Goal: Task Accomplishment & Management: Manage account settings

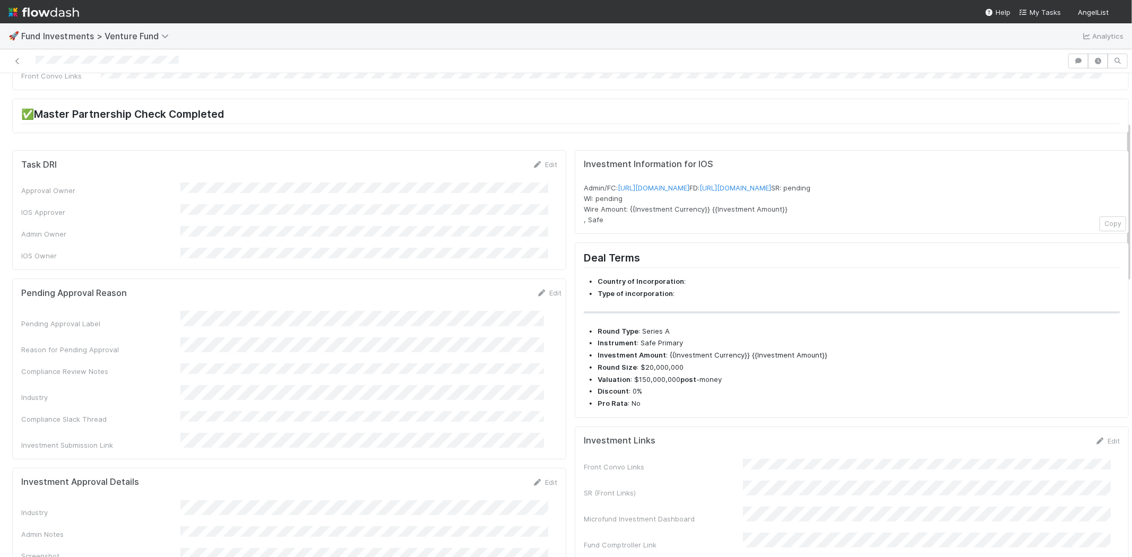
scroll to position [118, 0]
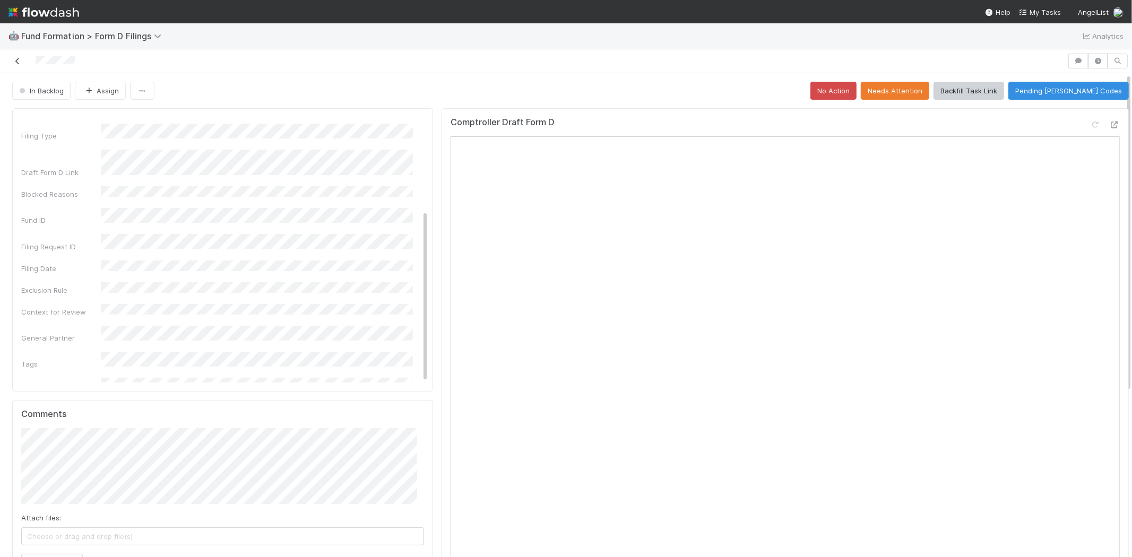
click at [15, 62] on icon at bounding box center [17, 61] width 11 height 7
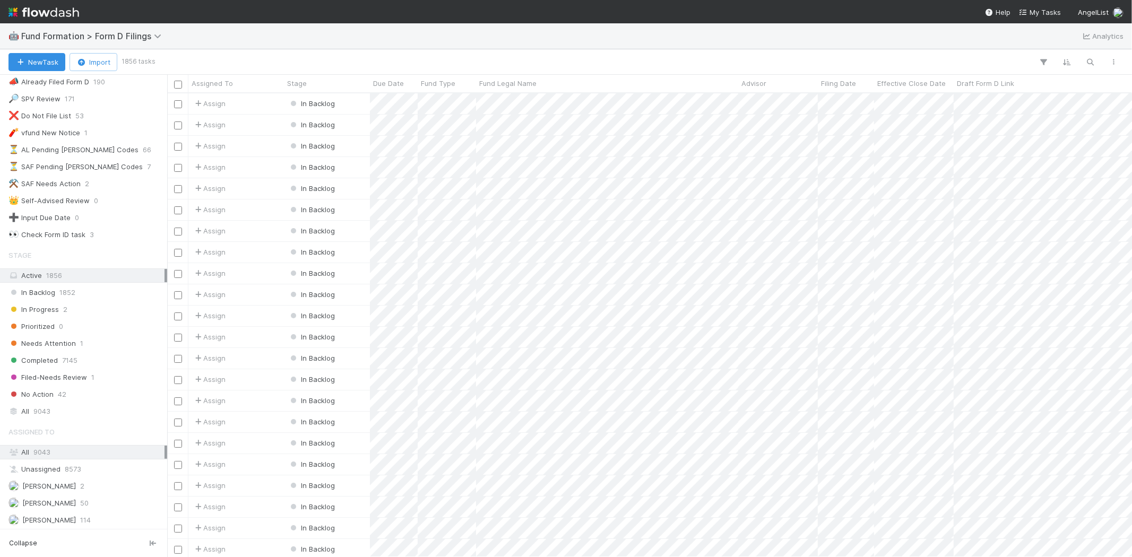
scroll to position [116, 0]
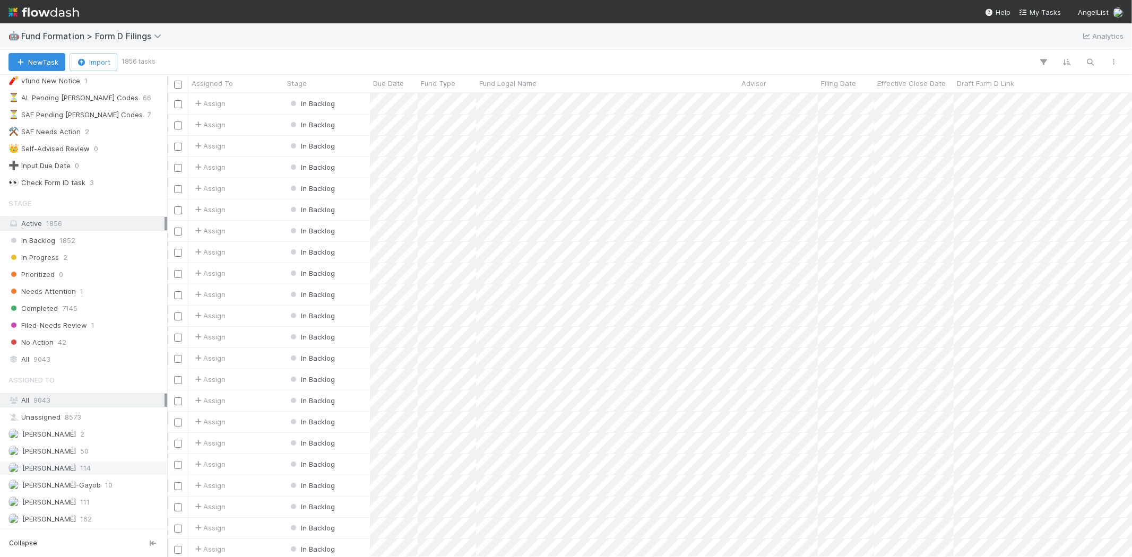
click at [113, 466] on div "Karen Jane Salcedo 114" at bounding box center [86, 468] width 156 height 13
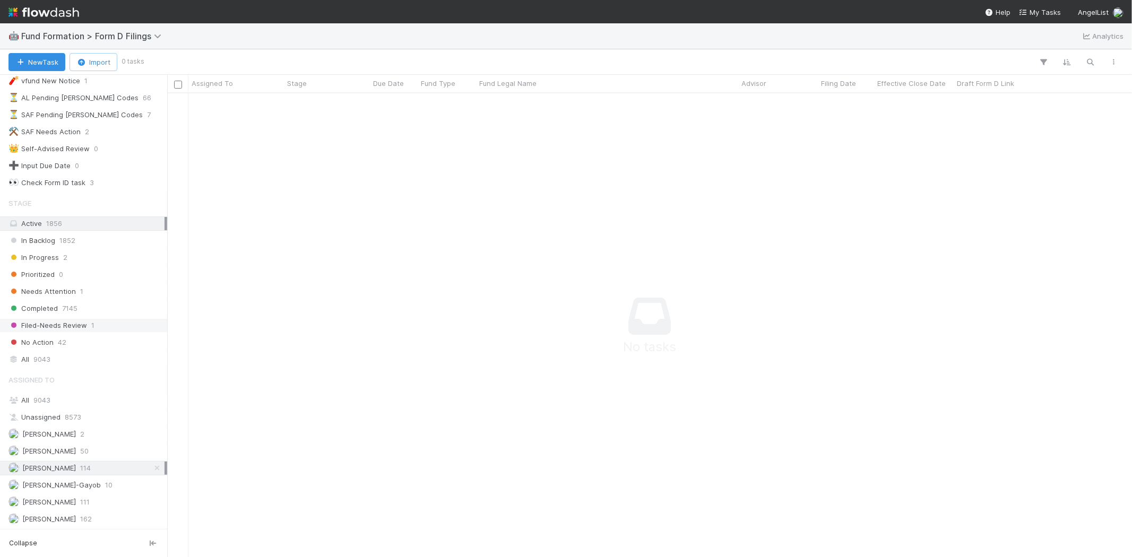
scroll to position [446, 947]
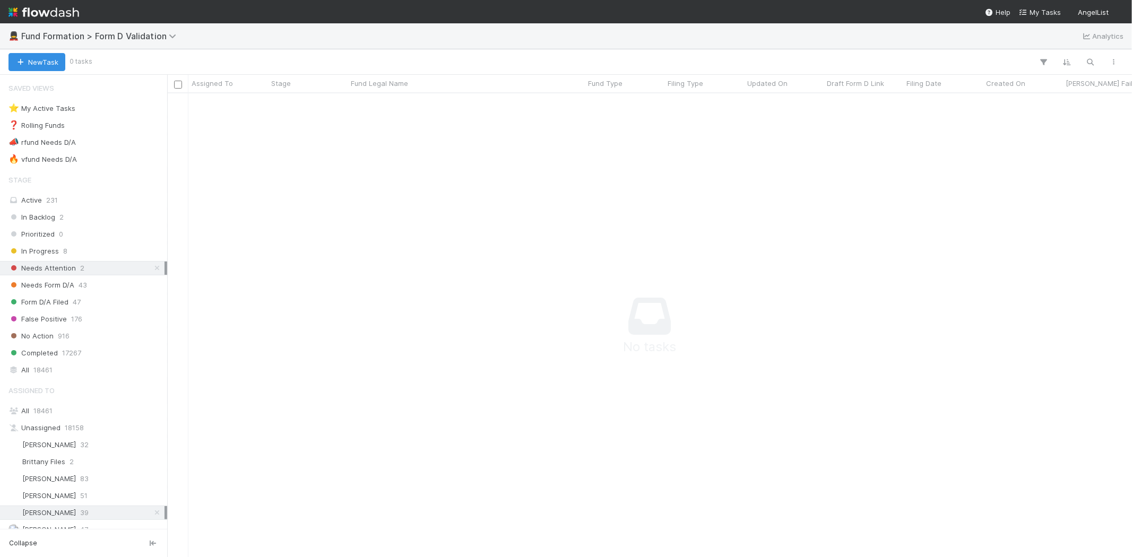
scroll to position [446, 947]
click at [80, 284] on span "43" at bounding box center [83, 285] width 8 height 13
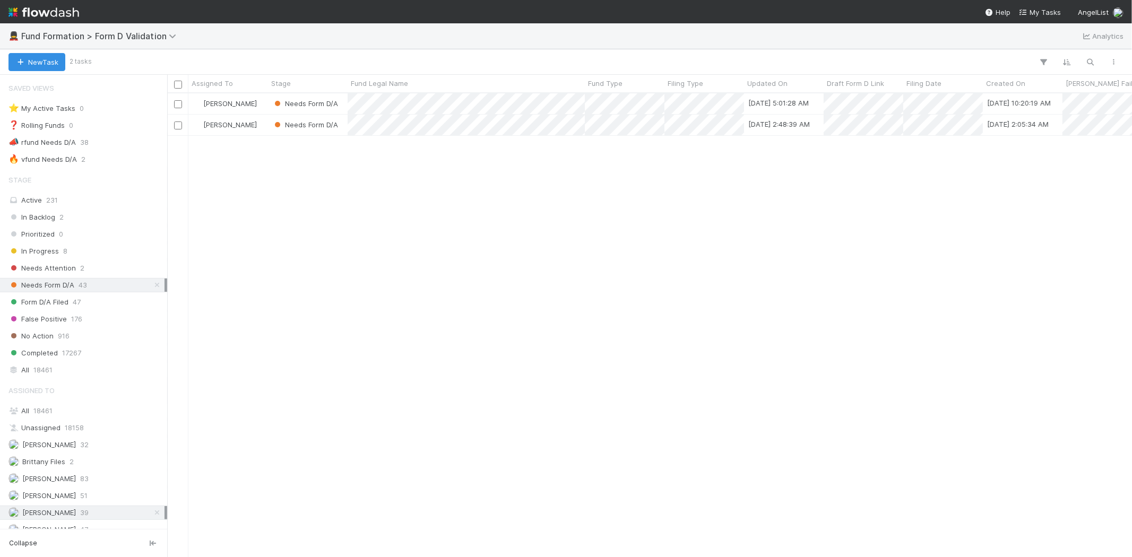
scroll to position [455, 956]
click at [51, 251] on span "In Progress" at bounding box center [33, 251] width 50 height 13
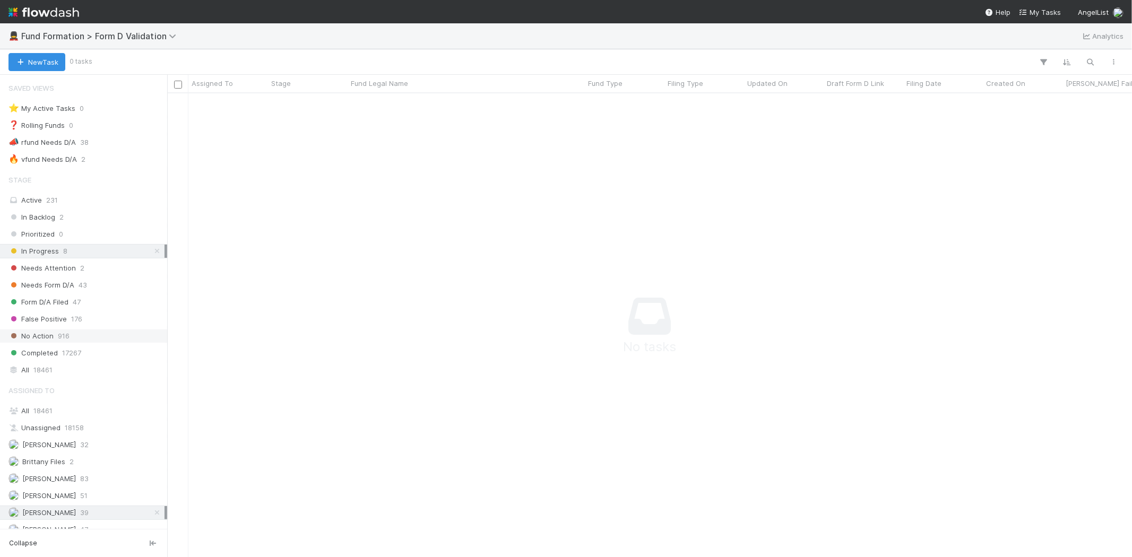
scroll to position [30, 0]
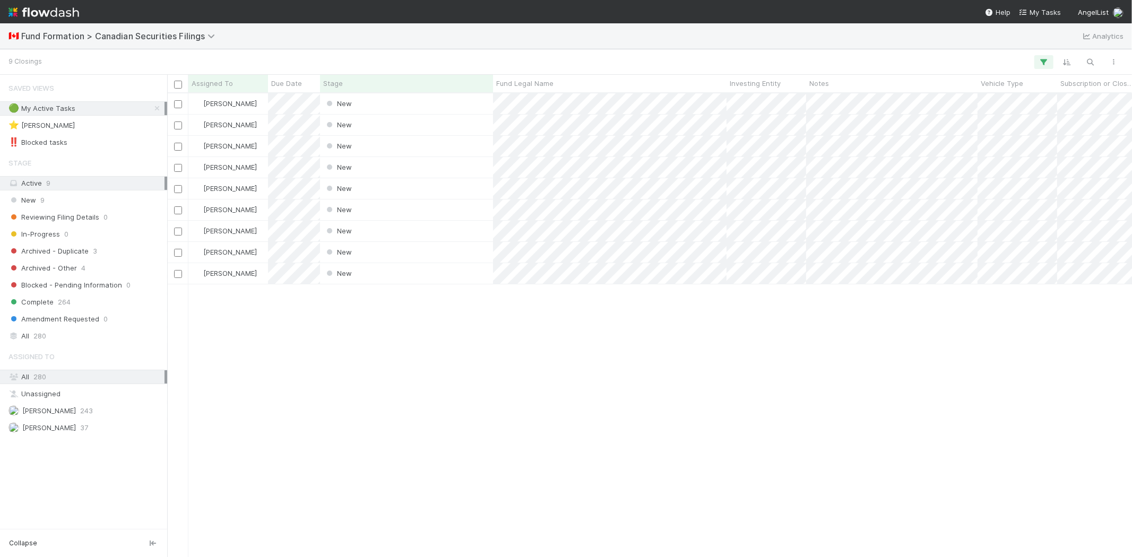
scroll to position [455, 956]
click at [287, 83] on span "Due Date" at bounding box center [286, 83] width 31 height 11
click at [288, 101] on icon at bounding box center [285, 103] width 11 height 7
drag, startPoint x: 349, startPoint y: 356, endPoint x: 338, endPoint y: 165, distance: 192.0
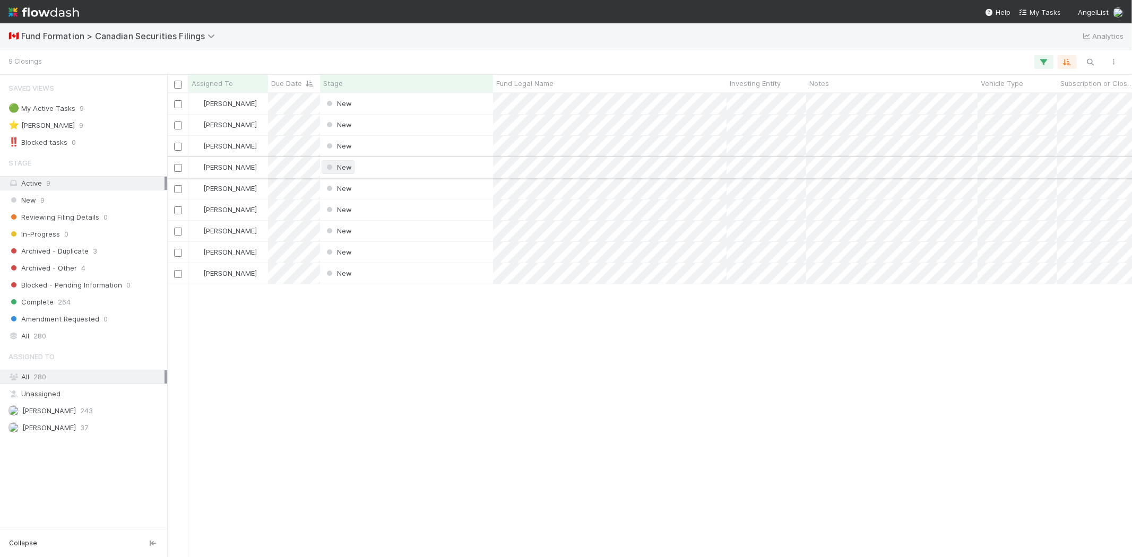
click at [349, 356] on div "Karen Jane Salcedo New 8/12/25, 7:30:25 PM 8/12/25, 7:30:33 PM Karen Jane Salce…" at bounding box center [649, 324] width 965 height 463
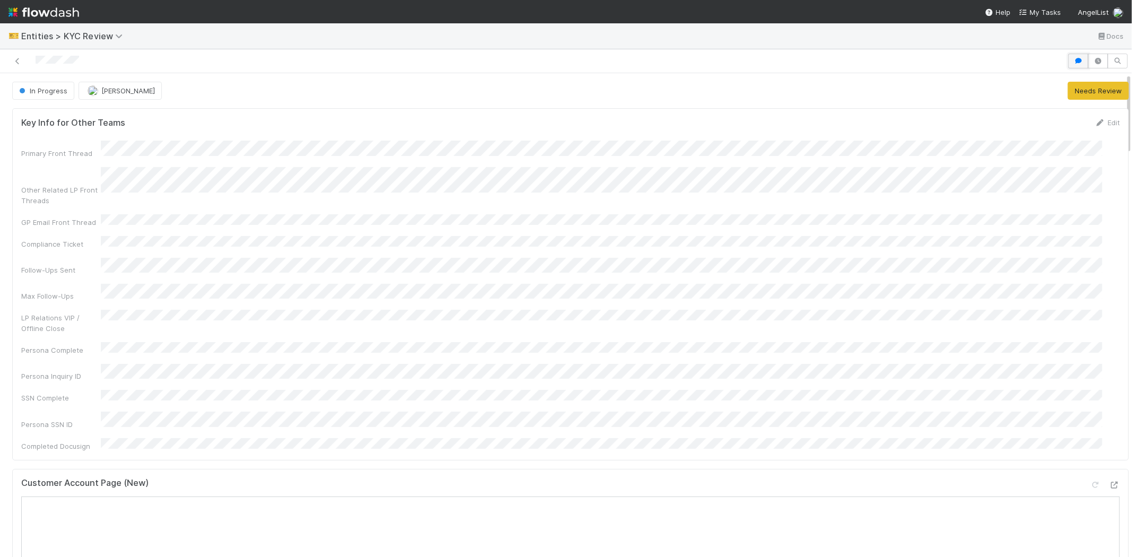
click at [1068, 54] on button "button" at bounding box center [1078, 61] width 20 height 15
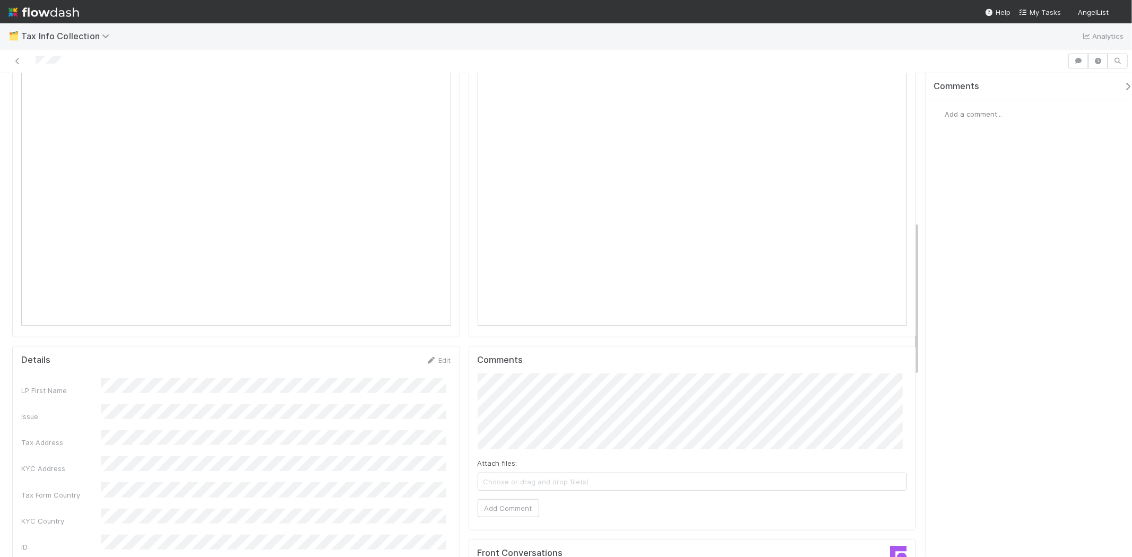
scroll to position [425, 0]
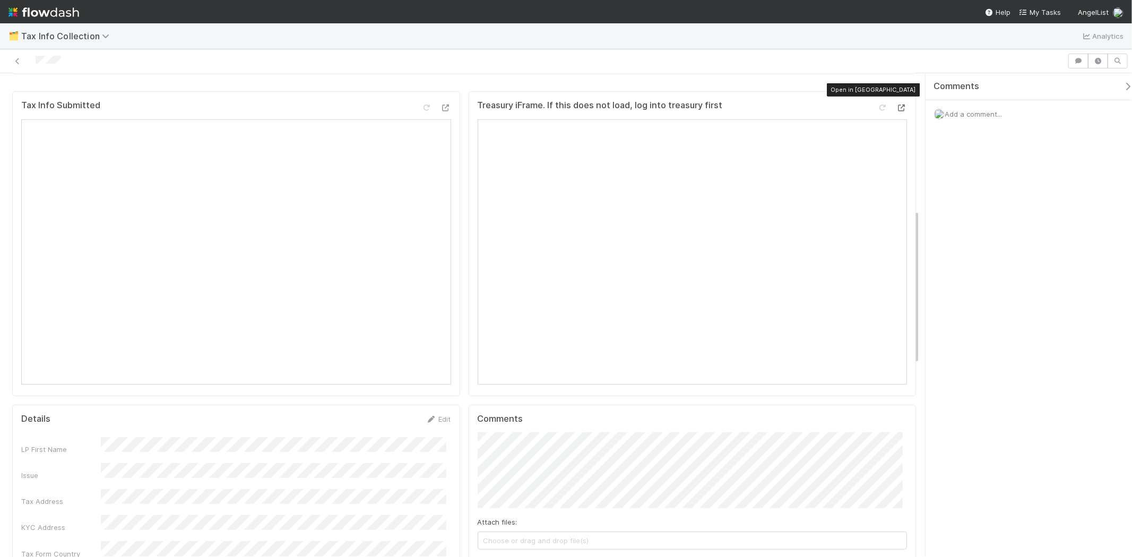
click at [896, 105] on icon at bounding box center [901, 108] width 11 height 7
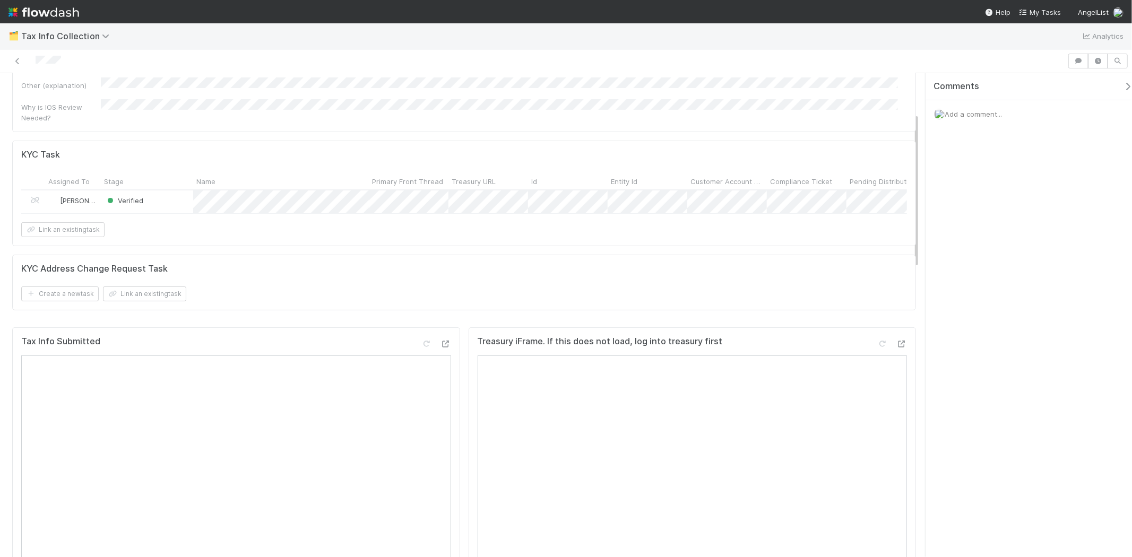
scroll to position [0, 0]
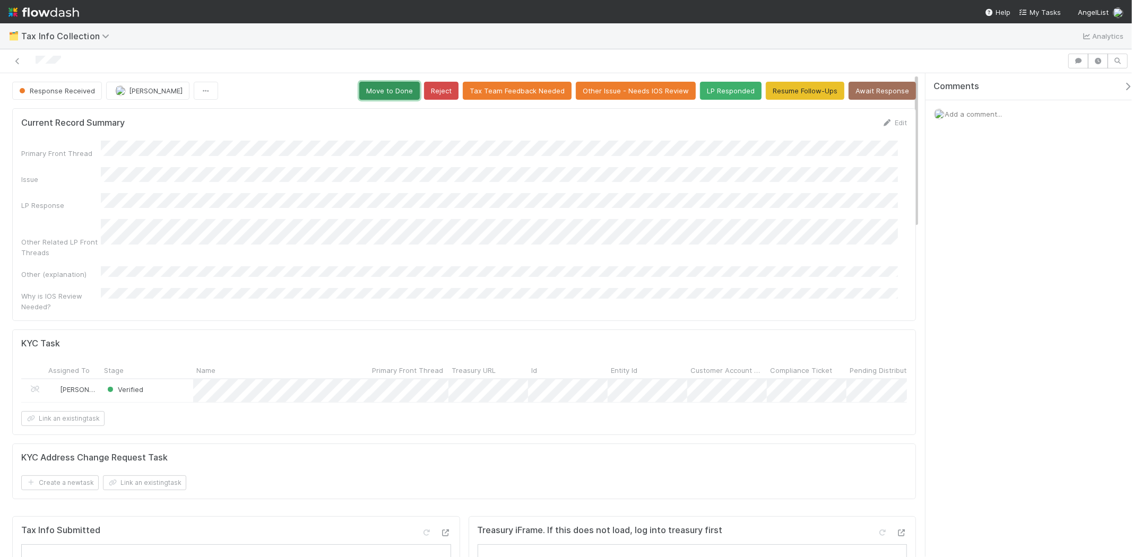
click at [391, 85] on button "Move to Done" at bounding box center [389, 91] width 61 height 18
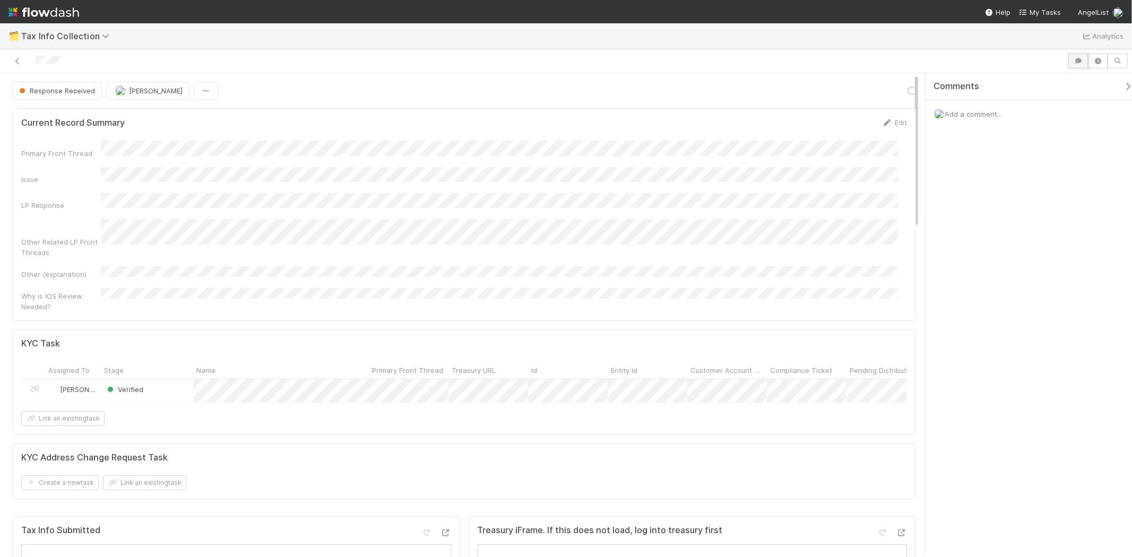
click at [1080, 58] on icon "button" at bounding box center [1078, 61] width 11 height 6
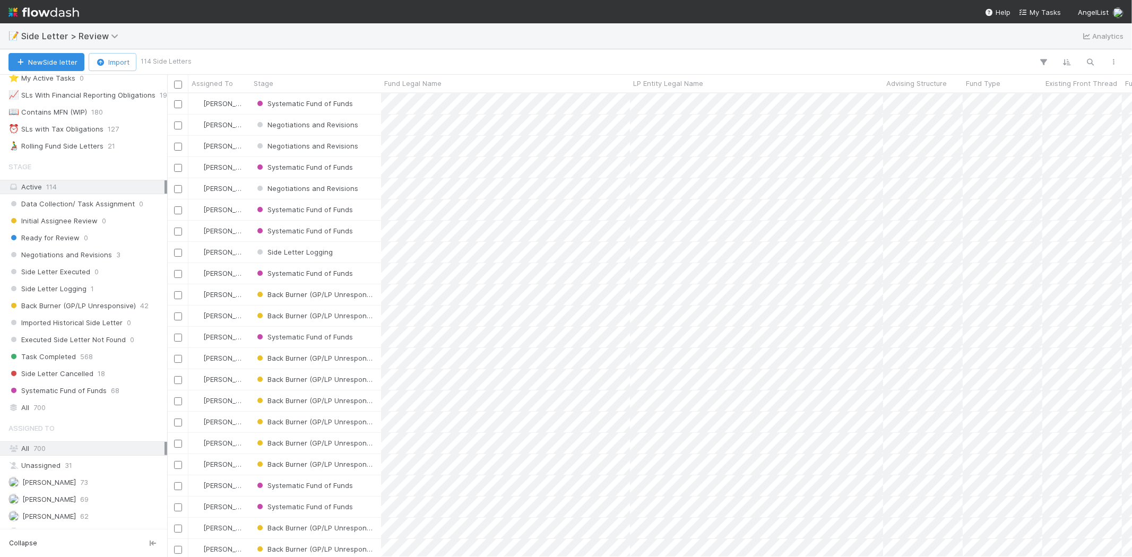
scroll to position [82, 0]
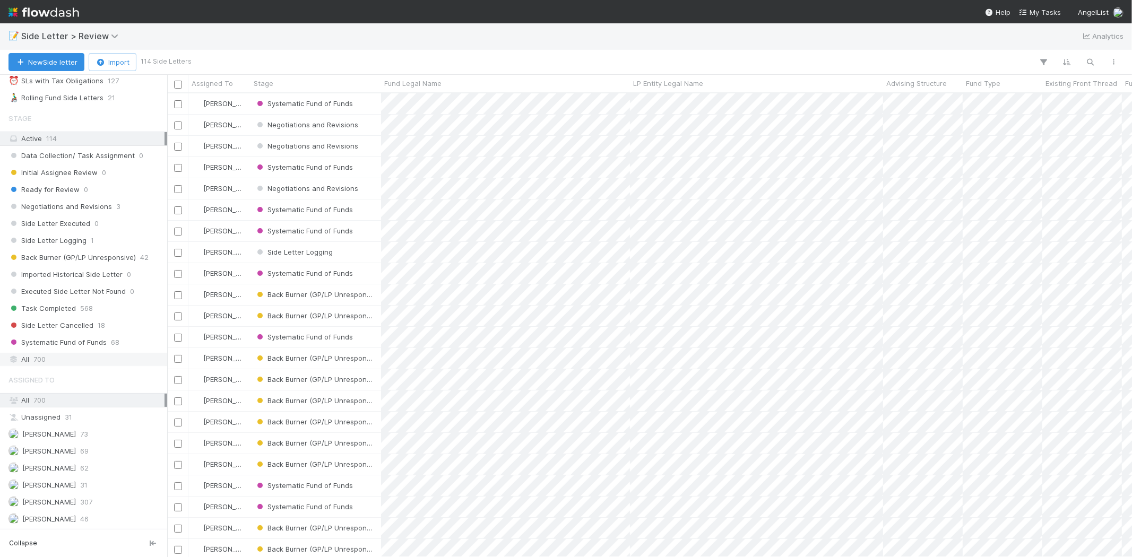
click at [45, 359] on span "700" at bounding box center [39, 359] width 12 height 13
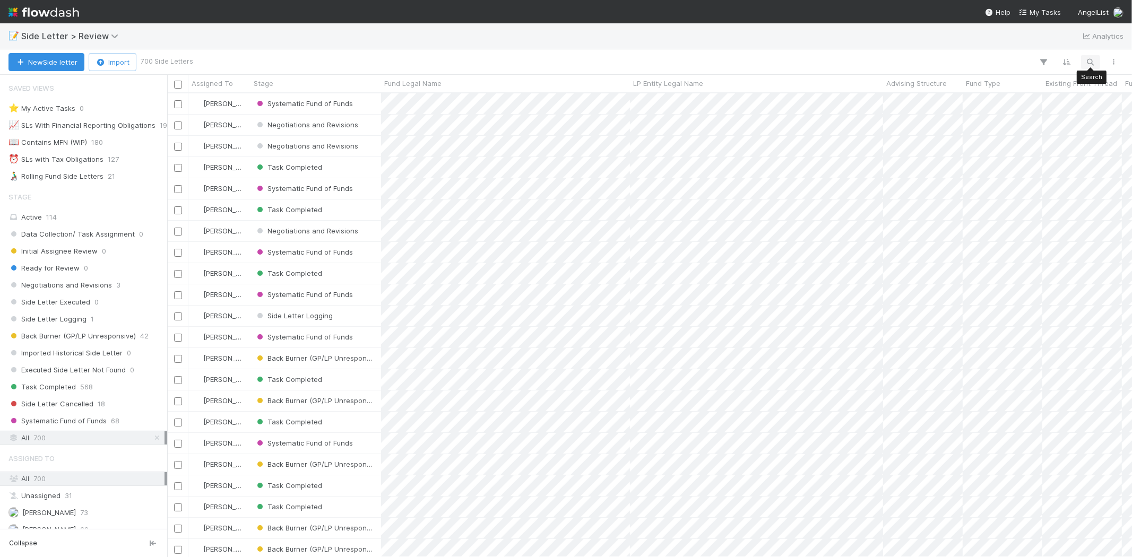
scroll to position [455, 956]
click at [1090, 57] on icon "button" at bounding box center [1090, 62] width 11 height 10
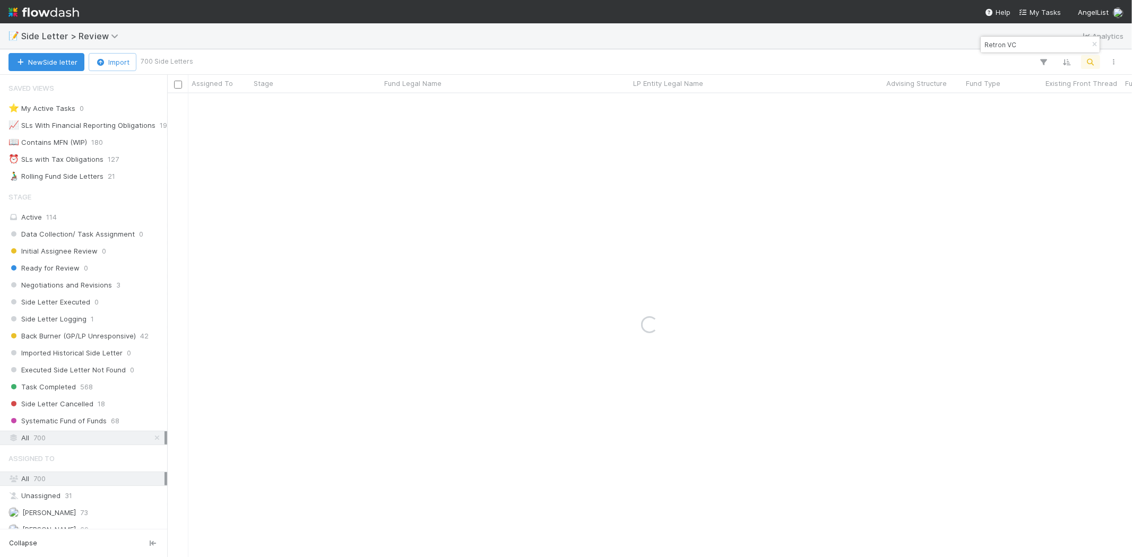
type input "Retron VC"
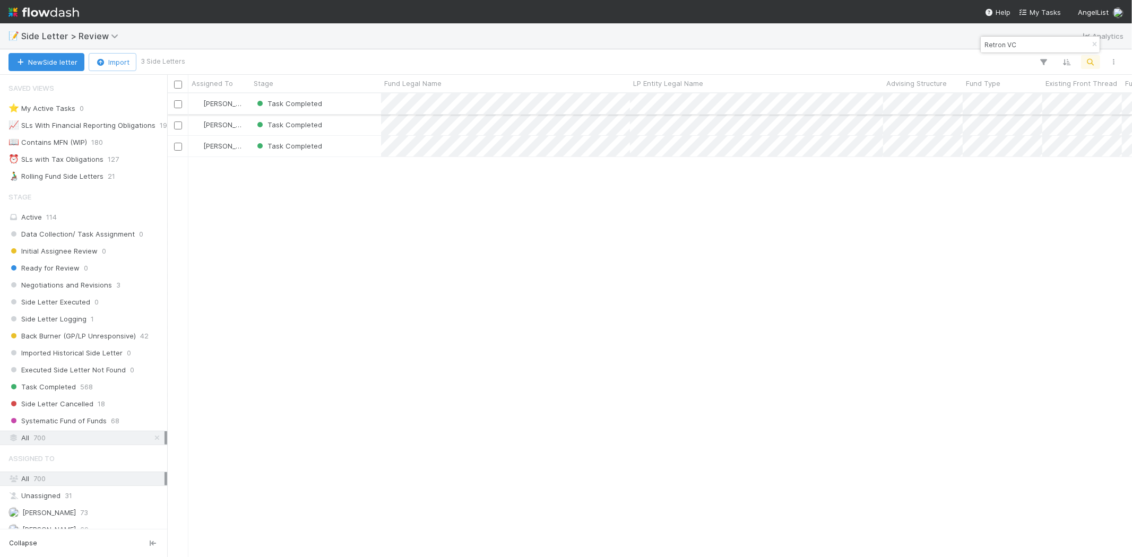
click at [353, 96] on div "Task Completed" at bounding box center [316, 103] width 131 height 21
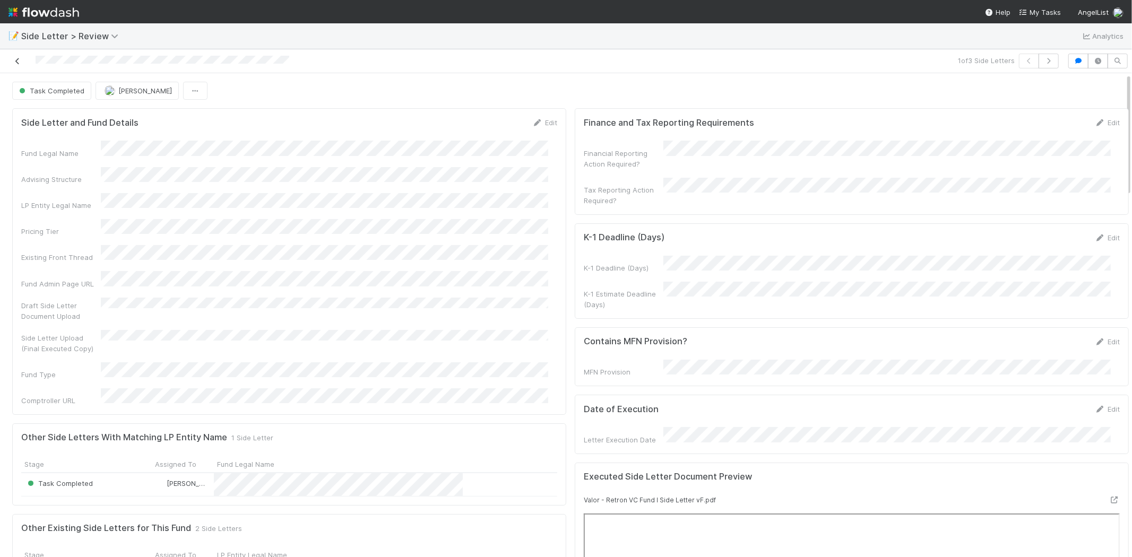
click at [16, 59] on icon at bounding box center [17, 61] width 11 height 7
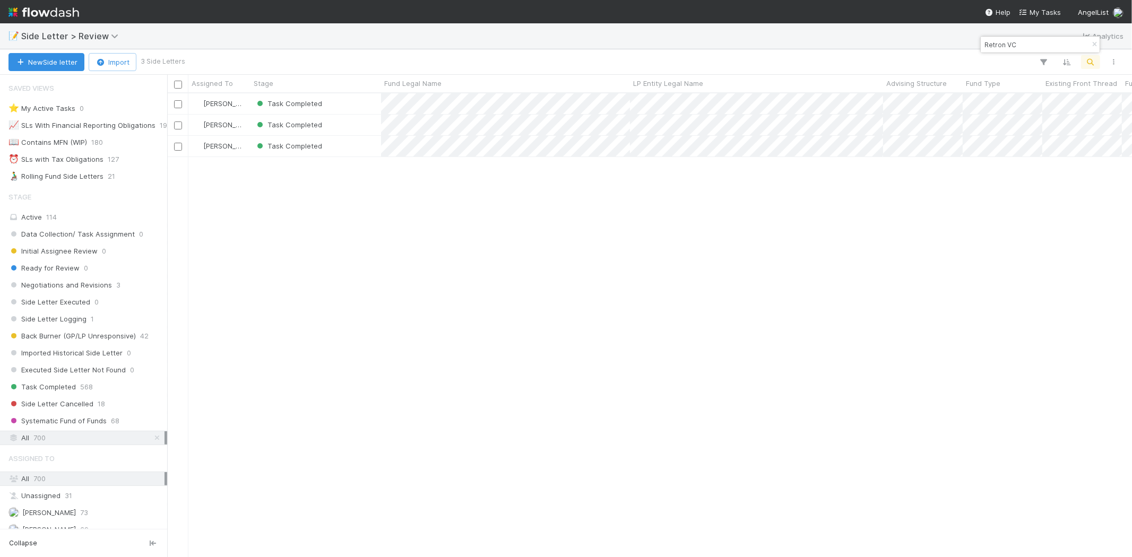
scroll to position [9, 8]
click at [1031, 41] on input "Retron VC" at bounding box center [1035, 44] width 106 height 13
paste input "ATP AI Ventures"
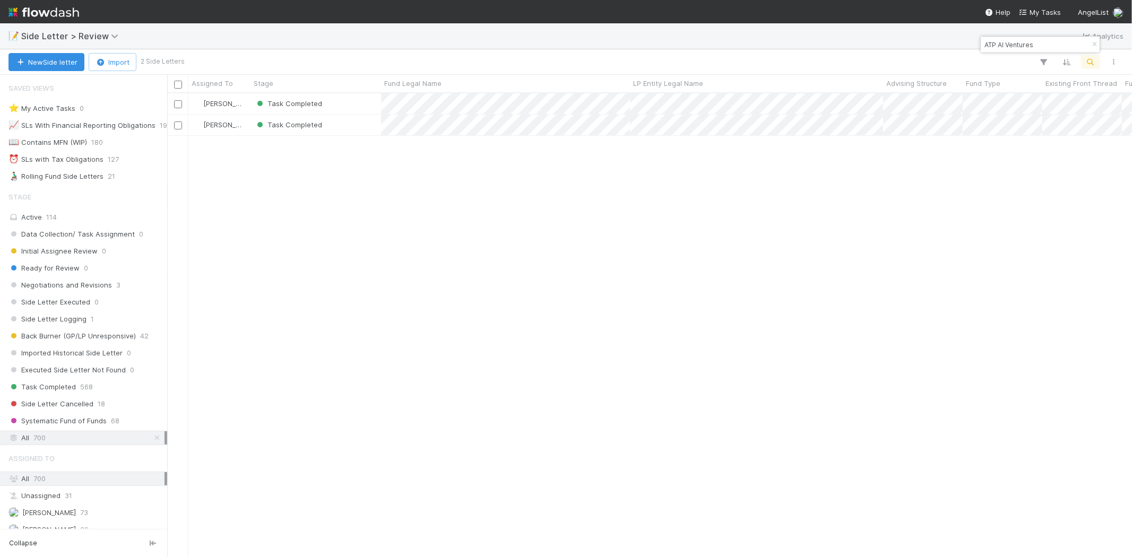
scroll to position [455, 956]
click at [1014, 47] on input "ATP AI Ventures" at bounding box center [1035, 44] width 106 height 13
click at [1014, 46] on input "ATP AI Ventures" at bounding box center [1035, 44] width 106 height 13
paste input "Fund I, a series of F4 Ventures, LP"
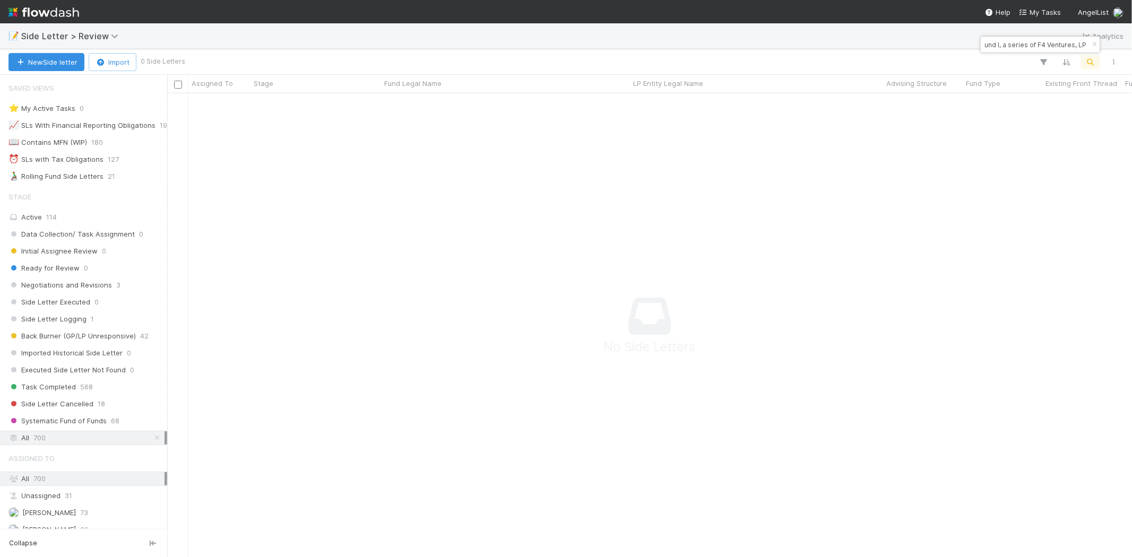
scroll to position [0, 0]
drag, startPoint x: 1024, startPoint y: 43, endPoint x: 933, endPoint y: 35, distance: 91.6
click at [933, 35] on body "📝 Side Letter > Review Analytics New Side letter Import 0 Side Letters Assigned…" at bounding box center [566, 278] width 1132 height 557
click at [1028, 45] on input "Fund I, a series of F4 Ventures, LP" at bounding box center [1035, 44] width 106 height 13
drag, startPoint x: 1041, startPoint y: 43, endPoint x: 980, endPoint y: 42, distance: 60.5
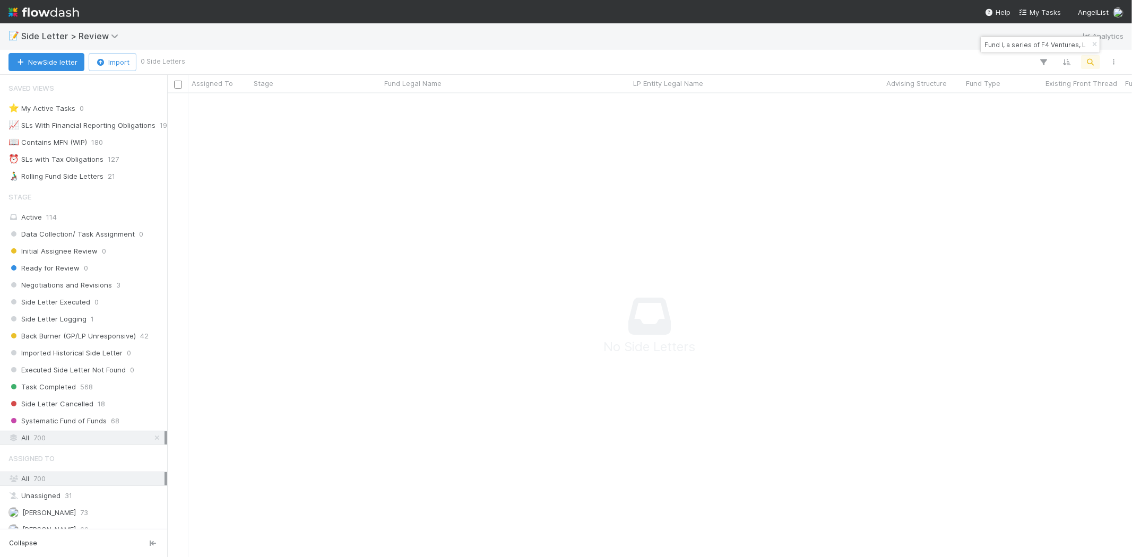
click at [981, 42] on div "Fund I, a series of F4 Ventures, LP" at bounding box center [1035, 44] width 108 height 13
type input "F4 Ventures, LP"
click at [1058, 33] on div "📝 Side Letter > Review Analytics" at bounding box center [566, 35] width 1132 height 25
click at [1054, 47] on input "F4 Ventures, LP" at bounding box center [1035, 44] width 106 height 13
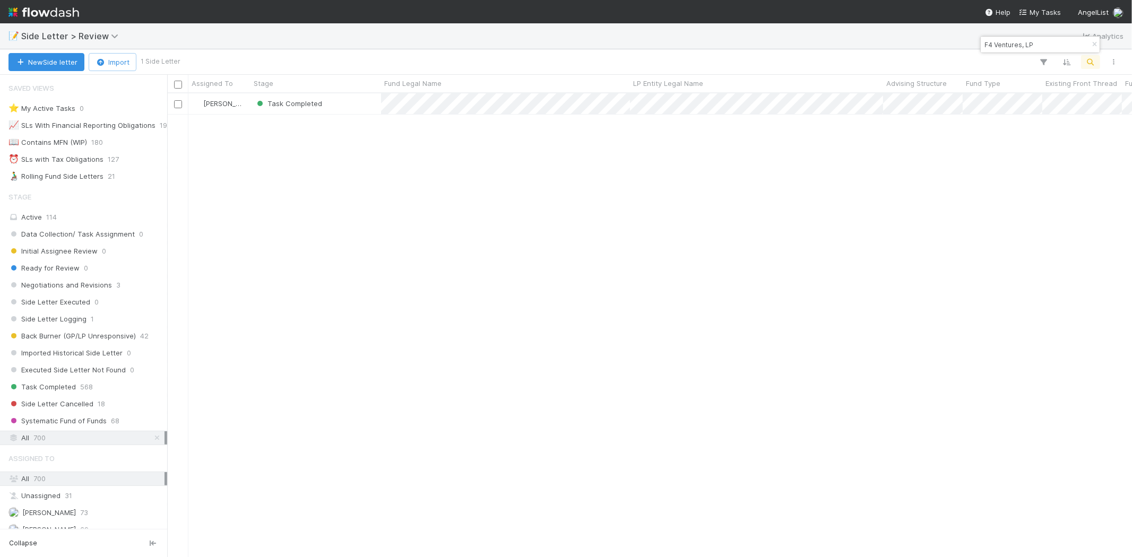
click at [364, 104] on div "Task Completed" at bounding box center [316, 103] width 131 height 21
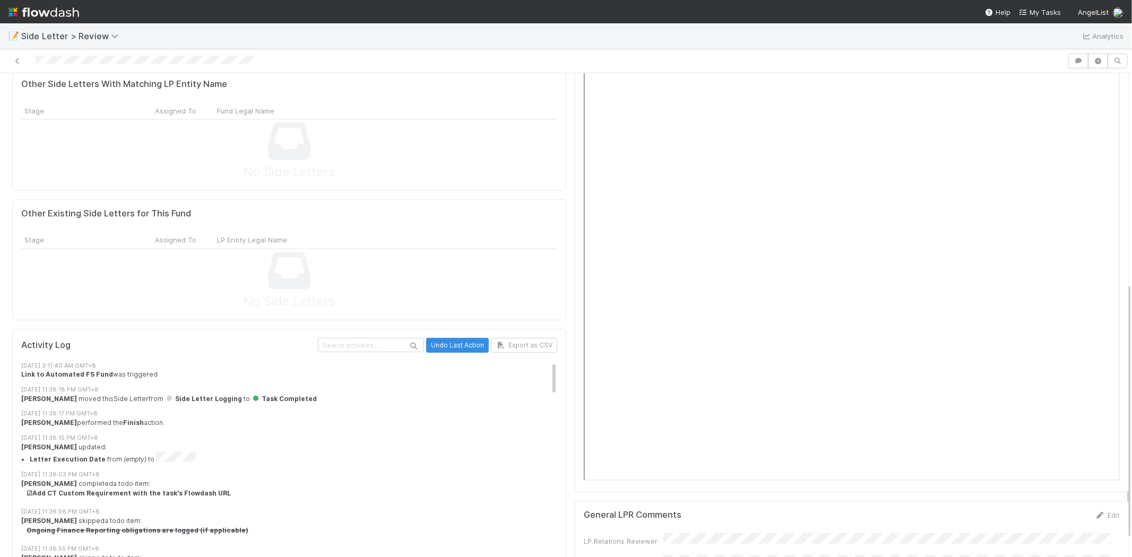
scroll to position [429, 0]
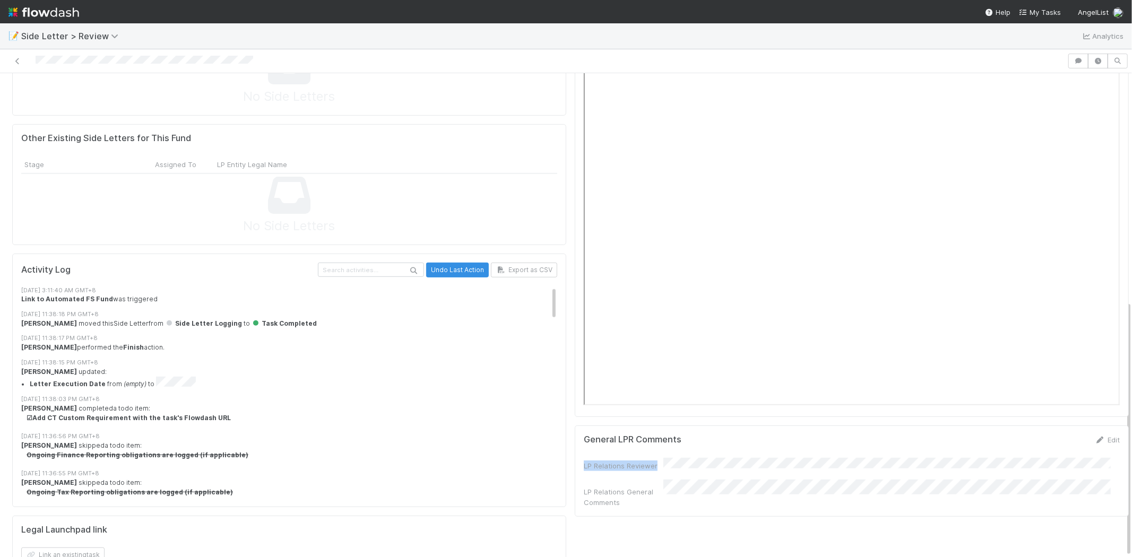
click at [663, 447] on div "General LPR Comments Edit LP Relations Reviewer LP Relations General Comments" at bounding box center [852, 471] width 554 height 91
drag, startPoint x: 581, startPoint y: 465, endPoint x: 623, endPoint y: 485, distance: 46.3
click at [652, 487] on div "LP Relations General Comments" at bounding box center [624, 497] width 80 height 21
click at [607, 503] on div "Finance and Tax Reporting Requirements Edit Financial Reporting Action Required…" at bounding box center [852, 129] width 563 height 909
click at [671, 513] on div "Finance and Tax Reporting Requirements Edit Financial Reporting Action Required…" at bounding box center [852, 129] width 563 height 909
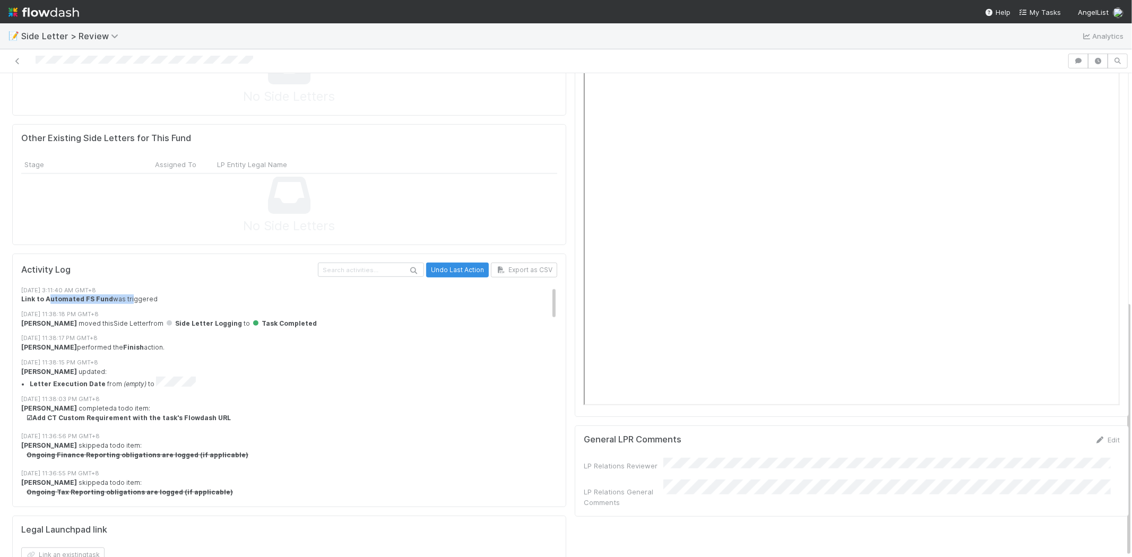
drag, startPoint x: 46, startPoint y: 262, endPoint x: 125, endPoint y: 262, distance: 79.1
click at [125, 295] on div "Link to Automated FS Fund was triggered" at bounding box center [293, 300] width 545 height 10
click at [178, 334] on div "6/20/24, 11:38:17 PM GMT+8" at bounding box center [293, 338] width 545 height 9
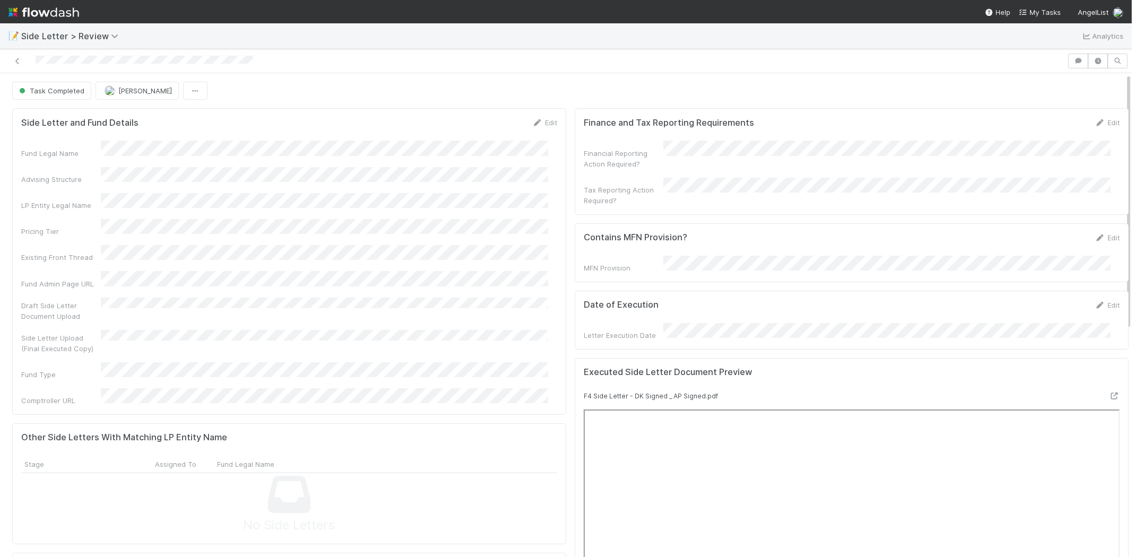
scroll to position [0, 0]
drag, startPoint x: 43, startPoint y: 235, endPoint x: 52, endPoint y: 330, distance: 95.4
click at [52, 330] on div "Fund Legal Name Advising Structure LP Entity Legal Name Pricing Tier Existing F…" at bounding box center [289, 273] width 536 height 265
click at [63, 358] on div "Fund Legal Name Advising Structure LP Entity Legal Name Pricing Tier Existing F…" at bounding box center [289, 273] width 536 height 265
drag, startPoint x: 595, startPoint y: 119, endPoint x: 726, endPoint y: 115, distance: 131.2
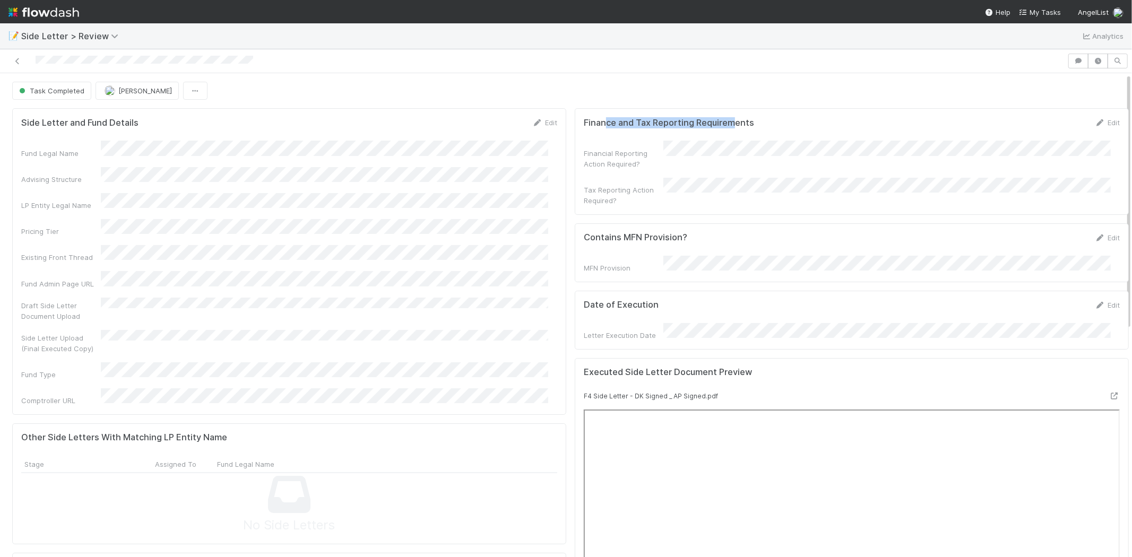
click at [726, 115] on div "Finance and Tax Reporting Requirements Edit Financial Reporting Action Required…" at bounding box center [852, 161] width 554 height 106
click at [591, 232] on h5 "Contains MFN Provision?" at bounding box center [635, 237] width 103 height 11
click at [17, 59] on icon at bounding box center [17, 61] width 11 height 7
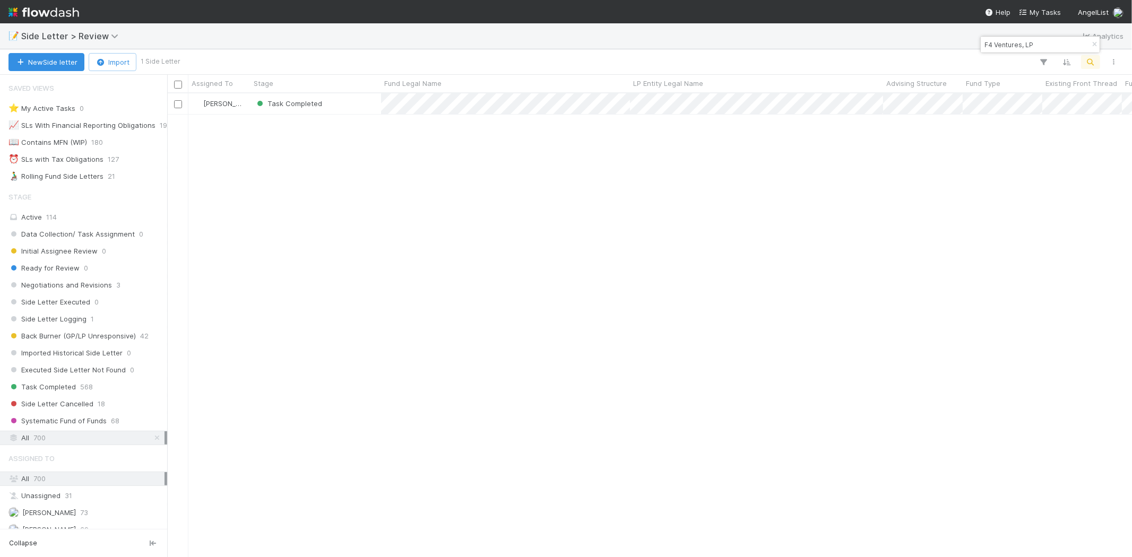
scroll to position [9, 8]
click at [1030, 41] on input "F4 Ventures, LP" at bounding box center [1035, 44] width 106 height 13
paste input "The Europe Project"
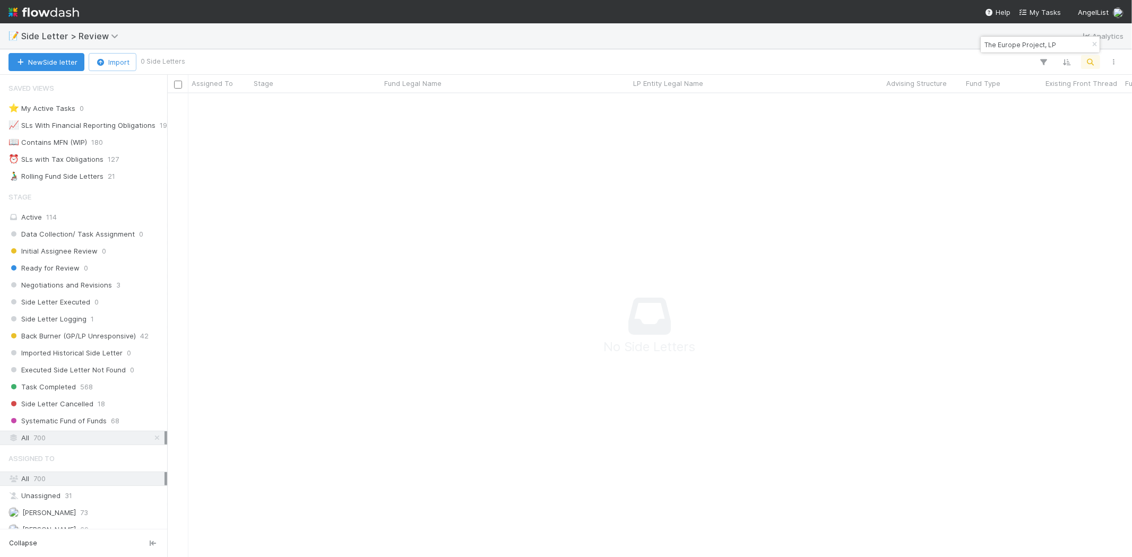
scroll to position [9, 9]
drag, startPoint x: 1043, startPoint y: 44, endPoint x: 1086, endPoint y: 45, distance: 42.5
click at [1086, 45] on div "The Europe Project, LP" at bounding box center [1040, 45] width 119 height 16
drag, startPoint x: 998, startPoint y: 45, endPoint x: 953, endPoint y: 48, distance: 45.2
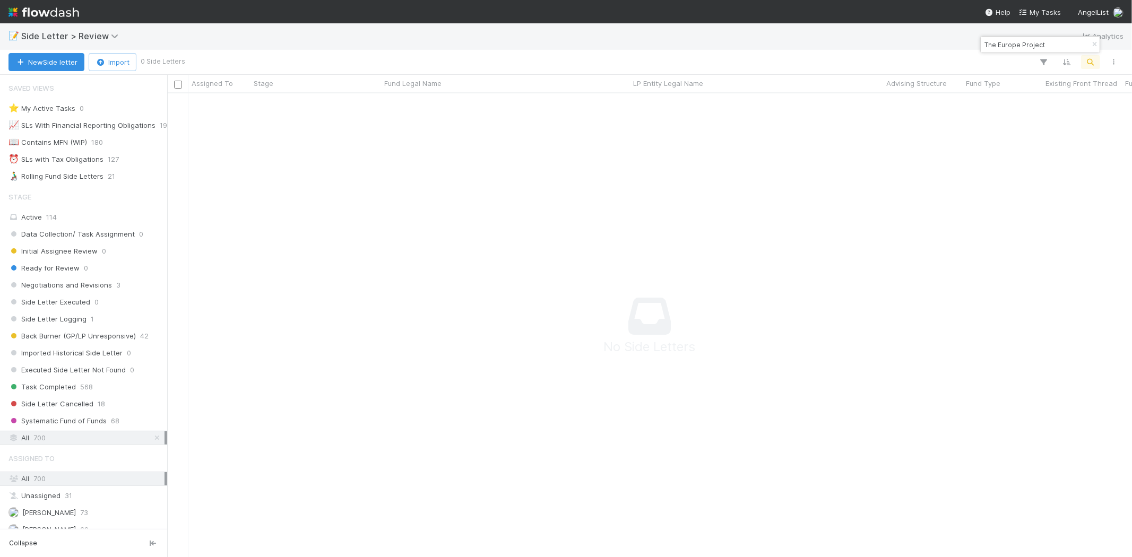
click at [953, 48] on body "📝 Side Letter > Review Analytics New Side letter Import 0 Side Letters Assigned…" at bounding box center [566, 278] width 1132 height 557
click at [991, 39] on input "The Europe Project" at bounding box center [1035, 44] width 106 height 13
drag, startPoint x: 1000, startPoint y: 44, endPoint x: 965, endPoint y: 48, distance: 35.3
click at [965, 48] on body "📝 Side Letter > Review Analytics New Side letter Import 0 Side Letters Assigned…" at bounding box center [566, 278] width 1132 height 557
click at [994, 47] on input "The Europe Project" at bounding box center [1035, 44] width 106 height 13
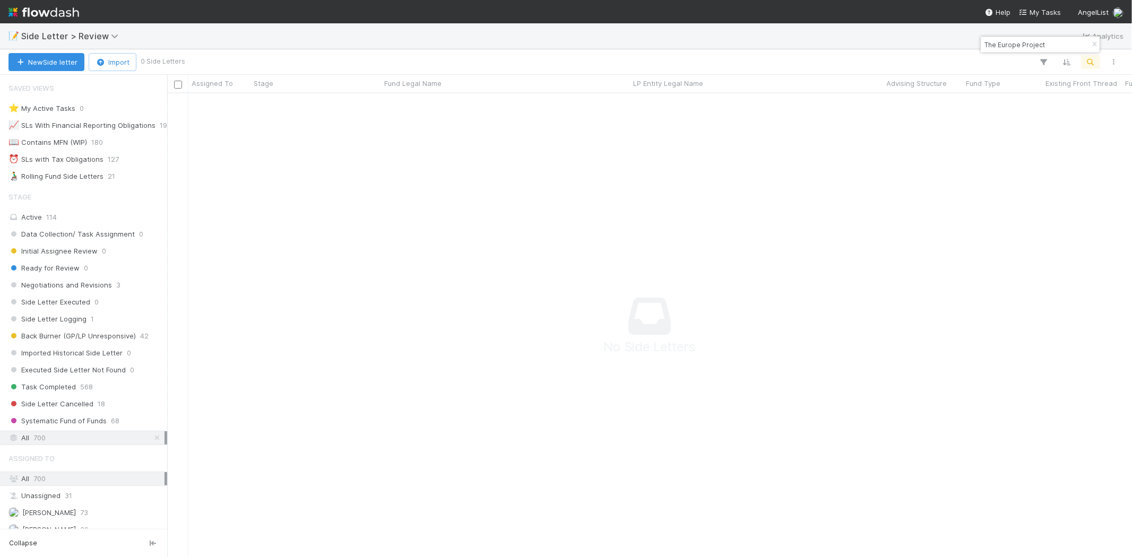
drag, startPoint x: 996, startPoint y: 48, endPoint x: 1002, endPoint y: 54, distance: 8.6
click at [997, 48] on input "The Europe Project" at bounding box center [1035, 44] width 106 height 13
click at [1016, 40] on input "Europe Project" at bounding box center [1035, 44] width 106 height 13
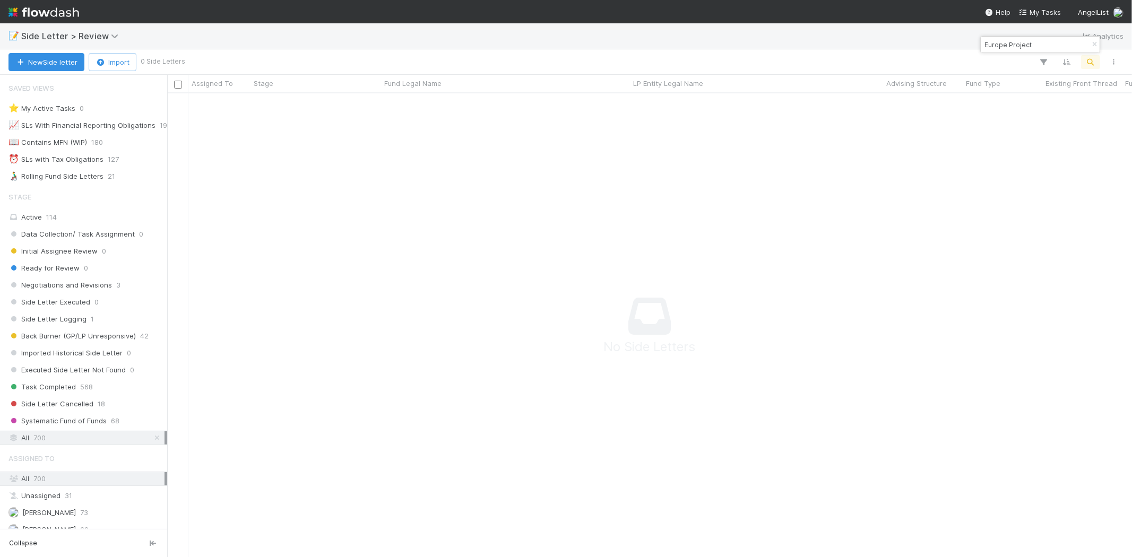
click at [1016, 40] on input "Europe Project" at bounding box center [1035, 44] width 106 height 13
paste input "Retron VC"
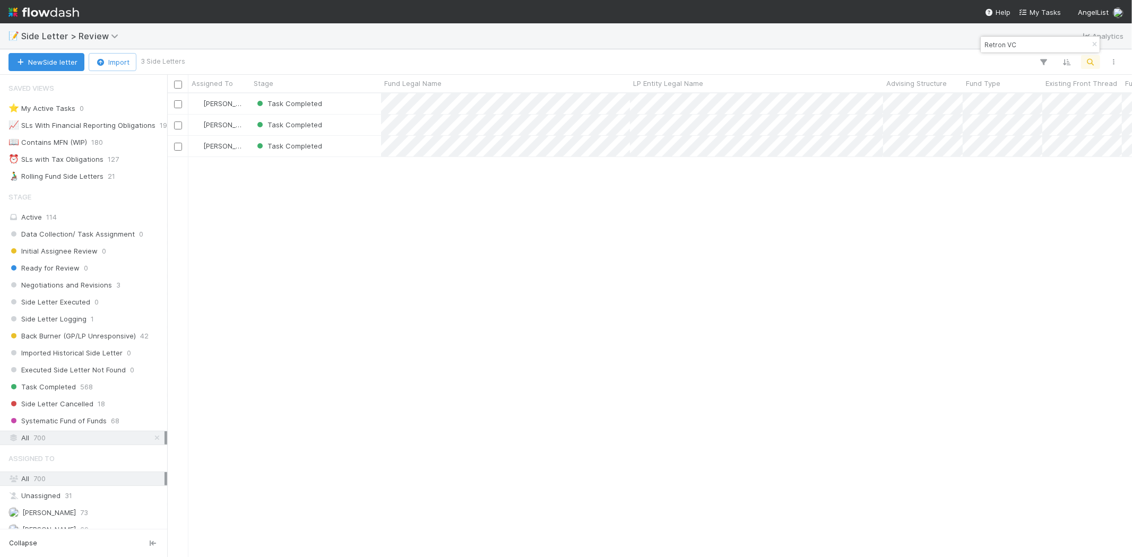
scroll to position [455, 956]
type input "Retron VC"
click at [334, 98] on div "Task Completed" at bounding box center [316, 103] width 131 height 21
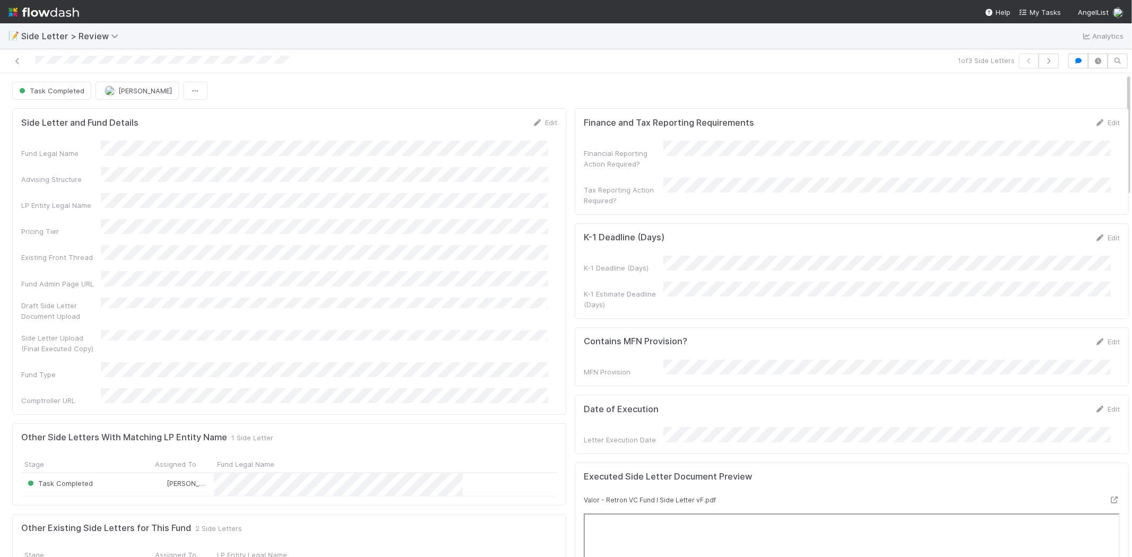
click at [24, 67] on div at bounding box center [269, 61] width 531 height 15
click at [18, 59] on icon at bounding box center [17, 61] width 11 height 7
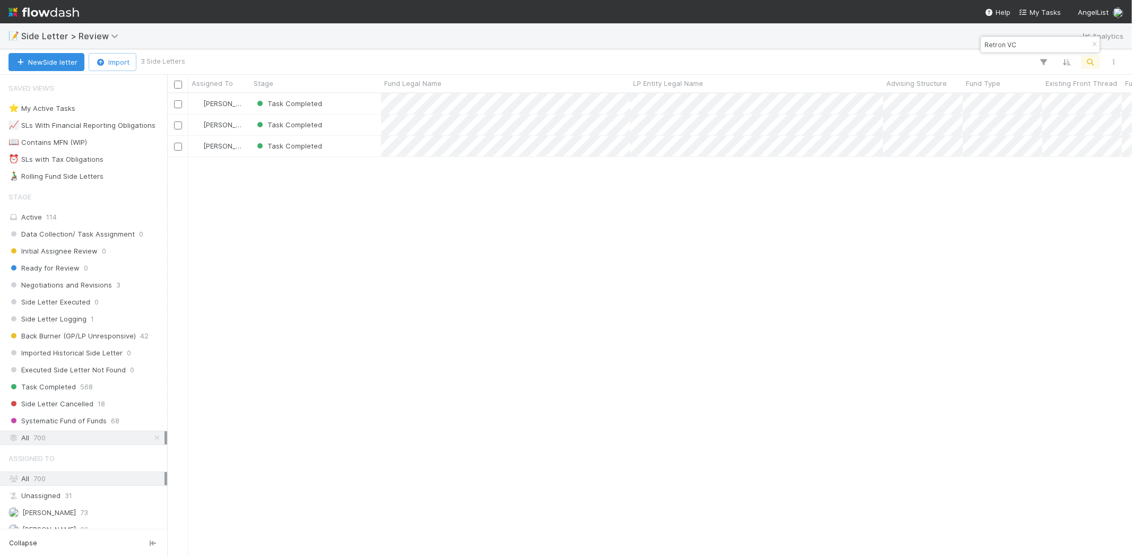
scroll to position [455, 956]
click at [1030, 45] on input "Retron VC" at bounding box center [1035, 44] width 106 height 13
paste input "F4 Ventures"
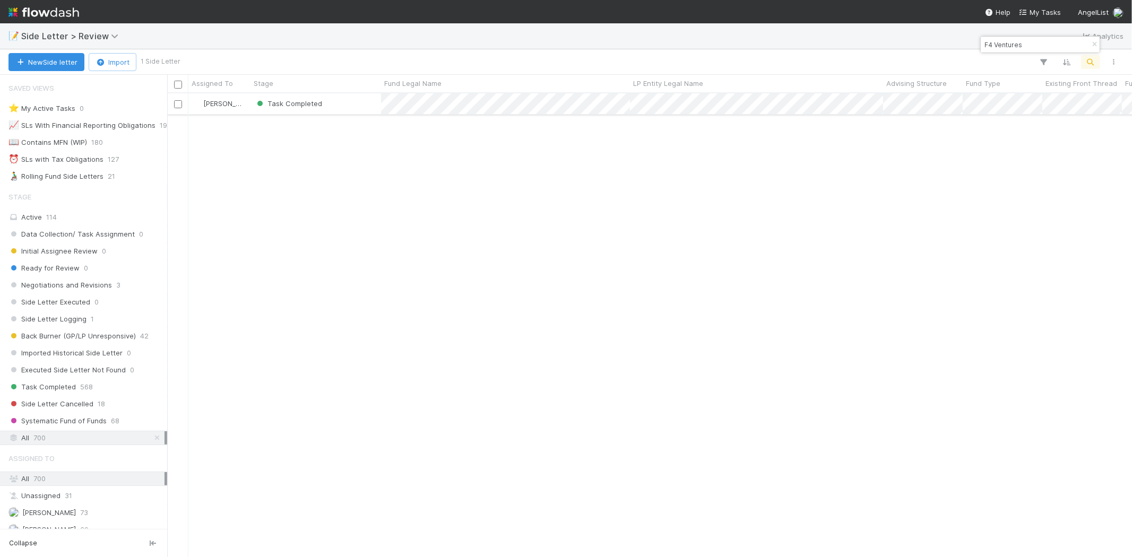
type input "F4 Ventures"
click at [349, 102] on div "Task Completed" at bounding box center [316, 103] width 131 height 21
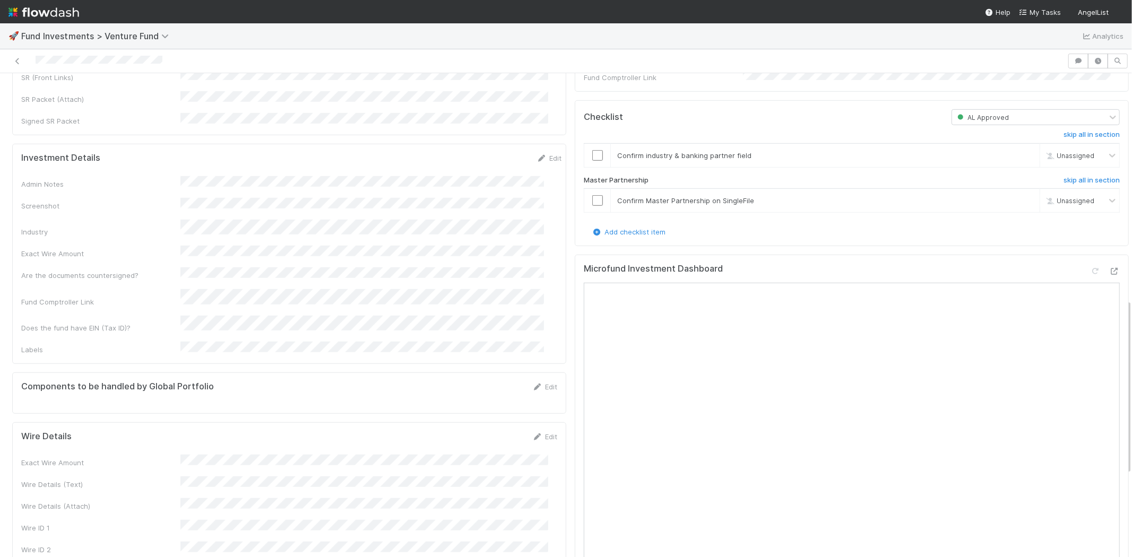
scroll to position [708, 0]
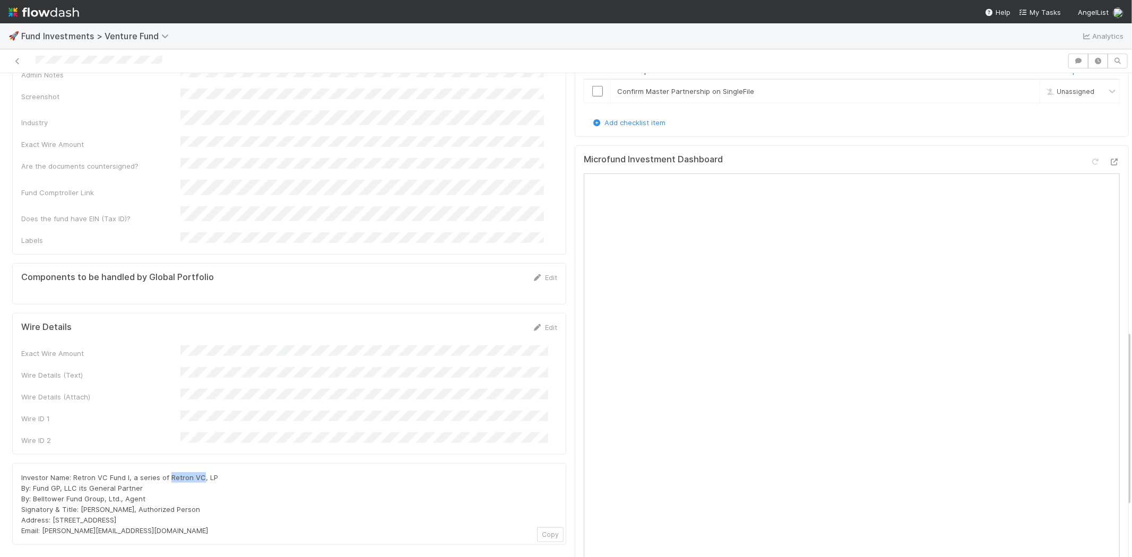
drag, startPoint x: 166, startPoint y: 404, endPoint x: 199, endPoint y: 406, distance: 32.4
click at [199, 473] on span "Investor Name: Retron VC Fund I, a series of Retron VC, LP By: Fund GP, LLC its…" at bounding box center [119, 504] width 197 height 62
copy span "Retron VC"
drag, startPoint x: 179, startPoint y: 431, endPoint x: 144, endPoint y: 416, distance: 38.1
click at [177, 472] on div "Investor Name: Retron VC Fund I, a series of Retron VC, LP By: Fund GP, LLC its…" at bounding box center [289, 504] width 536 height 64
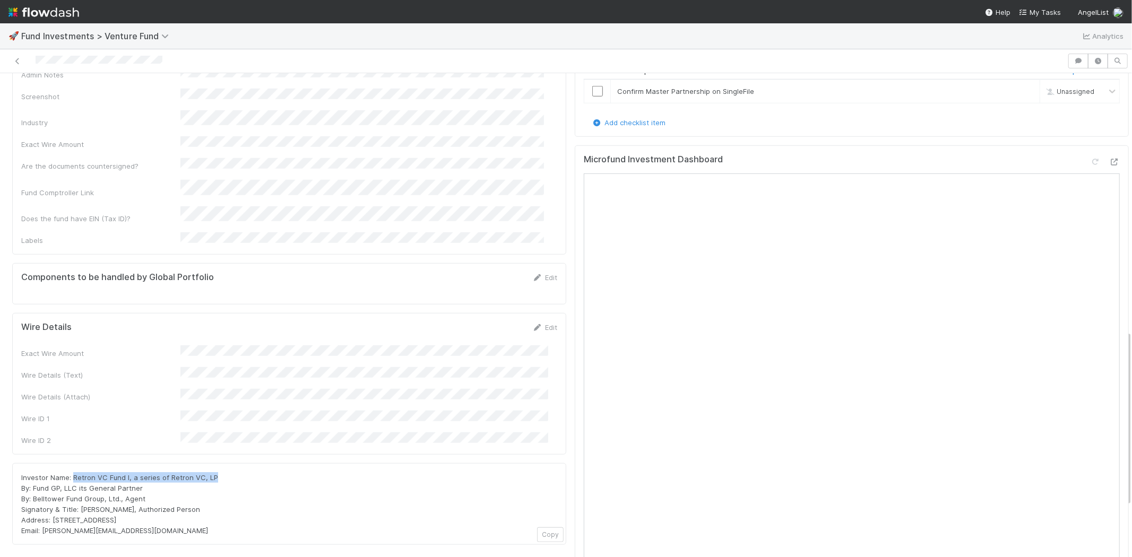
drag, startPoint x: 73, startPoint y: 402, endPoint x: 219, endPoint y: 403, distance: 145.4
click at [219, 472] on div "Investor Name: Retron VC Fund I, a series of Retron VC, LP By: Fund GP, LLC its…" at bounding box center [289, 504] width 536 height 64
copy span "Retron VC Fund I, a series of Retron VC, LP"
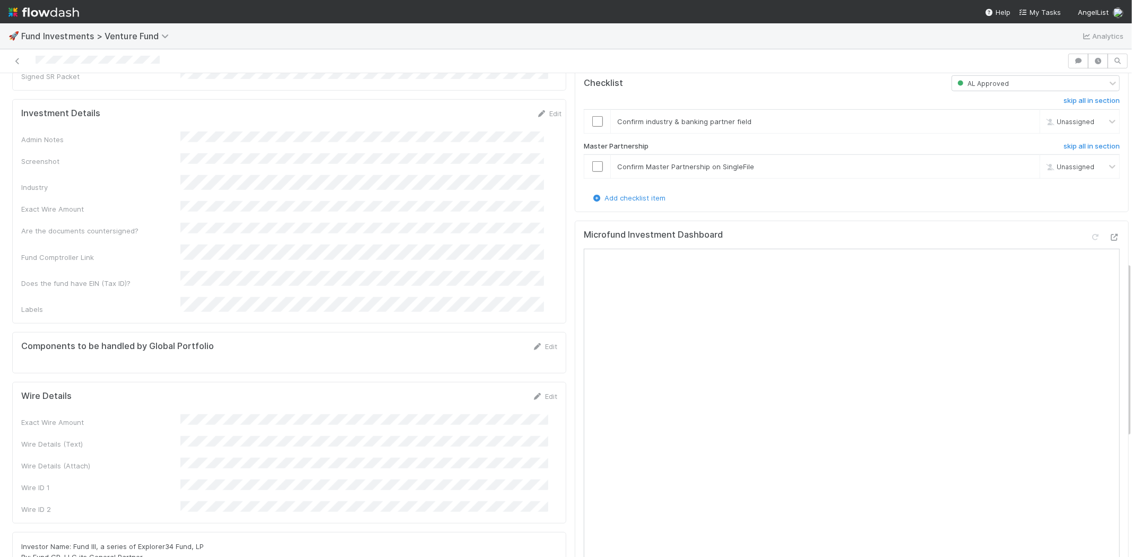
scroll to position [649, 0]
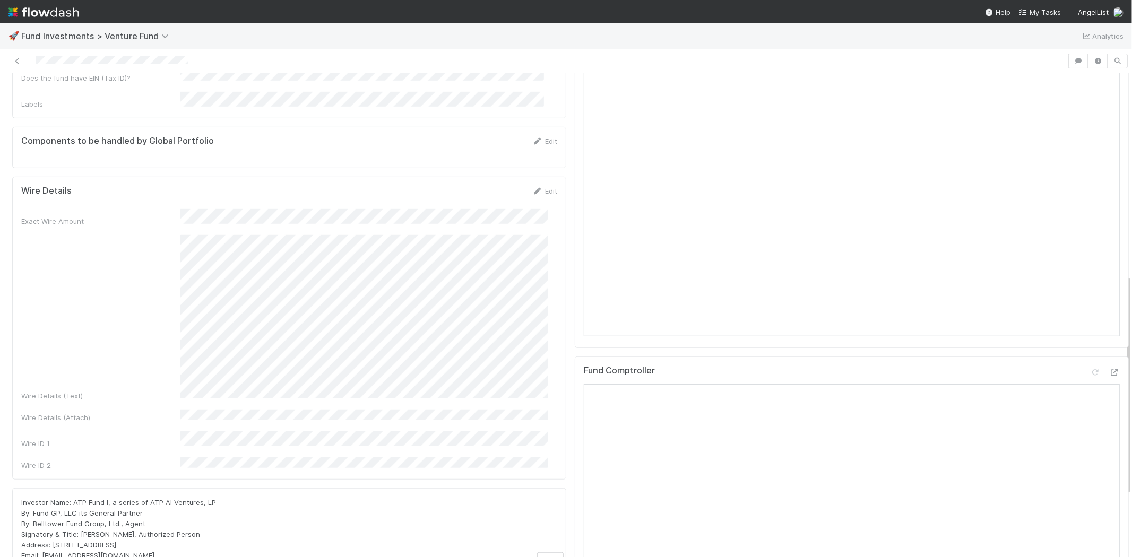
scroll to position [579, 0]
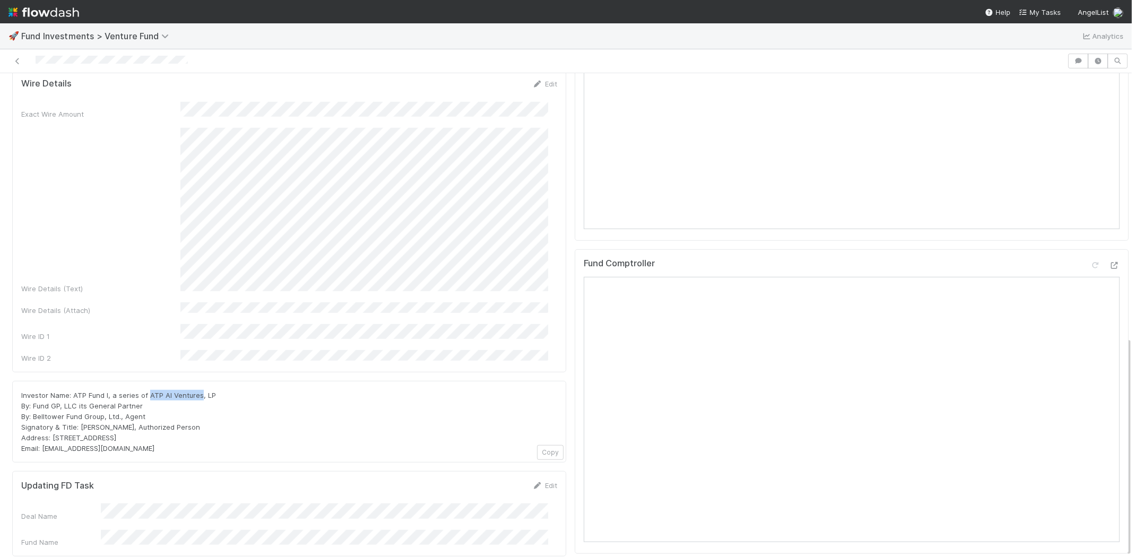
drag, startPoint x: 149, startPoint y: 342, endPoint x: 199, endPoint y: 346, distance: 50.0
click at [199, 391] on span "Investor Name: ATP Fund I, a series of ATP AI Ventures, LP By: Fund GP, LLC its…" at bounding box center [118, 422] width 195 height 62
copy span "ATP AI Ventures"
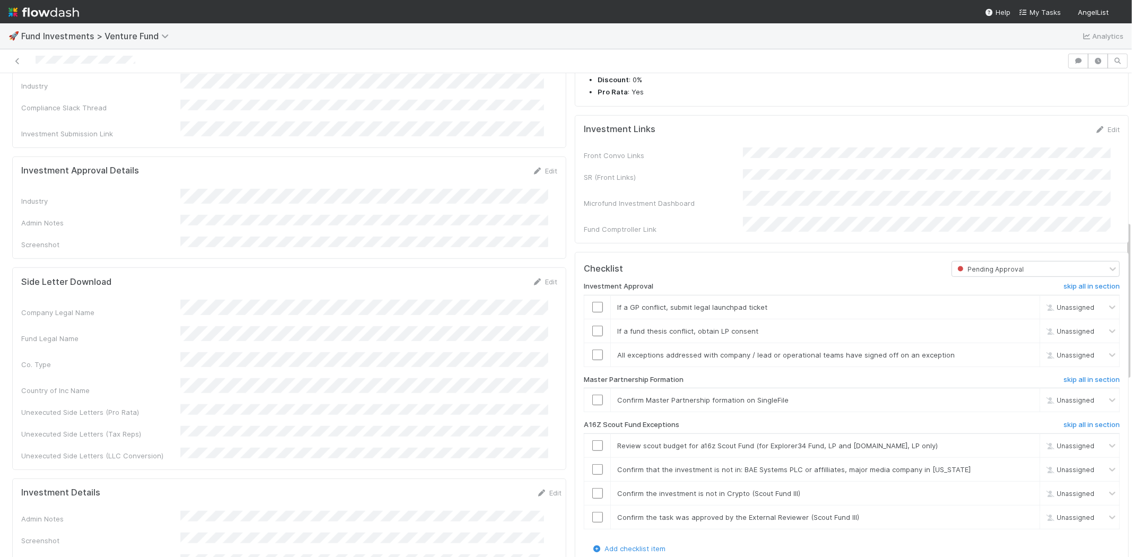
scroll to position [471, 0]
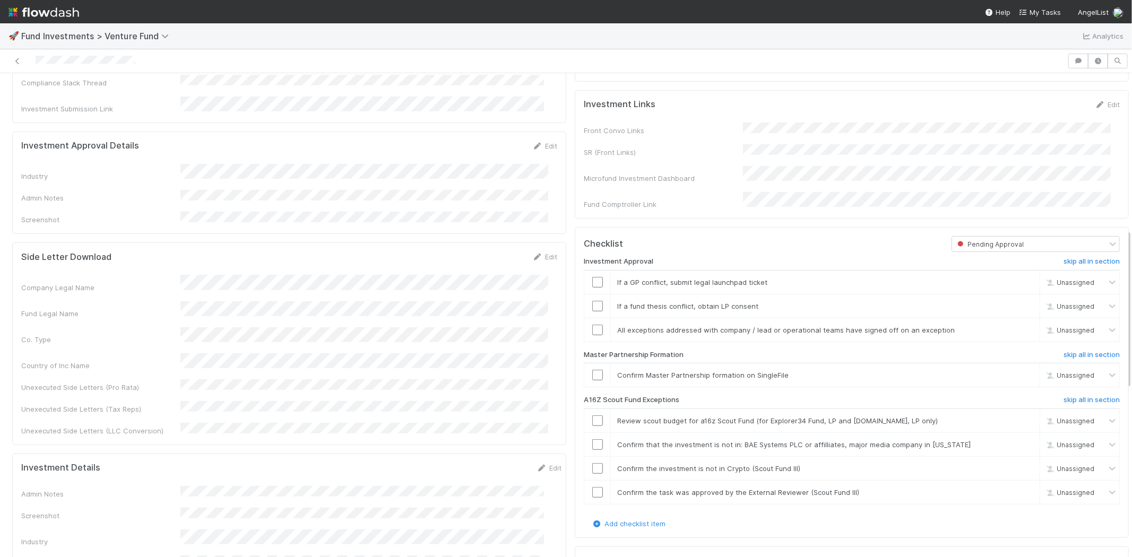
click at [305, 301] on div "Fund Legal Name" at bounding box center [289, 310] width 536 height 18
copy div
click at [47, 404] on div "Unexecuted Side Letters (Tax Reps)" at bounding box center [100, 409] width 159 height 11
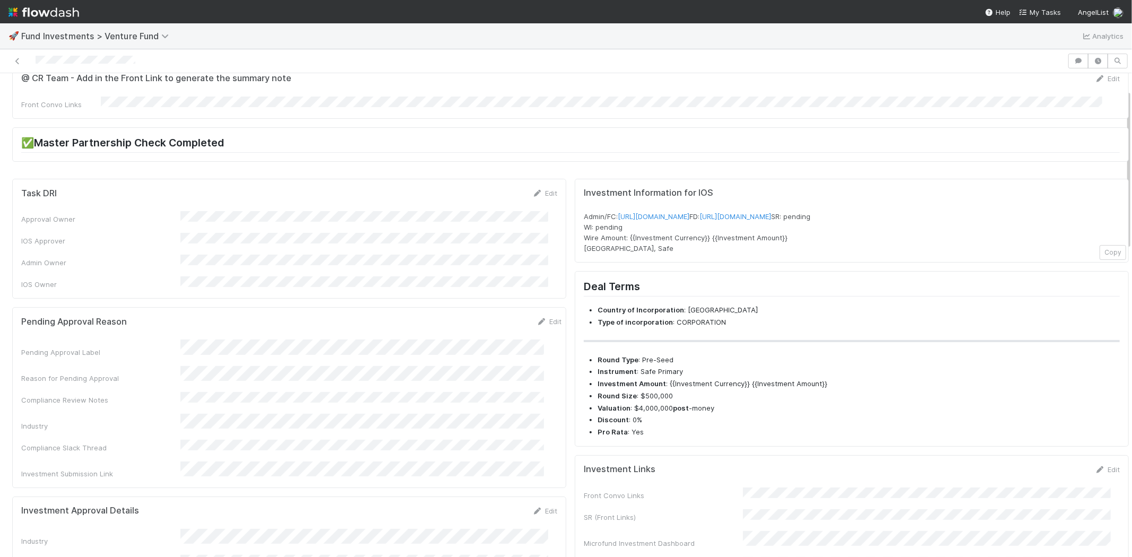
scroll to position [118, 0]
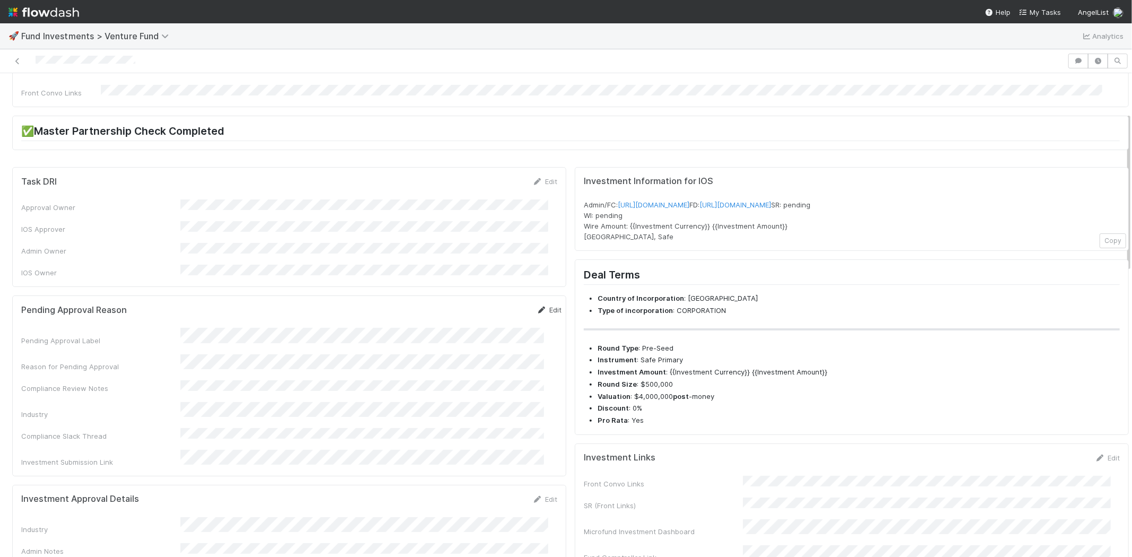
click at [539, 306] on link "Edit" at bounding box center [549, 310] width 25 height 8
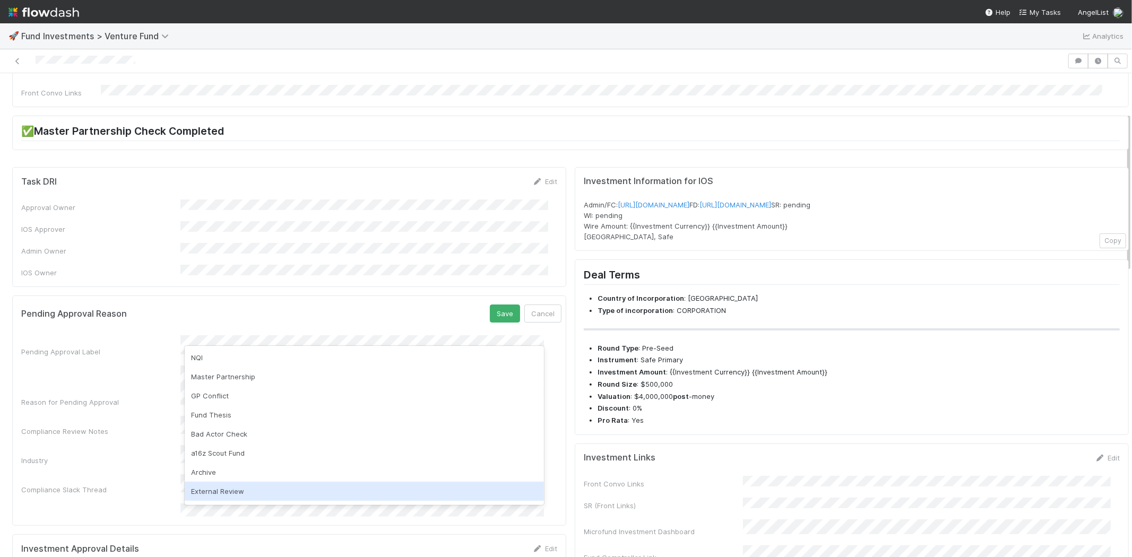
scroll to position [55, 0]
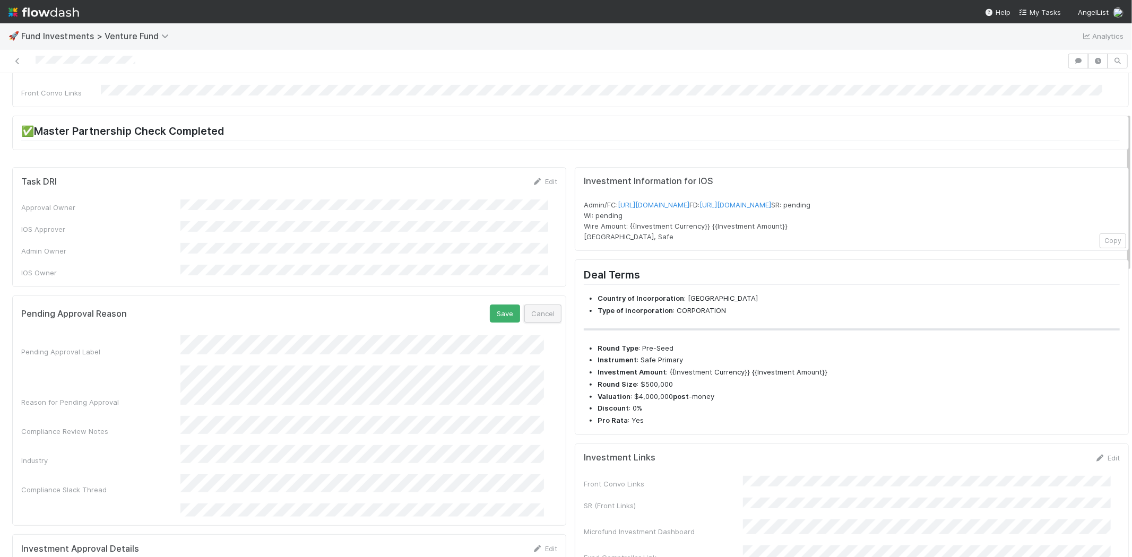
click at [524, 305] on button "Cancel" at bounding box center [542, 314] width 37 height 18
click at [90, 383] on div "Compliance Review Notes" at bounding box center [100, 388] width 159 height 11
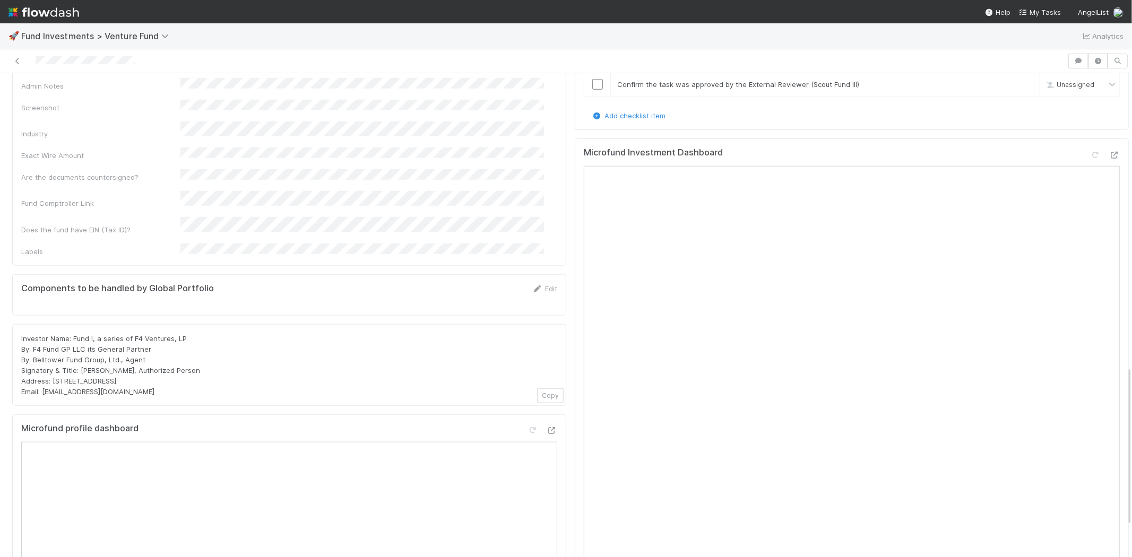
scroll to position [884, 0]
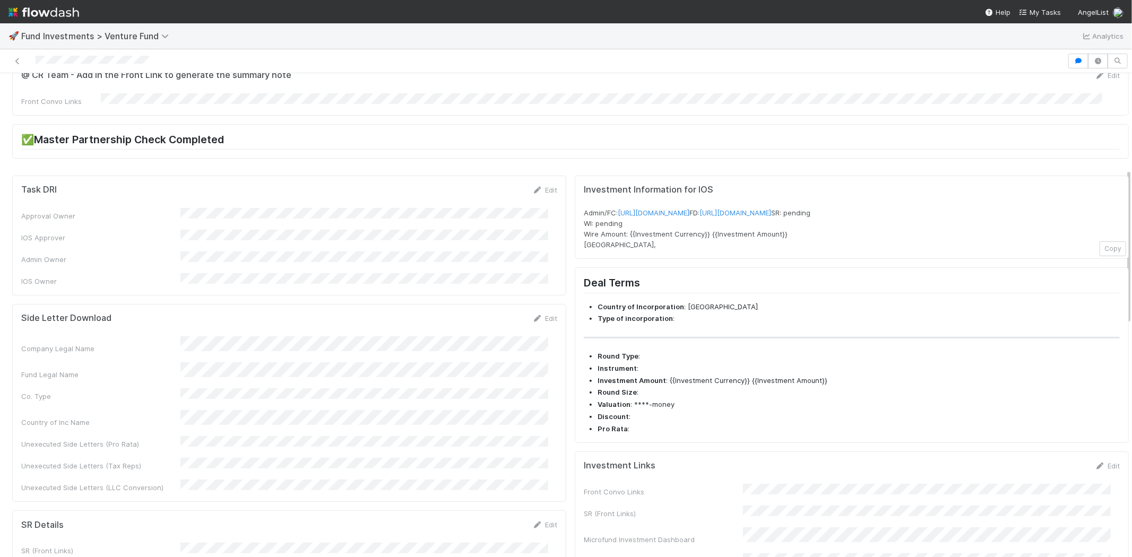
scroll to position [295, 0]
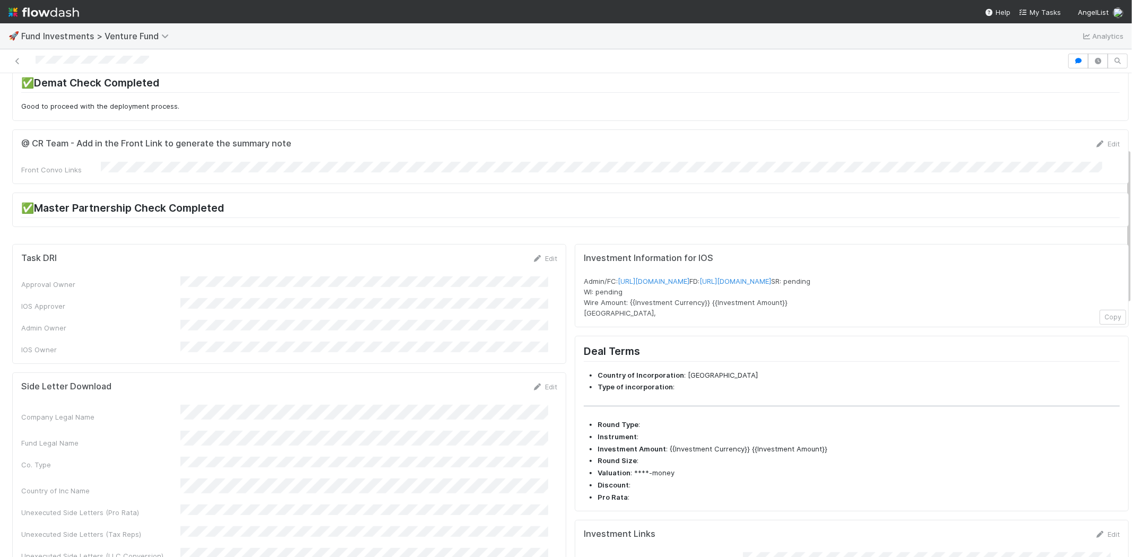
scroll to position [236, 0]
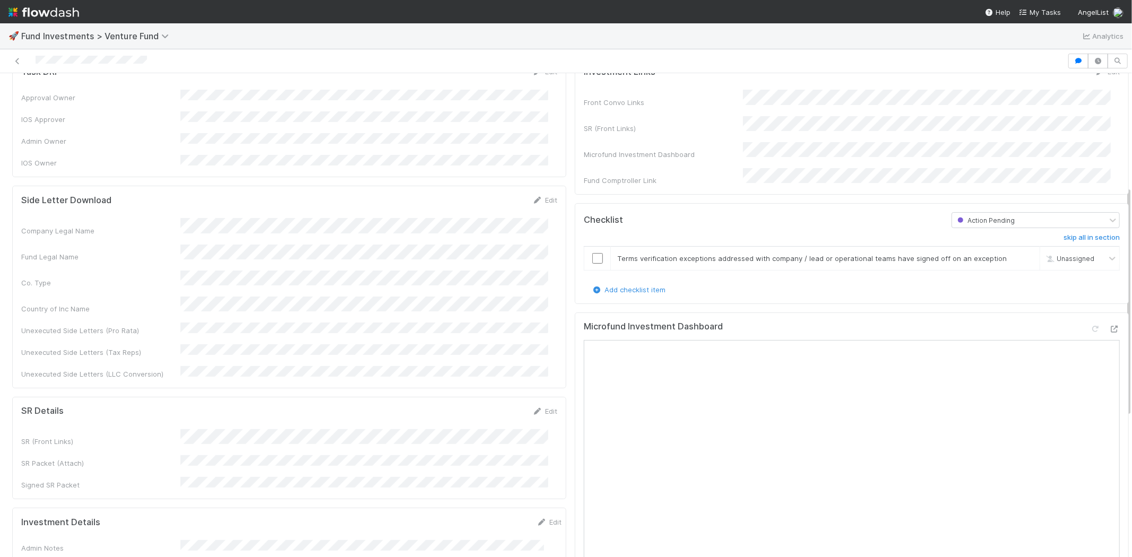
scroll to position [59, 0]
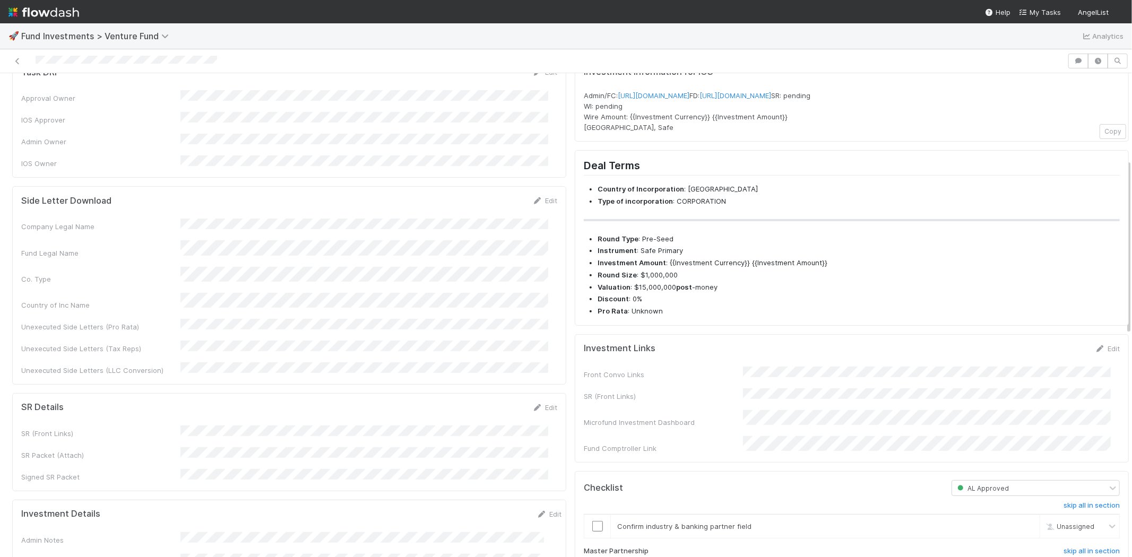
scroll to position [236, 0]
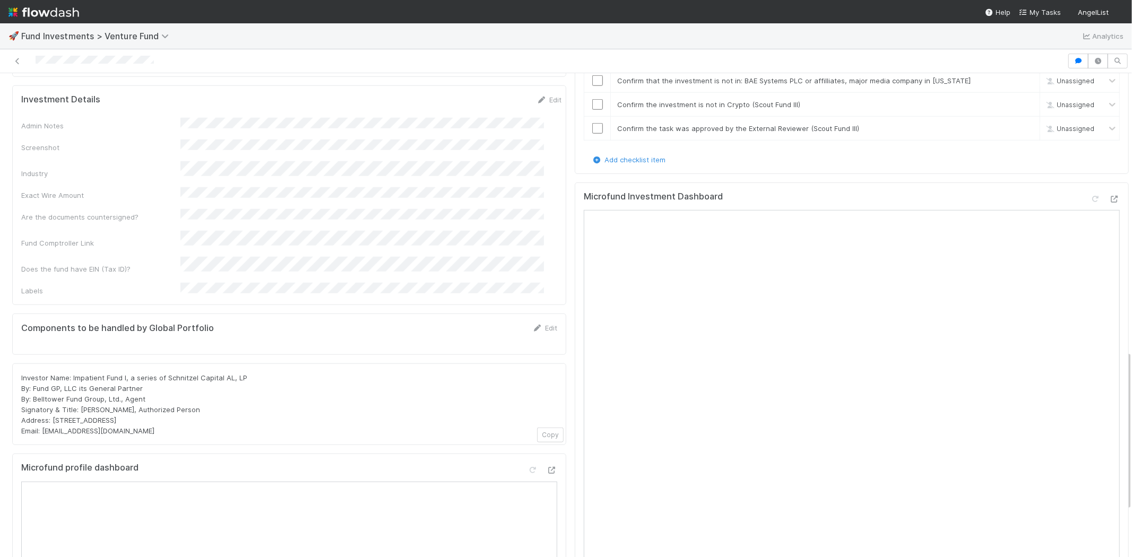
scroll to position [884, 0]
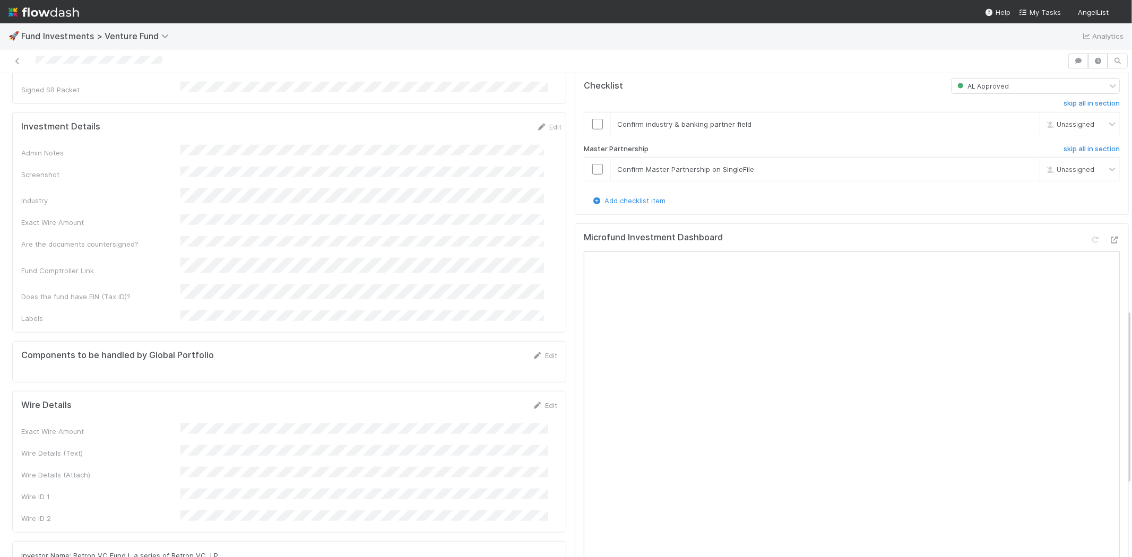
scroll to position [649, 0]
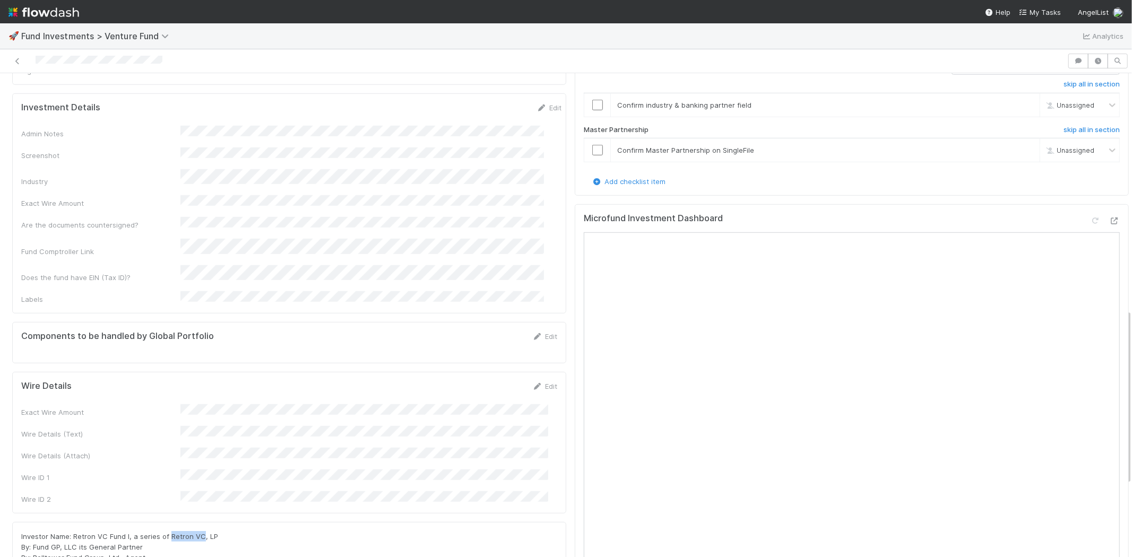
drag, startPoint x: 166, startPoint y: 464, endPoint x: 199, endPoint y: 465, distance: 32.4
click at [199, 532] on span "Investor Name: Retron VC Fund I, a series of Retron VC, LP By: Fund GP, LLC its…" at bounding box center [119, 563] width 197 height 62
copy span "Retron VC"
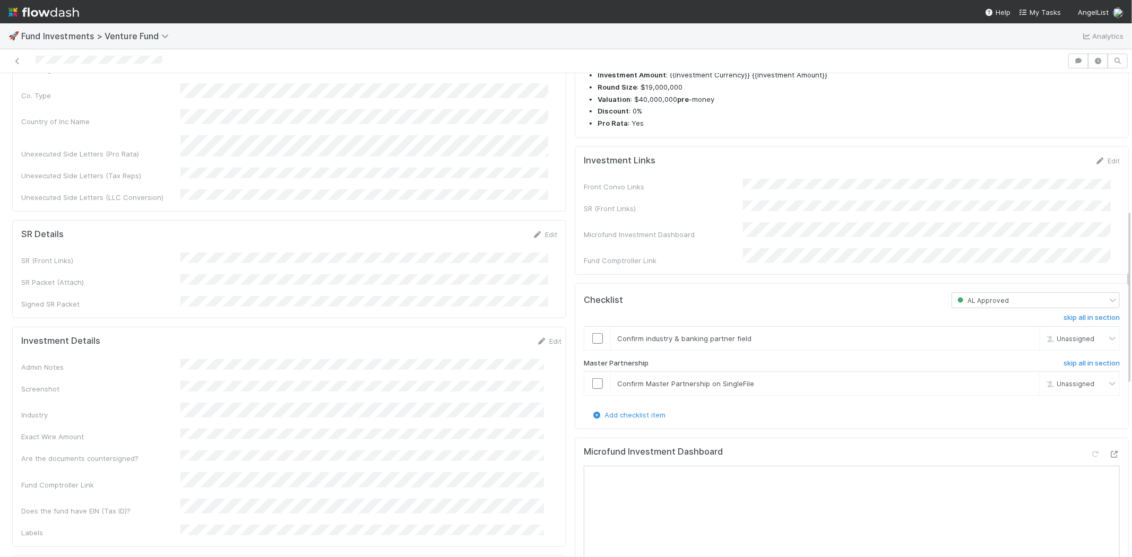
scroll to position [236, 0]
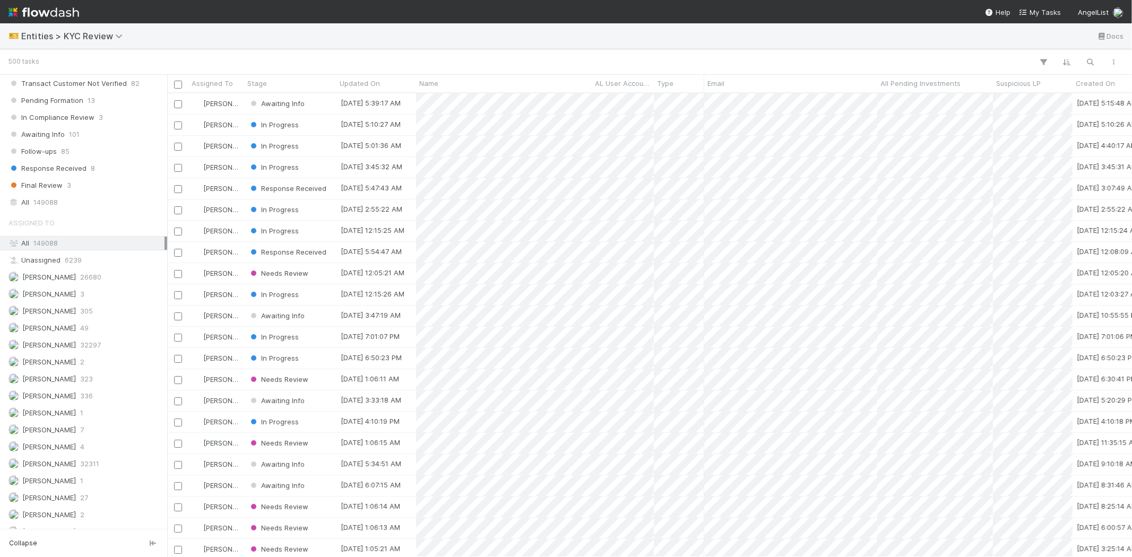
scroll to position [766, 0]
click at [84, 407] on div "Assigned To All 149088 Unassigned 6239 Alice Wo 26680 Erica Carlson 3 Febbie Ce…" at bounding box center [83, 380] width 167 height 344
click at [76, 396] on span "[PERSON_NAME]" at bounding box center [49, 391] width 54 height 8
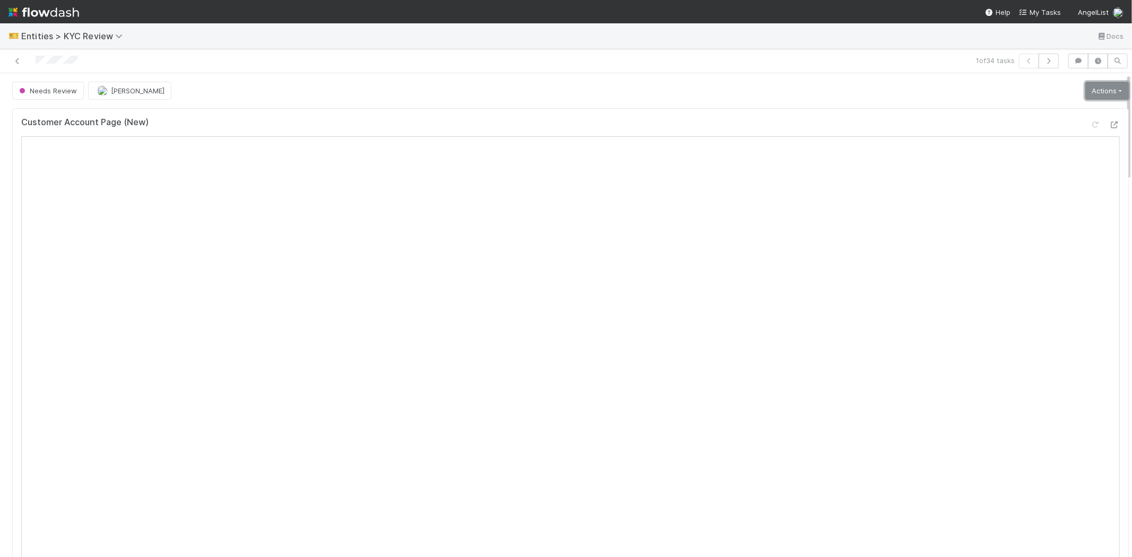
drag, startPoint x: 1091, startPoint y: 88, endPoint x: 1087, endPoint y: 93, distance: 6.1
click at [1091, 88] on link "Actions" at bounding box center [1107, 91] width 44 height 18
click at [1040, 189] on button "Select Template [New]" at bounding box center [1071, 187] width 117 height 15
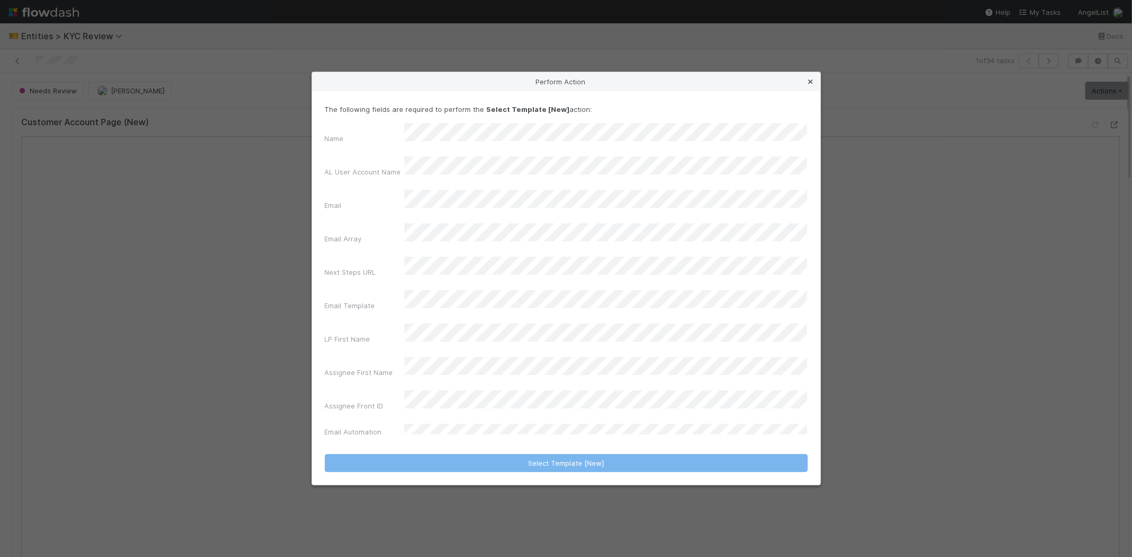
click at [813, 85] on icon at bounding box center [811, 82] width 11 height 7
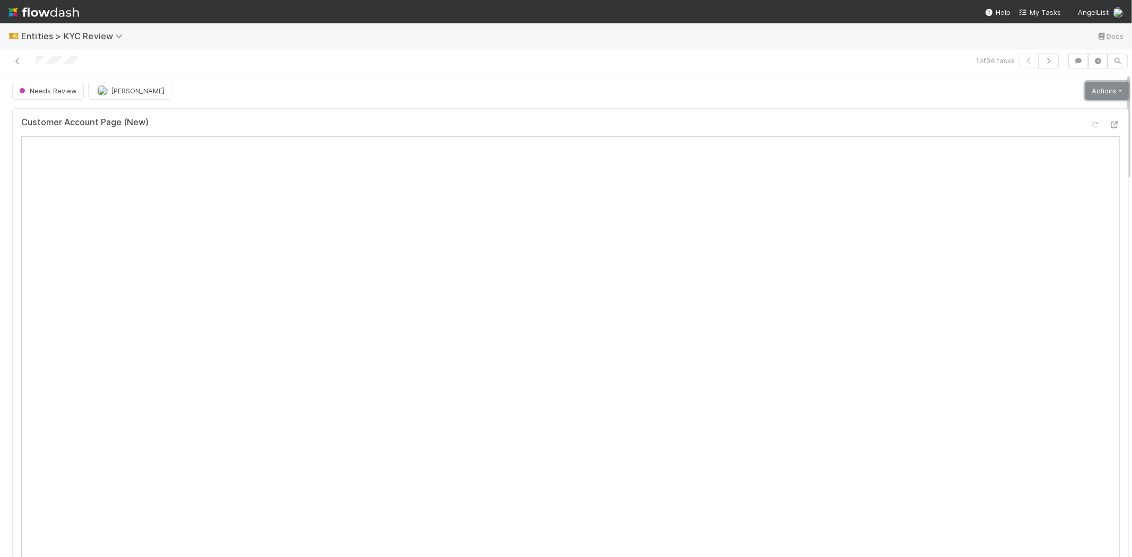
click at [1099, 89] on link "Actions" at bounding box center [1107, 91] width 44 height 18
click at [1027, 192] on button "Select Template [New]" at bounding box center [1071, 187] width 117 height 15
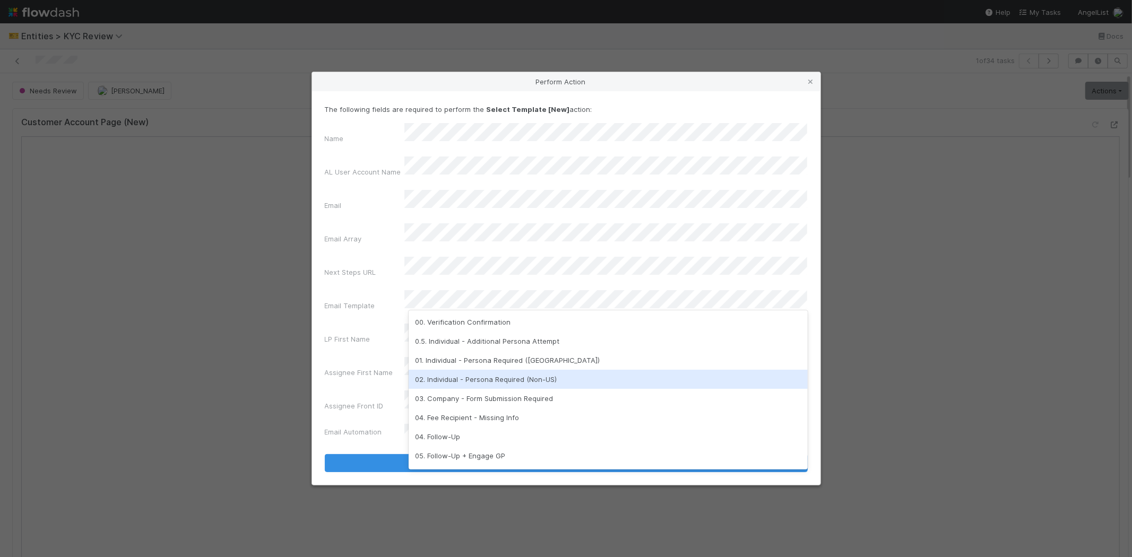
click at [479, 375] on div "02. Individual - Persona Required (Non-US)" at bounding box center [608, 379] width 399 height 19
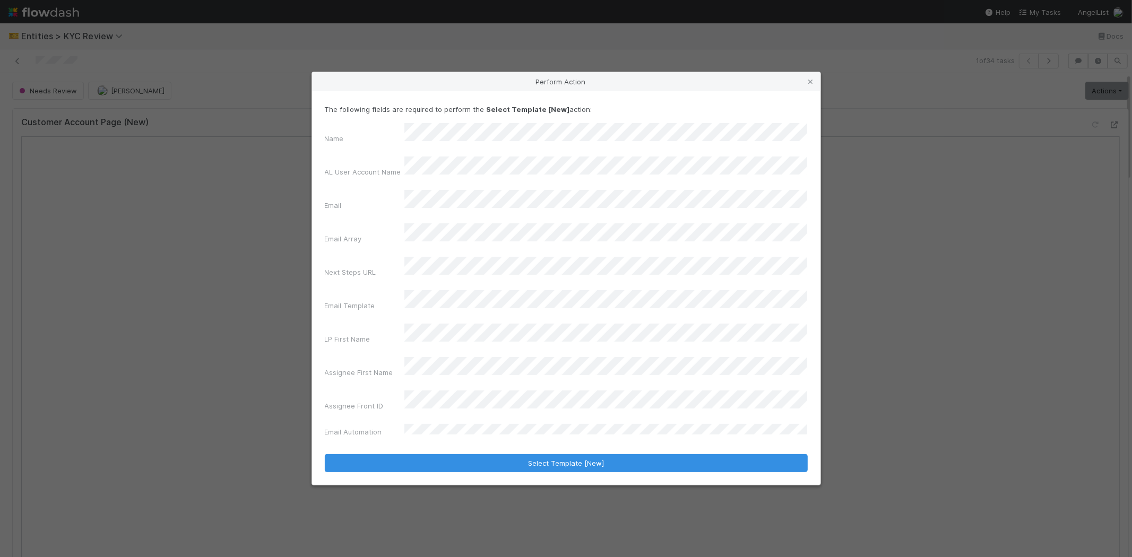
click at [362, 357] on div "Assignee First Name" at bounding box center [566, 369] width 483 height 25
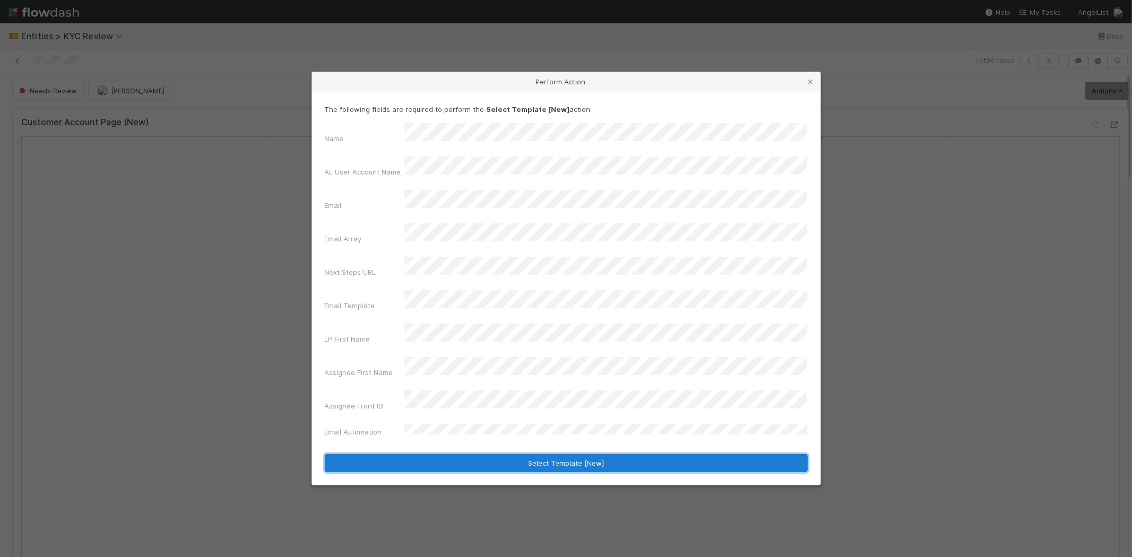
click at [415, 454] on button "Select Template [New]" at bounding box center [566, 463] width 483 height 18
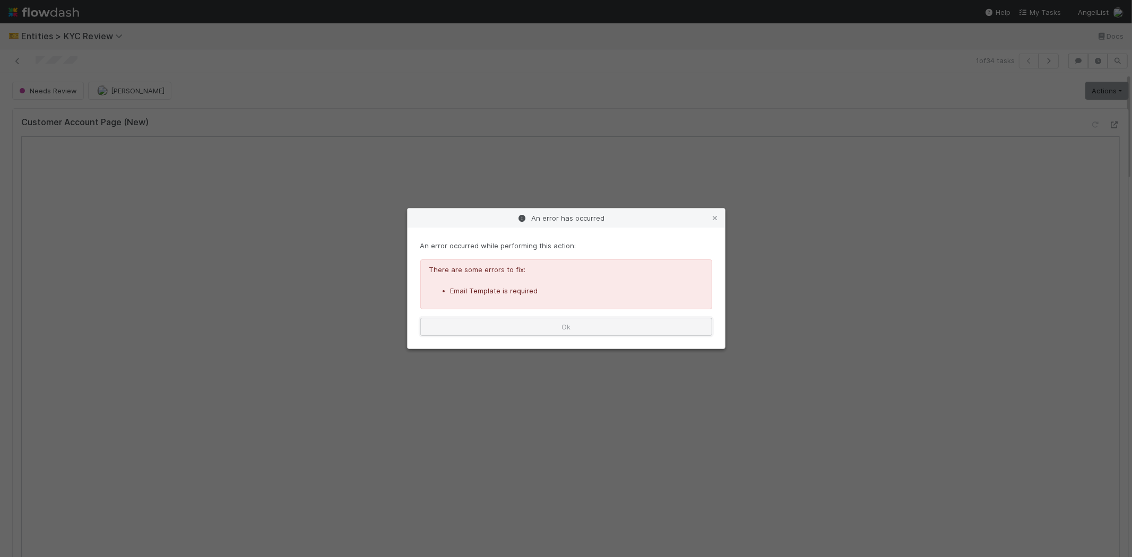
click at [520, 326] on button "Ok" at bounding box center [566, 327] width 292 height 18
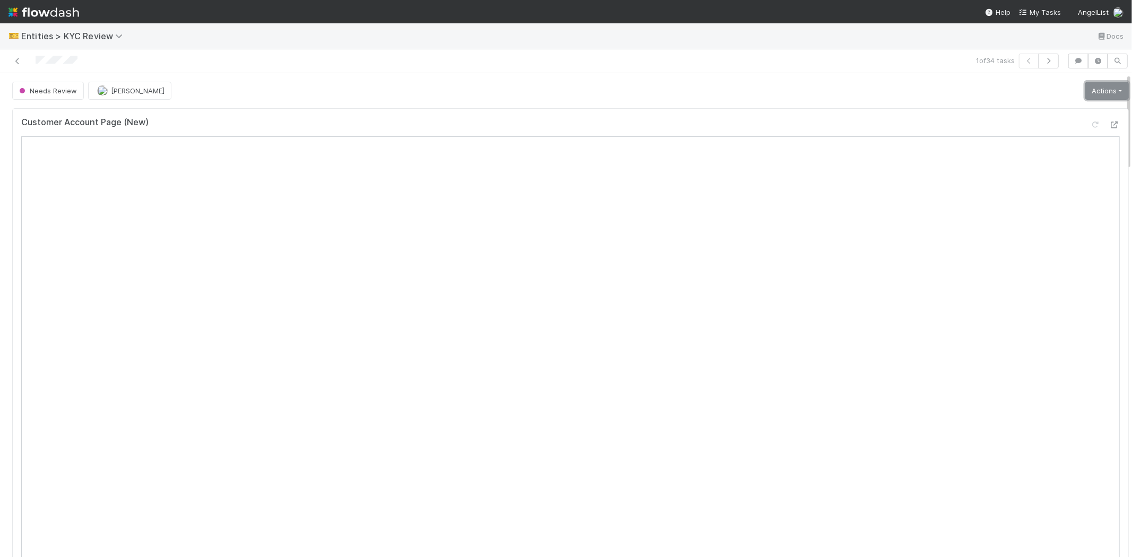
click at [1100, 87] on link "Actions" at bounding box center [1107, 91] width 44 height 18
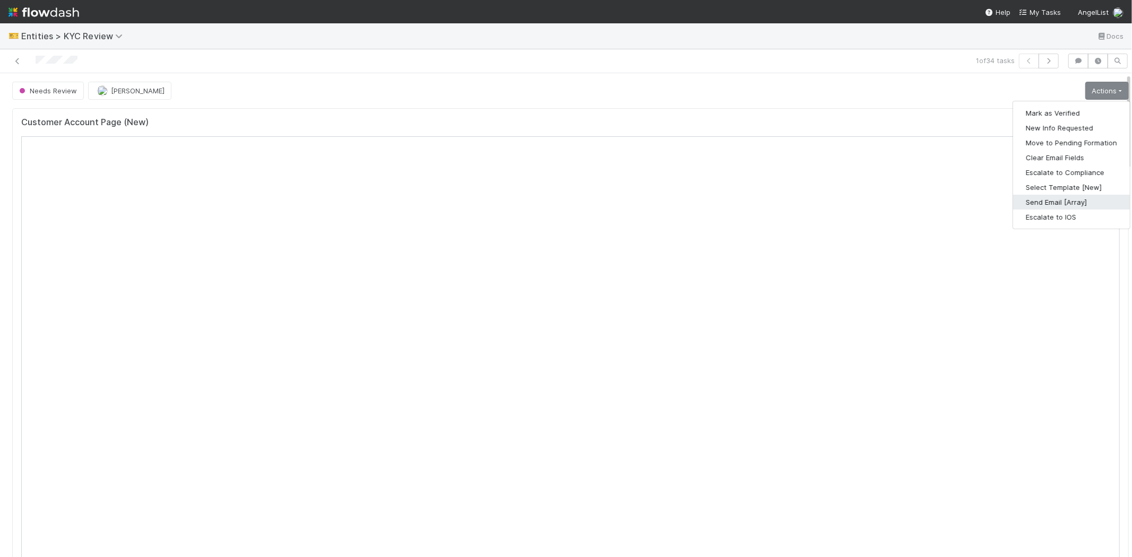
click at [1040, 199] on button "Send Email [Array]" at bounding box center [1071, 202] width 117 height 15
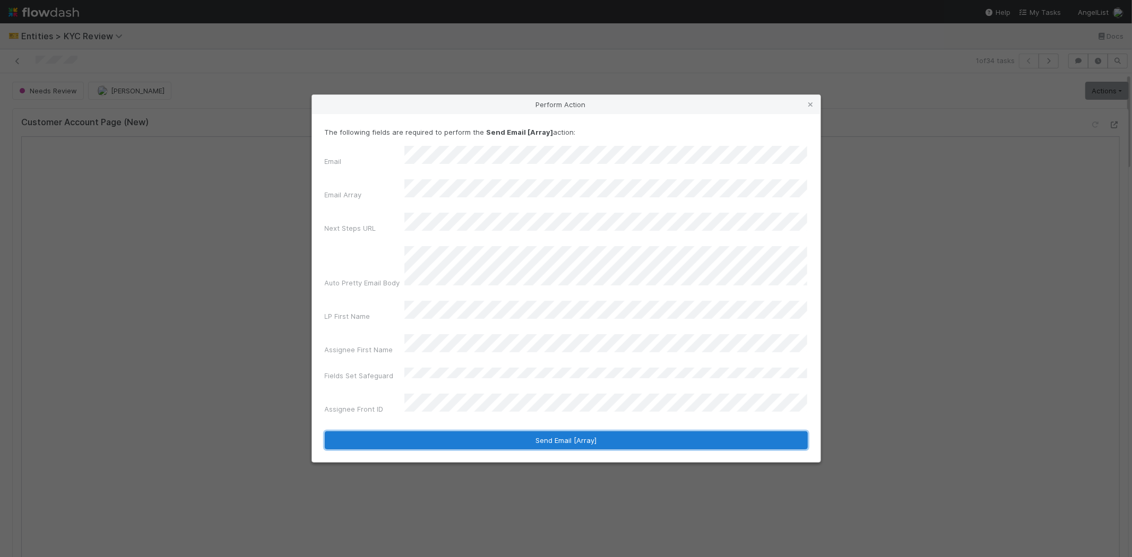
click at [424, 432] on button "Send Email [Array]" at bounding box center [566, 441] width 483 height 18
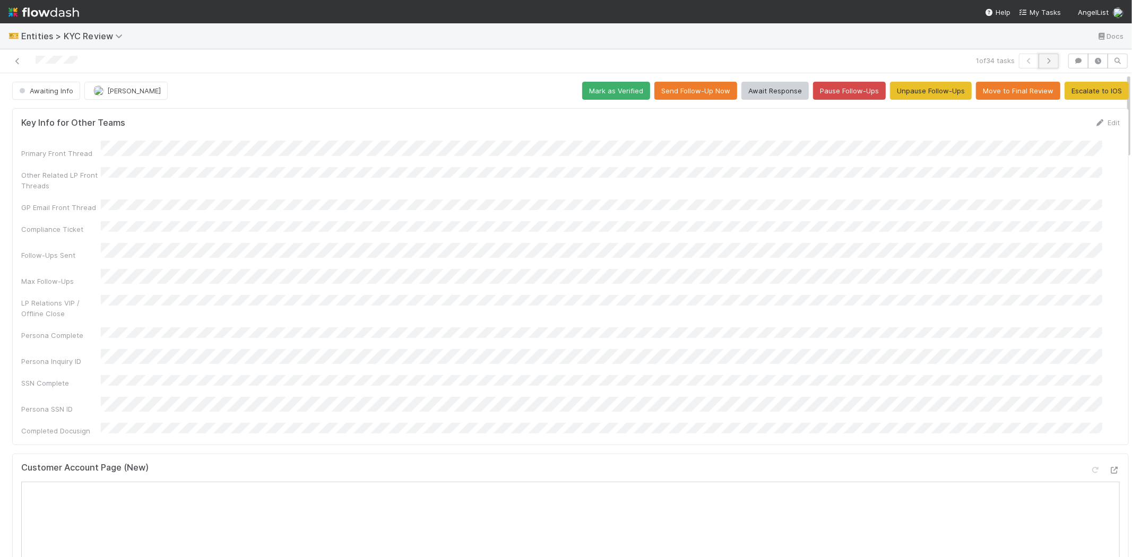
click at [1043, 60] on icon "button" at bounding box center [1048, 61] width 11 height 6
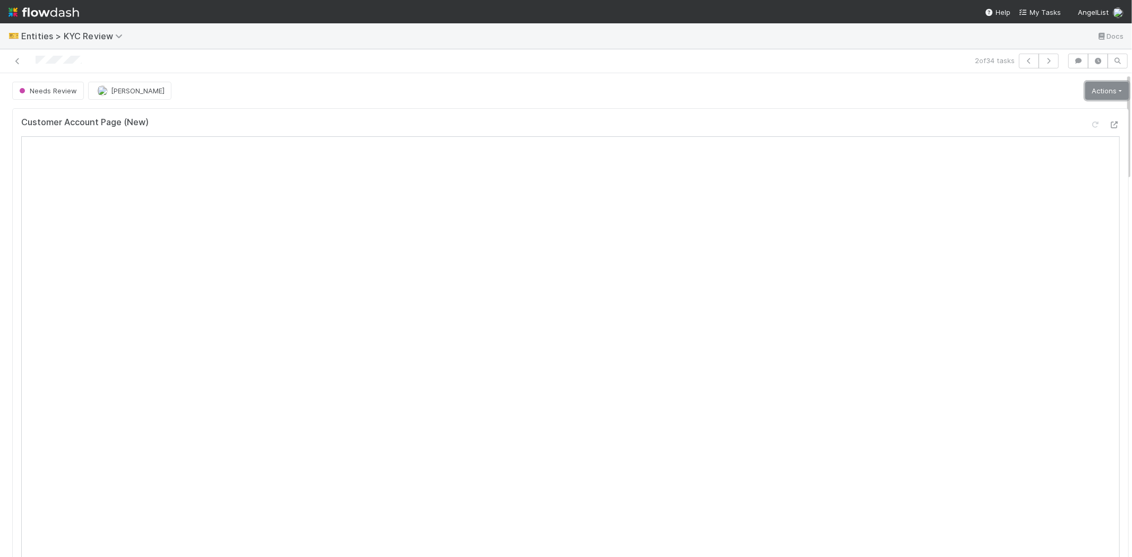
click at [1085, 93] on link "Actions" at bounding box center [1107, 91] width 44 height 18
click at [1031, 187] on button "Select Template [New]" at bounding box center [1071, 187] width 117 height 15
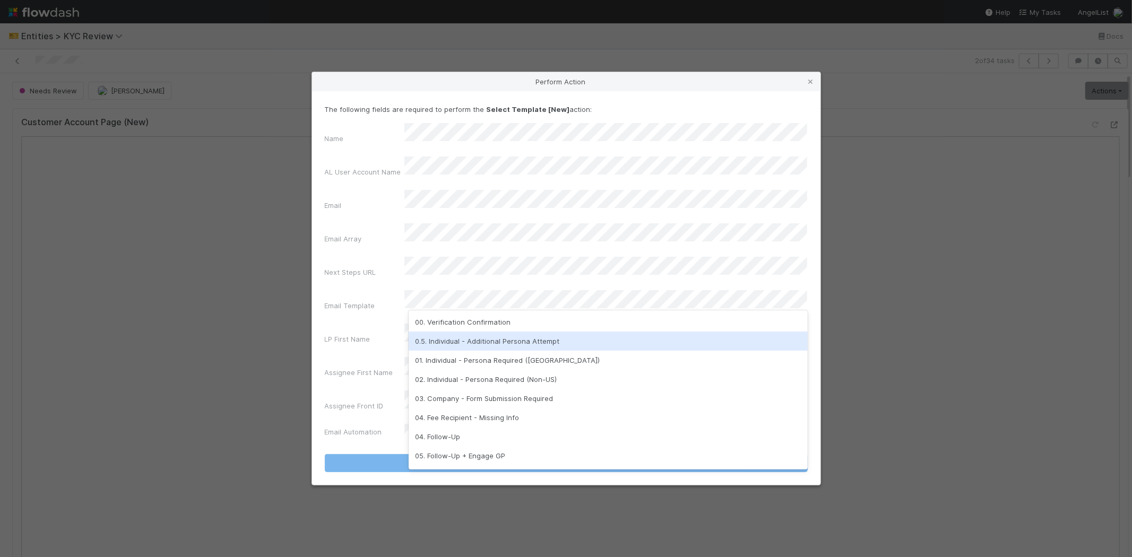
click at [473, 336] on div "0.5. Individual - Additional Persona Attempt" at bounding box center [608, 341] width 399 height 19
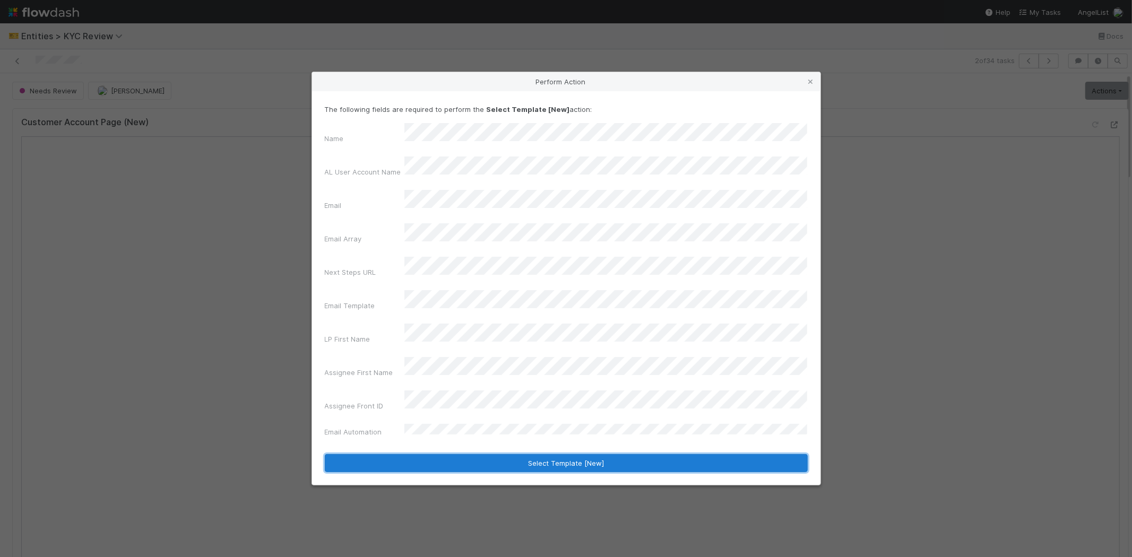
click at [392, 454] on button "Select Template [New]" at bounding box center [566, 463] width 483 height 18
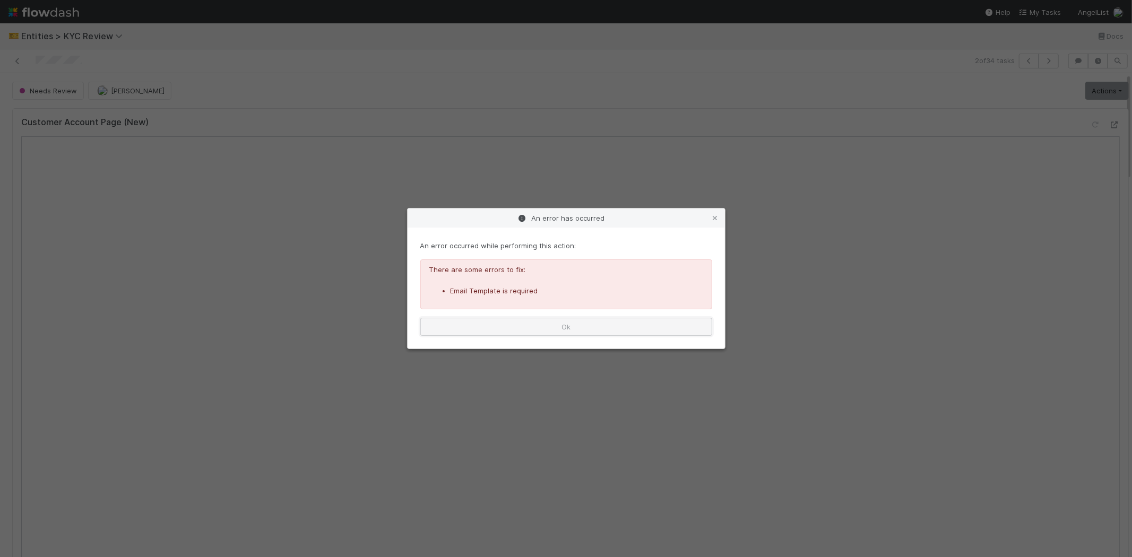
click at [516, 319] on button "Ok" at bounding box center [566, 327] width 292 height 18
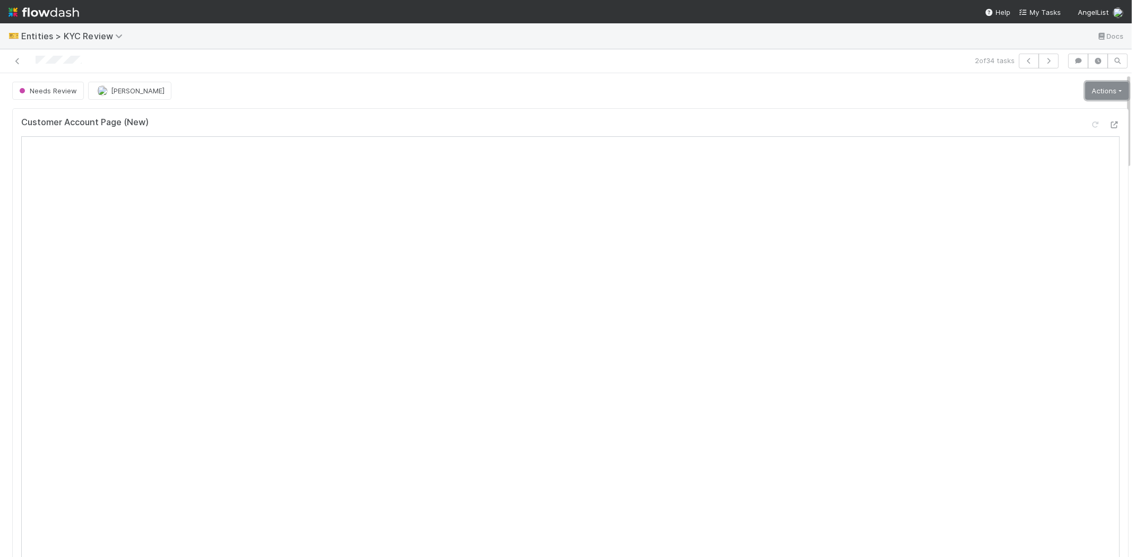
drag, startPoint x: 1102, startPoint y: 89, endPoint x: 1081, endPoint y: 110, distance: 30.0
click at [1102, 89] on link "Actions" at bounding box center [1107, 91] width 44 height 18
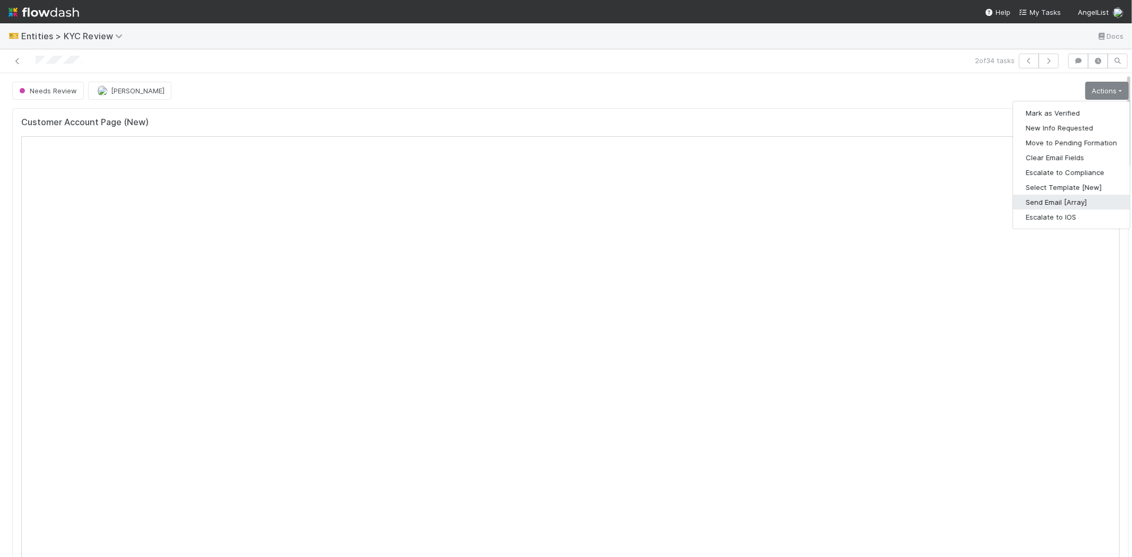
click at [1034, 200] on button "Send Email [Array]" at bounding box center [1071, 202] width 117 height 15
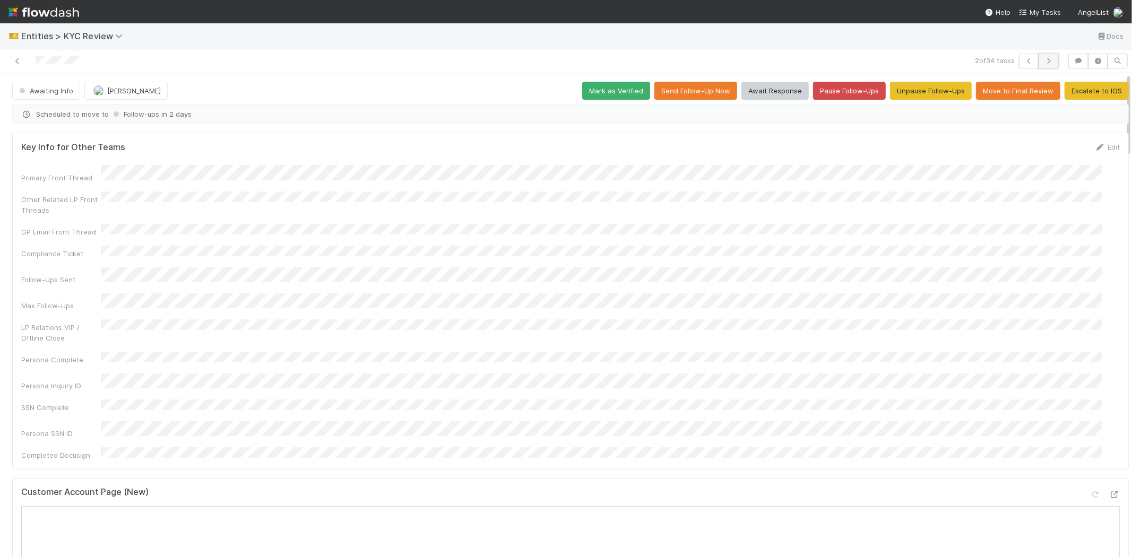
click at [1044, 61] on icon "button" at bounding box center [1048, 61] width 11 height 6
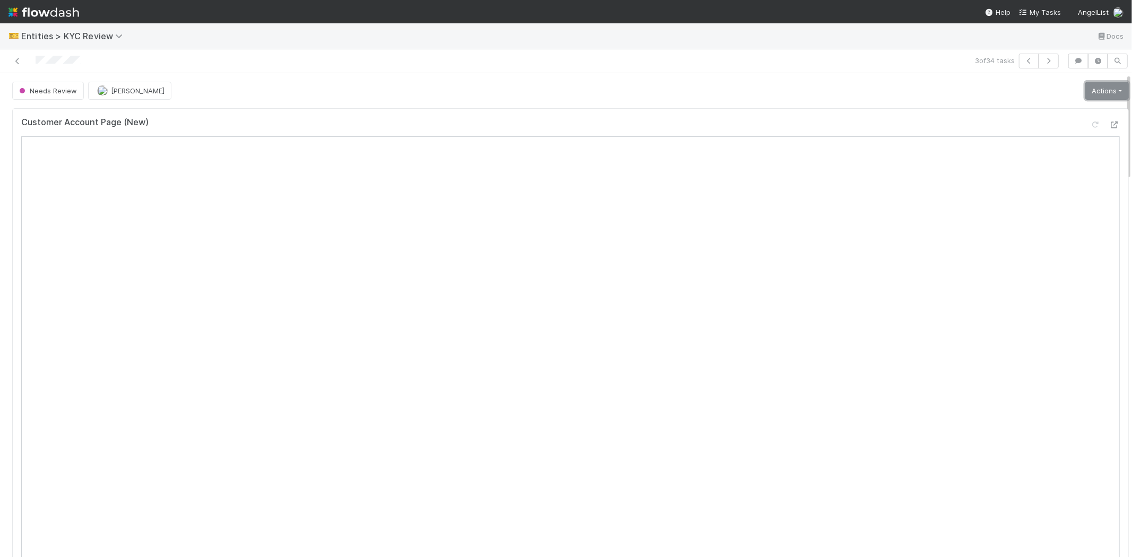
click at [1086, 94] on link "Actions" at bounding box center [1107, 91] width 44 height 18
click at [1028, 183] on button "Select Template [New]" at bounding box center [1071, 187] width 117 height 15
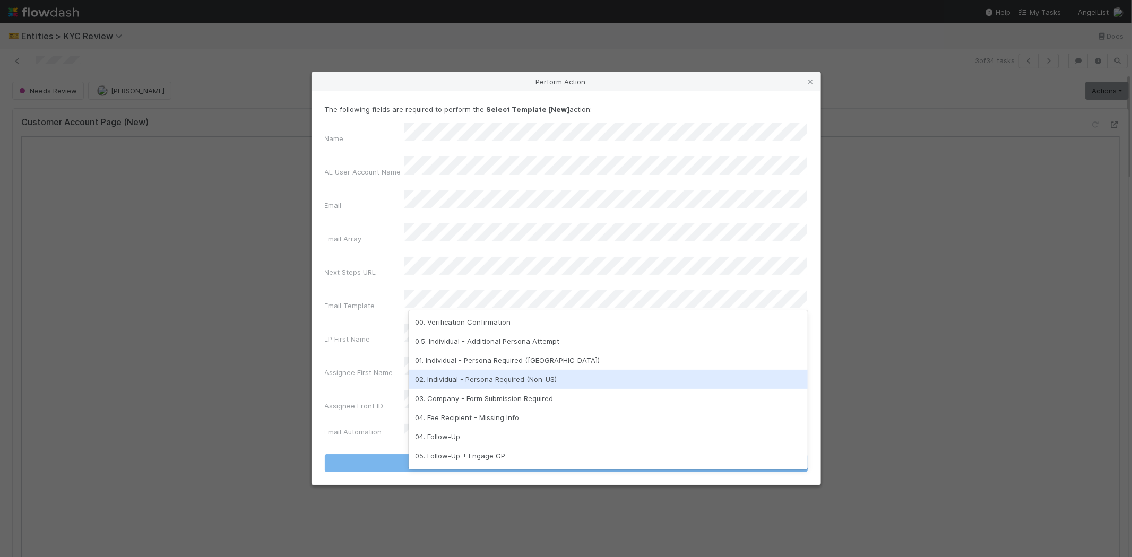
click at [470, 379] on div "02. Individual - Persona Required (Non-US)" at bounding box center [608, 379] width 399 height 19
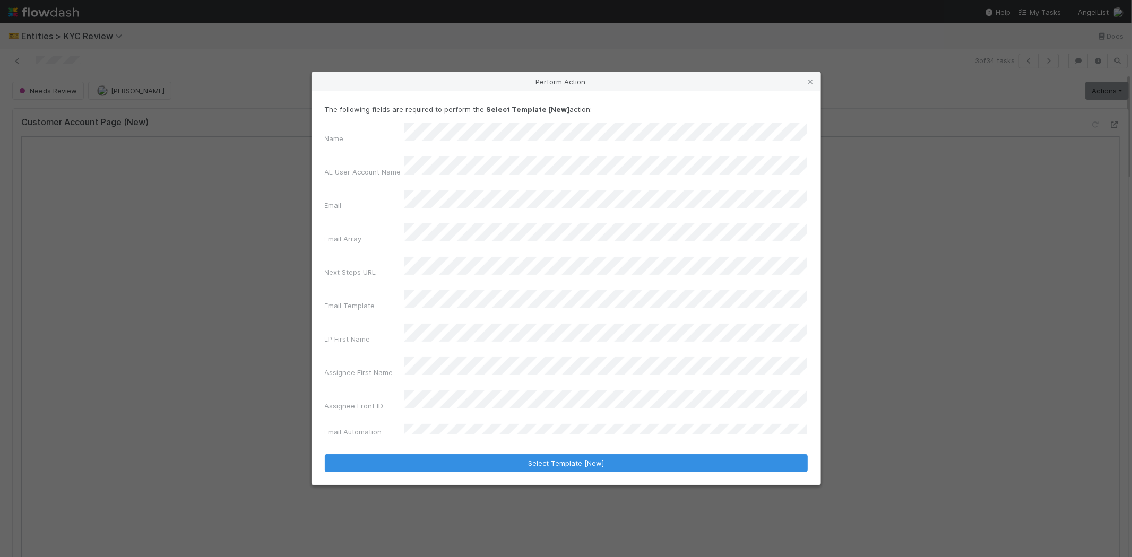
click at [349, 336] on div "Name AL User Account Name Email Email Array Next Steps URL Email Template LP Fi…" at bounding box center [566, 282] width 483 height 318
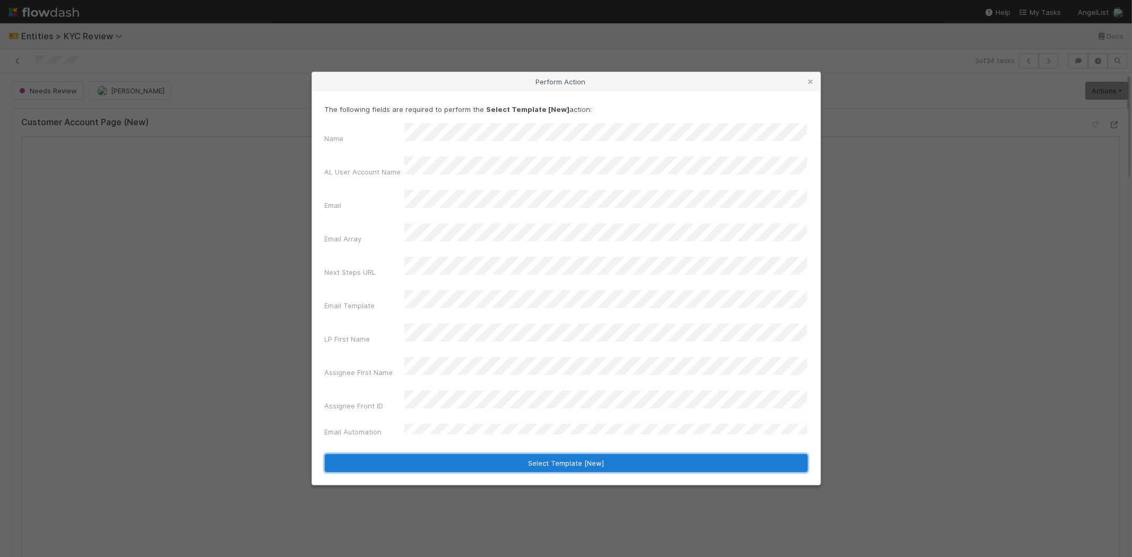
click at [384, 454] on button "Select Template [New]" at bounding box center [566, 463] width 483 height 18
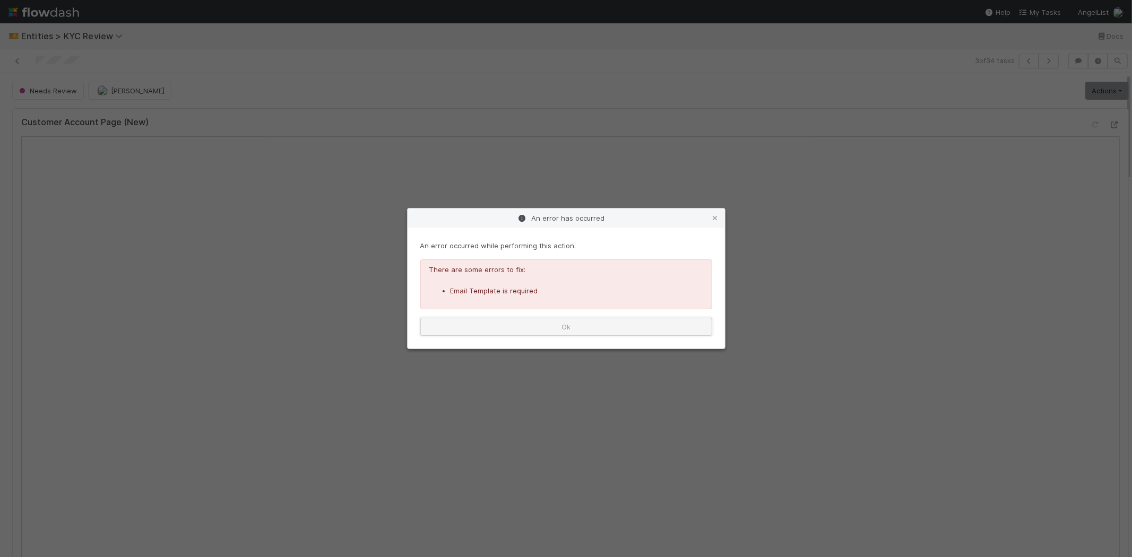
click at [544, 325] on button "Ok" at bounding box center [566, 327] width 292 height 18
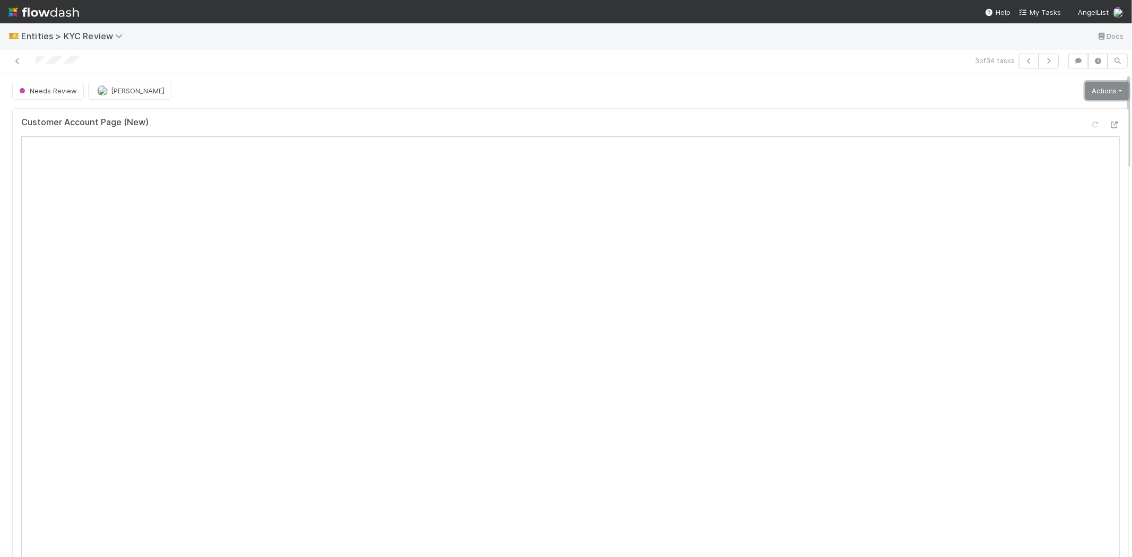
click at [1097, 97] on link "Actions" at bounding box center [1107, 91] width 44 height 18
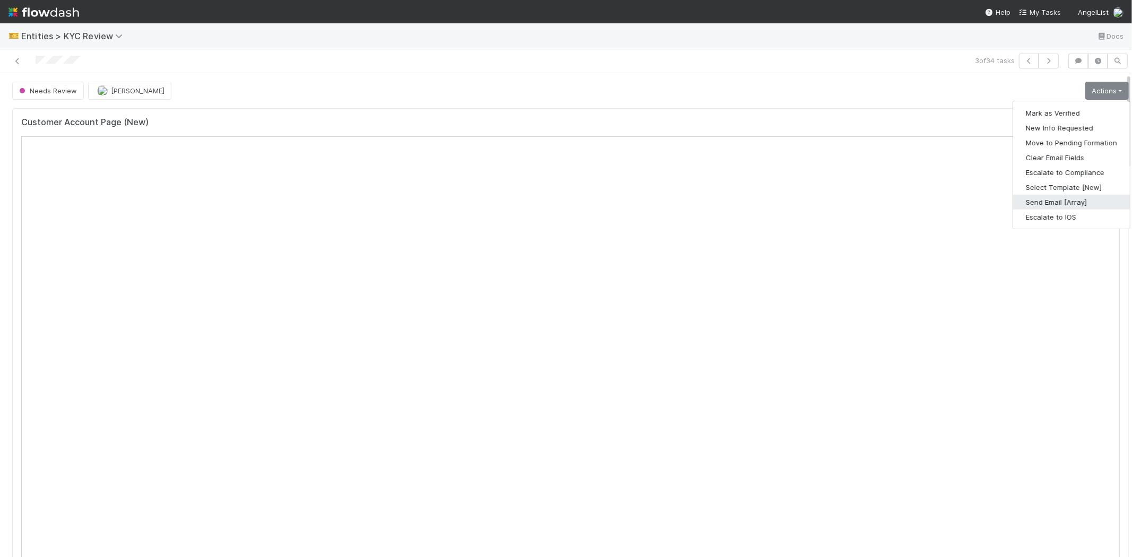
click at [1051, 199] on button "Send Email [Array]" at bounding box center [1071, 202] width 117 height 15
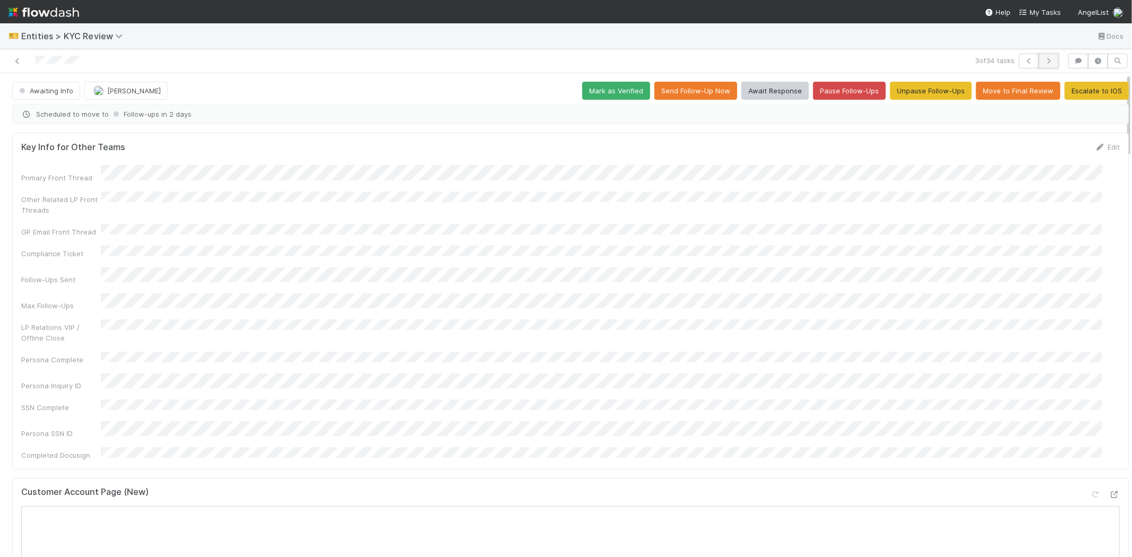
click at [1043, 58] on icon "button" at bounding box center [1048, 61] width 11 height 6
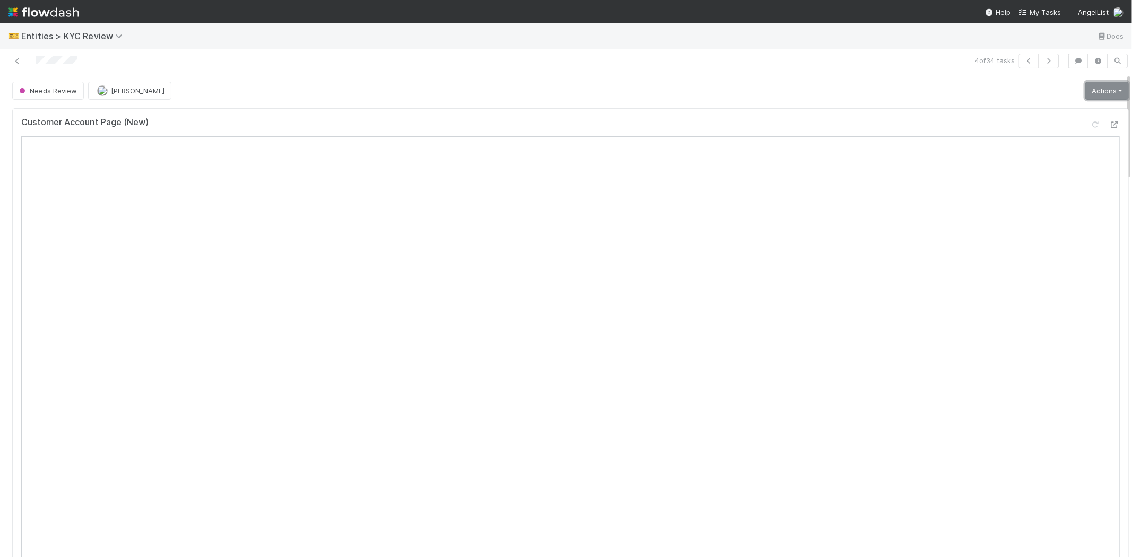
click at [1091, 83] on link "Actions" at bounding box center [1107, 91] width 44 height 18
click at [1015, 182] on button "Select Template [New]" at bounding box center [1071, 187] width 117 height 15
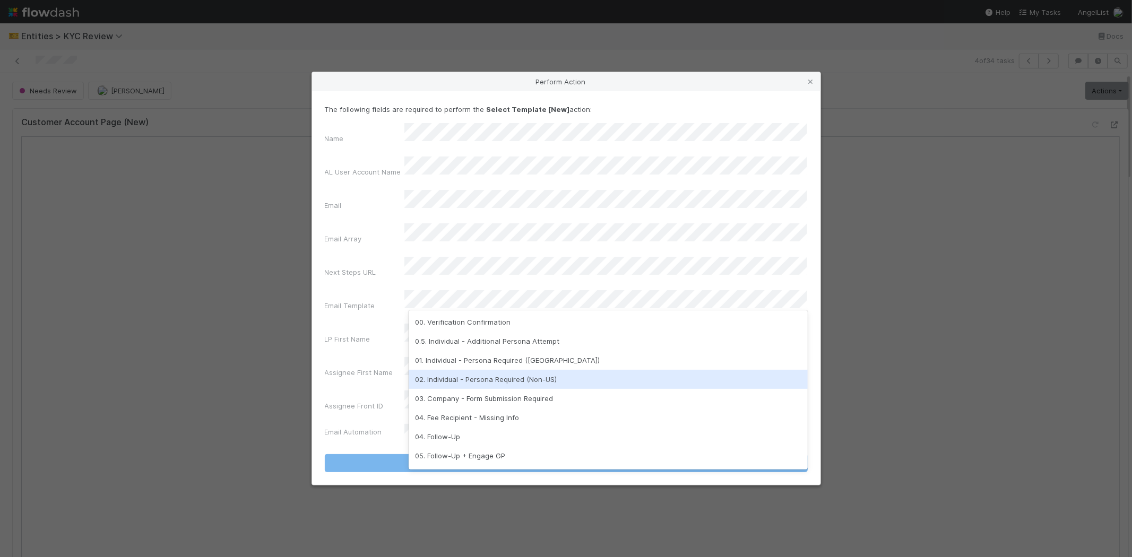
click at [486, 375] on div "02. Individual - Persona Required (Non-US)" at bounding box center [608, 379] width 399 height 19
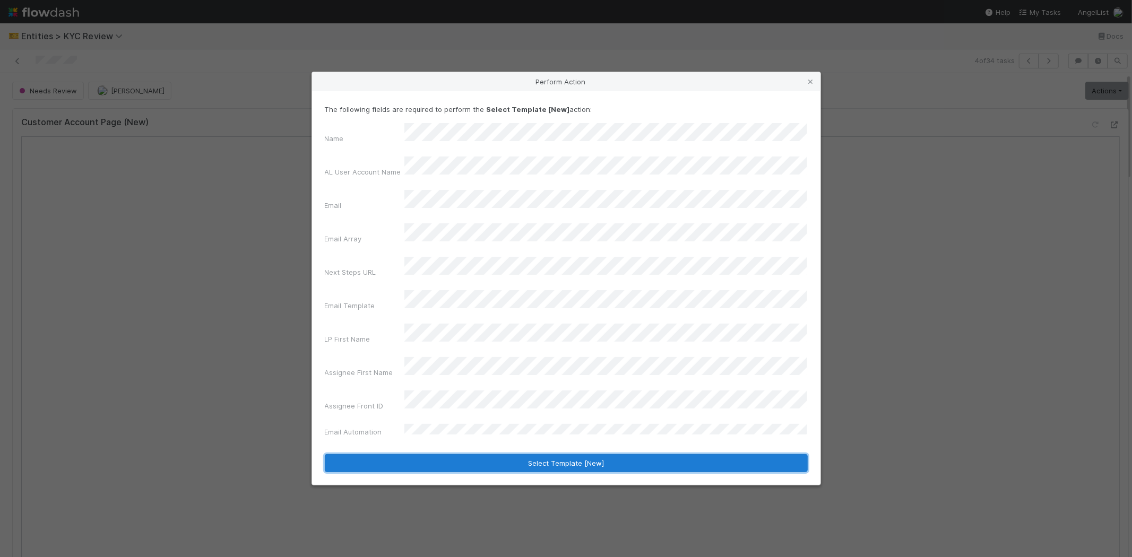
click at [419, 454] on button "Select Template [New]" at bounding box center [566, 463] width 483 height 18
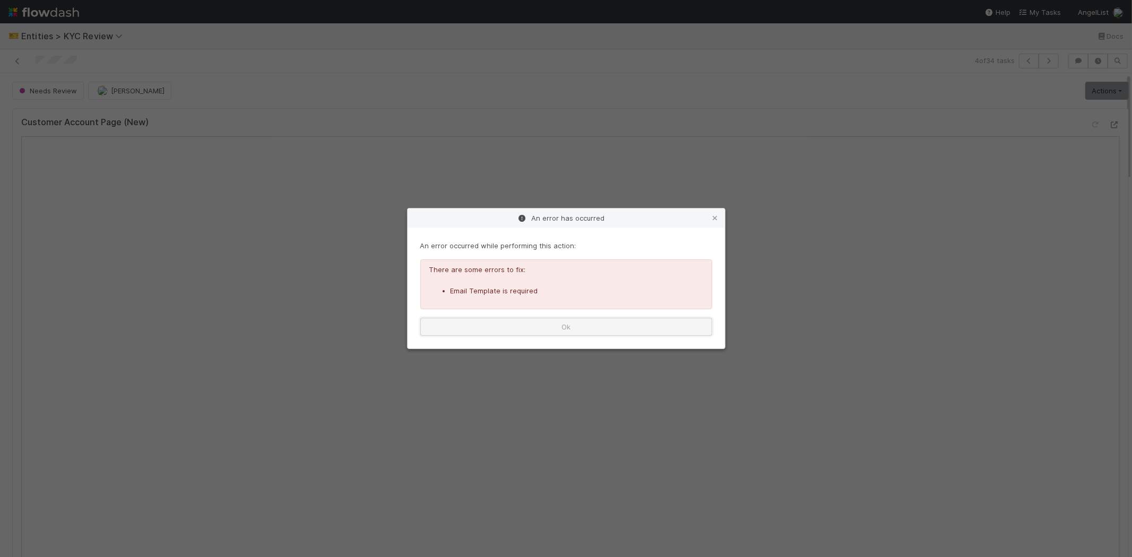
click at [528, 328] on button "Ok" at bounding box center [566, 327] width 292 height 18
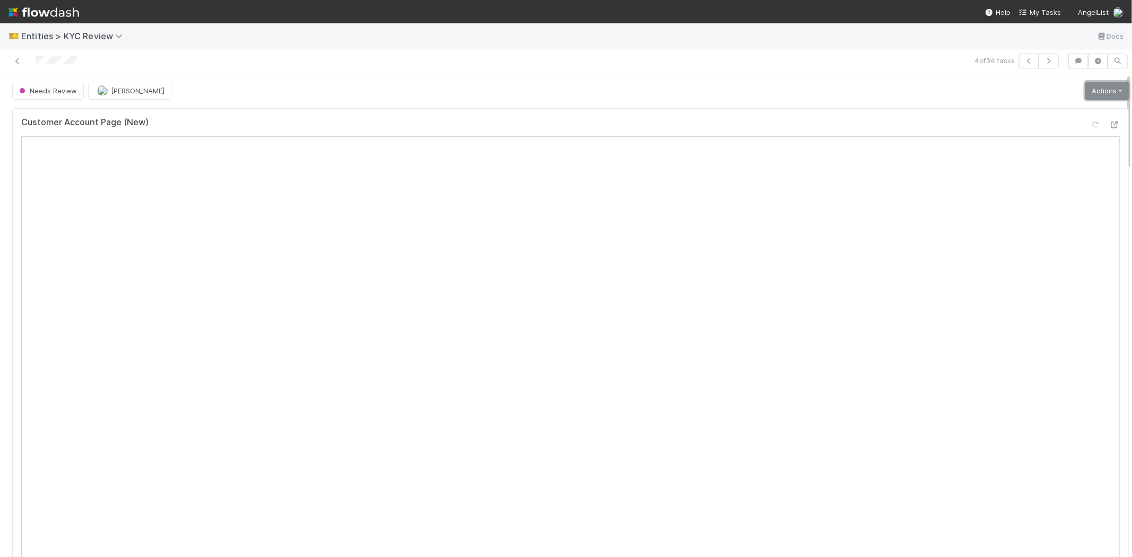
click at [1085, 89] on link "Actions" at bounding box center [1107, 91] width 44 height 18
click at [1020, 186] on button "Select Template [New]" at bounding box center [1071, 187] width 117 height 15
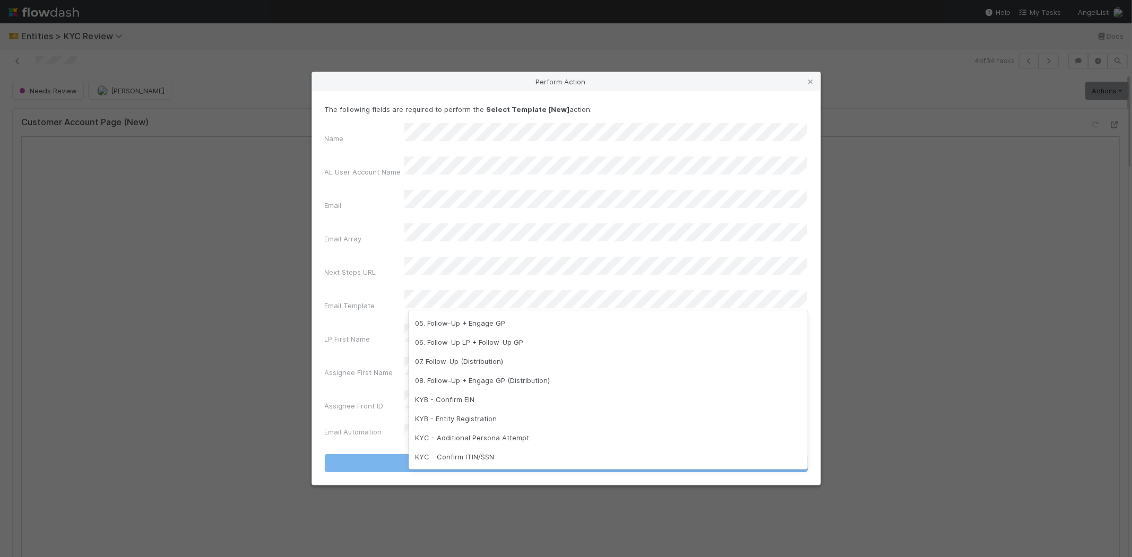
scroll to position [264, 0]
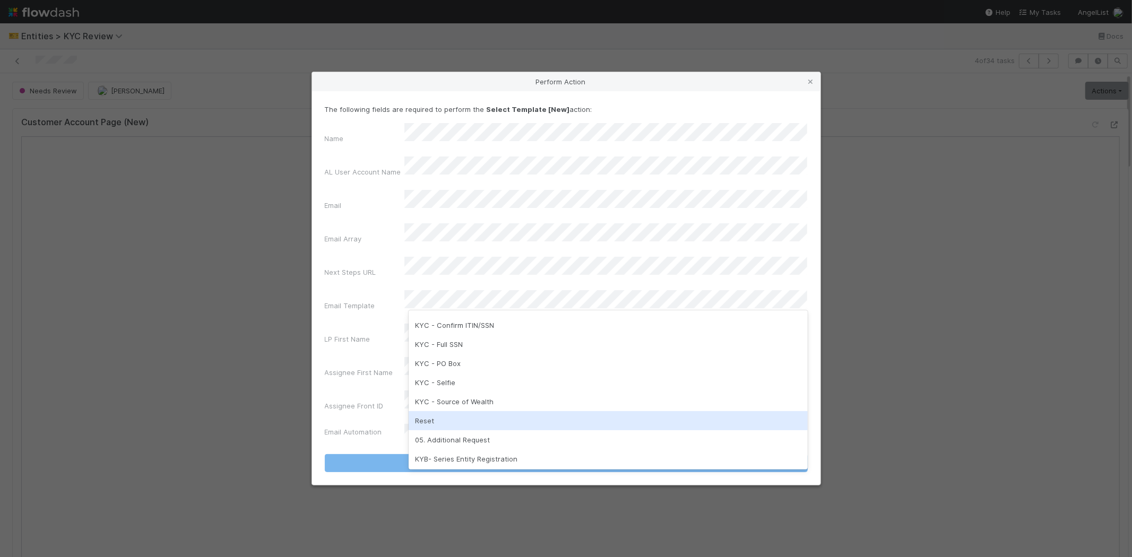
click at [432, 421] on div "Reset" at bounding box center [608, 420] width 399 height 19
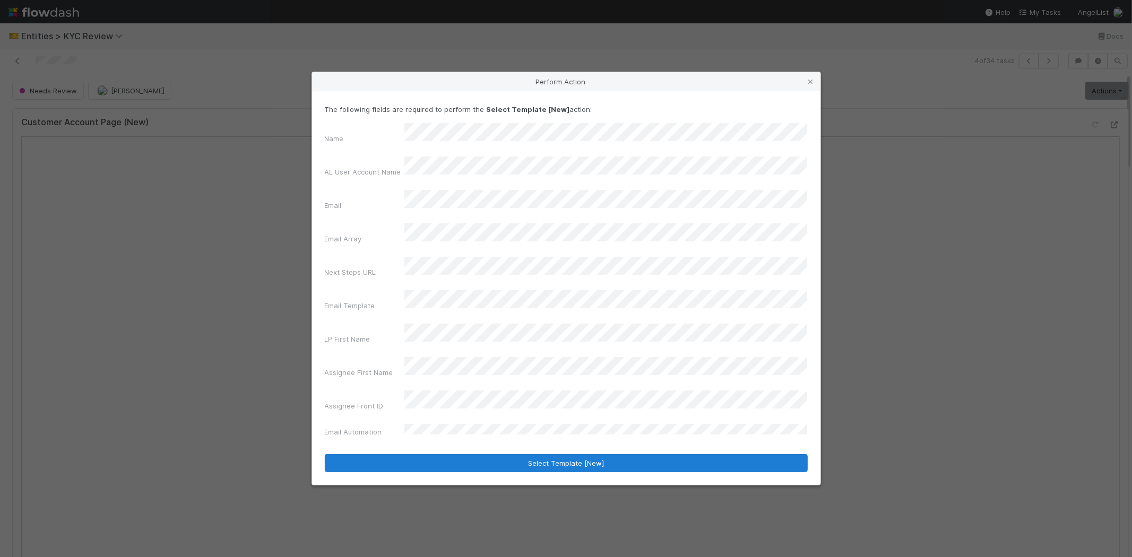
drag, startPoint x: 415, startPoint y: 420, endPoint x: 420, endPoint y: 432, distance: 13.1
click at [416, 422] on form "The following fields are required to perform the Select Template [New] action: …" at bounding box center [566, 288] width 483 height 368
click at [420, 454] on button "Select Template [New]" at bounding box center [566, 463] width 483 height 18
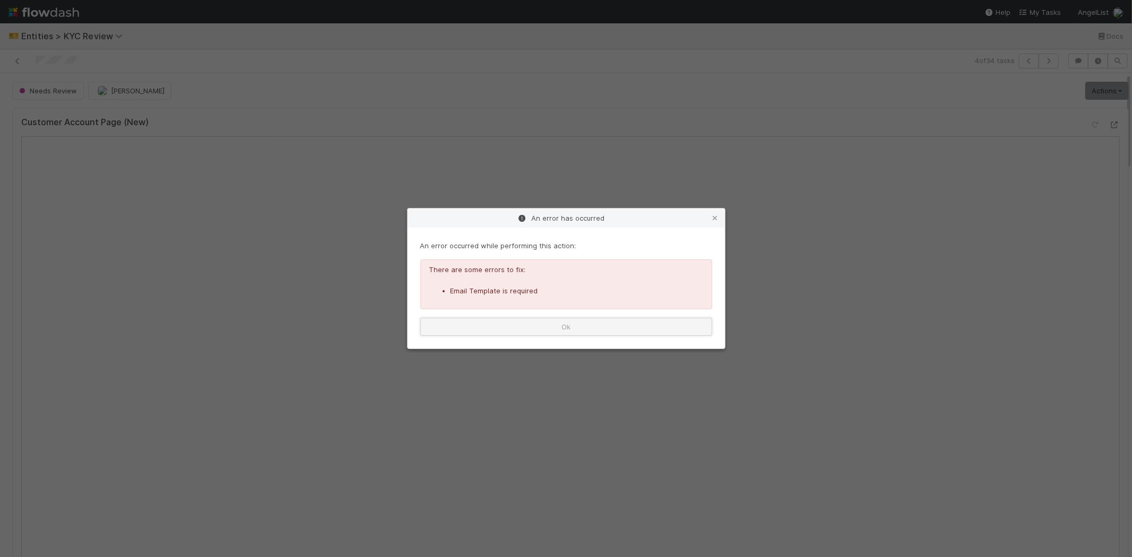
click at [575, 326] on button "Ok" at bounding box center [566, 327] width 292 height 18
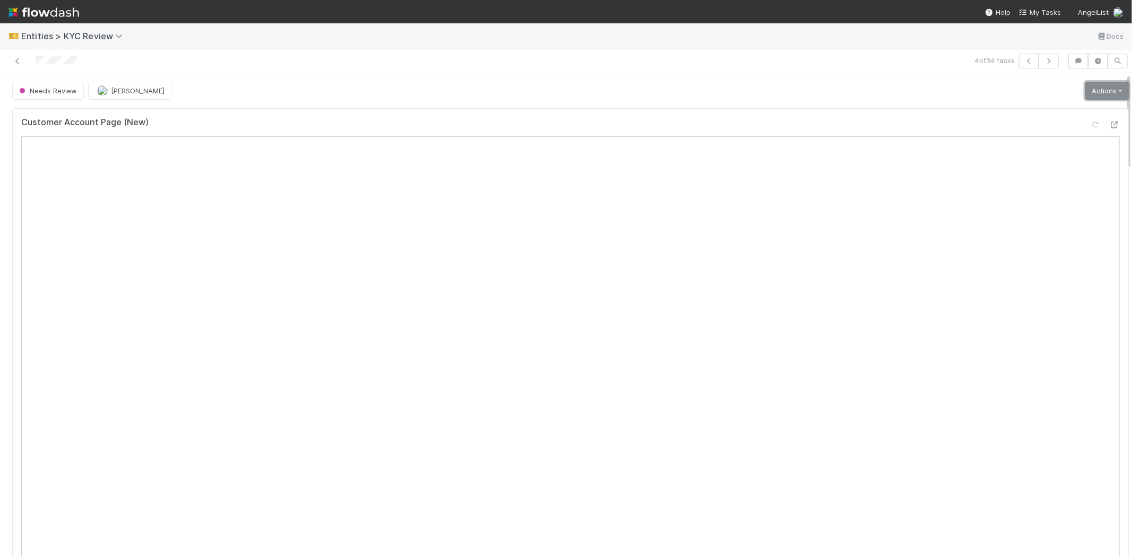
click at [1096, 87] on link "Actions" at bounding box center [1107, 91] width 44 height 18
click at [1037, 182] on button "Select Template [New]" at bounding box center [1071, 187] width 117 height 15
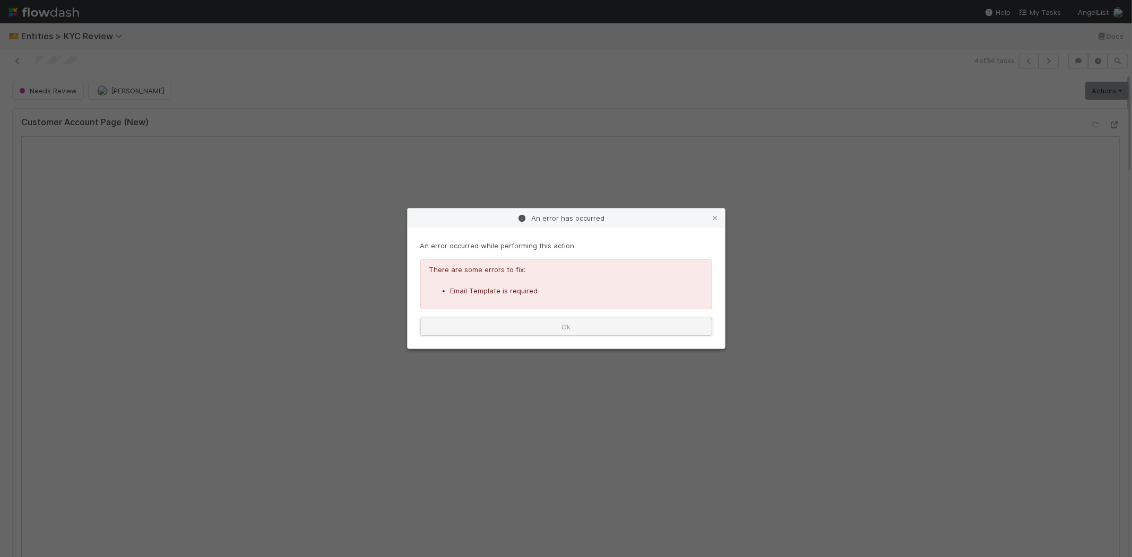
click at [471, 326] on button "Ok" at bounding box center [566, 327] width 292 height 18
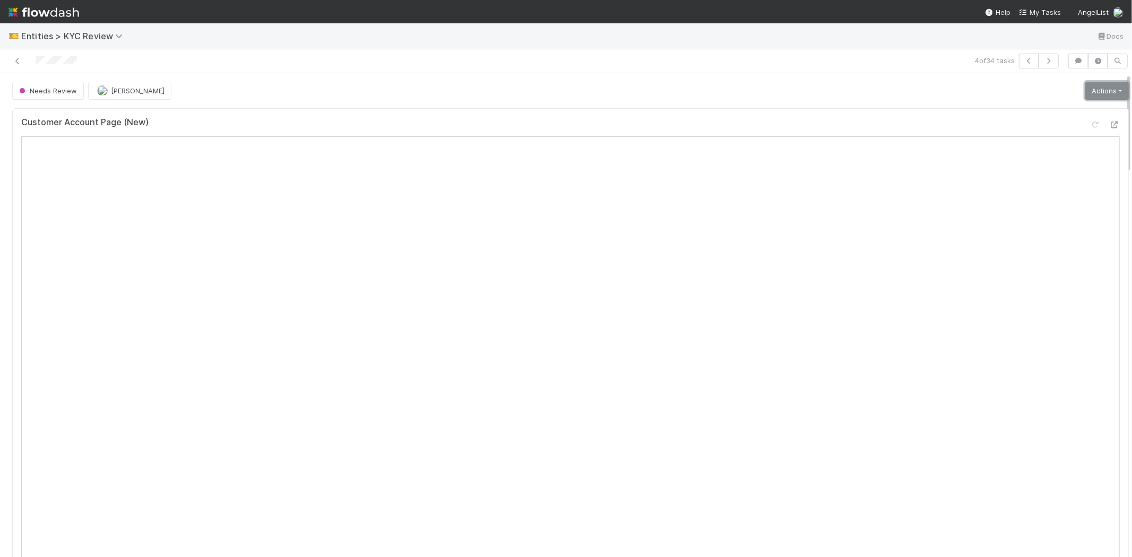
click at [1085, 96] on link "Actions" at bounding box center [1107, 91] width 44 height 18
click at [1032, 186] on button "Select Template [New]" at bounding box center [1071, 187] width 117 height 15
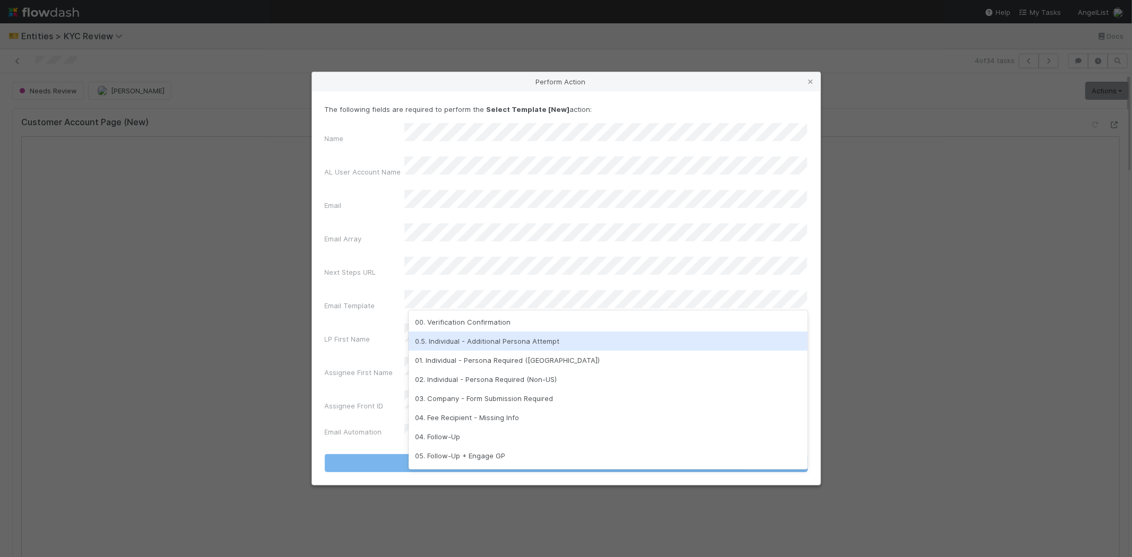
click at [468, 338] on div "0.5. Individual - Additional Persona Attempt" at bounding box center [608, 341] width 399 height 19
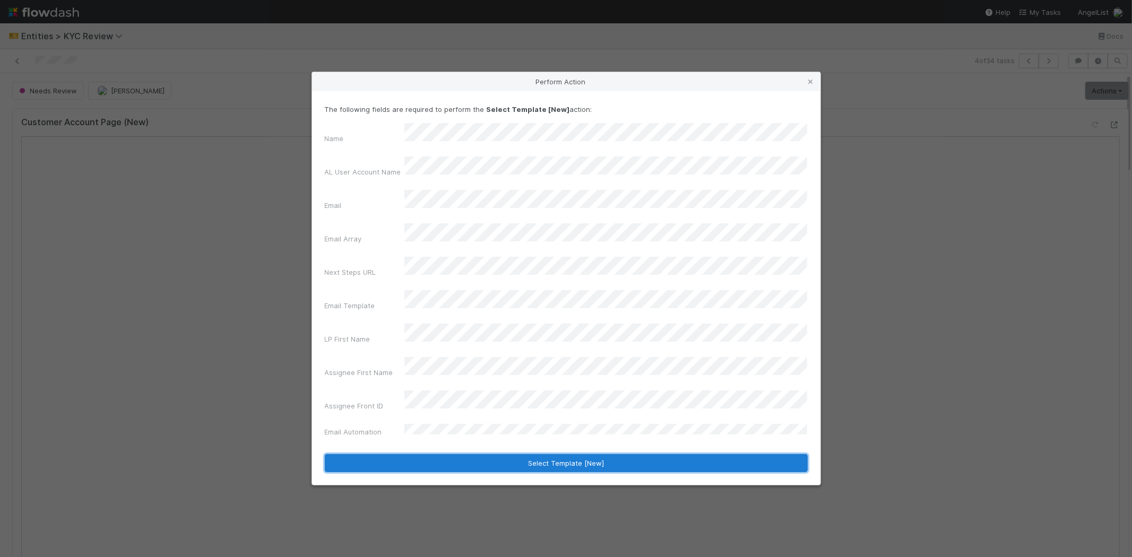
click at [446, 454] on button "Select Template [New]" at bounding box center [566, 463] width 483 height 18
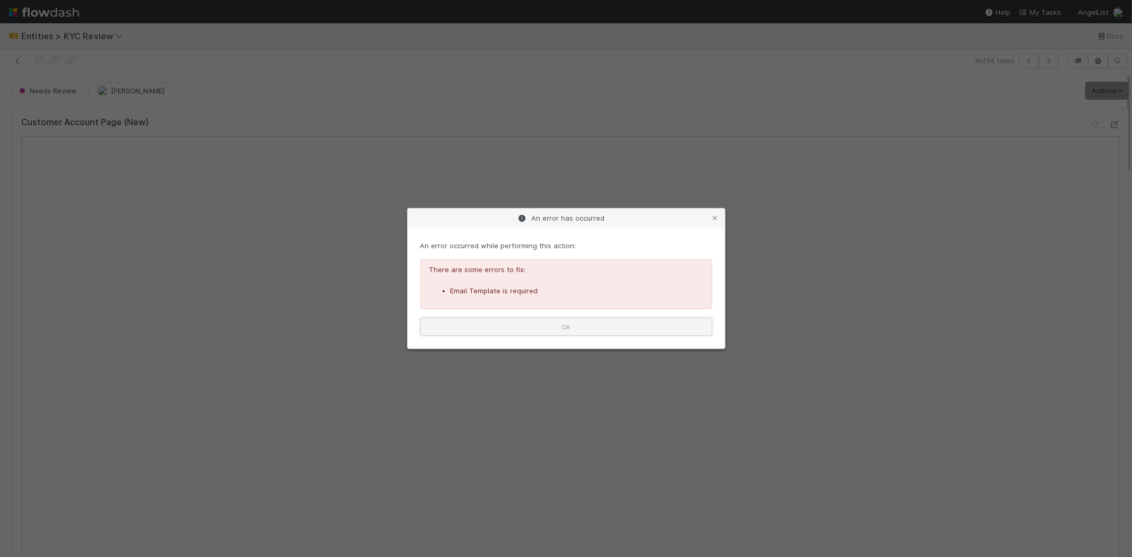
click at [547, 321] on button "Ok" at bounding box center [566, 327] width 292 height 18
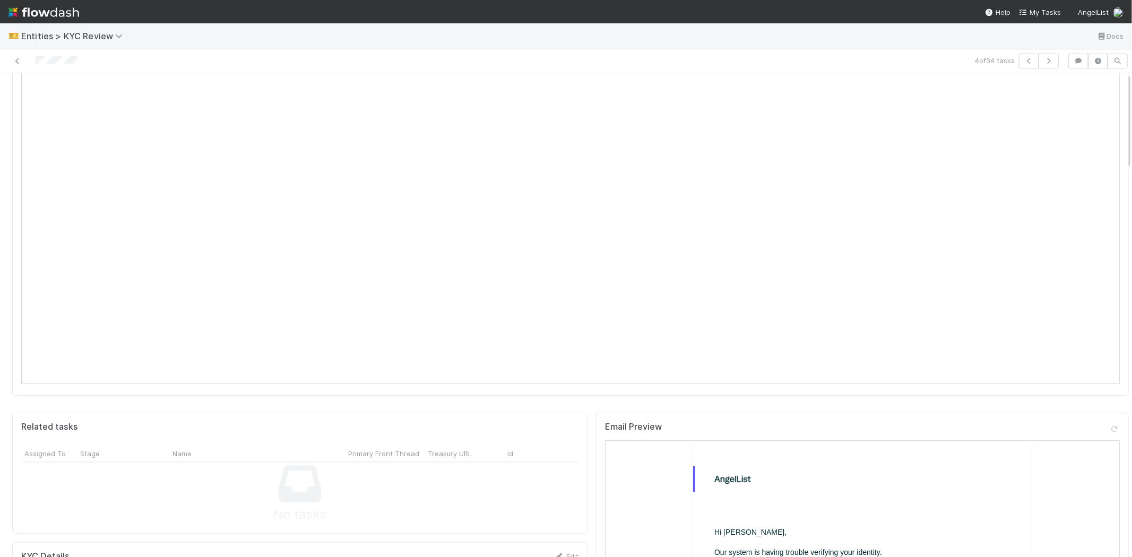
scroll to position [0, 0]
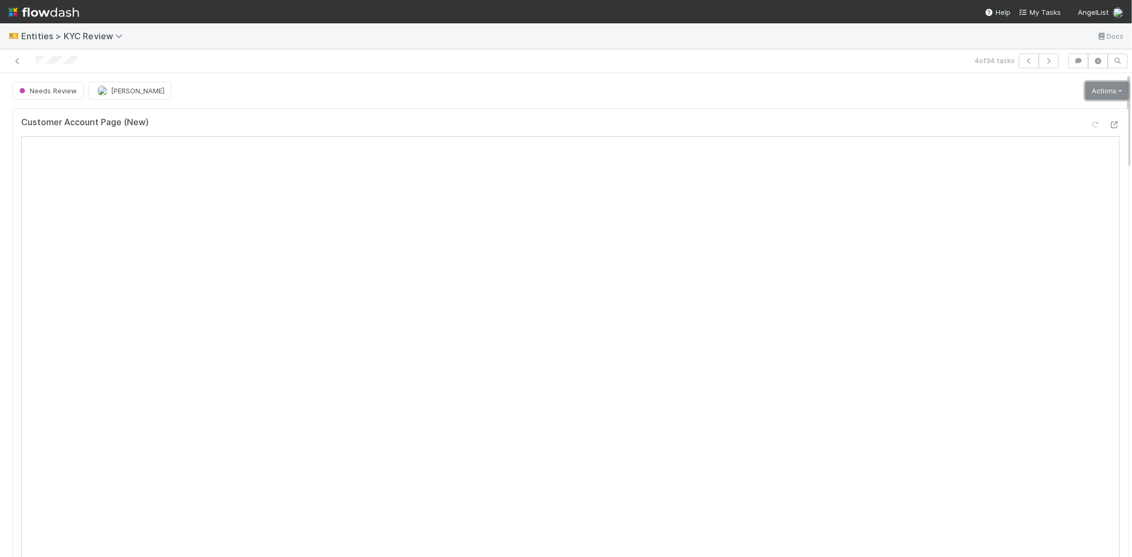
click at [1091, 82] on link "Actions" at bounding box center [1107, 91] width 44 height 18
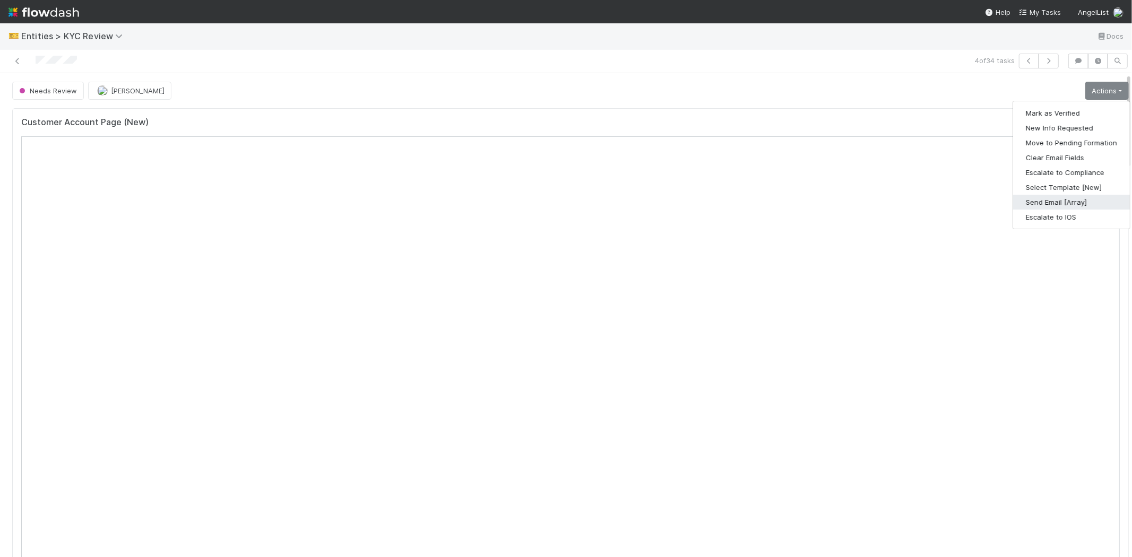
click at [1040, 201] on button "Send Email [Array]" at bounding box center [1071, 202] width 117 height 15
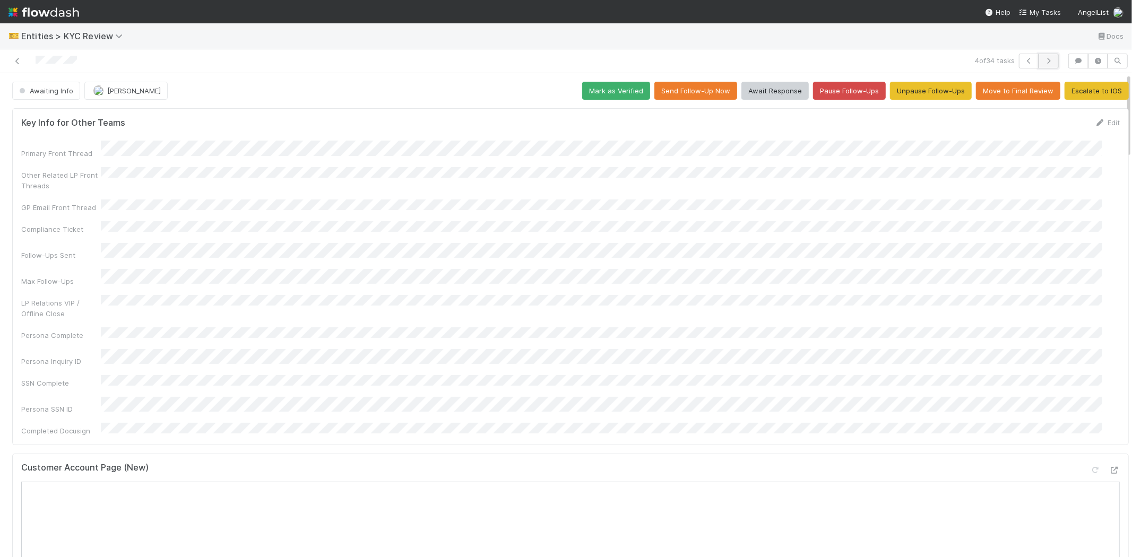
click at [1044, 58] on icon "button" at bounding box center [1048, 61] width 11 height 6
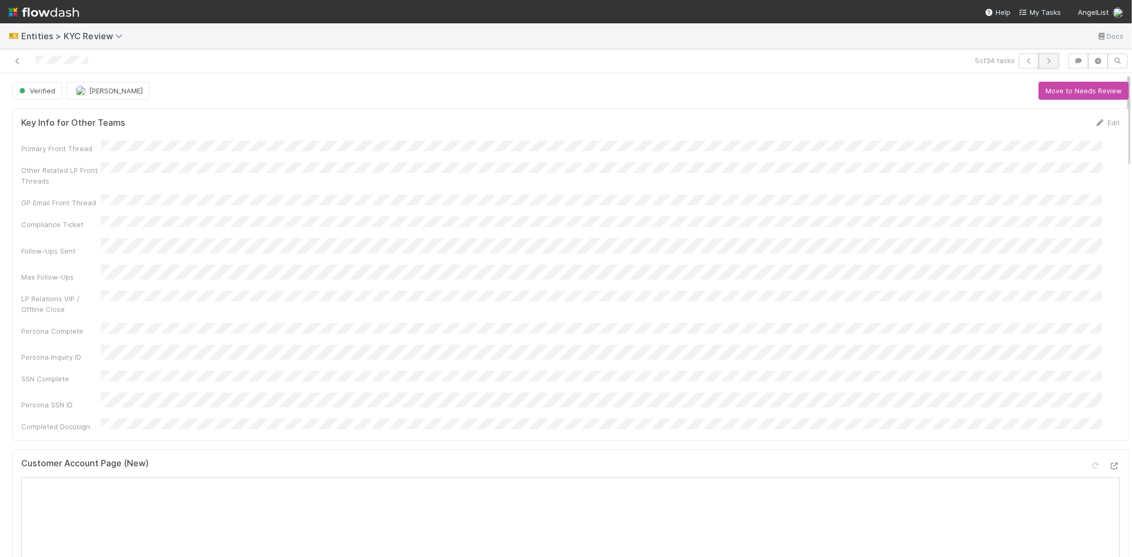
click at [1043, 56] on button "button" at bounding box center [1049, 61] width 20 height 15
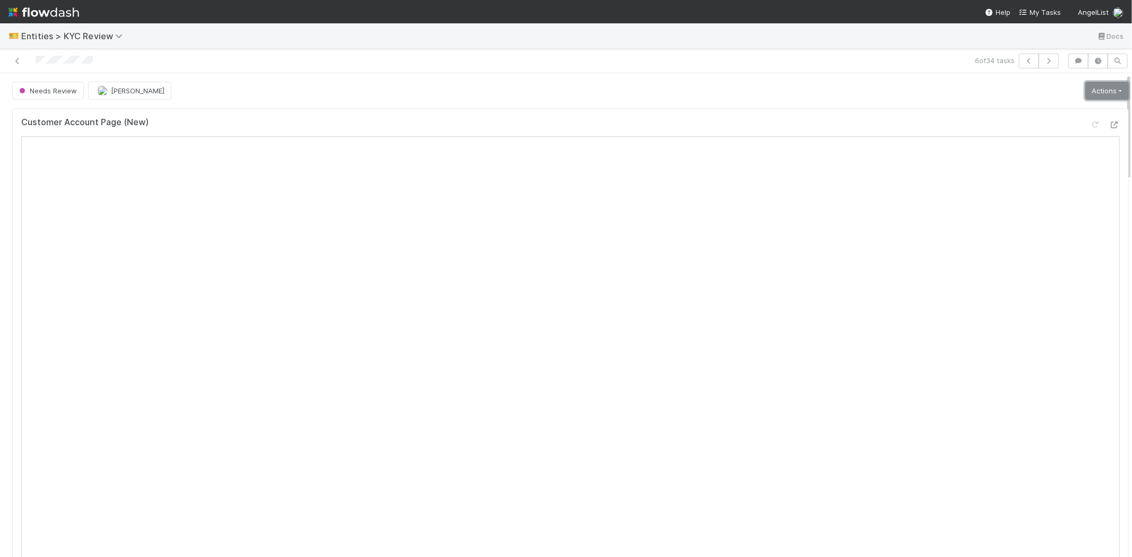
click at [1085, 82] on link "Actions" at bounding box center [1107, 91] width 44 height 18
click at [1020, 183] on button "Select Template [New]" at bounding box center [1071, 187] width 117 height 15
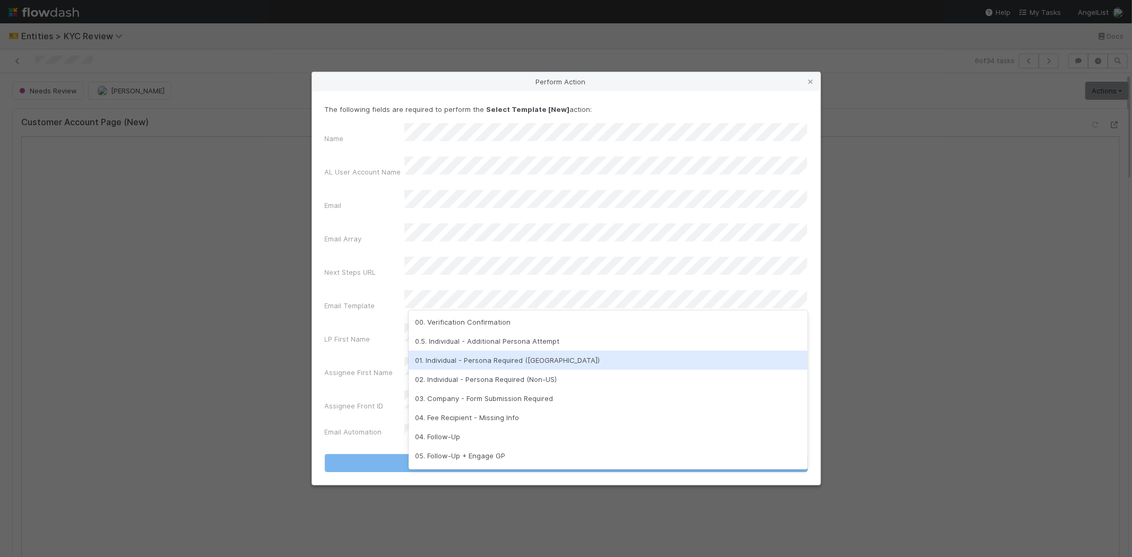
click at [460, 362] on div "01. Individual - Persona Required (US)" at bounding box center [608, 360] width 399 height 19
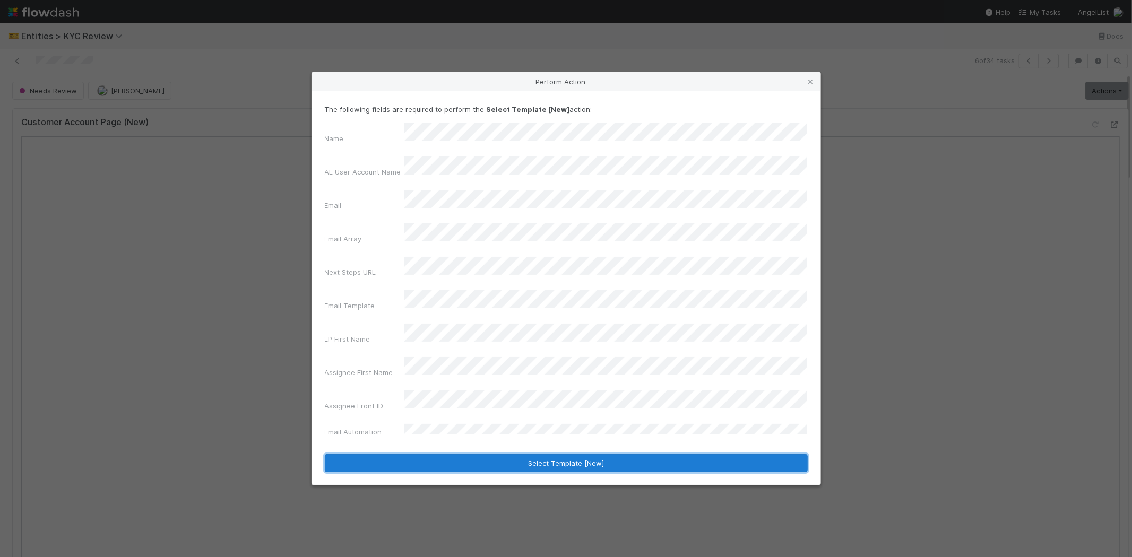
click at [393, 454] on button "Select Template [New]" at bounding box center [566, 463] width 483 height 18
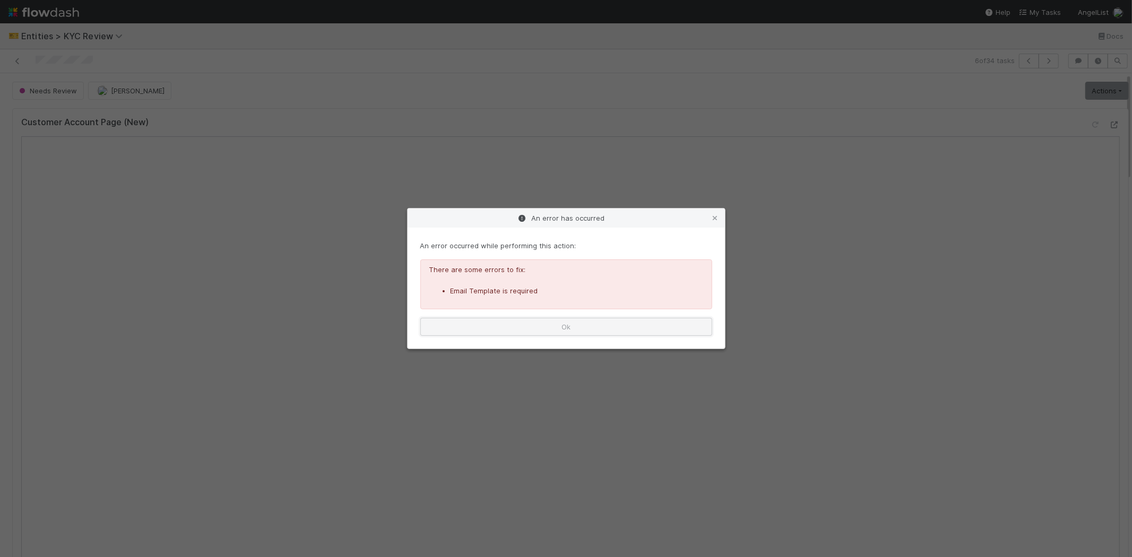
click at [527, 331] on button "Ok" at bounding box center [566, 327] width 292 height 18
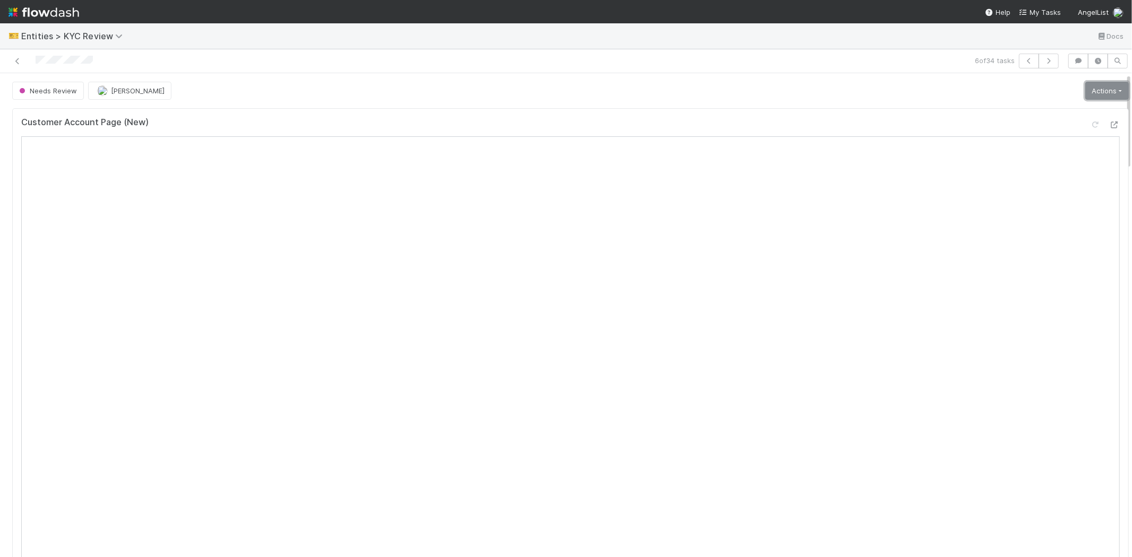
click at [1085, 89] on link "Actions" at bounding box center [1107, 91] width 44 height 18
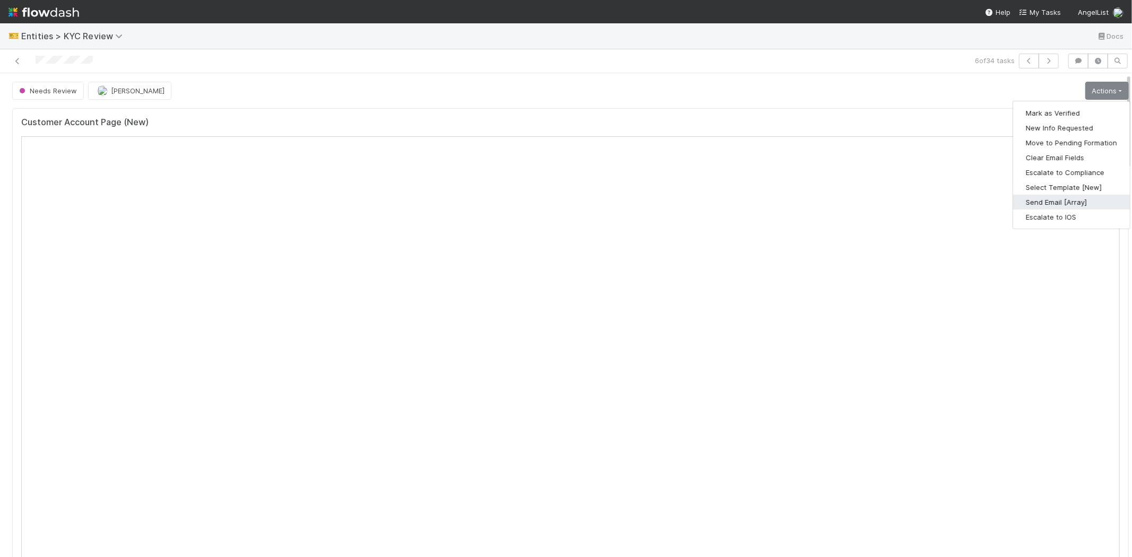
click at [1040, 202] on button "Send Email [Array]" at bounding box center [1071, 202] width 117 height 15
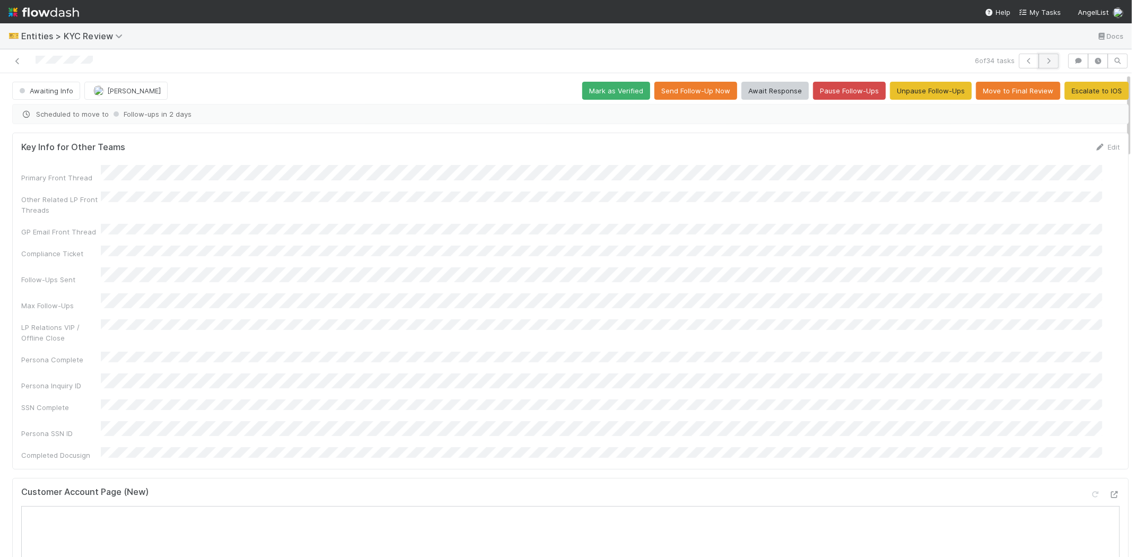
click at [1043, 60] on icon "button" at bounding box center [1048, 61] width 11 height 6
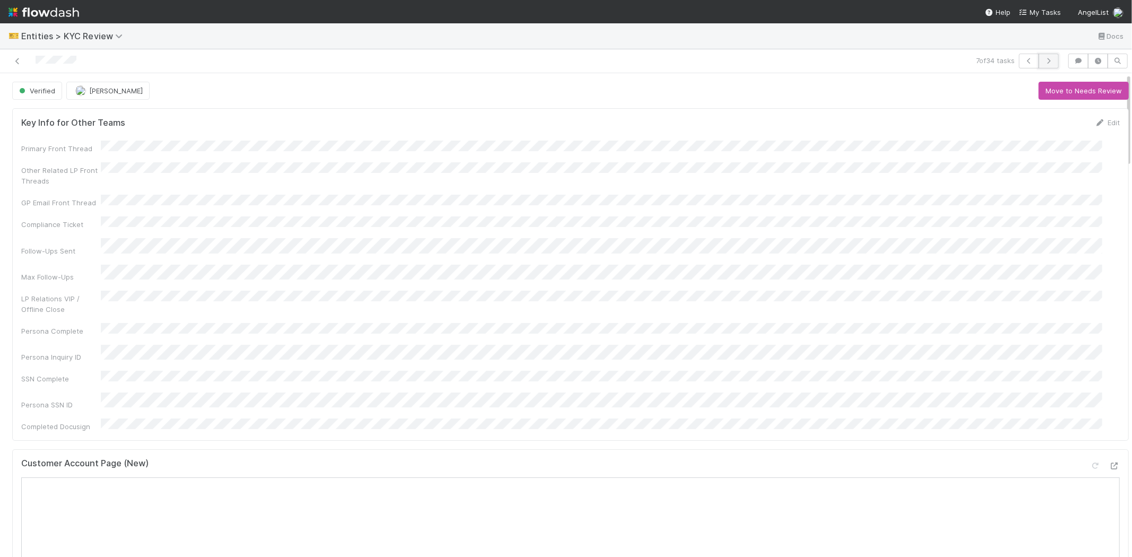
click at [1043, 58] on icon "button" at bounding box center [1048, 61] width 11 height 6
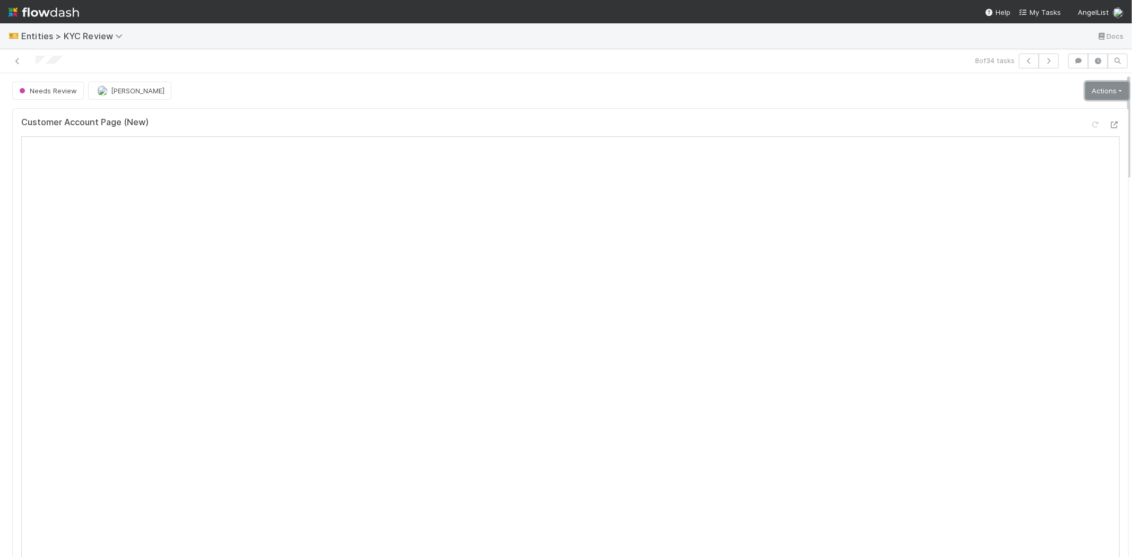
click at [1085, 94] on link "Actions" at bounding box center [1107, 91] width 44 height 18
click at [1029, 187] on button "Select Template [New]" at bounding box center [1071, 187] width 117 height 15
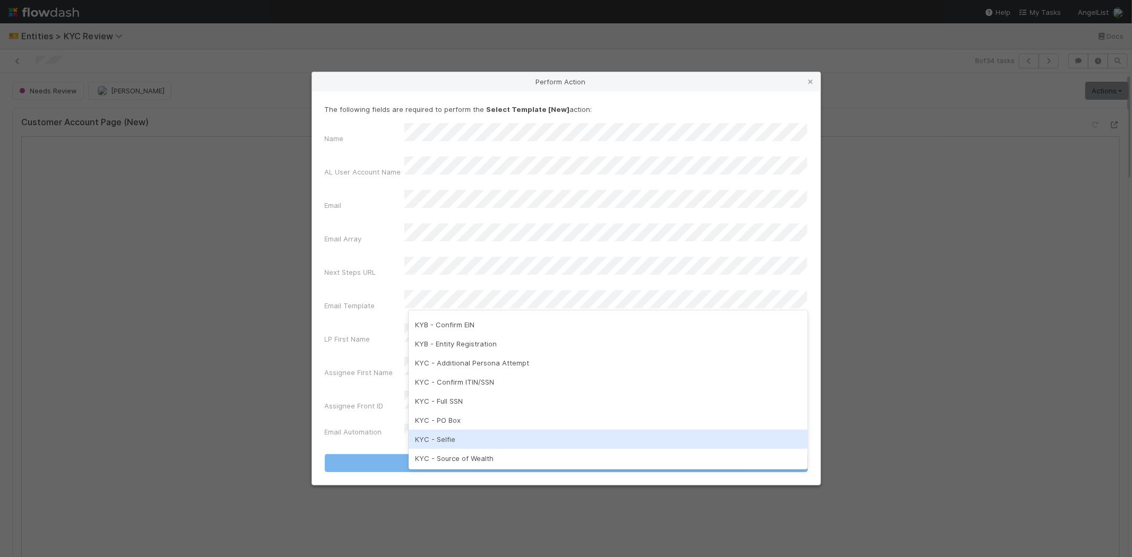
scroll to position [205, 0]
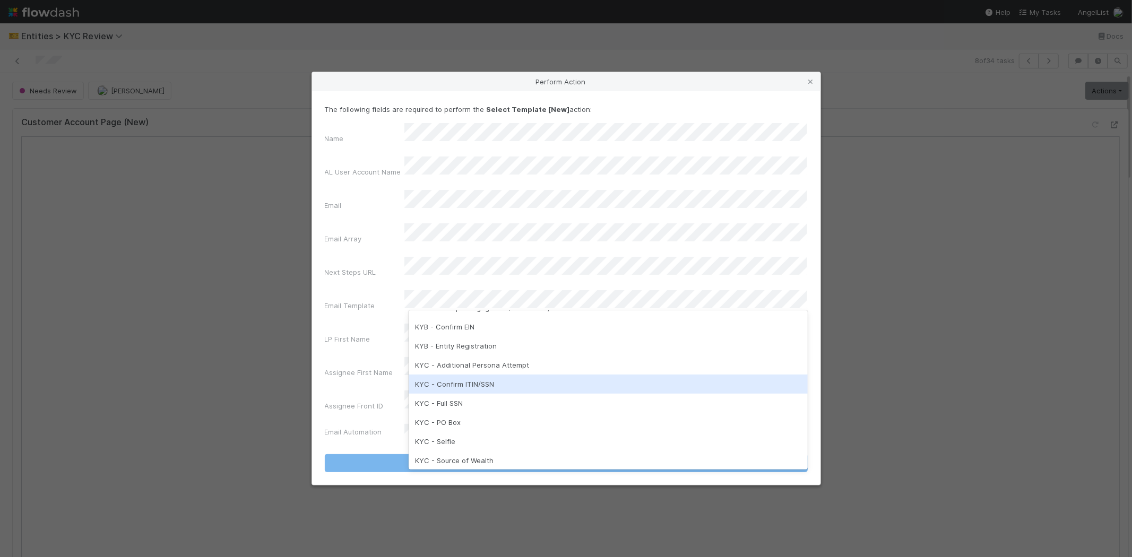
click at [490, 381] on div "KYC - Confirm ITIN/SSN" at bounding box center [608, 384] width 399 height 19
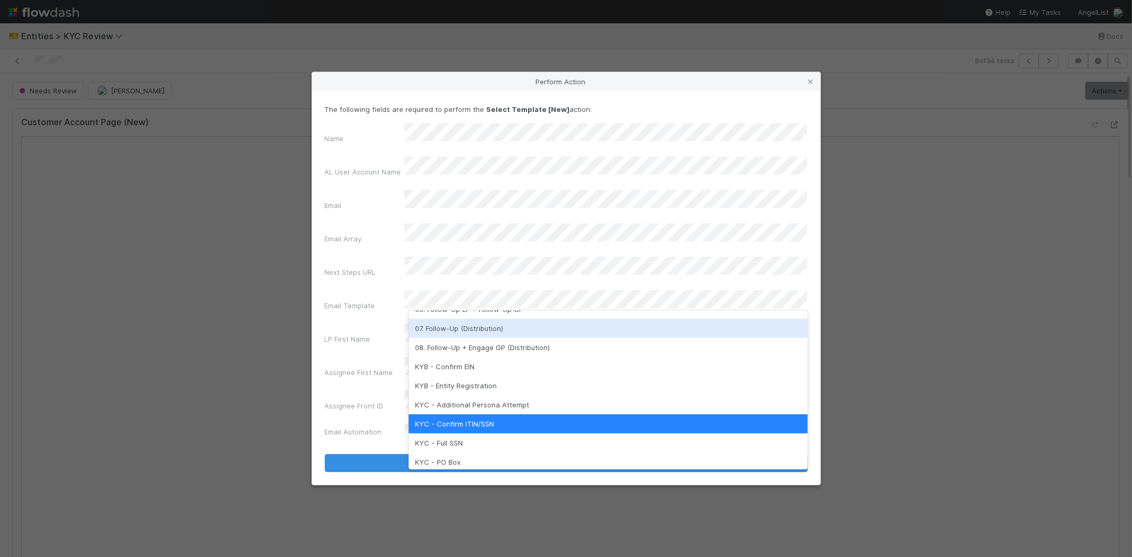
scroll to position [194, 0]
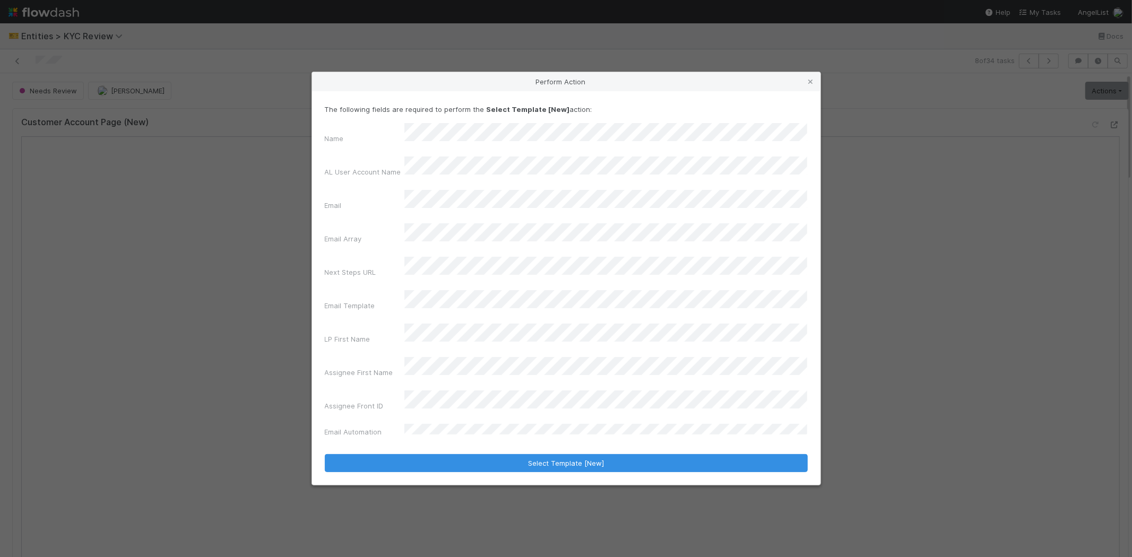
click at [372, 367] on label"] "Assignee First Name" at bounding box center [359, 372] width 68 height 11
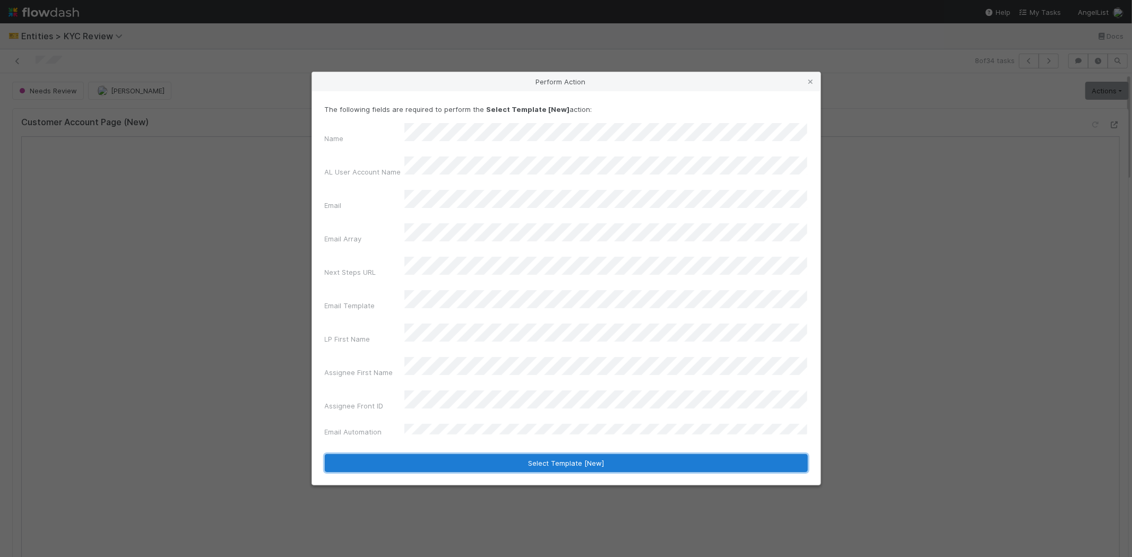
click at [412, 454] on button "Select Template [New]" at bounding box center [566, 463] width 483 height 18
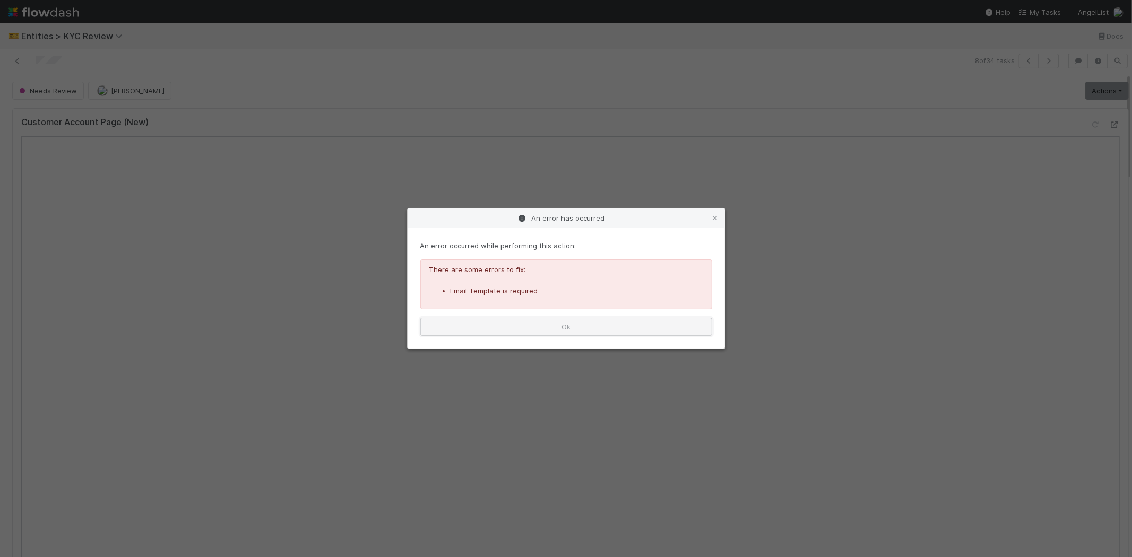
click at [606, 322] on button "Ok" at bounding box center [566, 327] width 292 height 18
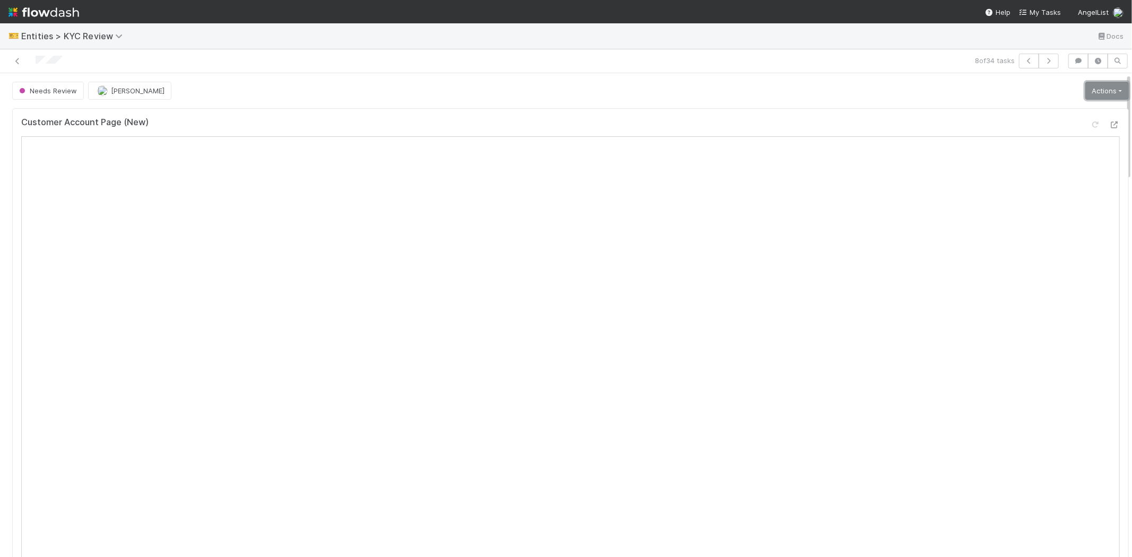
click at [1091, 85] on link "Actions" at bounding box center [1107, 91] width 44 height 18
click at [1020, 187] on button "Select Template [New]" at bounding box center [1071, 187] width 117 height 15
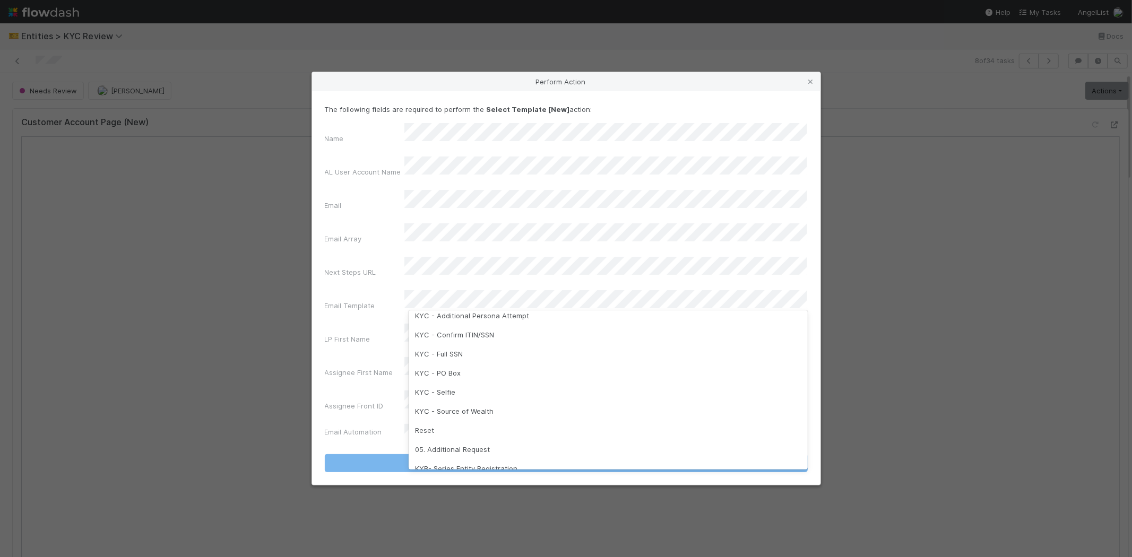
scroll to position [264, 0]
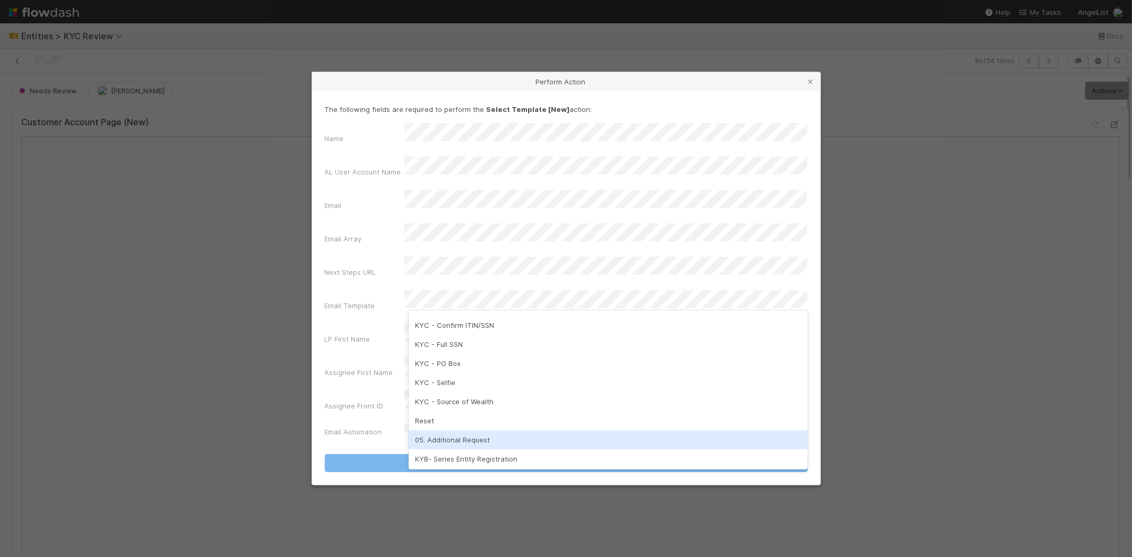
click at [477, 438] on div "05. Additional Request" at bounding box center [608, 439] width 399 height 19
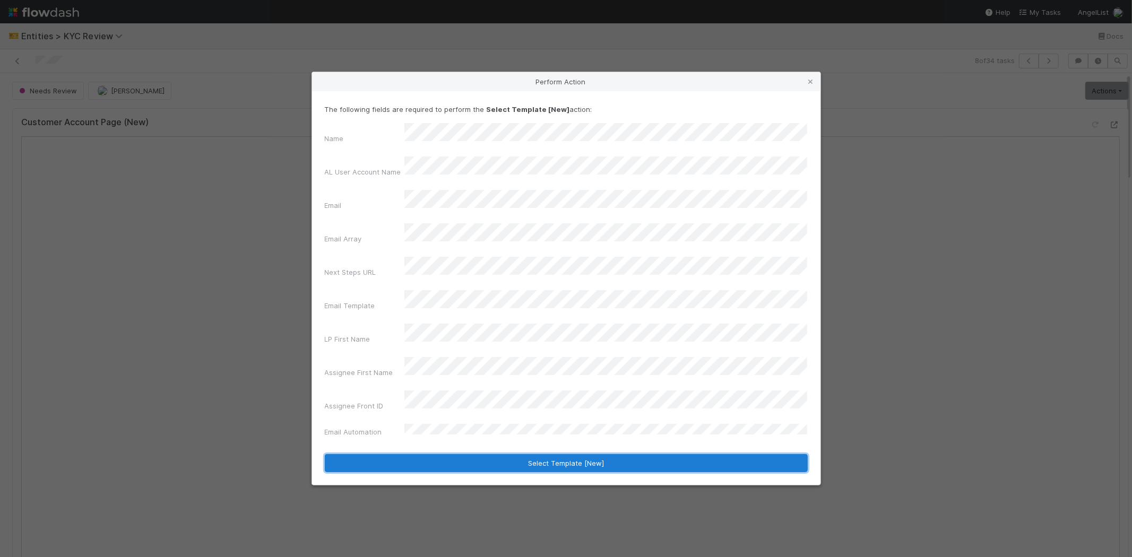
click at [385, 454] on button "Select Template [New]" at bounding box center [566, 463] width 483 height 18
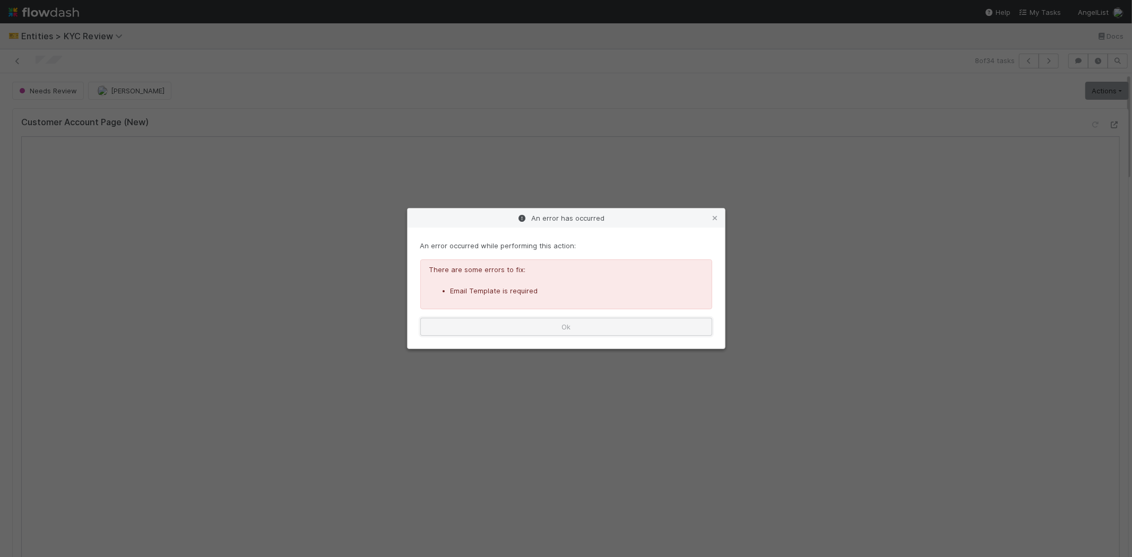
click at [588, 335] on button "Ok" at bounding box center [566, 327] width 292 height 18
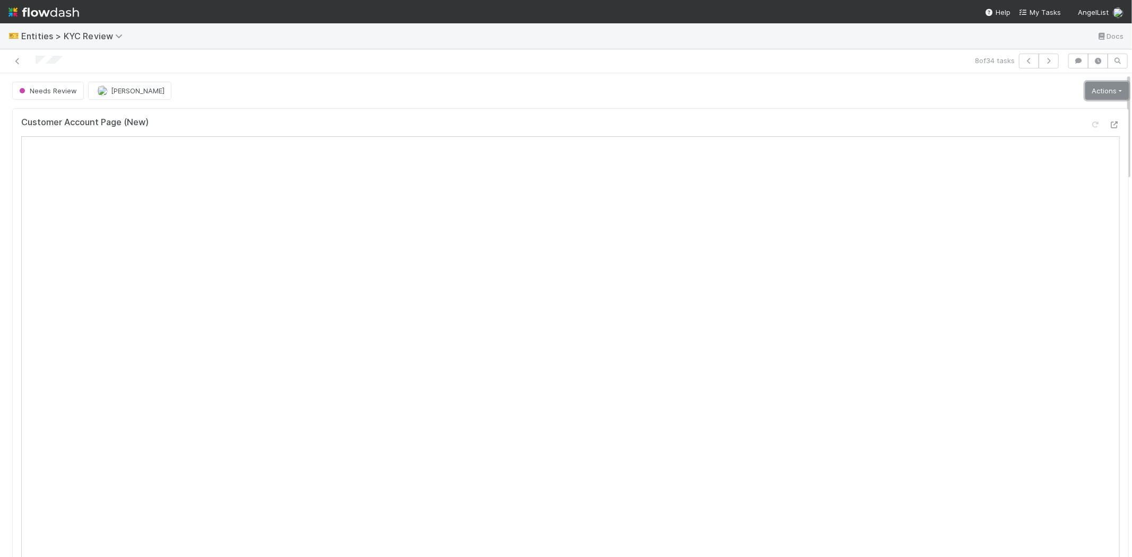
click at [1085, 91] on link "Actions" at bounding box center [1107, 91] width 44 height 18
click at [1013, 188] on button "Select Template [New]" at bounding box center [1071, 187] width 117 height 15
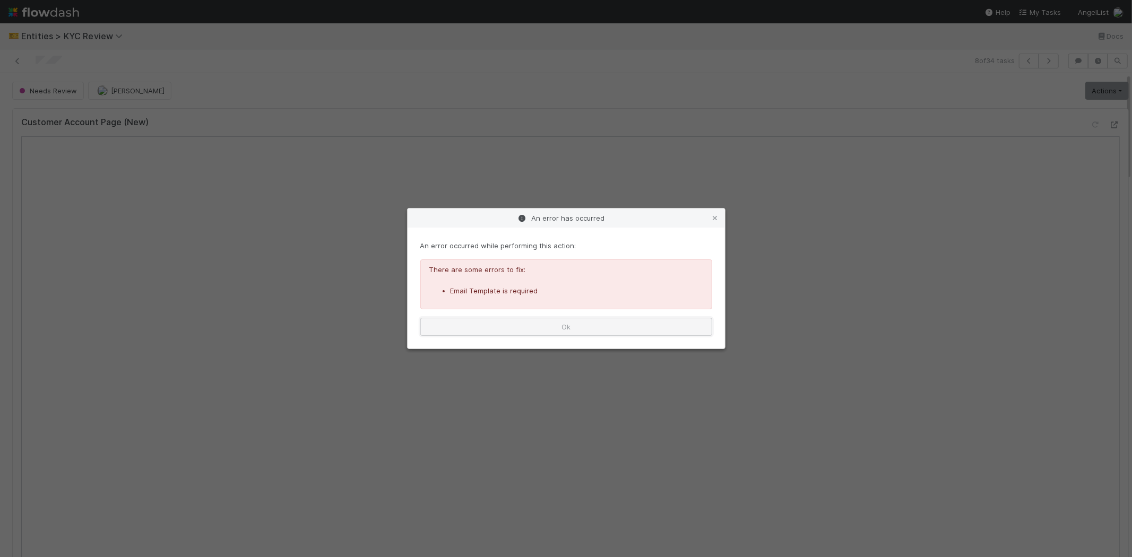
click at [485, 322] on button "Ok" at bounding box center [566, 327] width 292 height 18
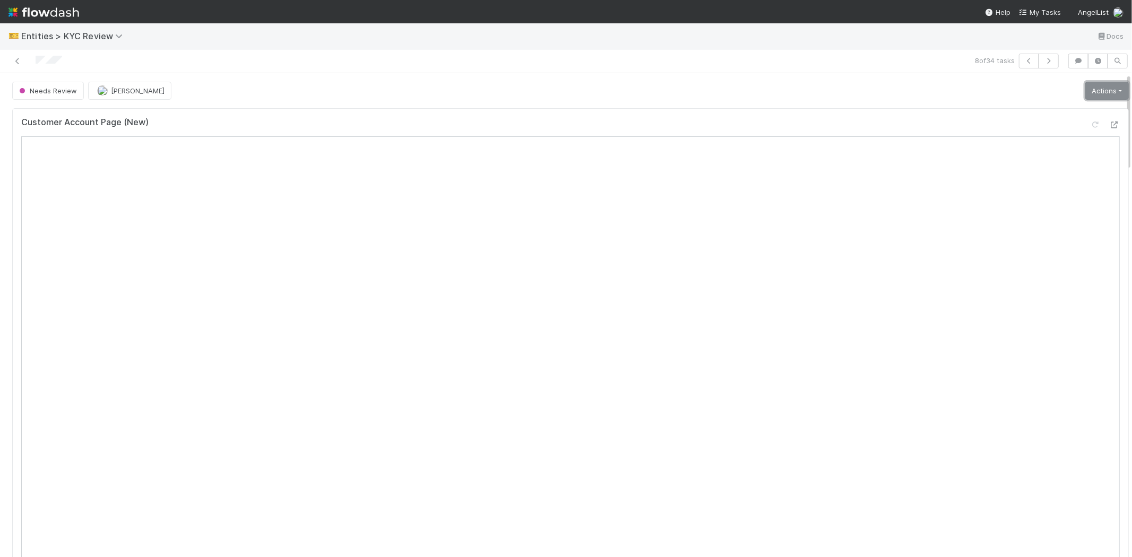
click at [1105, 90] on link "Actions" at bounding box center [1107, 91] width 44 height 18
click at [1048, 183] on button "Select Template [New]" at bounding box center [1071, 187] width 117 height 15
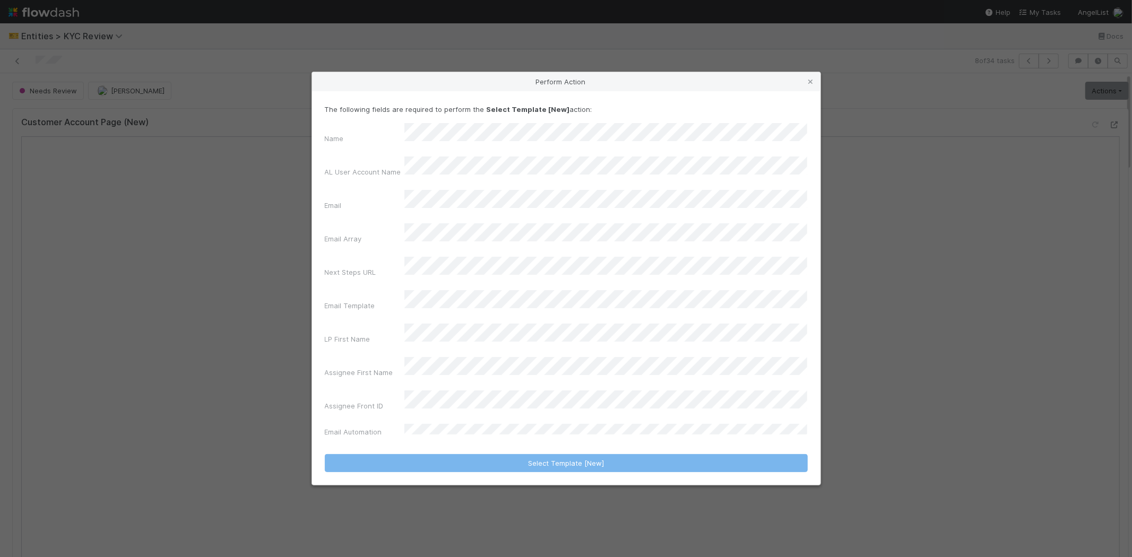
click at [370, 334] on div "LP First Name" at bounding box center [365, 341] width 80 height 15
click at [815, 87] on link at bounding box center [811, 81] width 11 height 11
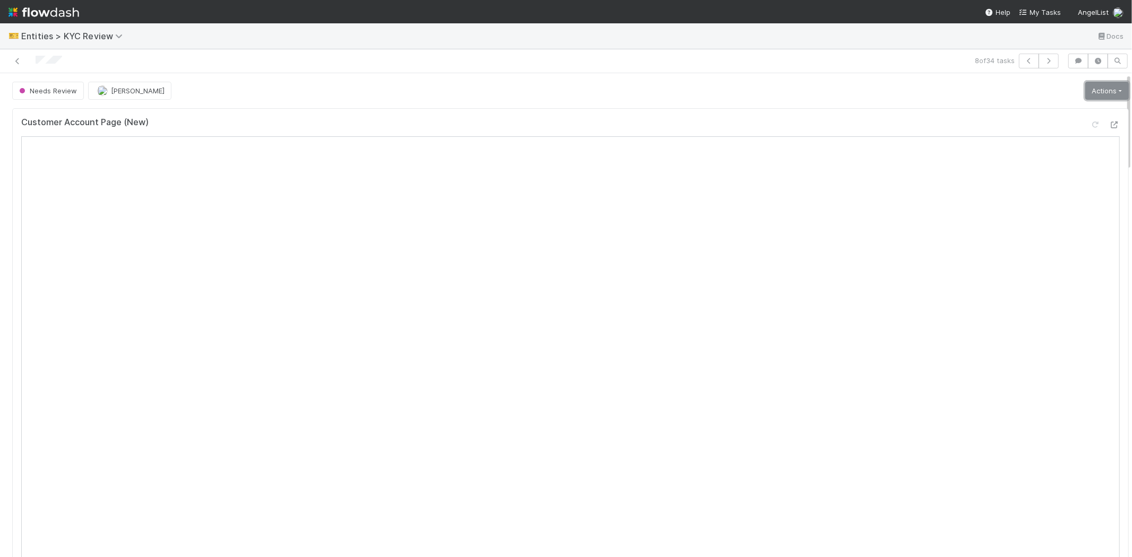
click at [1085, 88] on link "Actions" at bounding box center [1107, 91] width 44 height 18
click at [1014, 189] on button "Select Template [New]" at bounding box center [1071, 187] width 117 height 15
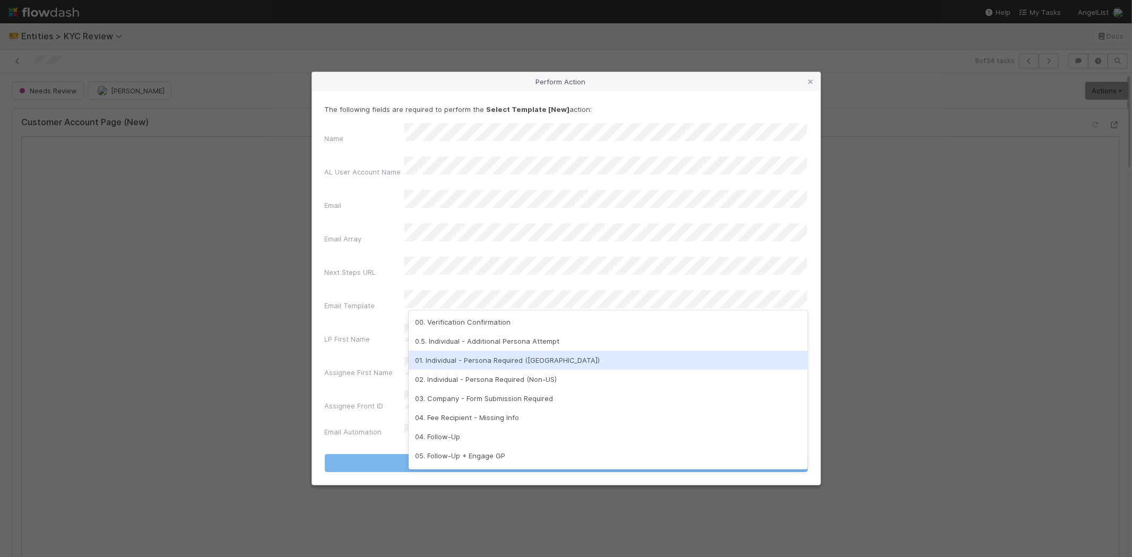
click at [504, 361] on div "01. Individual - Persona Required (US)" at bounding box center [608, 360] width 399 height 19
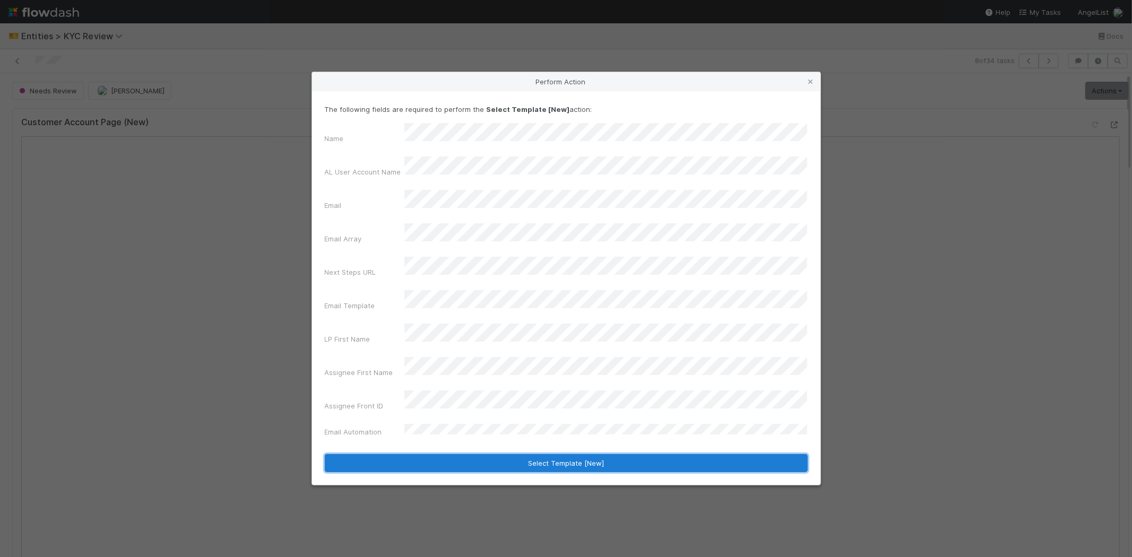
click at [466, 454] on button "Select Template [New]" at bounding box center [566, 463] width 483 height 18
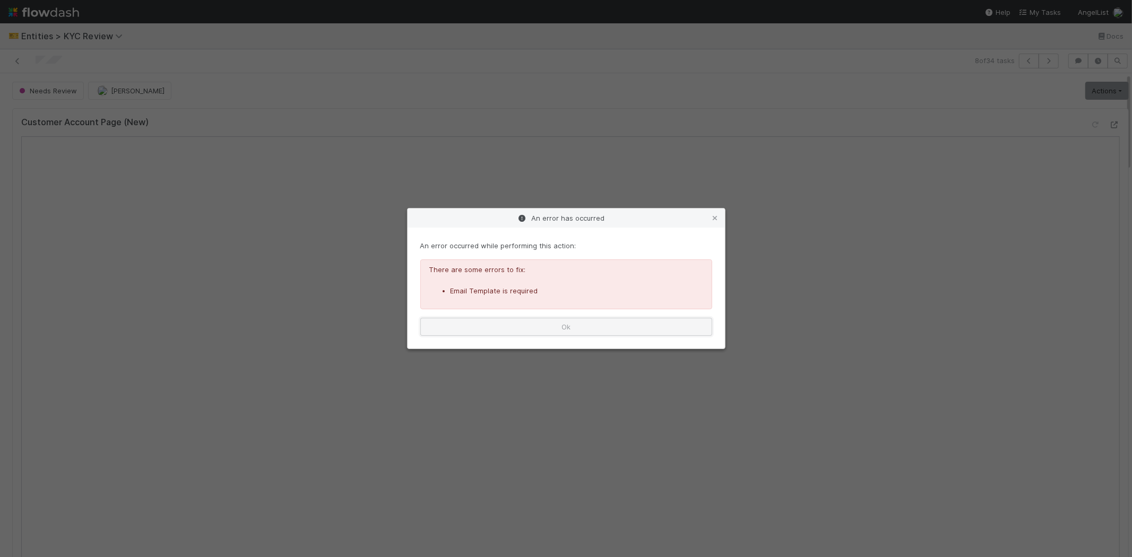
click at [549, 329] on button "Ok" at bounding box center [566, 327] width 292 height 18
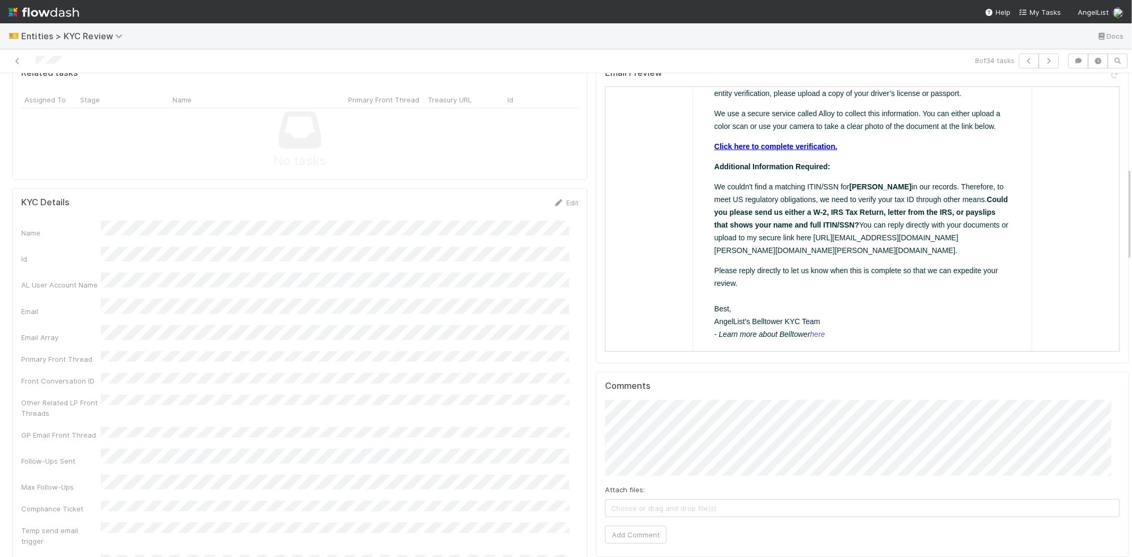
scroll to position [412, 0]
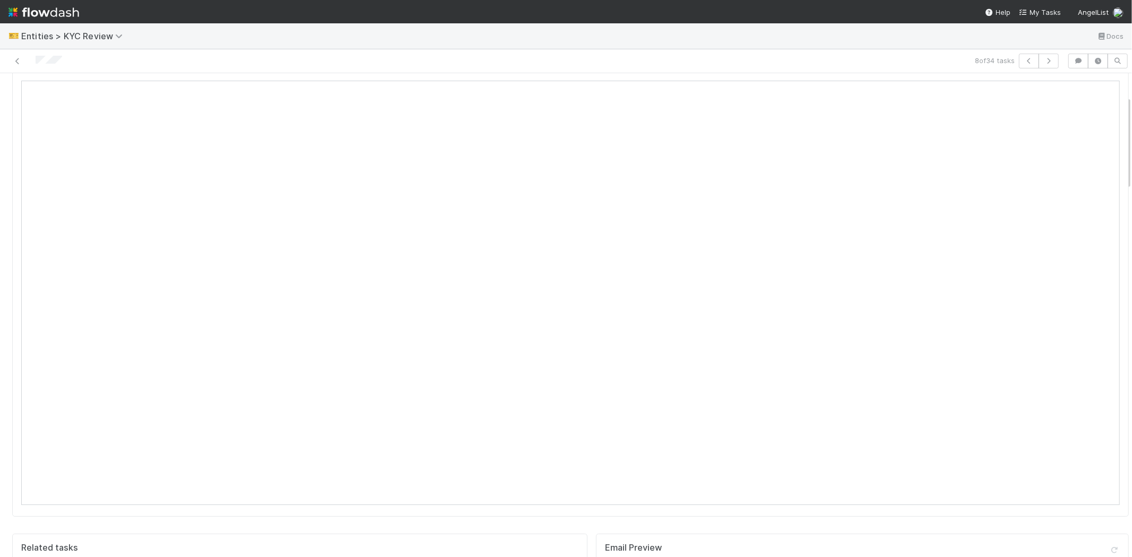
scroll to position [0, 0]
click at [1097, 88] on link "Actions" at bounding box center [1107, 91] width 44 height 18
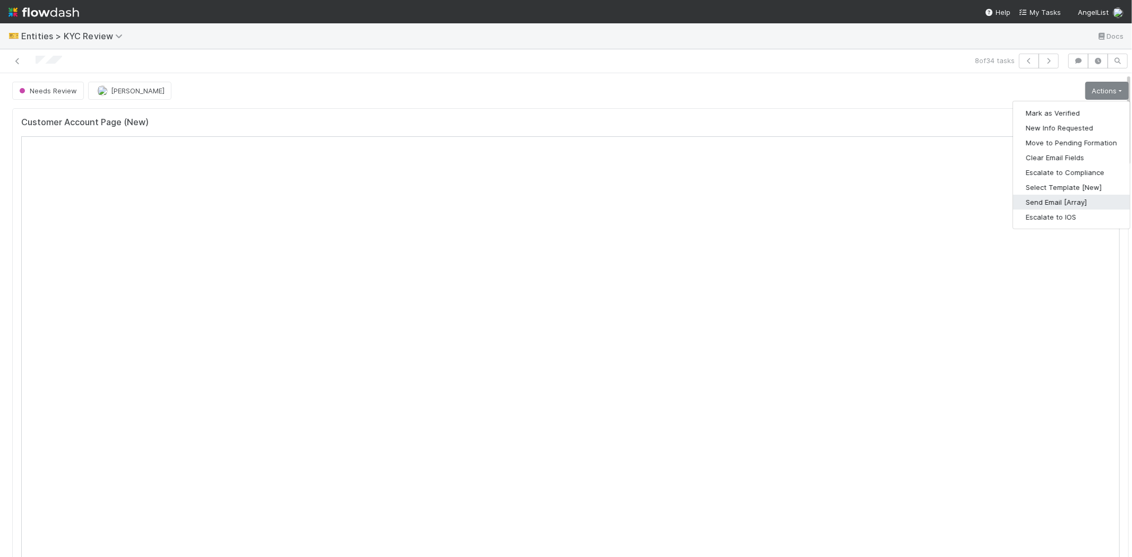
click at [1038, 198] on button "Send Email [Array]" at bounding box center [1071, 202] width 117 height 15
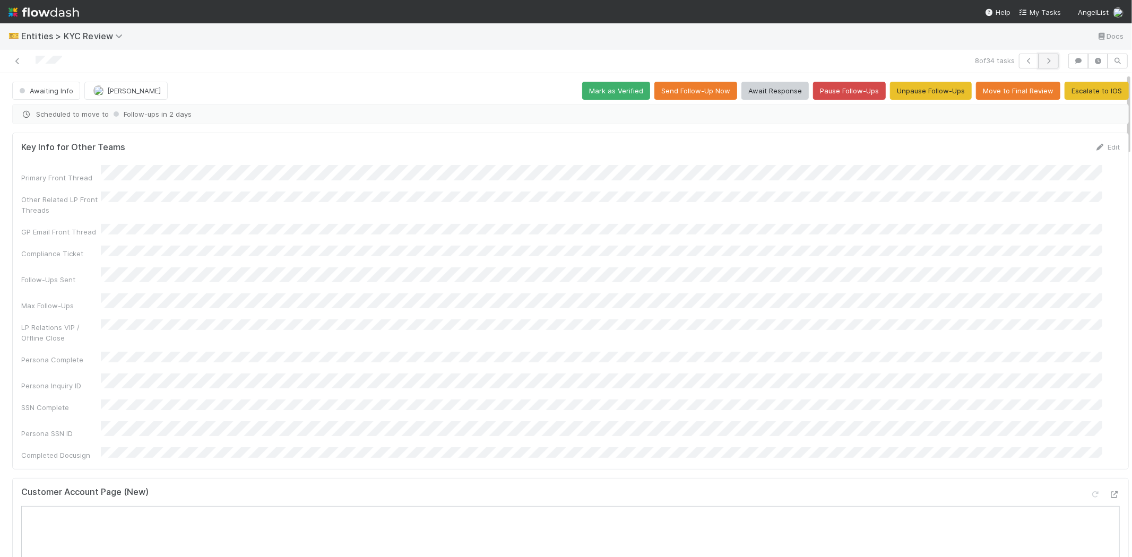
click at [1047, 57] on button "button" at bounding box center [1049, 61] width 20 height 15
click at [20, 62] on icon at bounding box center [17, 61] width 11 height 7
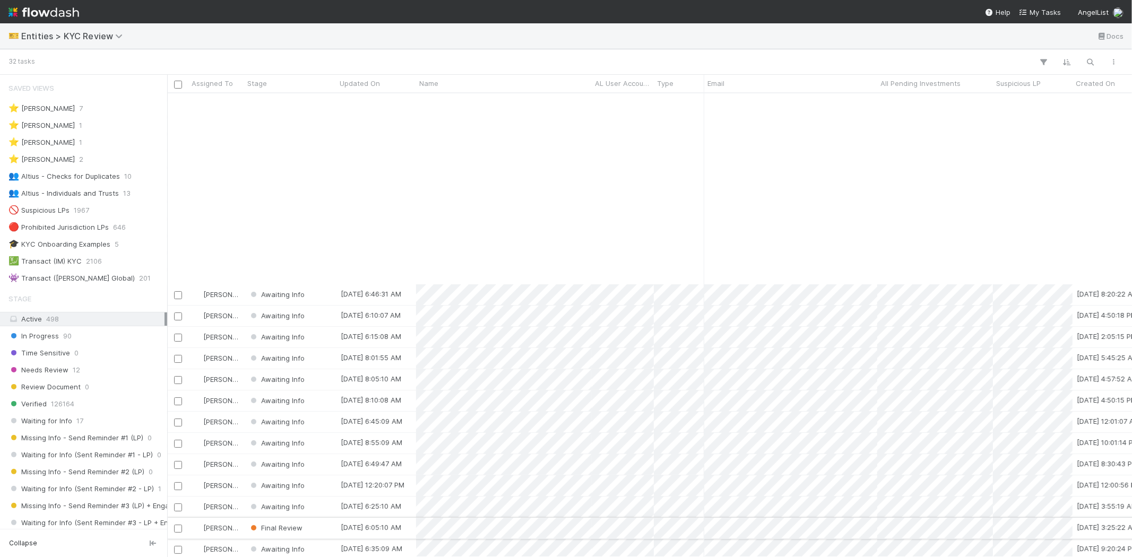
scroll to position [225, 0]
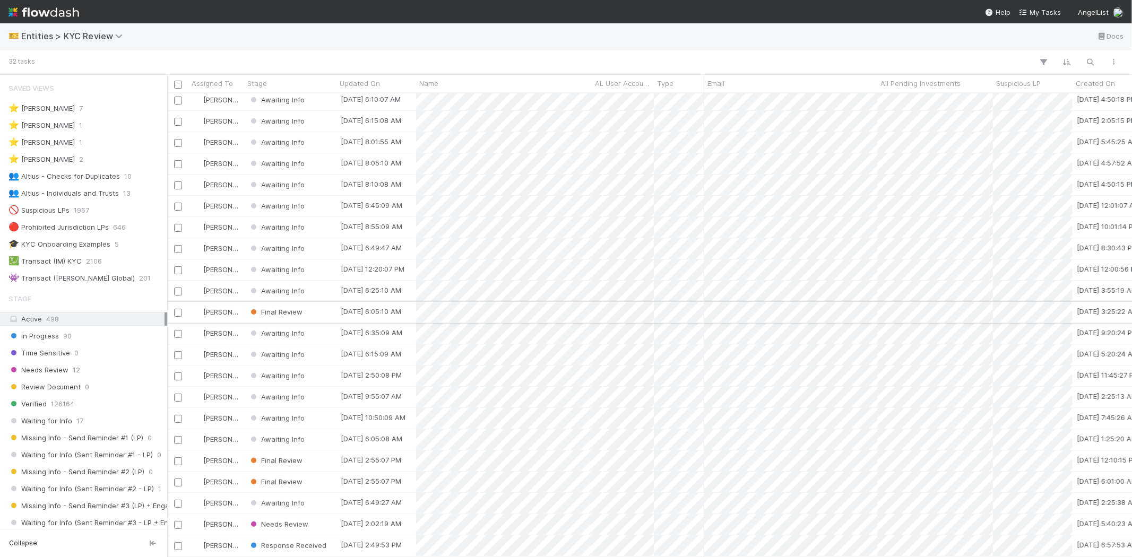
click at [319, 302] on div "Final Review" at bounding box center [290, 312] width 92 height 21
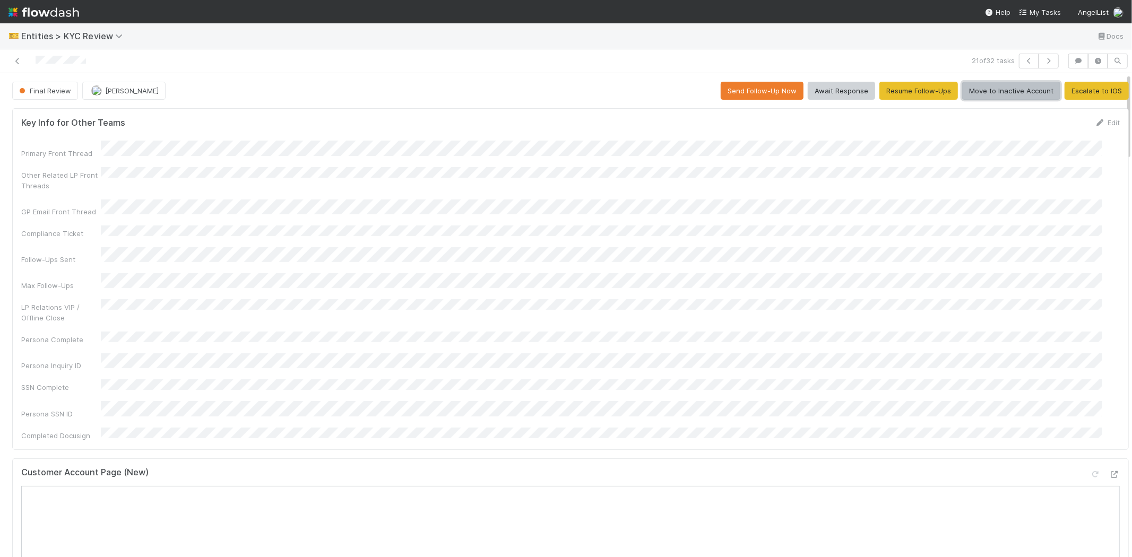
click at [985, 97] on button "Move to Inactive Account" at bounding box center [1011, 91] width 98 height 18
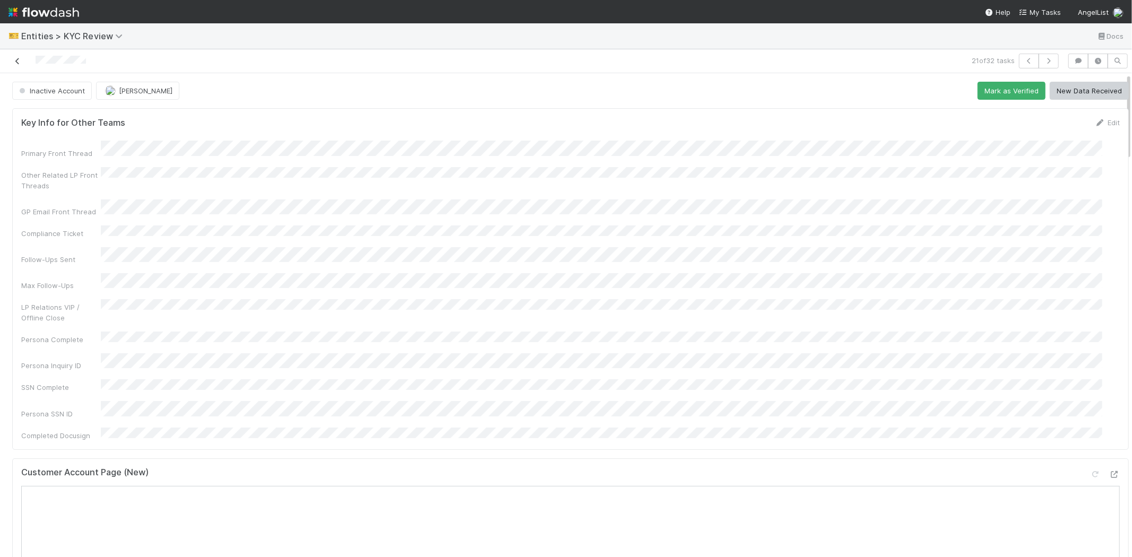
click at [12, 58] on icon at bounding box center [17, 61] width 11 height 7
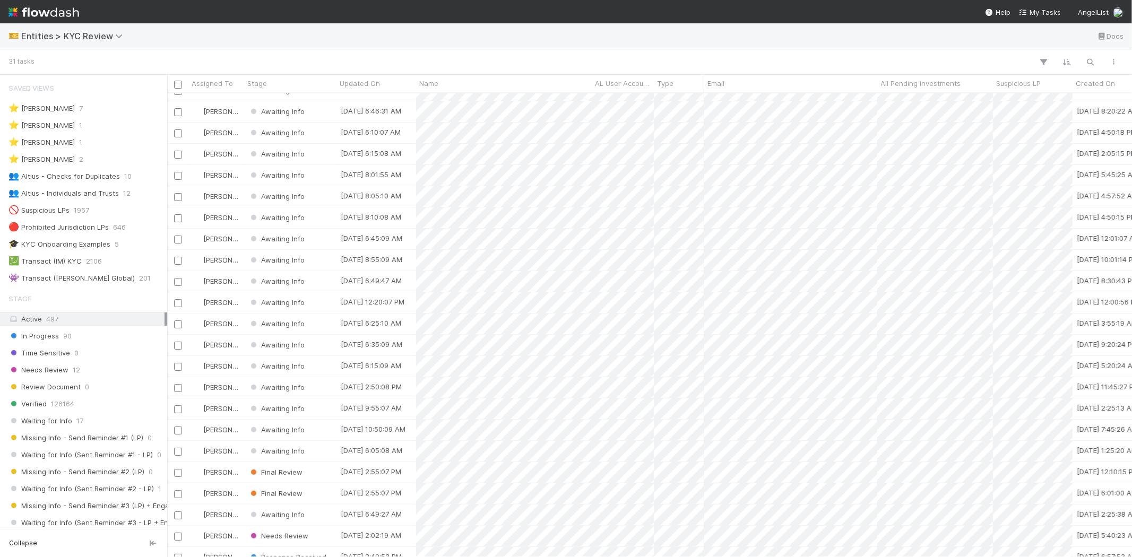
scroll to position [203, 0]
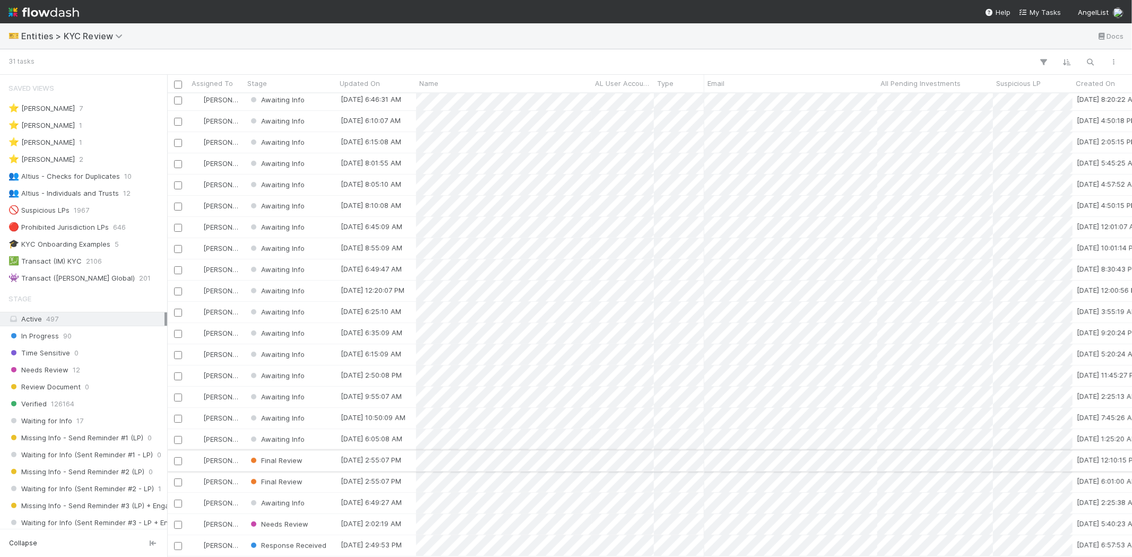
click at [310, 452] on div "Final Review" at bounding box center [290, 461] width 92 height 21
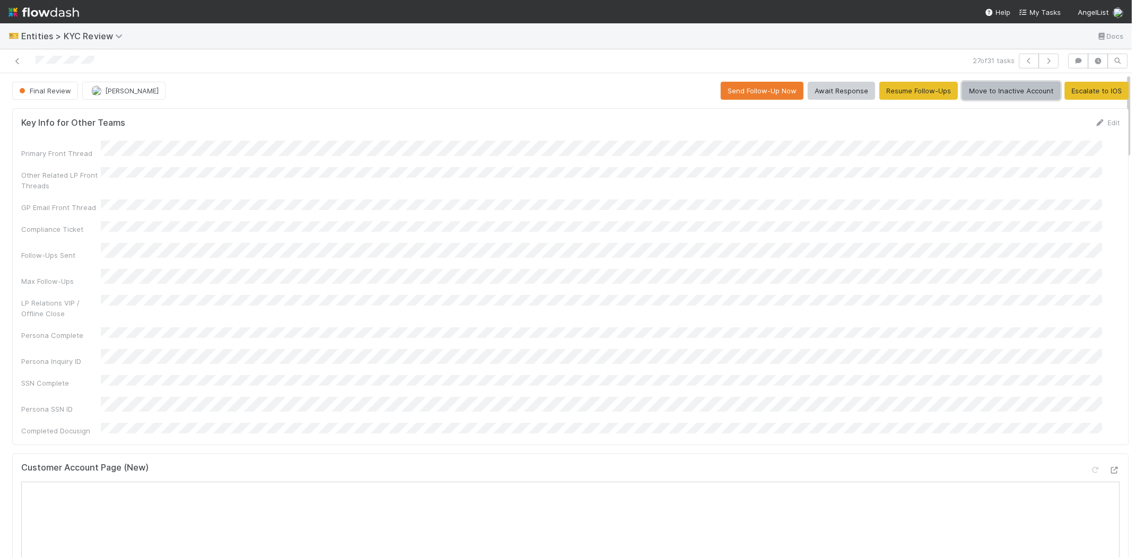
click at [990, 91] on button "Move to Inactive Account" at bounding box center [1011, 91] width 98 height 18
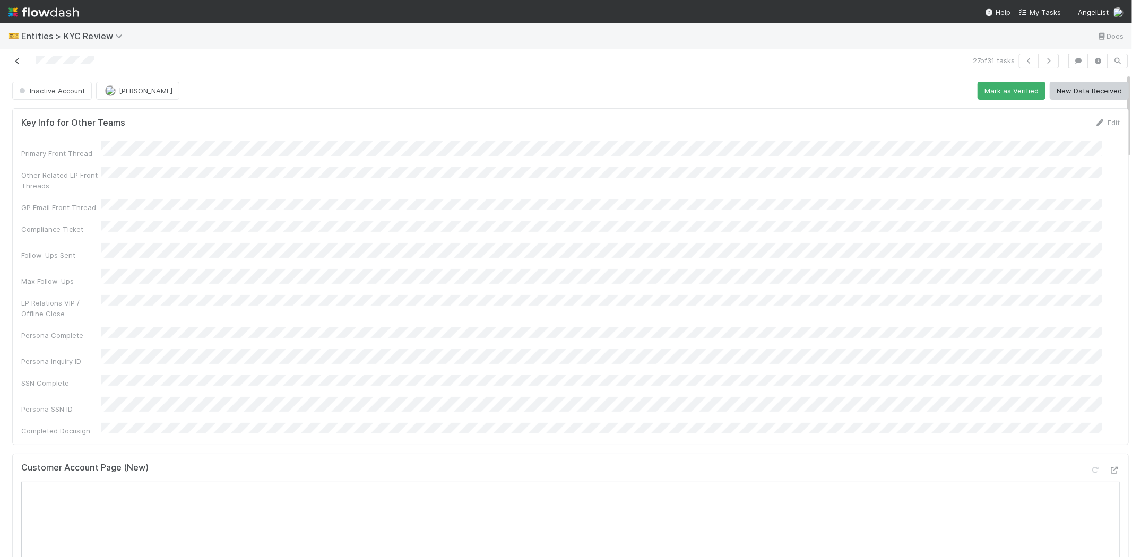
click at [15, 63] on icon at bounding box center [17, 61] width 11 height 7
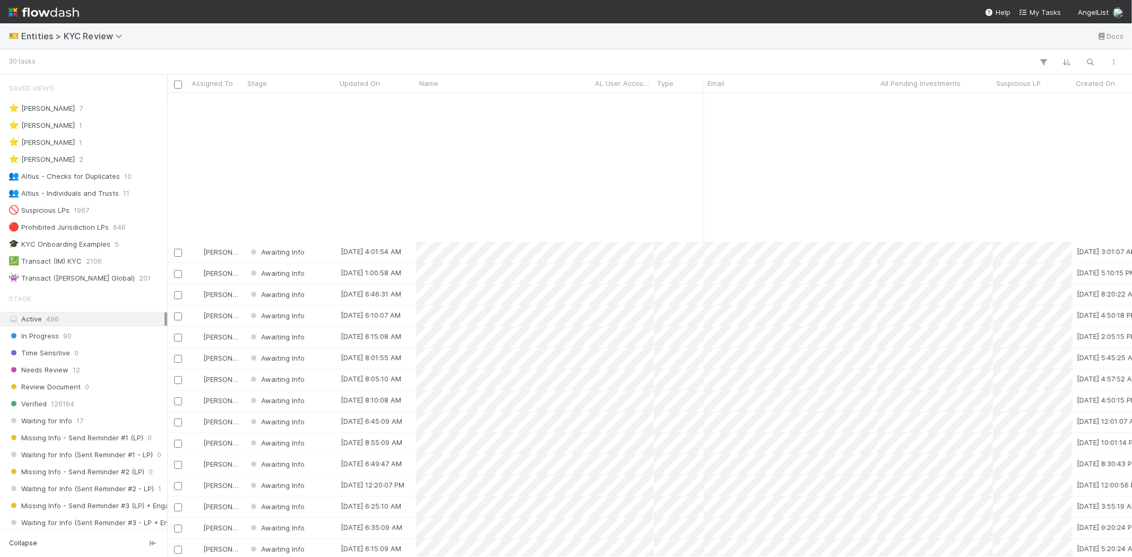
scroll to position [182, 0]
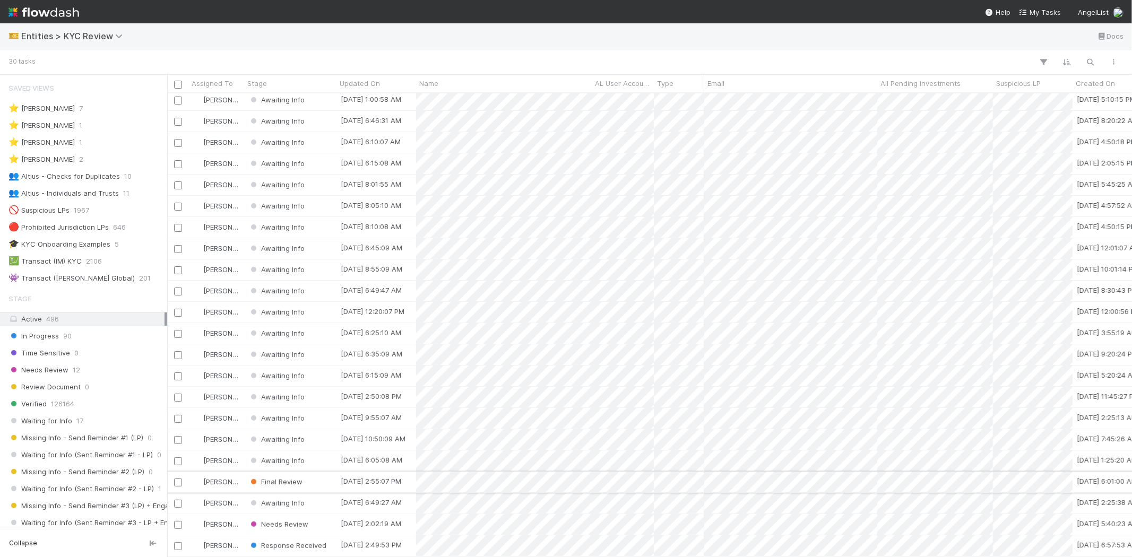
click at [312, 473] on div "Final Review" at bounding box center [290, 482] width 92 height 21
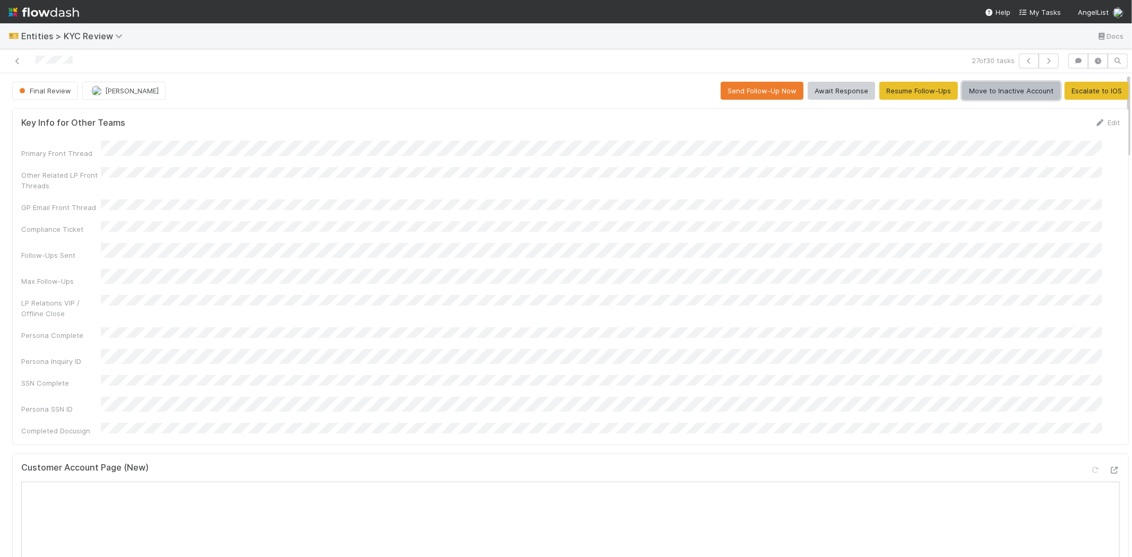
click at [986, 93] on button "Move to Inactive Account" at bounding box center [1011, 91] width 98 height 18
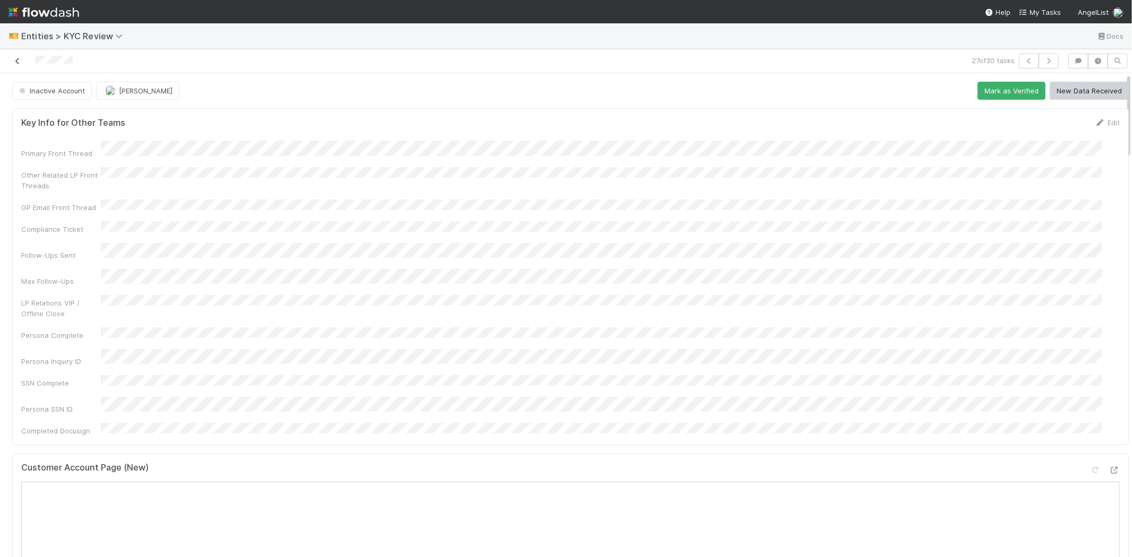
click at [17, 60] on icon at bounding box center [17, 61] width 11 height 7
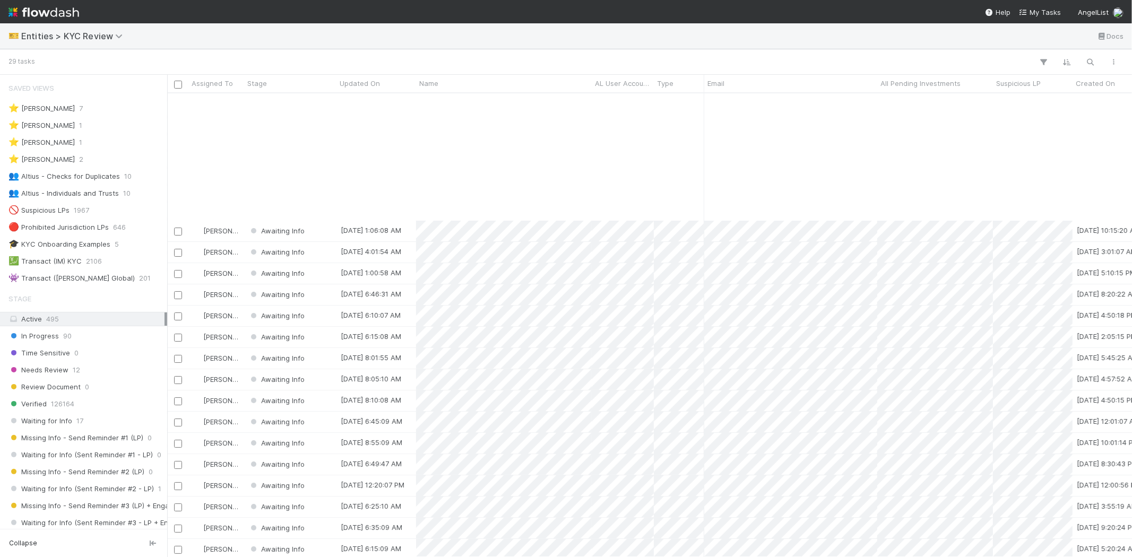
scroll to position [161, 0]
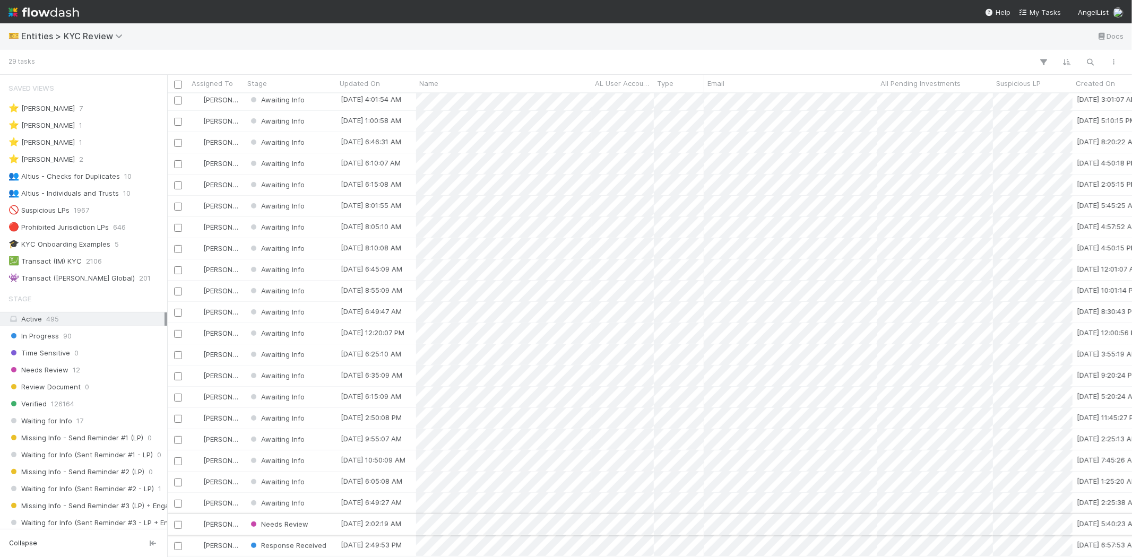
click at [324, 516] on div "Needs Review" at bounding box center [290, 524] width 92 height 21
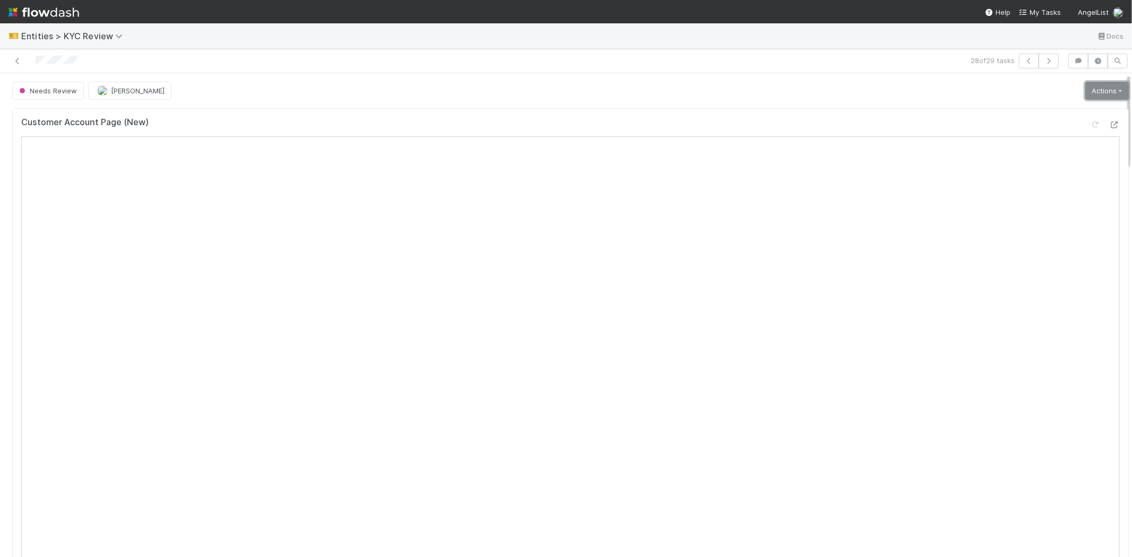
click at [1085, 94] on link "Actions" at bounding box center [1107, 91] width 44 height 18
click at [1038, 186] on button "Select Template [New]" at bounding box center [1071, 187] width 117 height 15
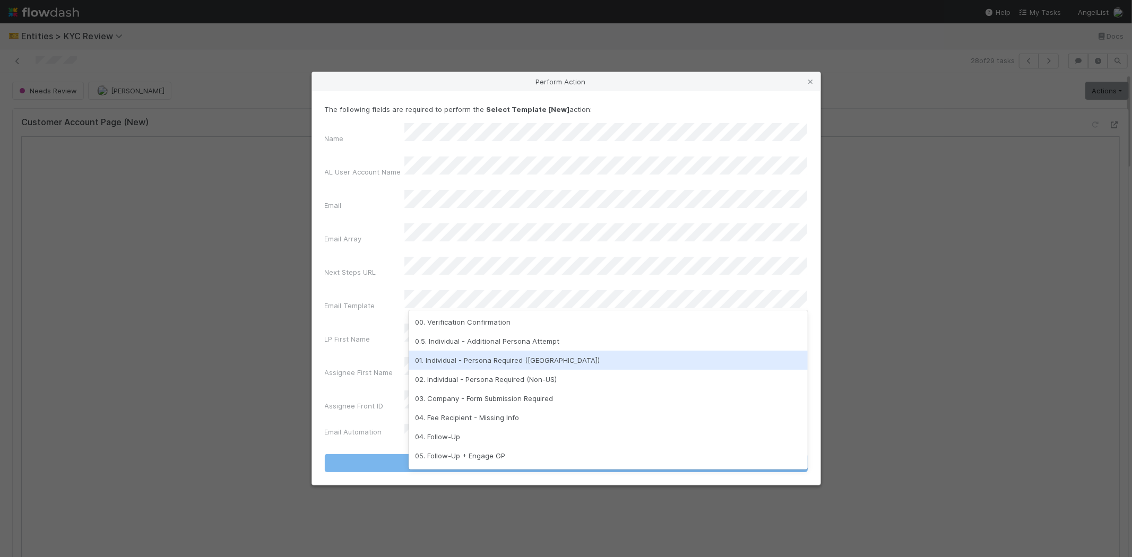
click at [469, 361] on div "01. Individual - Persona Required (US)" at bounding box center [608, 360] width 399 height 19
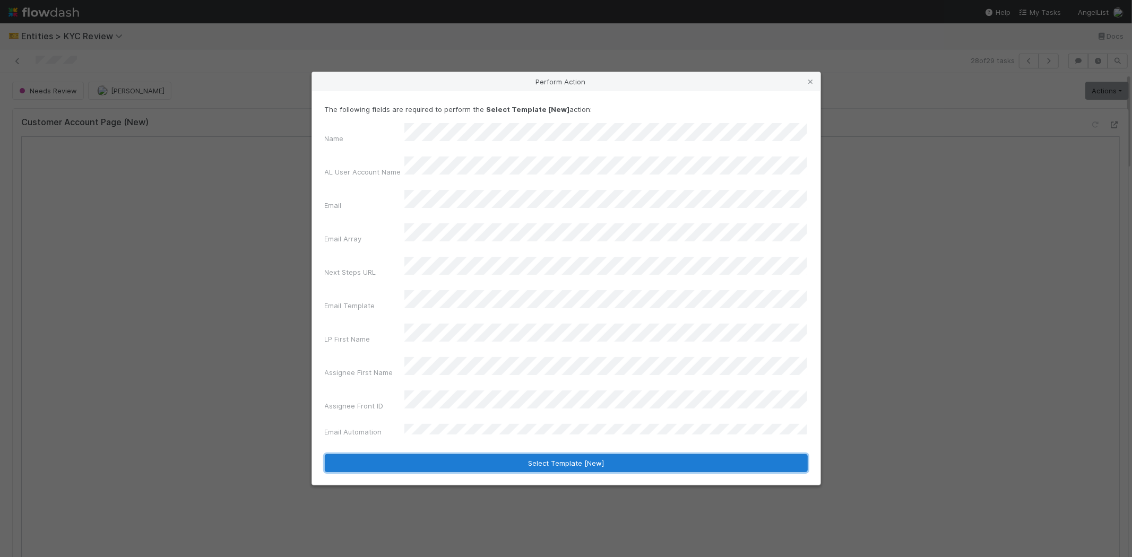
click at [407, 454] on button "Select Template [New]" at bounding box center [566, 463] width 483 height 18
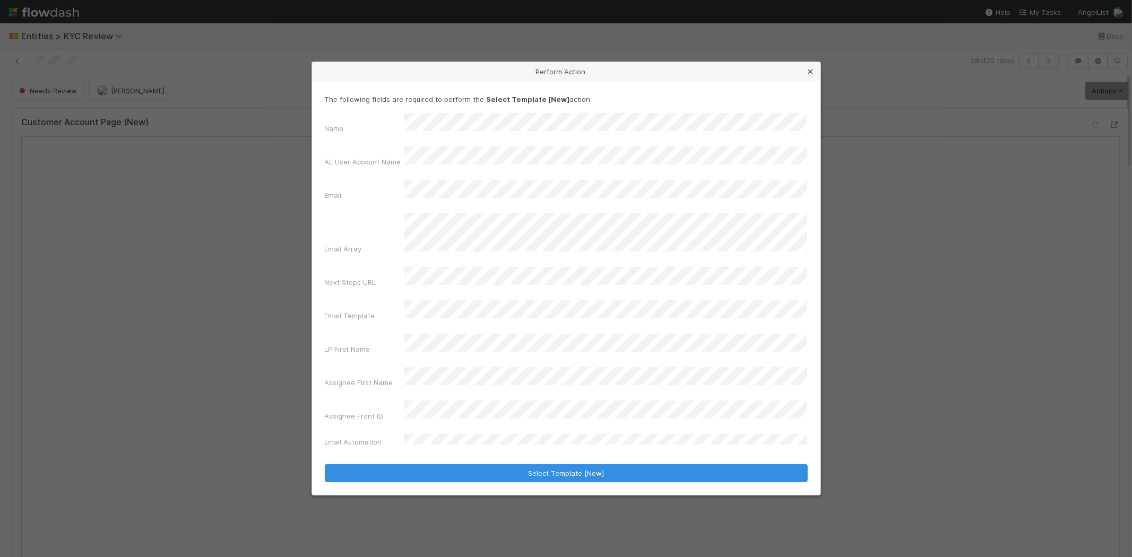
click at [809, 75] on icon at bounding box center [811, 71] width 11 height 7
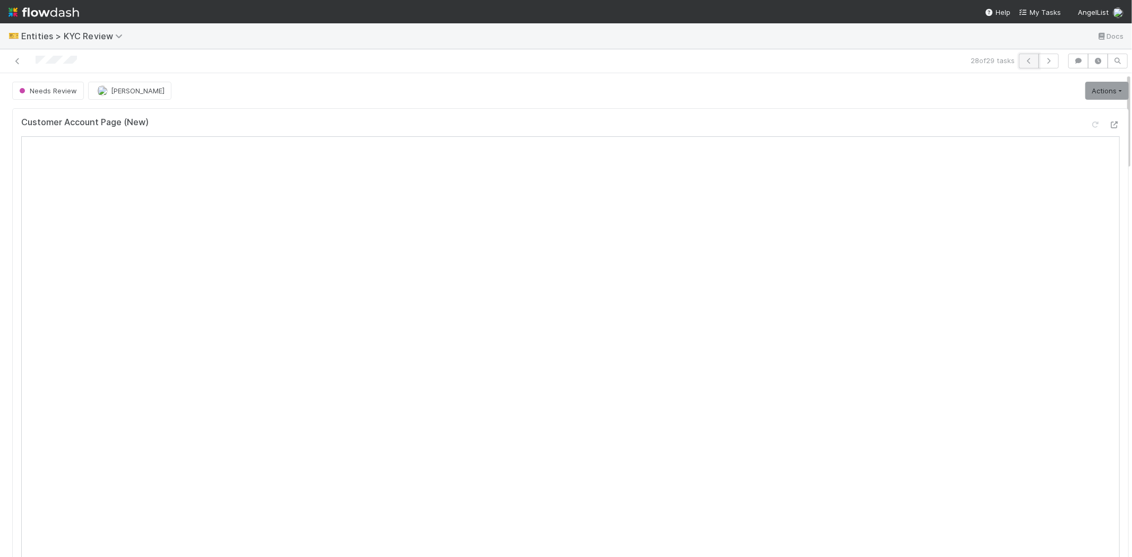
click at [1019, 64] on button "button" at bounding box center [1029, 61] width 20 height 15
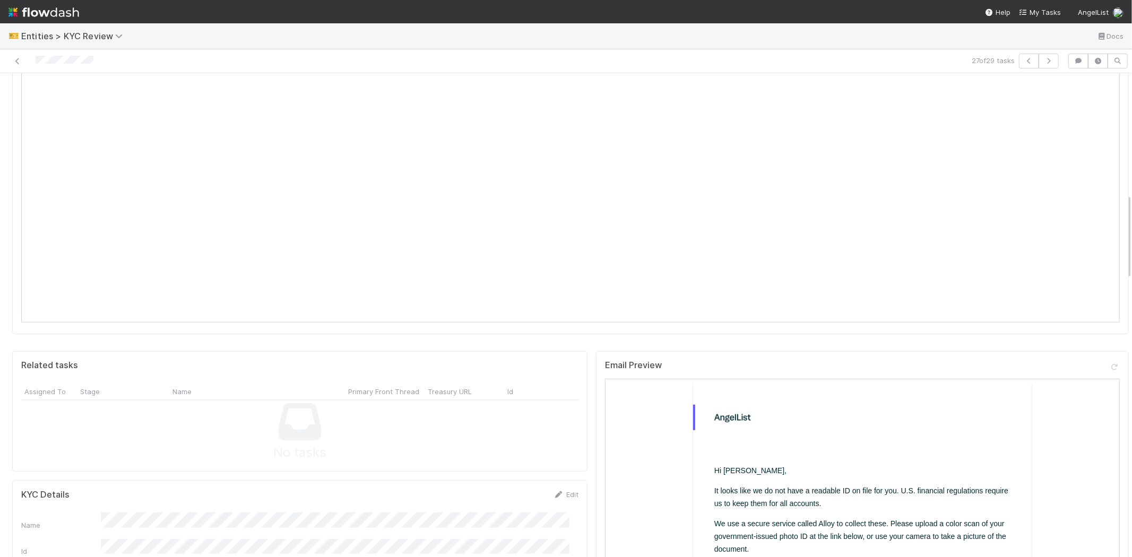
scroll to position [483, 0]
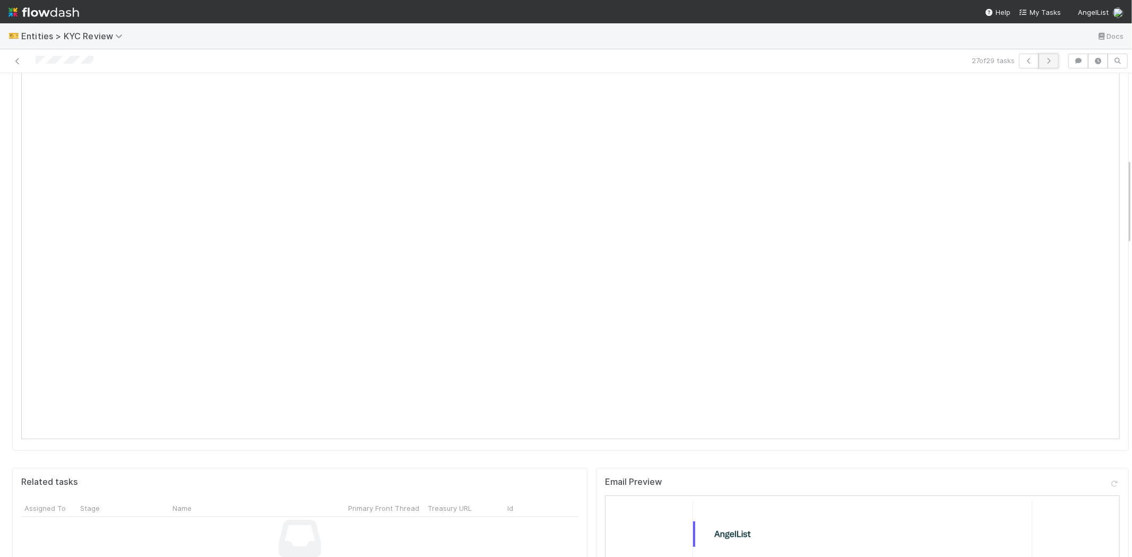
click at [1044, 65] on button "button" at bounding box center [1049, 61] width 20 height 15
click at [1100, 88] on link "Actions" at bounding box center [1107, 91] width 44 height 18
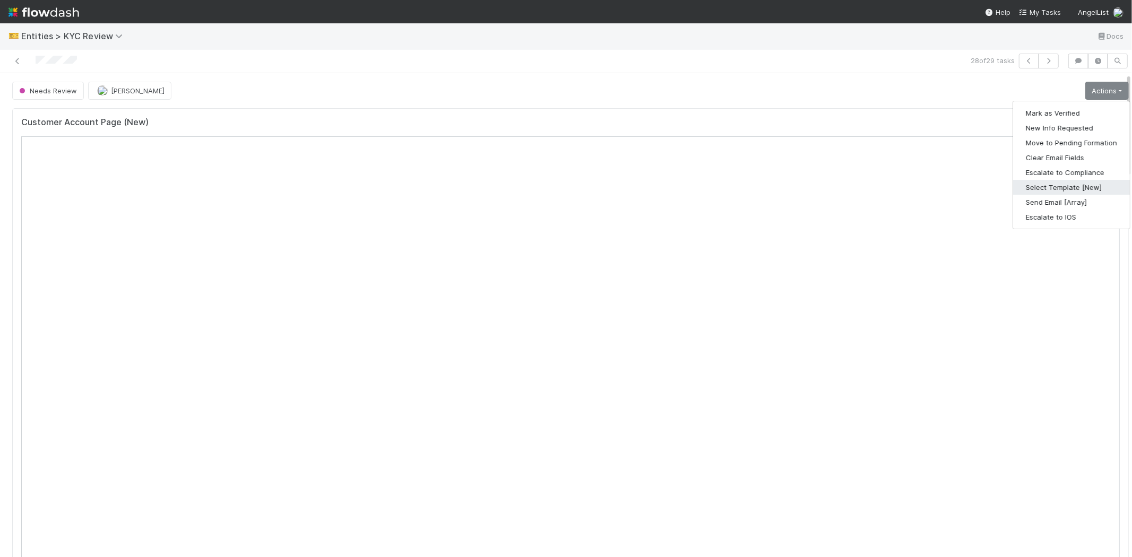
click at [1039, 186] on button "Select Template [New]" at bounding box center [1071, 187] width 117 height 15
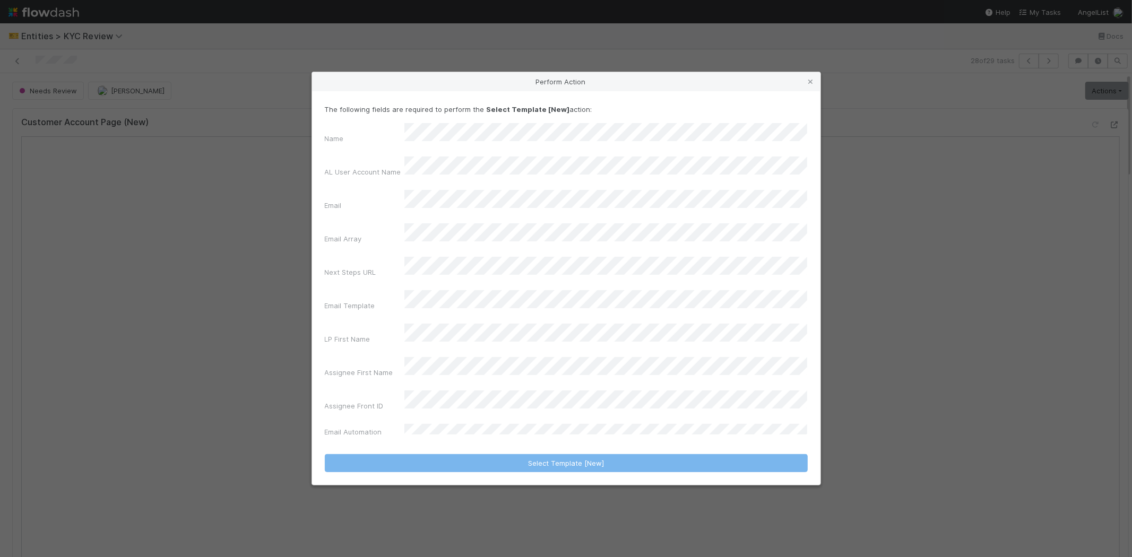
click at [384, 215] on div "Email" at bounding box center [566, 202] width 483 height 25
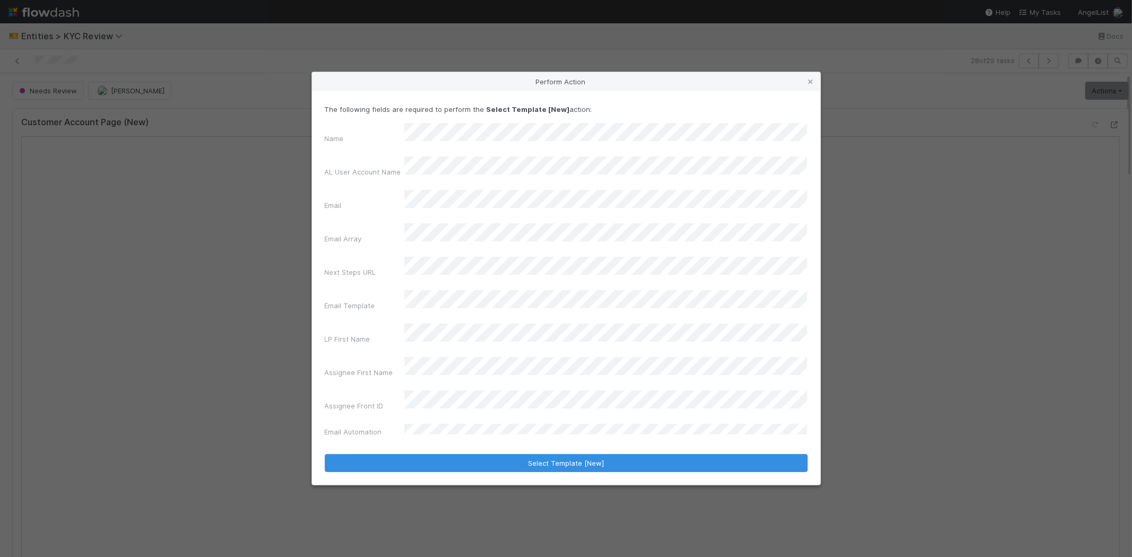
click at [368, 282] on div "Name AL User Account Name Email Email Array Next Steps URL Email Template LP Fi…" at bounding box center [566, 282] width 483 height 318
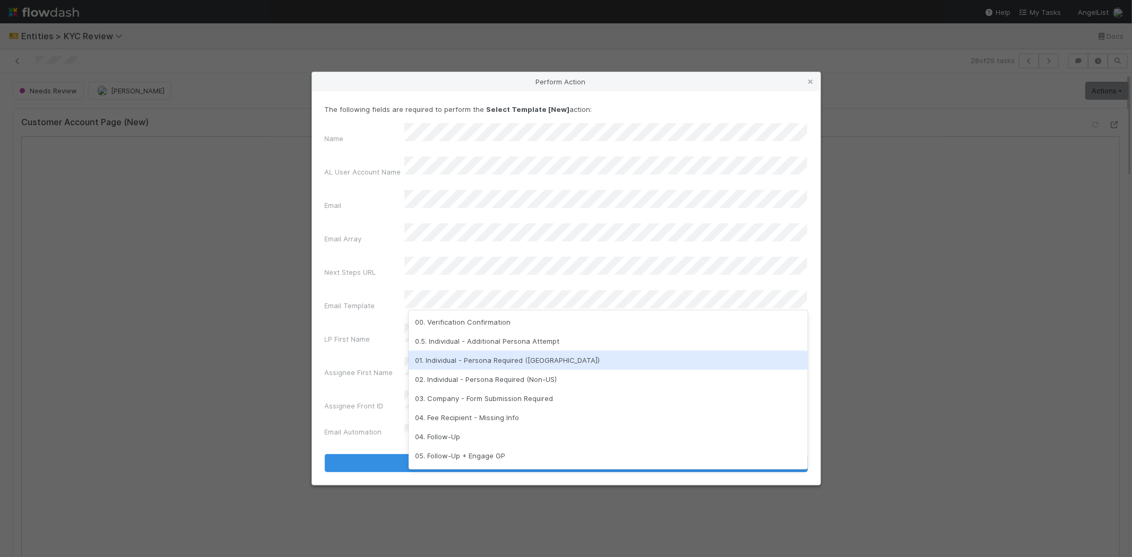
click at [458, 357] on div "01. Individual - Persona Required (US)" at bounding box center [608, 360] width 399 height 19
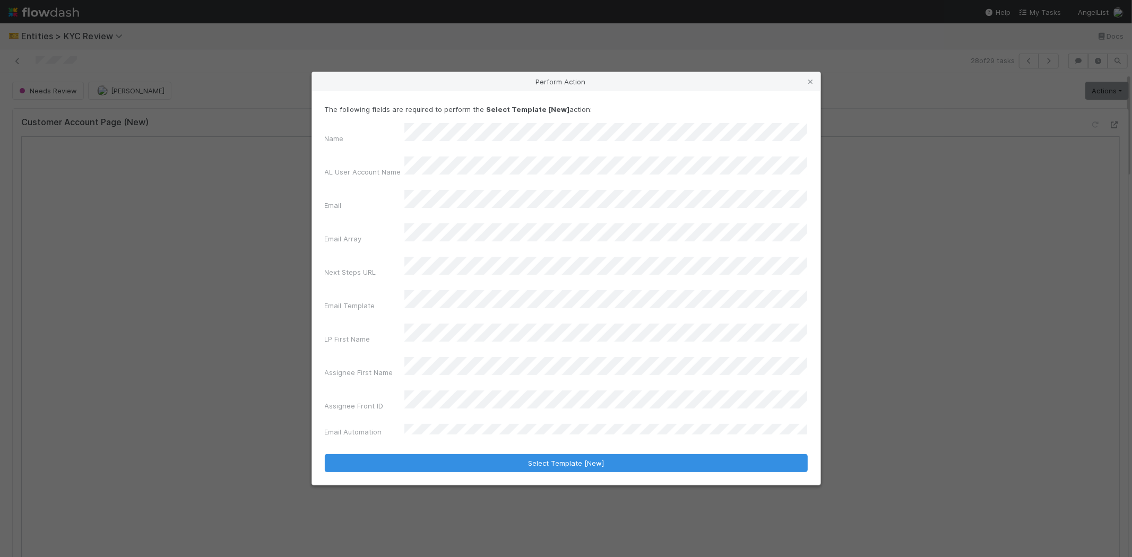
click at [356, 367] on label"] "Assignee First Name" at bounding box center [359, 372] width 68 height 11
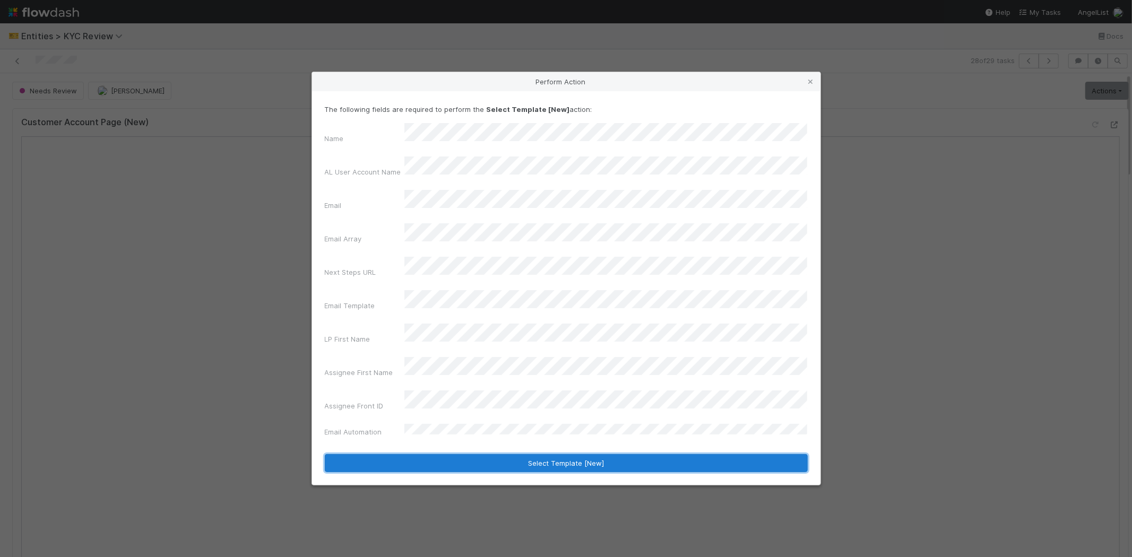
click at [396, 454] on button "Select Template [New]" at bounding box center [566, 463] width 483 height 18
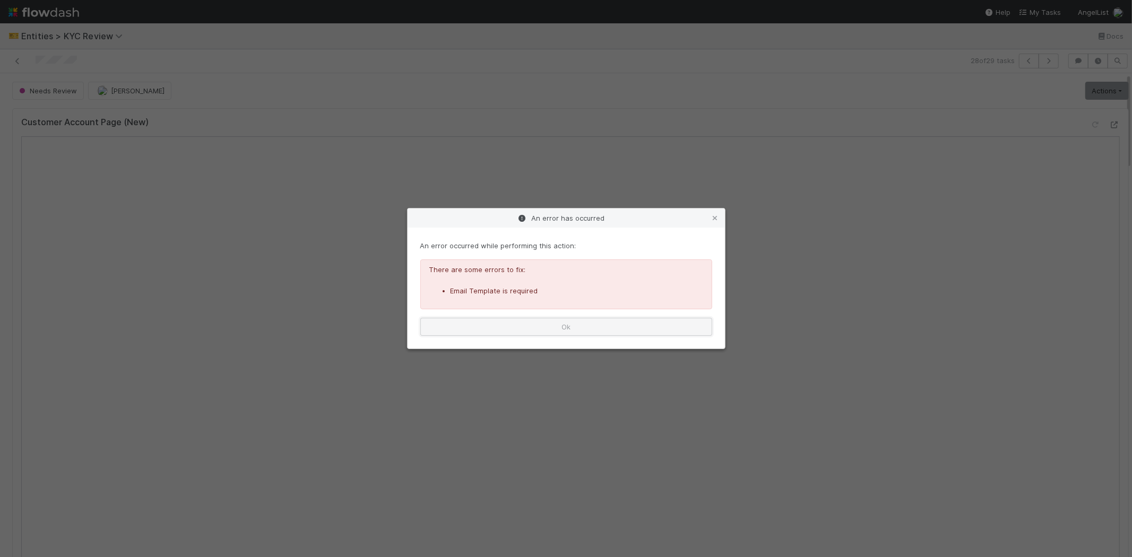
click at [504, 326] on button "Ok" at bounding box center [566, 327] width 292 height 18
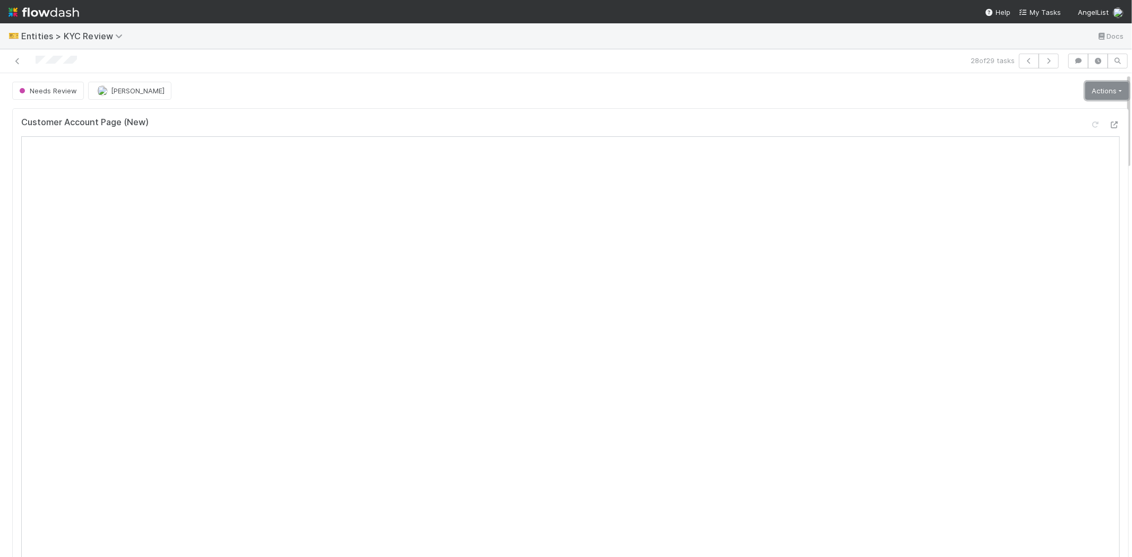
click at [1088, 90] on link "Actions" at bounding box center [1107, 91] width 44 height 18
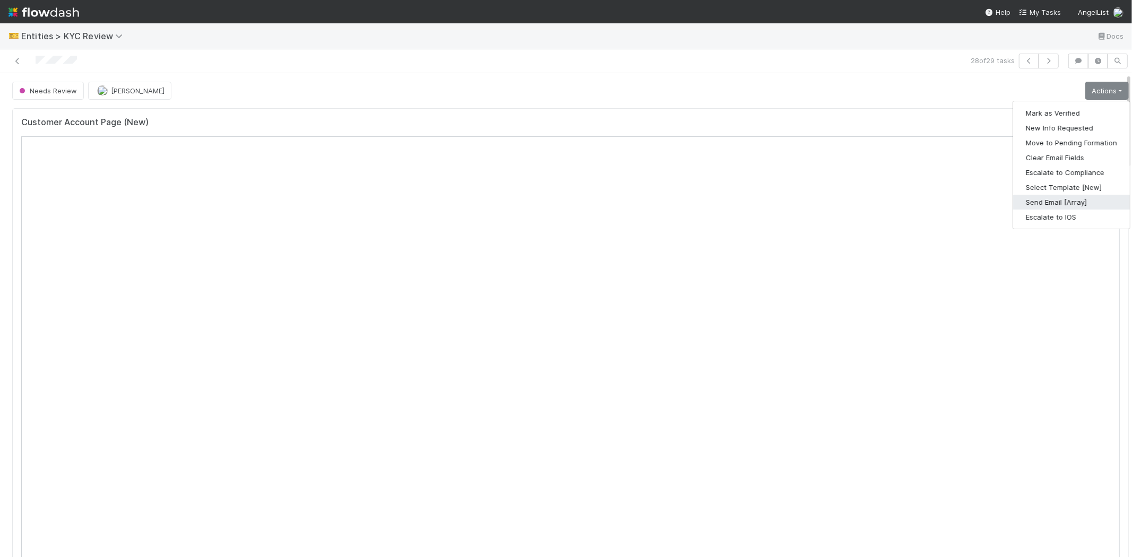
click at [1013, 205] on button "Send Email [Array]" at bounding box center [1071, 202] width 117 height 15
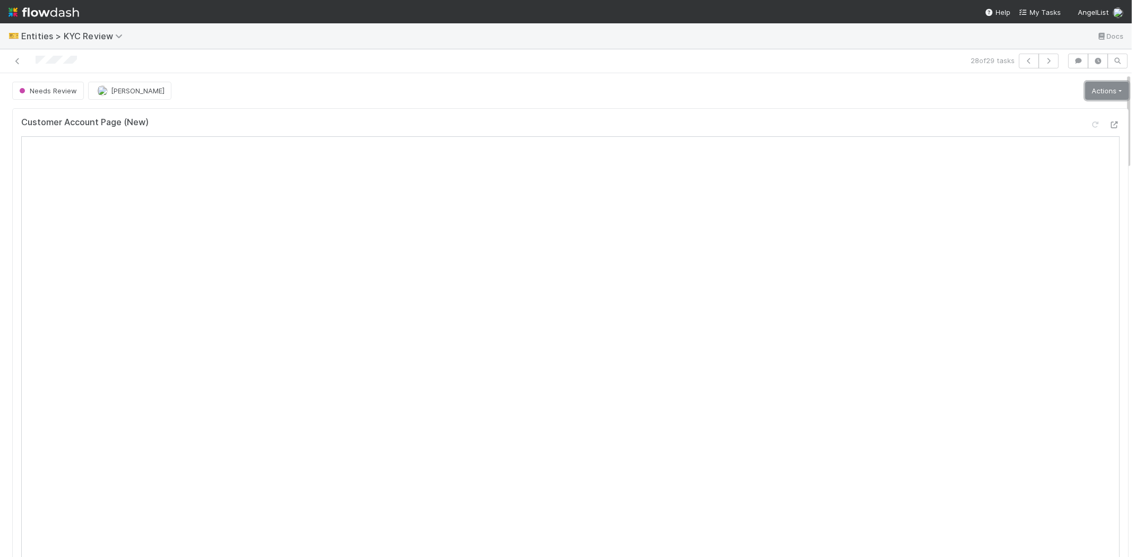
click at [1085, 88] on link "Actions" at bounding box center [1107, 91] width 44 height 18
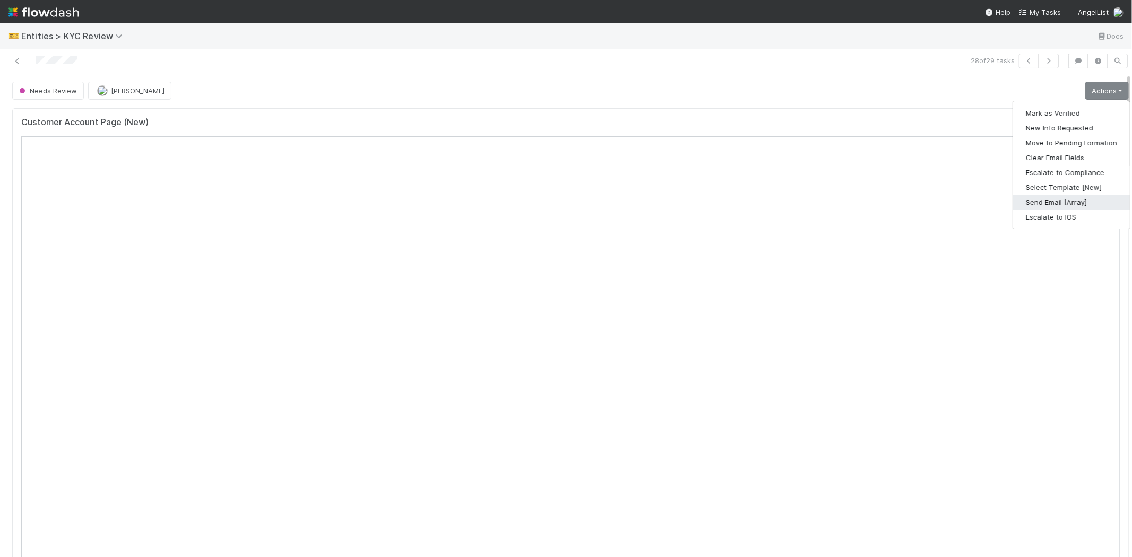
click at [1043, 199] on button "Send Email [Array]" at bounding box center [1071, 202] width 117 height 15
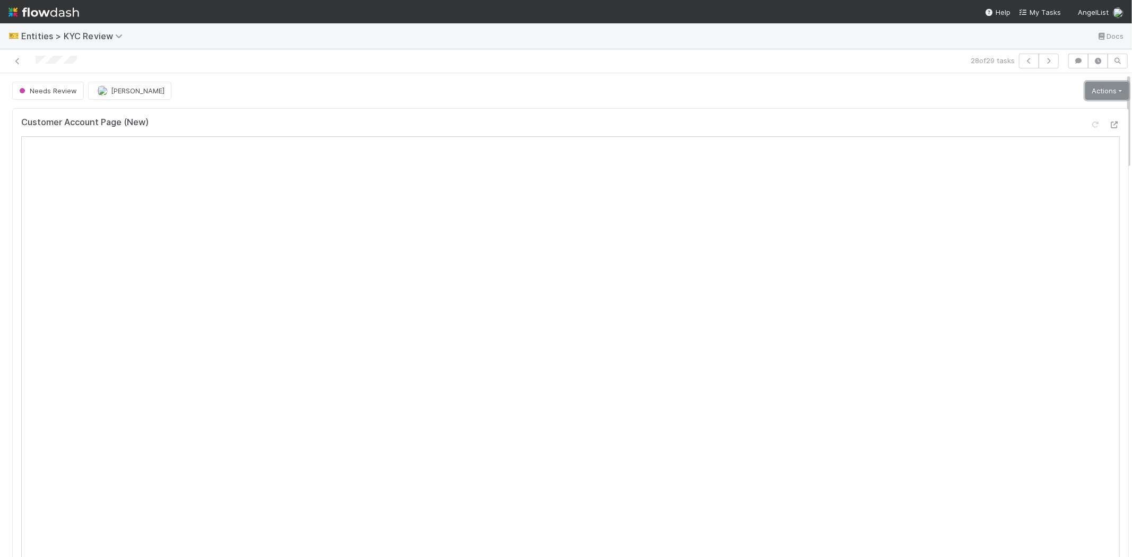
click at [1085, 82] on link "Actions" at bounding box center [1107, 91] width 44 height 18
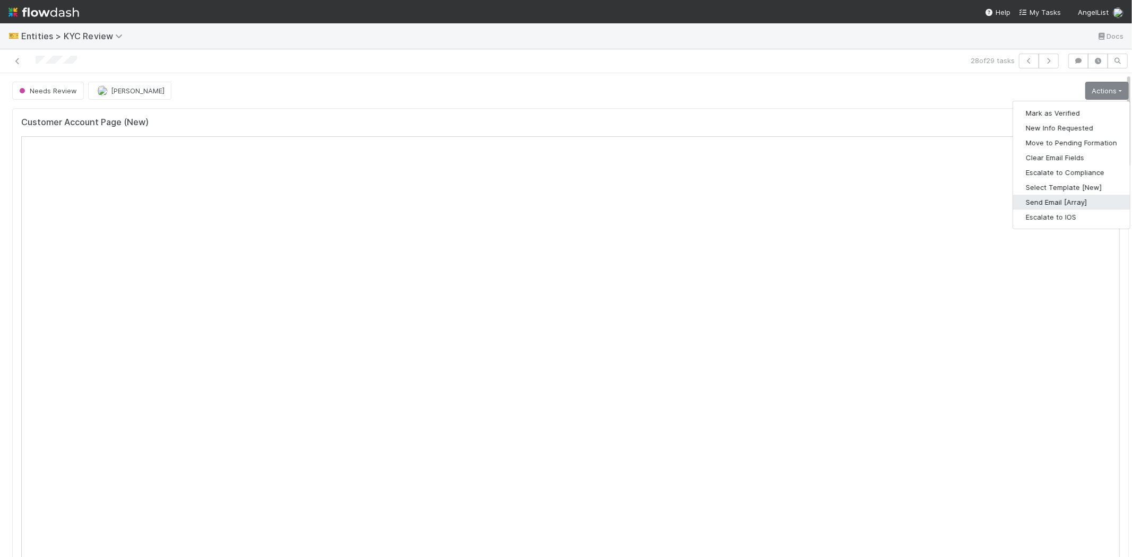
click at [1029, 200] on button "Send Email [Array]" at bounding box center [1071, 202] width 117 height 15
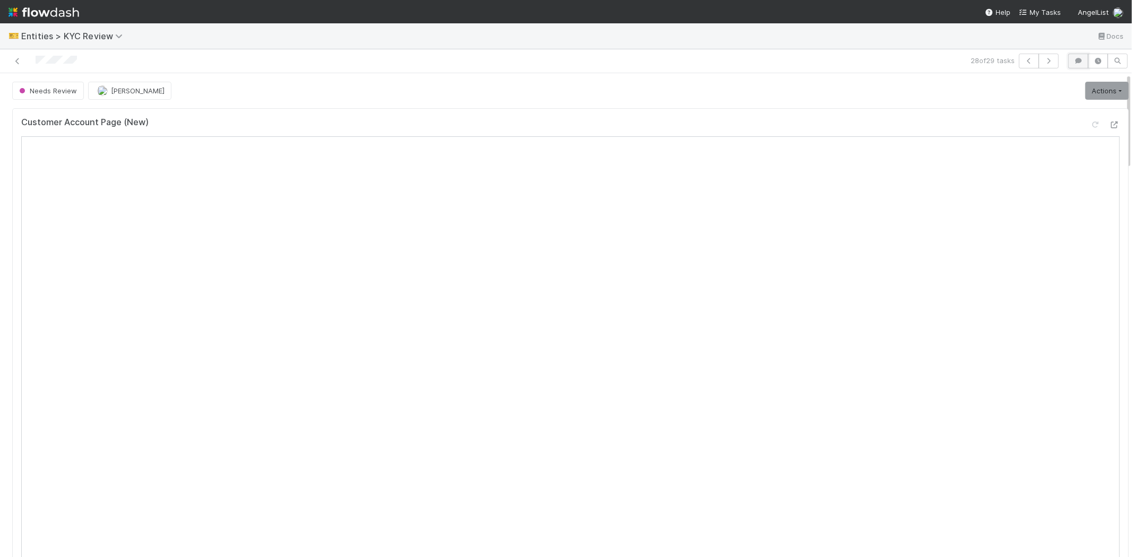
click at [1073, 59] on icon "button" at bounding box center [1078, 61] width 11 height 6
click at [967, 113] on span "Add a comment..." at bounding box center [973, 114] width 57 height 8
click at [880, 90] on link "Actions" at bounding box center [895, 91] width 44 height 18
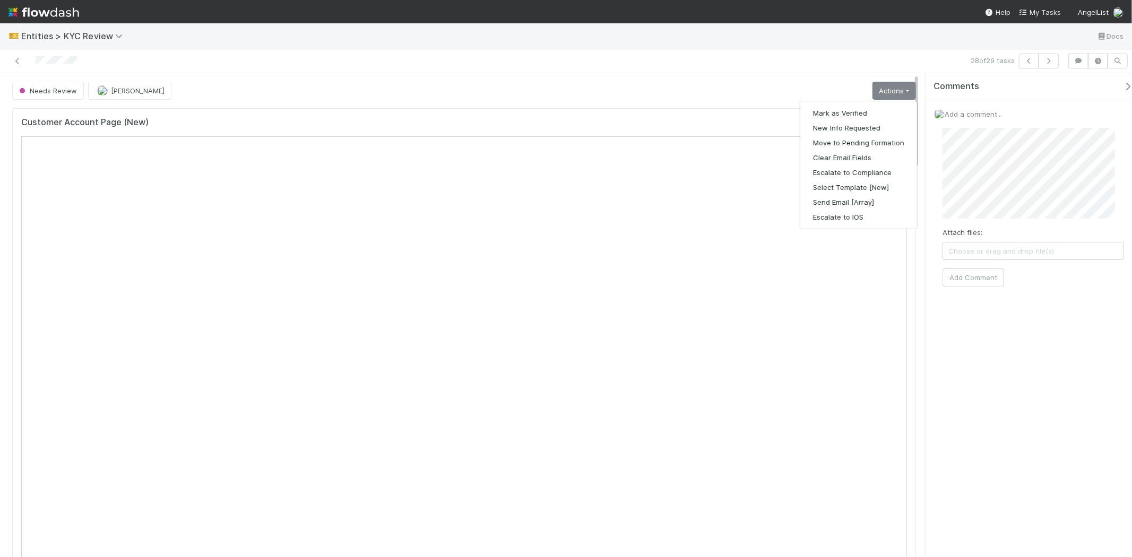
drag, startPoint x: 694, startPoint y: 110, endPoint x: 702, endPoint y: 110, distance: 7.4
click at [695, 110] on div "Customer Account Page (New)" at bounding box center [464, 340] width 904 height 464
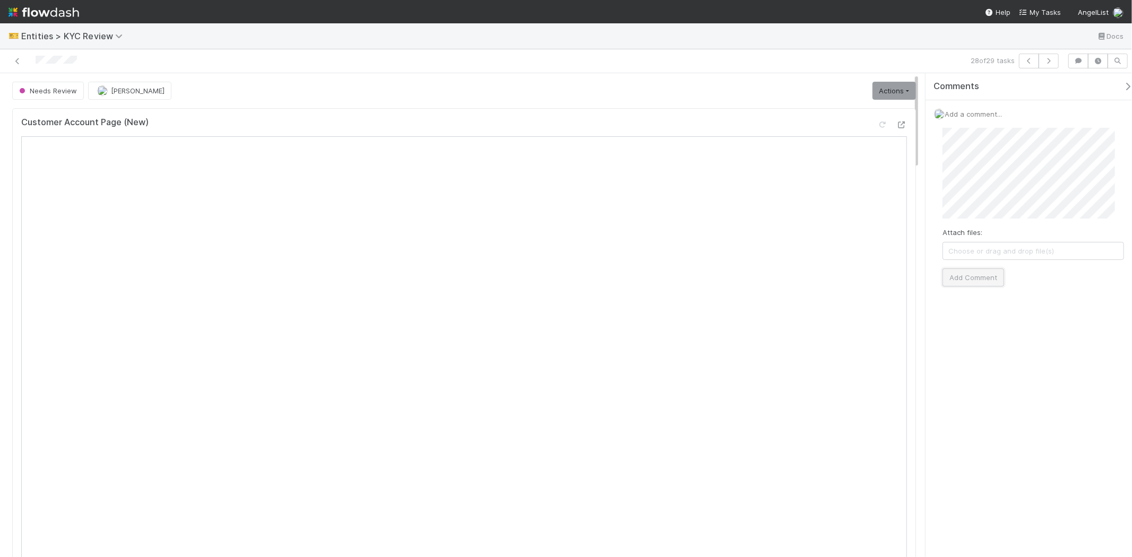
click at [978, 278] on button "Add Comment" at bounding box center [974, 278] width 62 height 18
click at [873, 89] on link "Actions" at bounding box center [895, 91] width 44 height 18
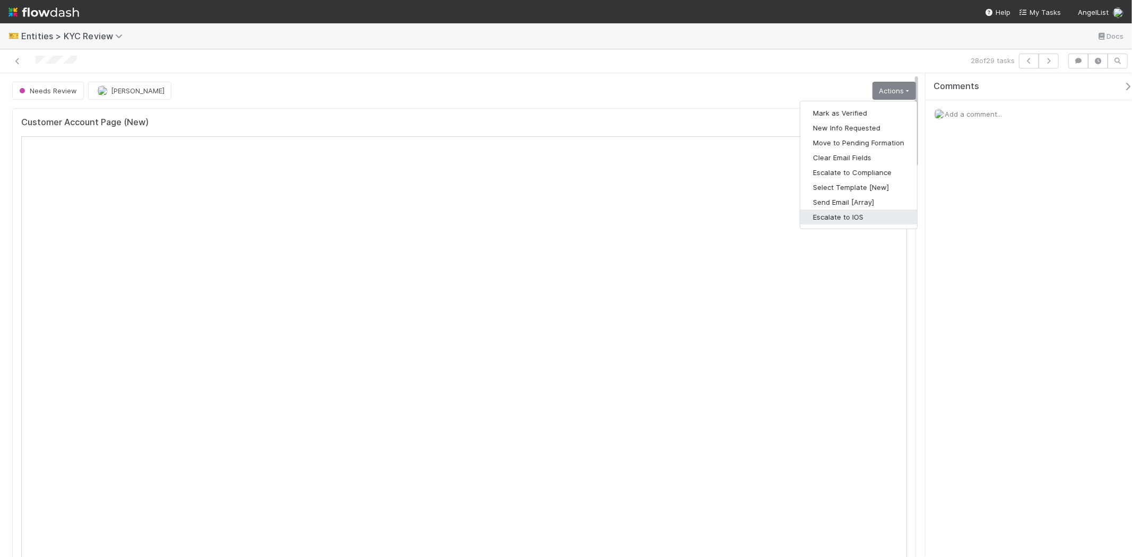
click at [847, 218] on button "Escalate to IOS" at bounding box center [858, 217] width 117 height 15
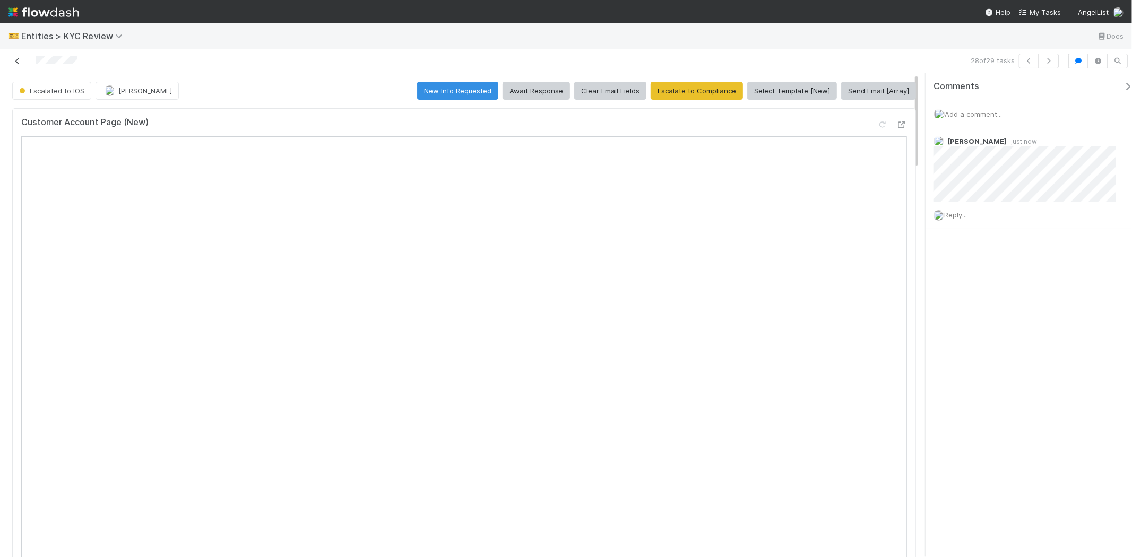
click at [18, 62] on icon at bounding box center [17, 61] width 11 height 7
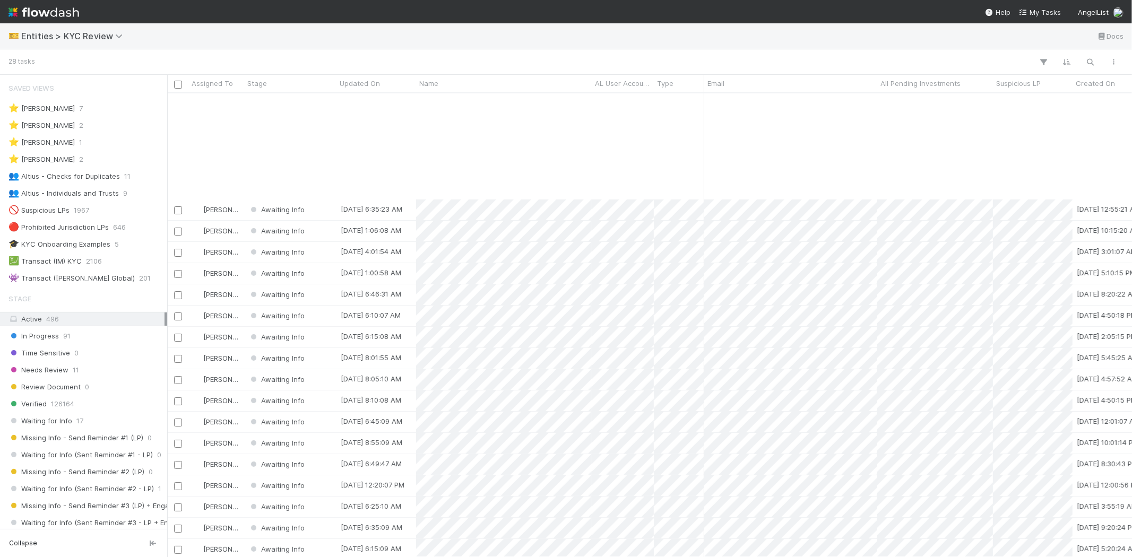
scroll to position [140, 0]
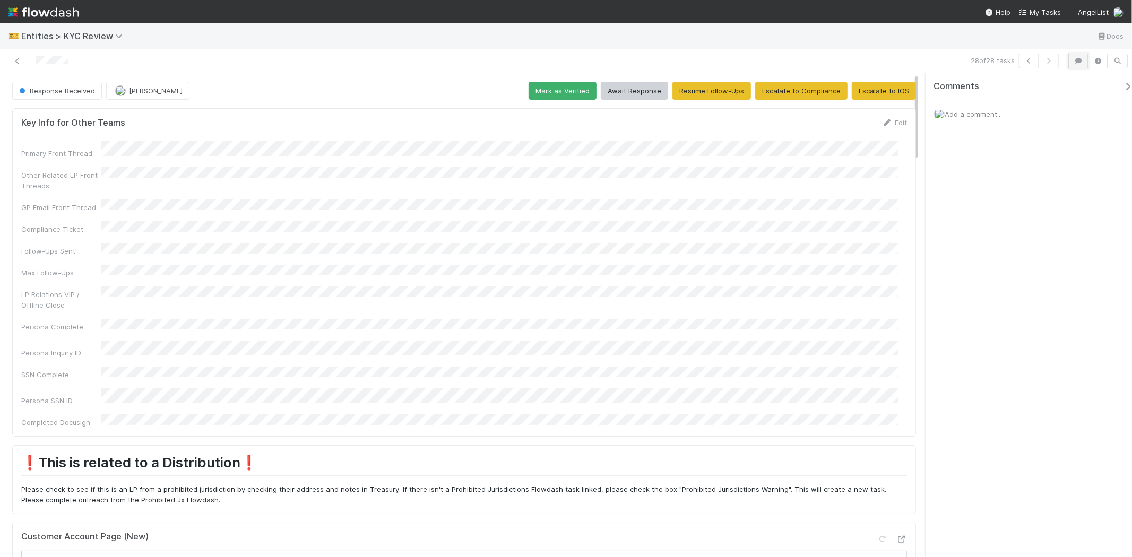
click at [1084, 59] on button "button" at bounding box center [1078, 61] width 20 height 15
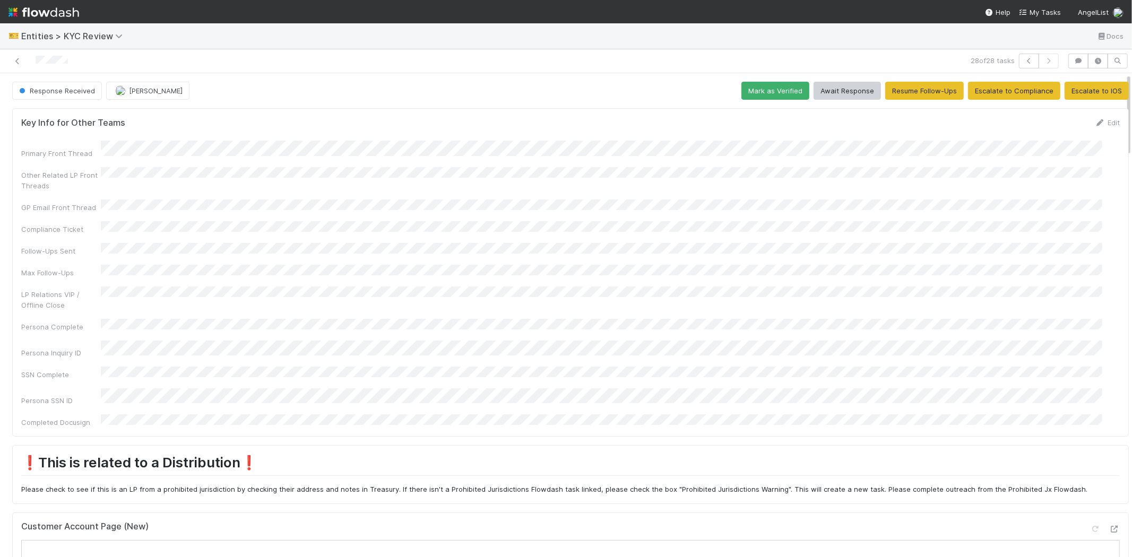
click at [240, 341] on div "Persona Inquiry ID" at bounding box center [570, 350] width 1099 height 18
copy div
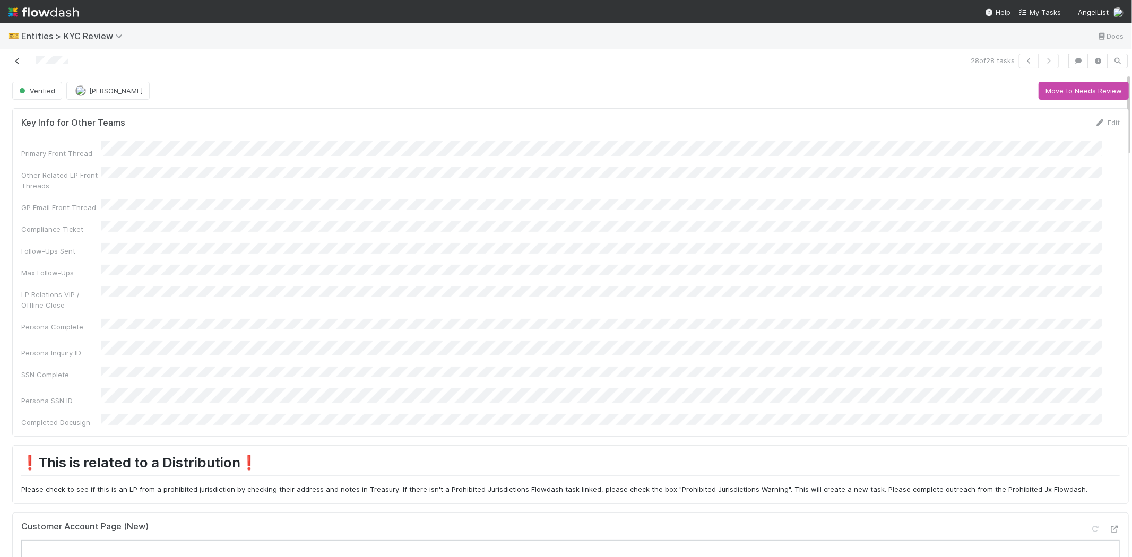
click at [16, 57] on link at bounding box center [17, 61] width 11 height 11
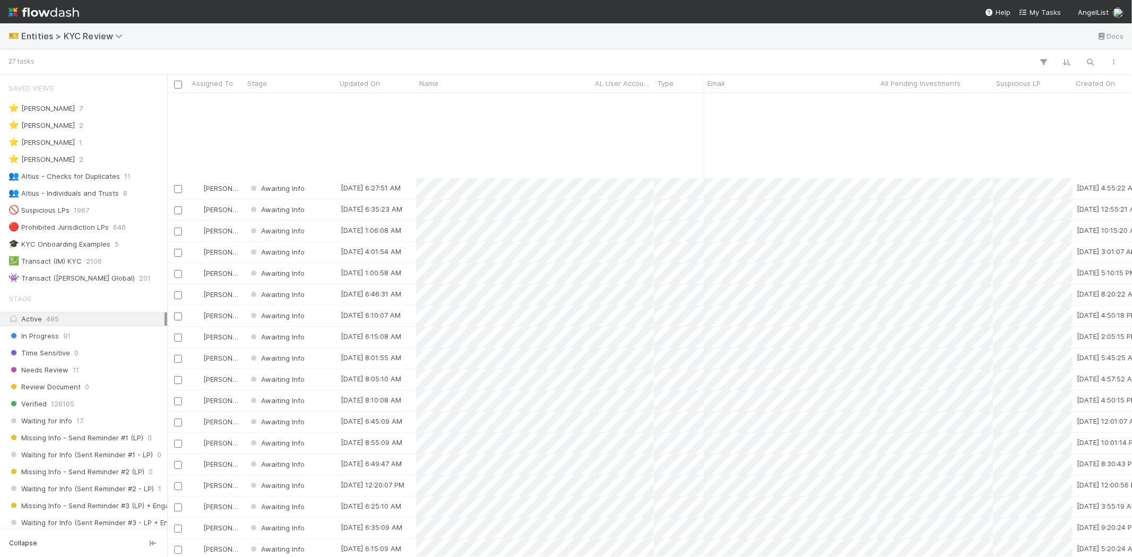
scroll to position [118, 0]
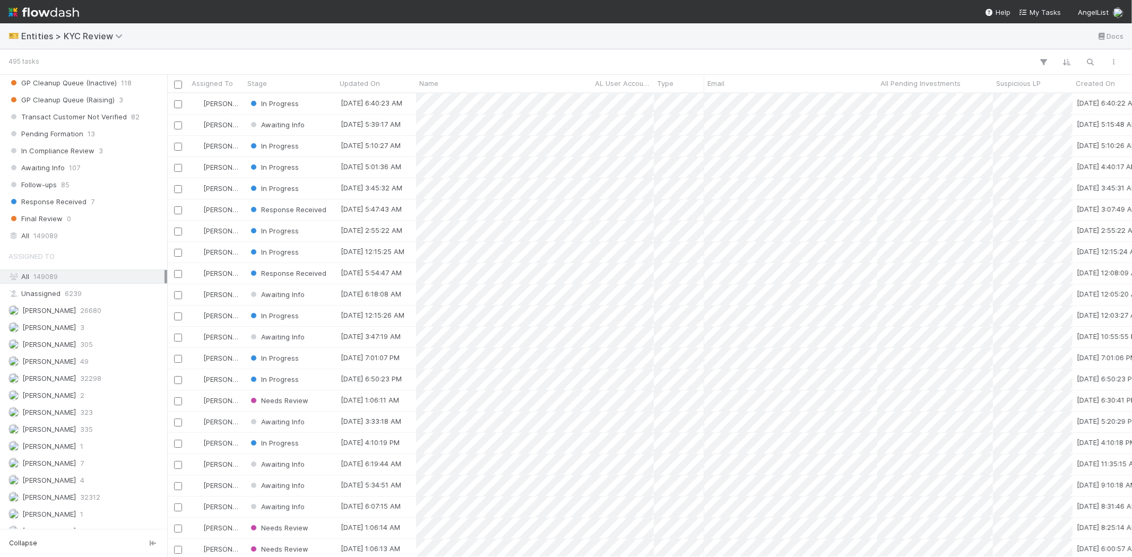
scroll to position [708, 0]
click at [36, 256] on span "149089" at bounding box center [45, 257] width 24 height 13
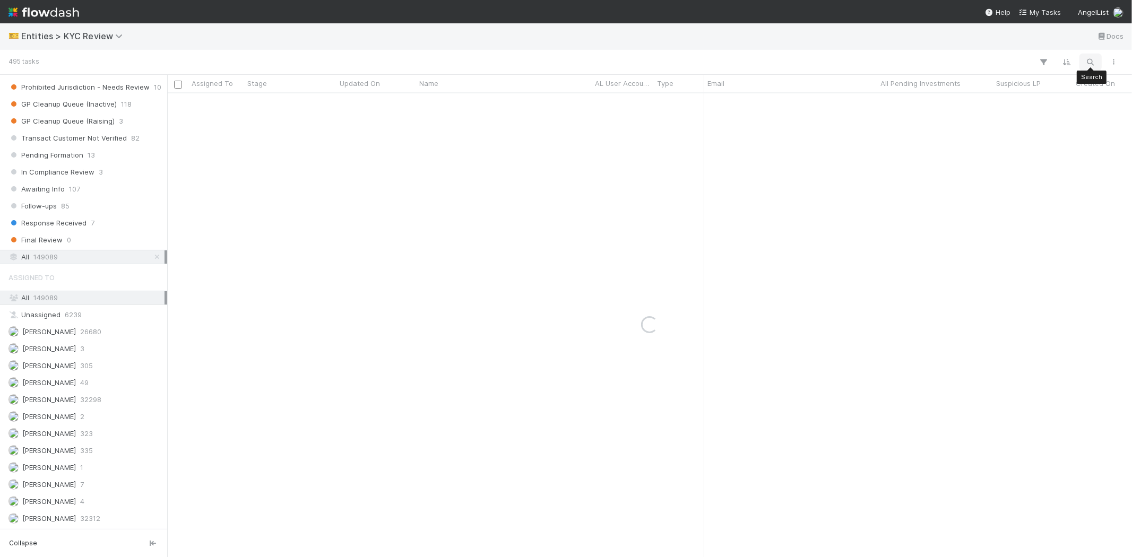
click at [1086, 61] on icon "button" at bounding box center [1090, 62] width 11 height 10
click at [1005, 39] on input at bounding box center [1035, 44] width 106 height 13
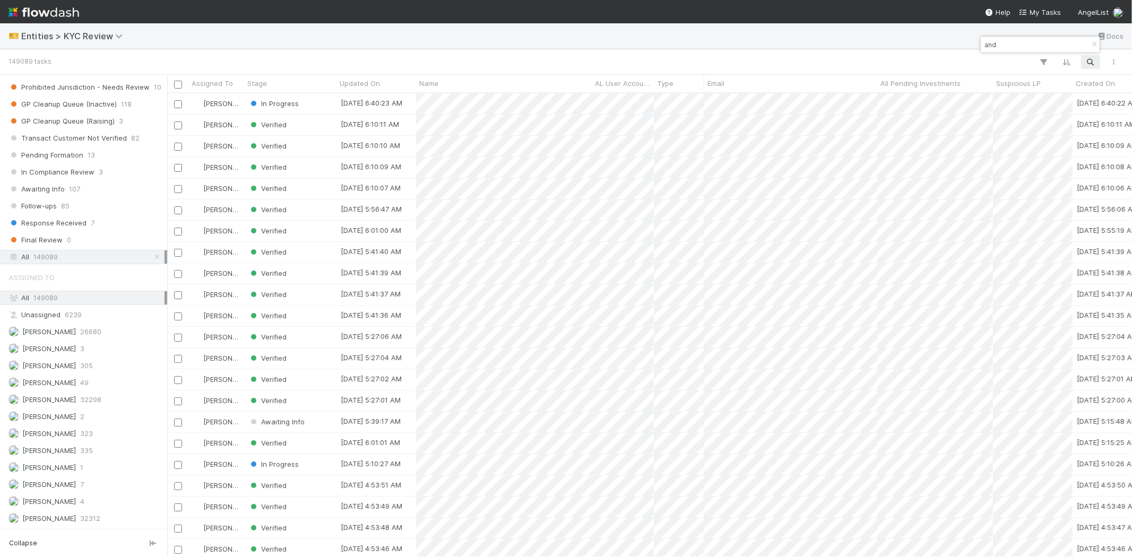
scroll to position [455, 956]
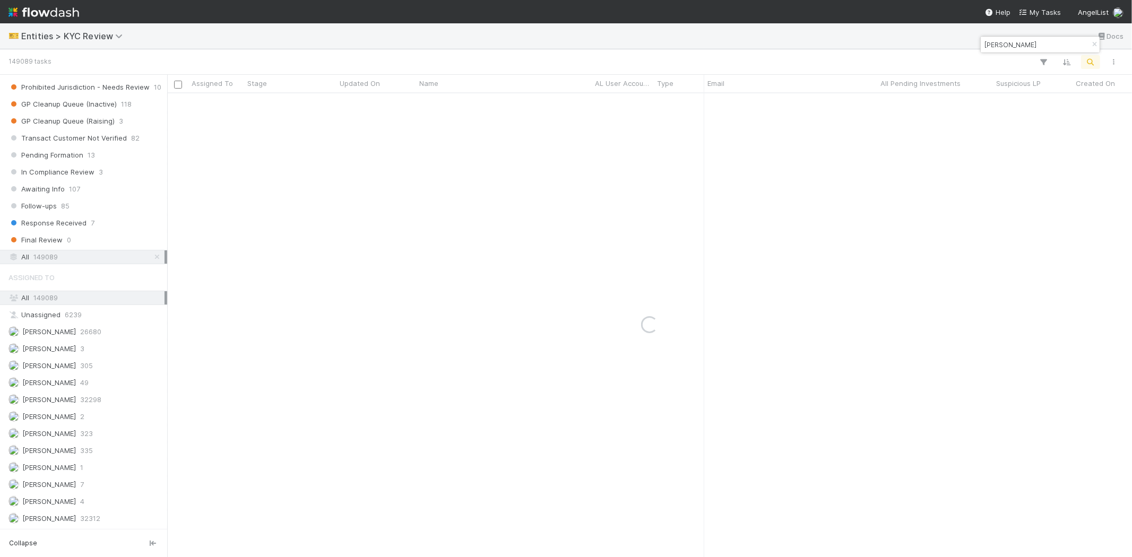
type input "andy lam"
click at [316, 106] on div "Verified" at bounding box center [290, 103] width 92 height 21
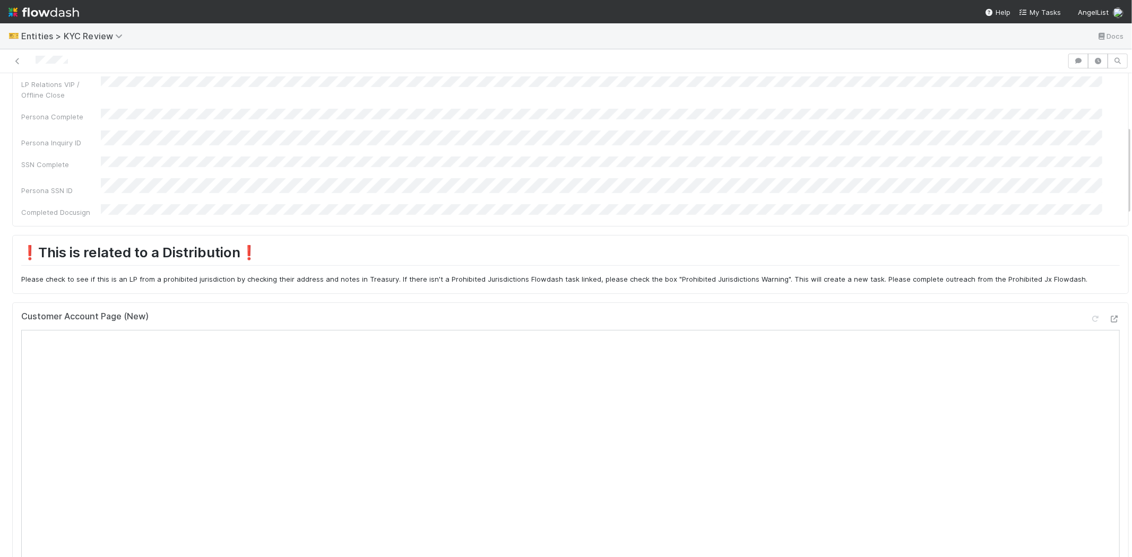
scroll to position [295, 0]
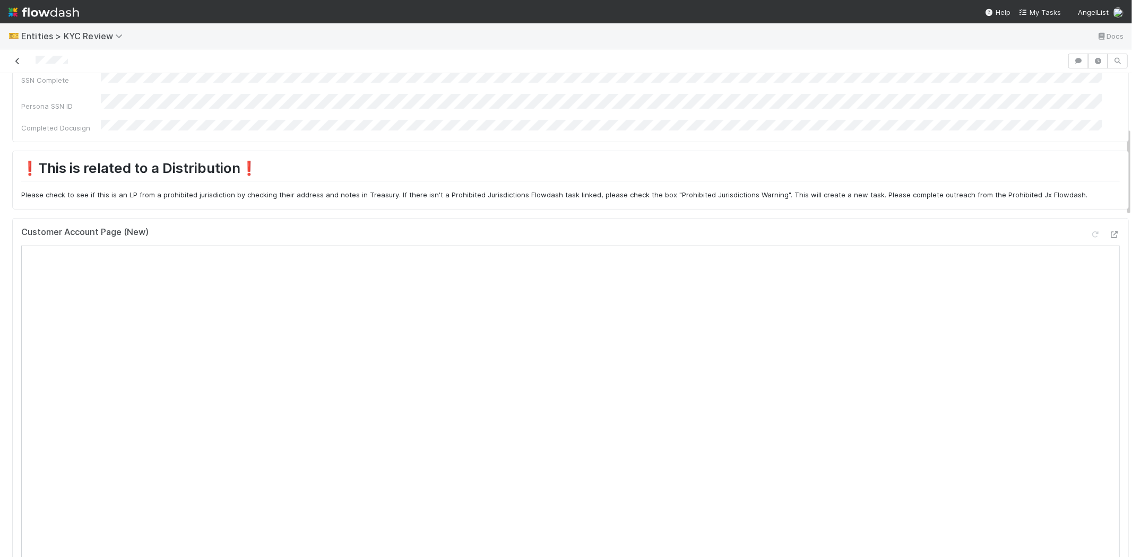
click at [16, 60] on icon at bounding box center [17, 61] width 11 height 7
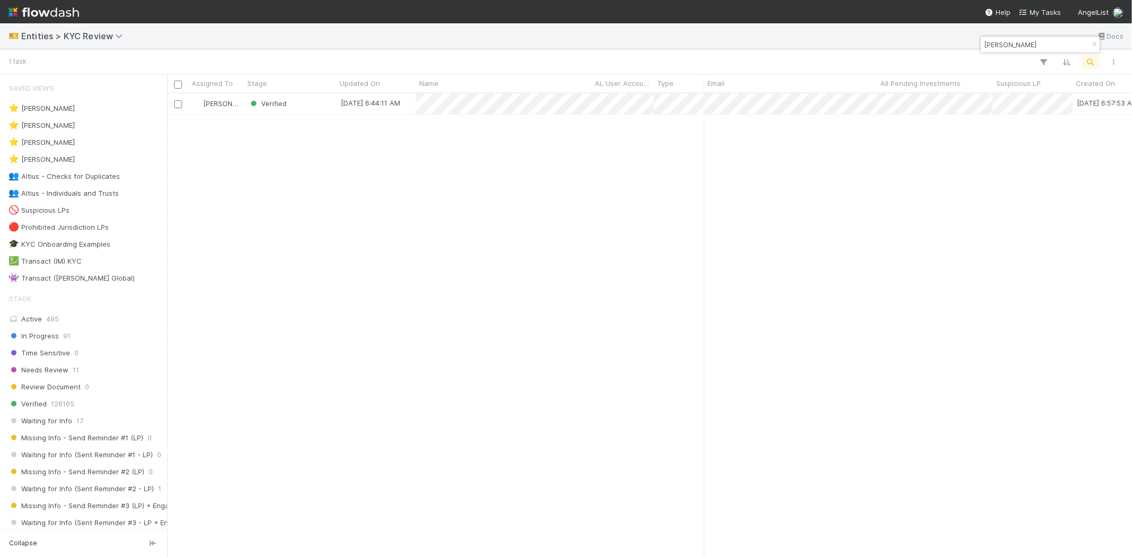
scroll to position [455, 956]
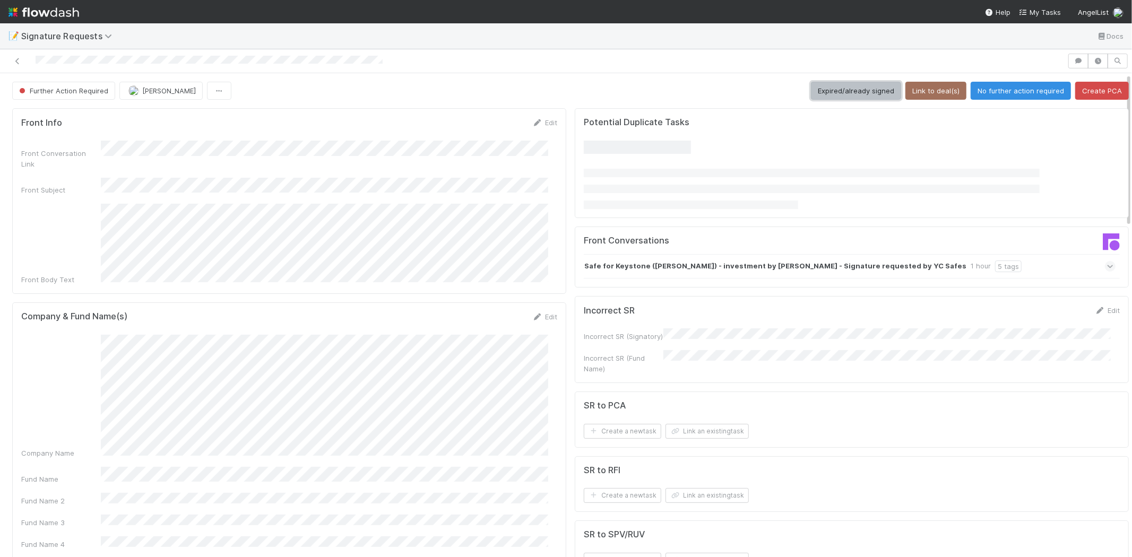
click at [828, 89] on button "Expired/already signed" at bounding box center [856, 91] width 90 height 18
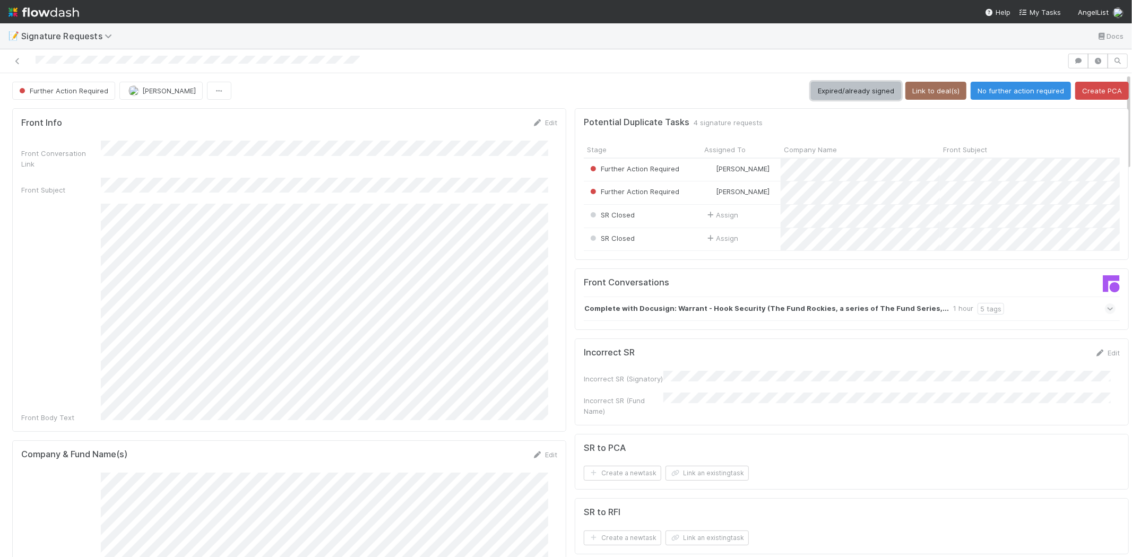
click at [837, 96] on button "Expired/already signed" at bounding box center [856, 91] width 90 height 18
click at [815, 84] on button "Expired/already signed" at bounding box center [856, 91] width 90 height 18
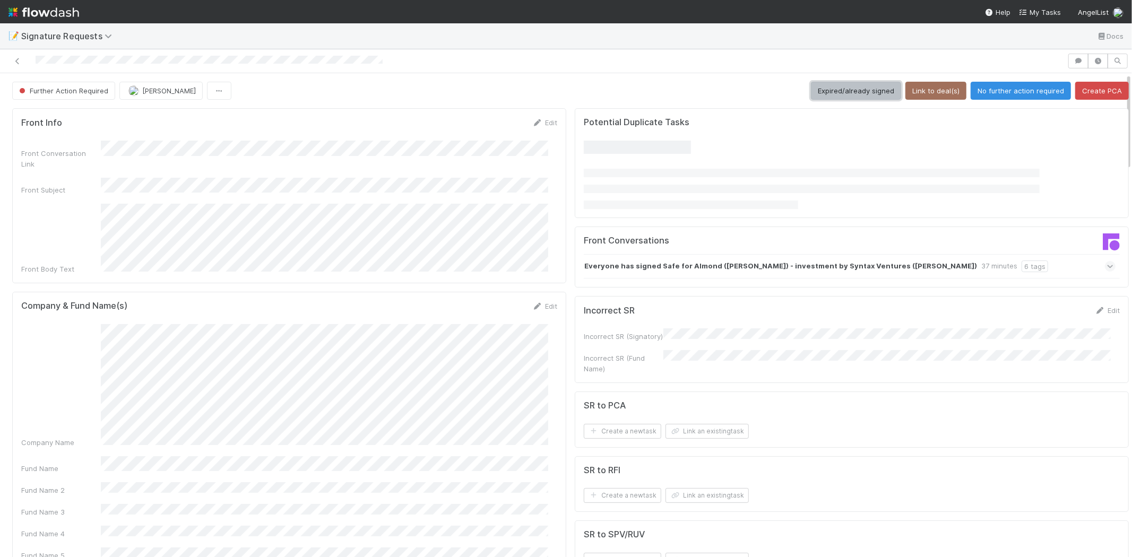
click at [817, 90] on button "Expired/already signed" at bounding box center [856, 91] width 90 height 18
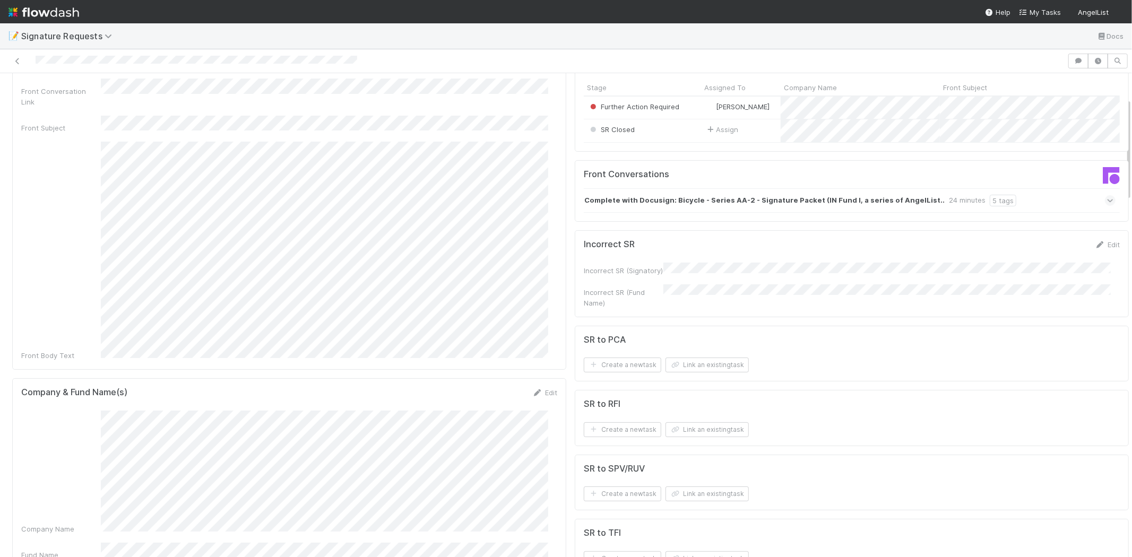
scroll to position [118, 0]
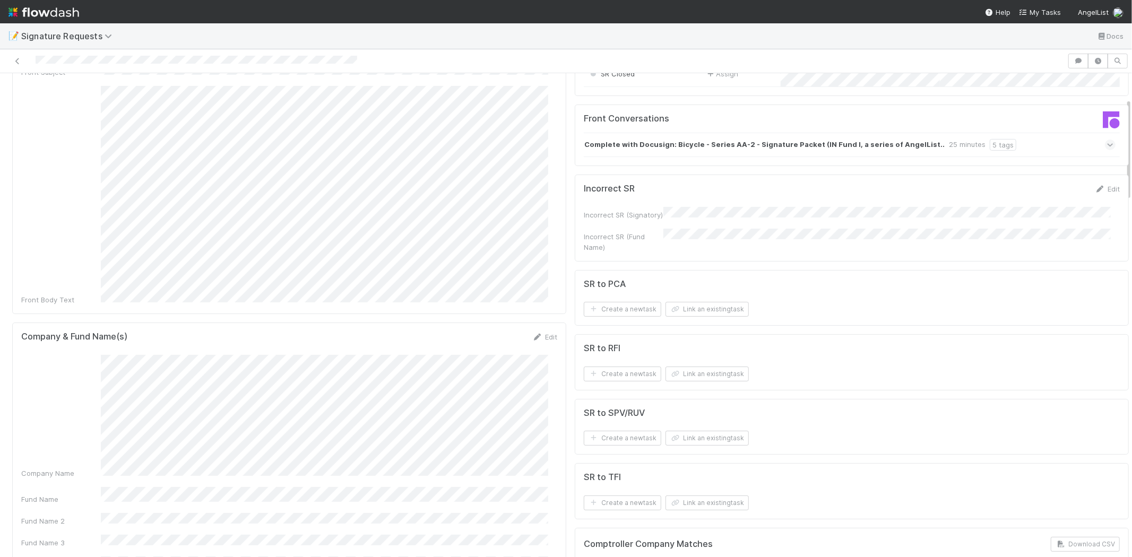
drag, startPoint x: 541, startPoint y: 319, endPoint x: 502, endPoint y: 339, distance: 44.4
click at [541, 333] on link "Edit" at bounding box center [544, 337] width 25 height 8
click at [73, 392] on div "Fund Name" at bounding box center [289, 402] width 536 height 21
click at [491, 332] on button "Save" at bounding box center [501, 341] width 30 height 18
click at [692, 314] on button "Link an existing task" at bounding box center [707, 309] width 83 height 15
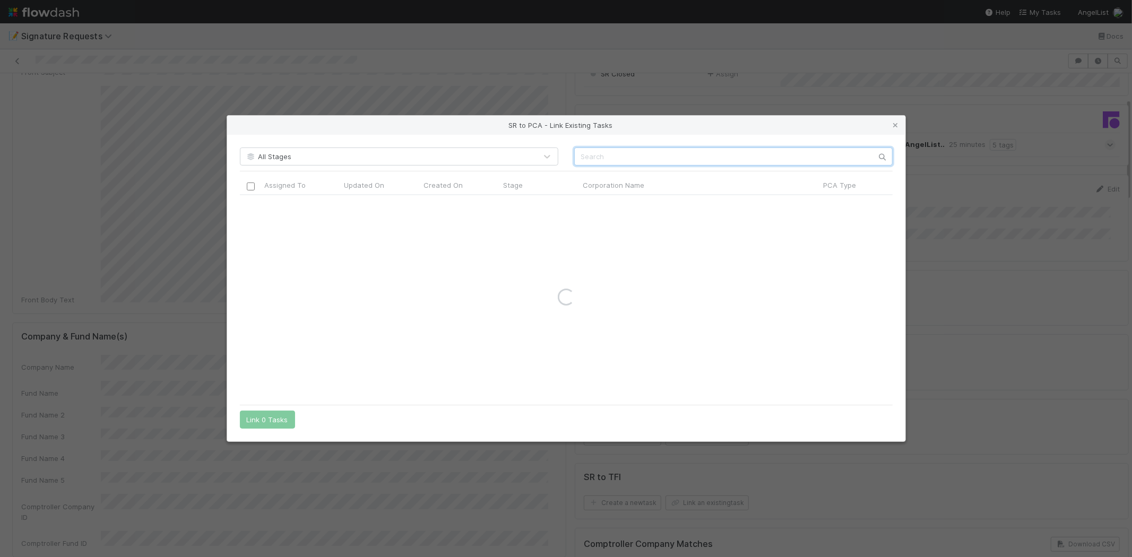
click at [617, 156] on input "text" at bounding box center [733, 157] width 318 height 18
paste input "Bicycle Labs, Inc"
drag, startPoint x: 621, startPoint y: 154, endPoint x: 685, endPoint y: 165, distance: 64.7
click at [685, 165] on input "Bicycle Labs, Inc" at bounding box center [733, 157] width 318 height 18
type input "Bicycle Labs"
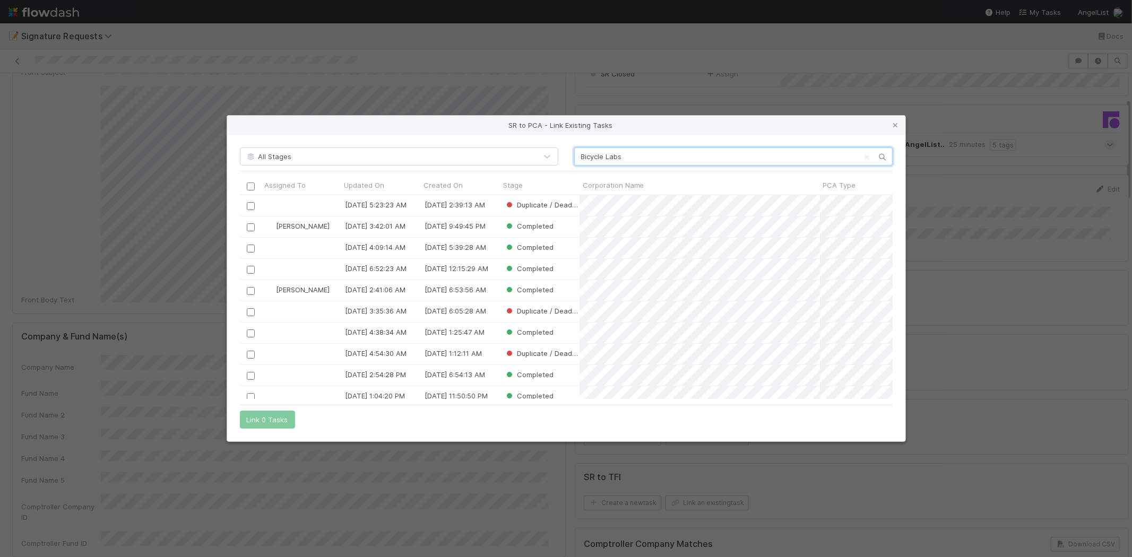
scroll to position [195, 644]
drag, startPoint x: 893, startPoint y: 123, endPoint x: 722, endPoint y: 335, distance: 273.0
click at [893, 123] on icon at bounding box center [896, 125] width 11 height 7
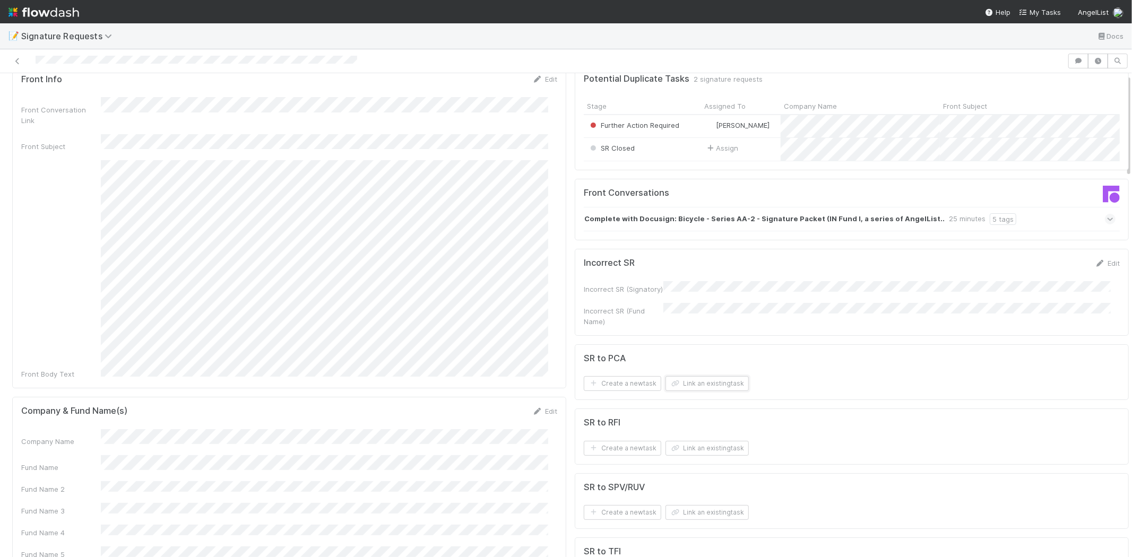
scroll to position [0, 0]
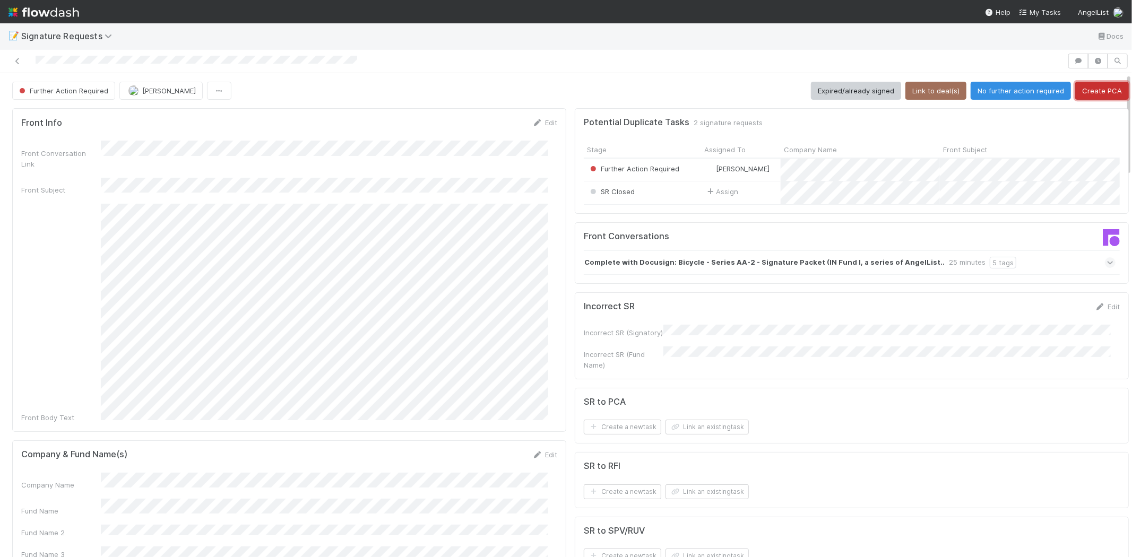
click at [1085, 93] on button "Create PCA" at bounding box center [1102, 91] width 54 height 18
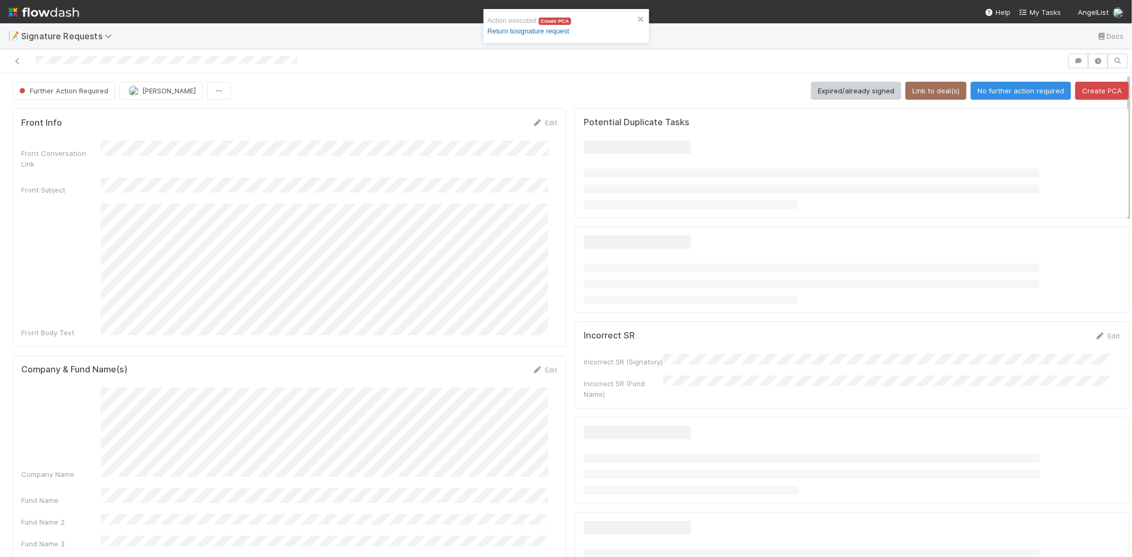
click at [531, 30] on link "Return to signature request" at bounding box center [529, 31] width 82 height 8
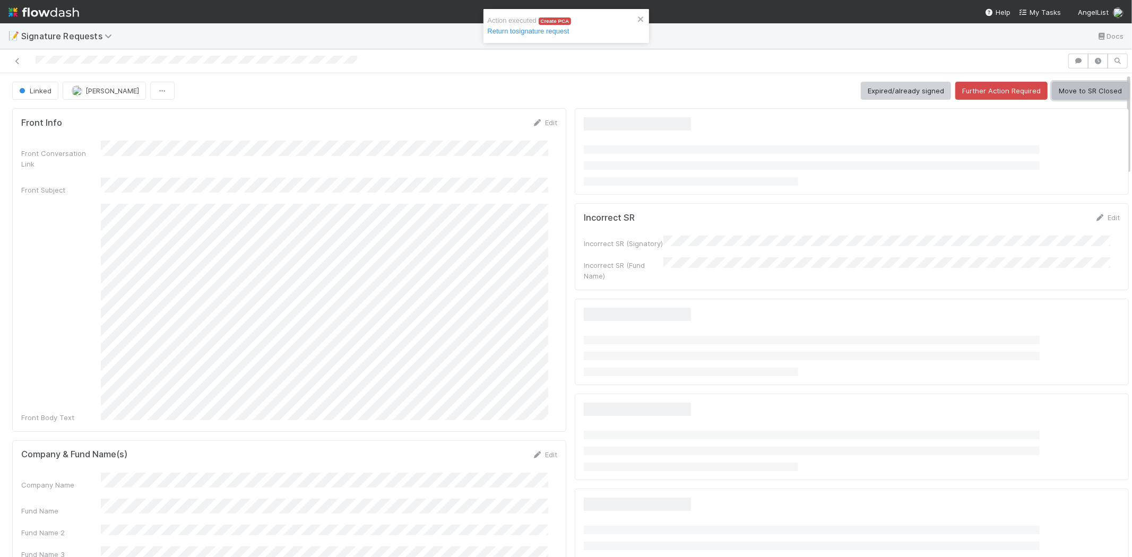
click at [1072, 90] on button "Move to SR Closed" at bounding box center [1090, 91] width 77 height 18
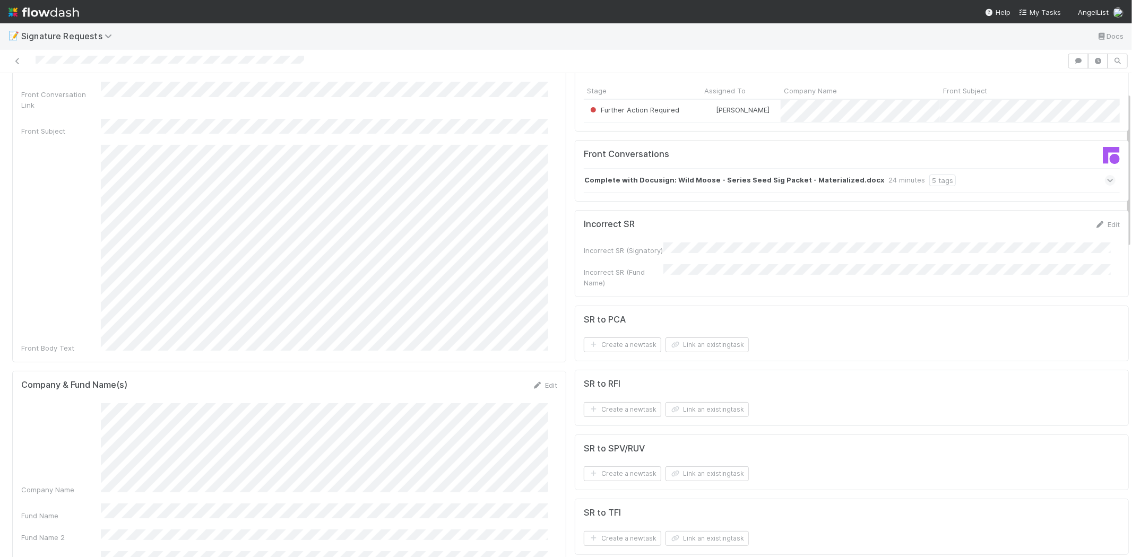
scroll to position [177, 0]
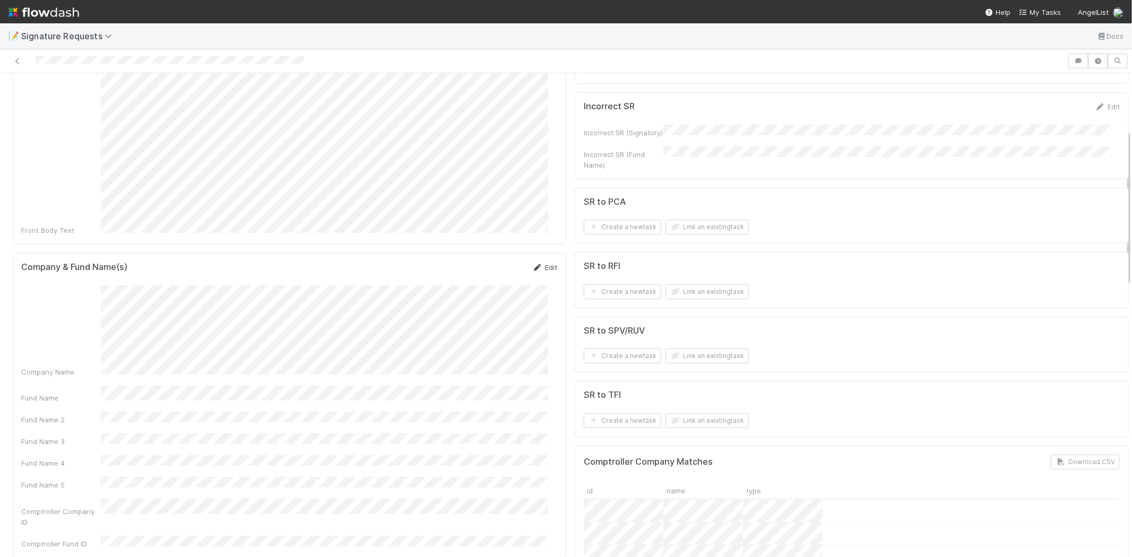
click at [540, 263] on link "Edit" at bounding box center [544, 267] width 25 height 8
click at [96, 322] on div "Fund Name" at bounding box center [289, 332] width 536 height 21
click at [494, 262] on button "Save" at bounding box center [501, 271] width 30 height 18
click at [685, 419] on button "Link an existing task" at bounding box center [707, 420] width 83 height 15
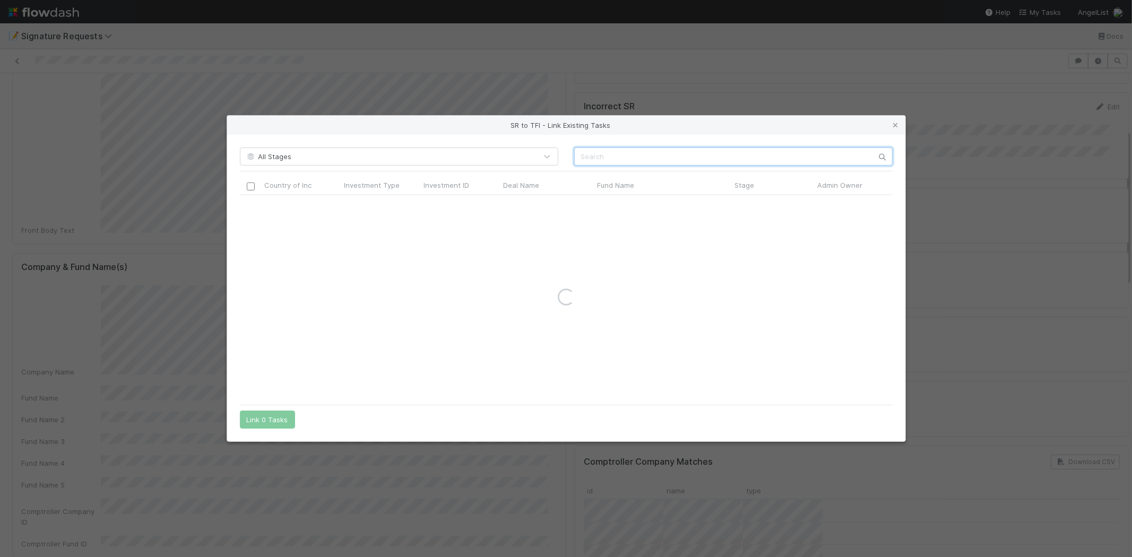
click at [635, 160] on input "text" at bounding box center [733, 157] width 318 height 18
paste input "Wild Moose, Inc."
drag, startPoint x: 617, startPoint y: 158, endPoint x: 673, endPoint y: 146, distance: 56.8
click at [673, 146] on div "All Stages Wild Moose, Inc. Country of Inc Investment Type Investment ID Deal N…" at bounding box center [566, 288] width 678 height 307
type input "Wild Moose"
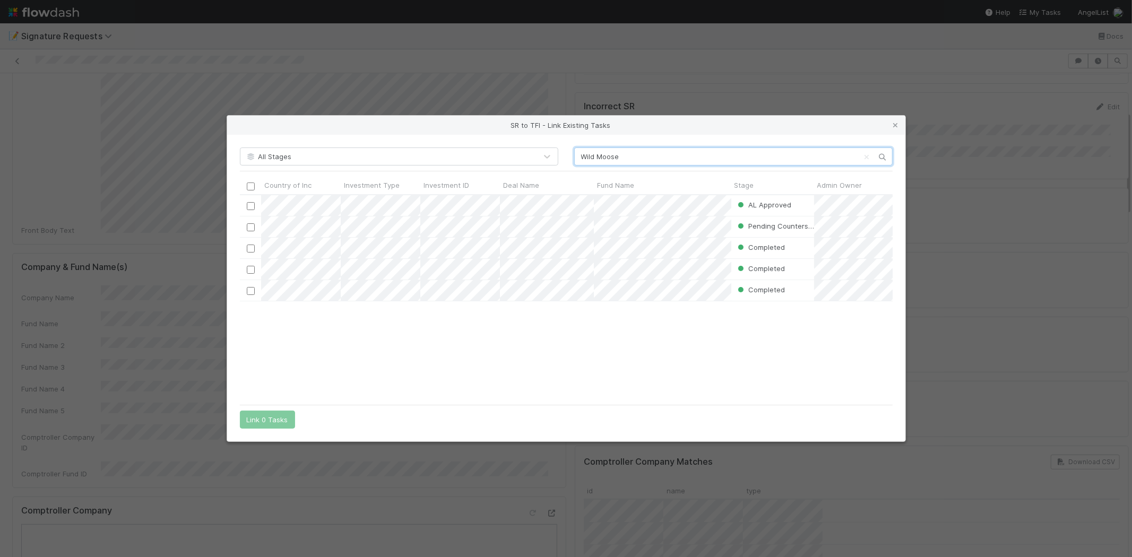
scroll to position [195, 644]
click at [476, 340] on div "AL Approved [PERSON_NAME] [DATE] 6:16:46 AM [DATE] 3:33:17 AM Pending Countersi…" at bounding box center [566, 297] width 653 height 204
click at [247, 207] on input "checkbox" at bounding box center [250, 206] width 8 height 8
click at [300, 361] on div "AL Approved [PERSON_NAME] [DATE] 6:16:46 AM [DATE] 3:33:17 AM Pending Countersi…" at bounding box center [566, 297] width 653 height 204
click at [278, 416] on button "Link 1 Task" at bounding box center [265, 420] width 50 height 18
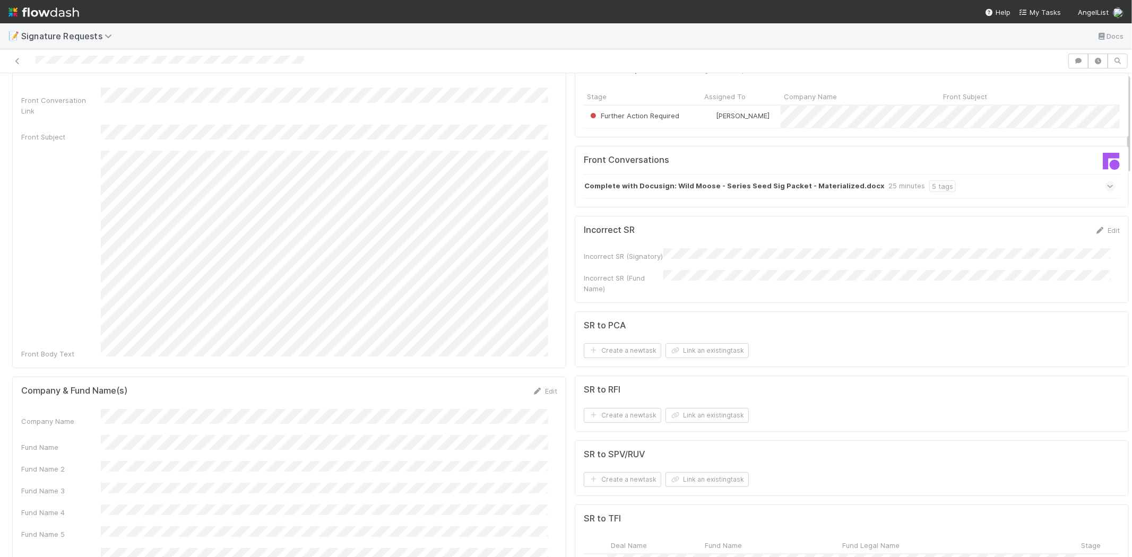
scroll to position [0, 0]
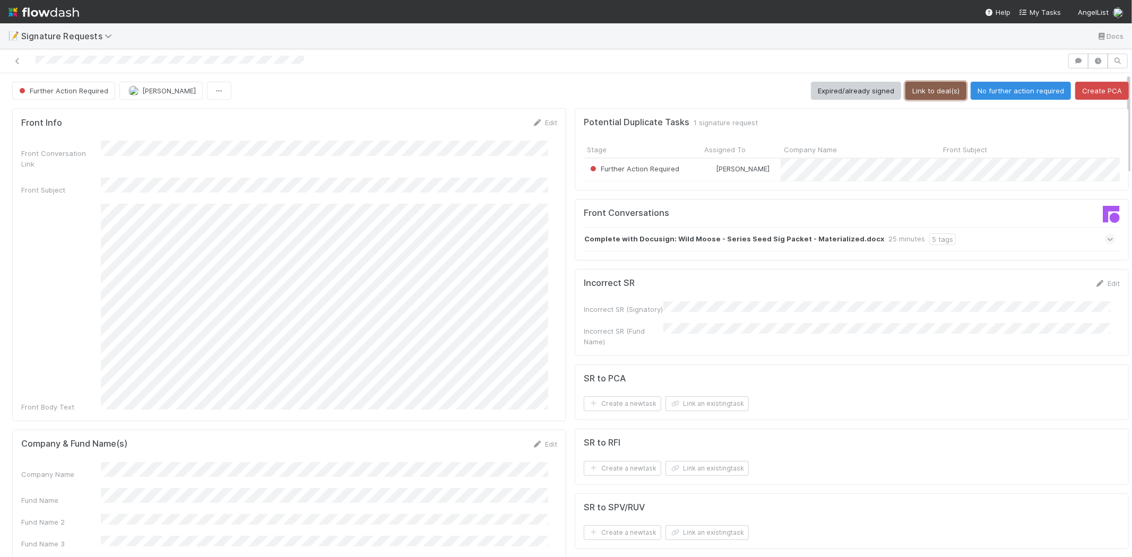
click at [924, 90] on button "Link to deal(s)" at bounding box center [935, 91] width 61 height 18
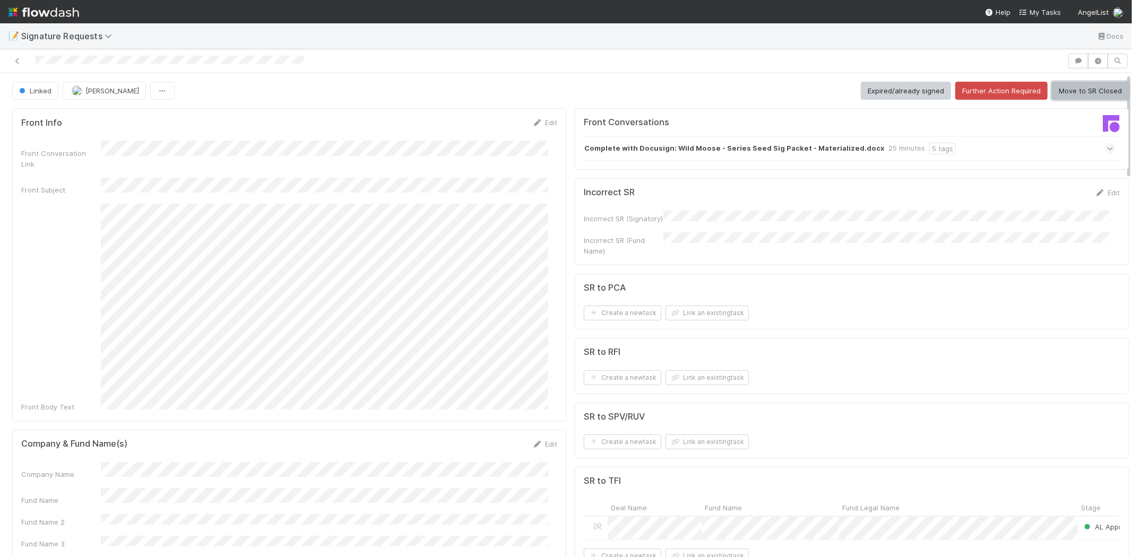
click at [1067, 85] on button "Move to SR Closed" at bounding box center [1090, 91] width 77 height 18
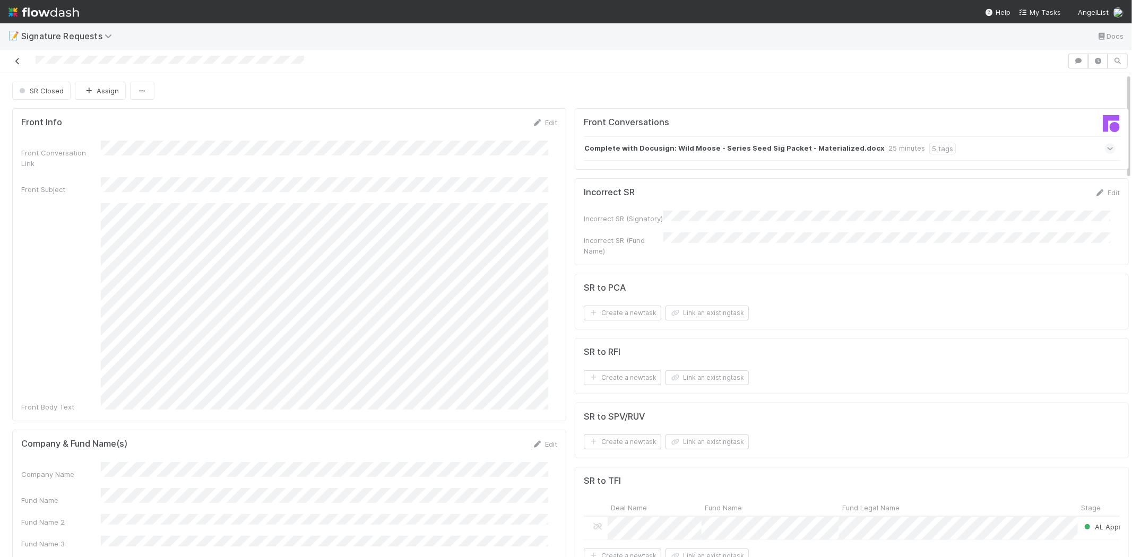
click at [16, 59] on icon at bounding box center [17, 61] width 11 height 7
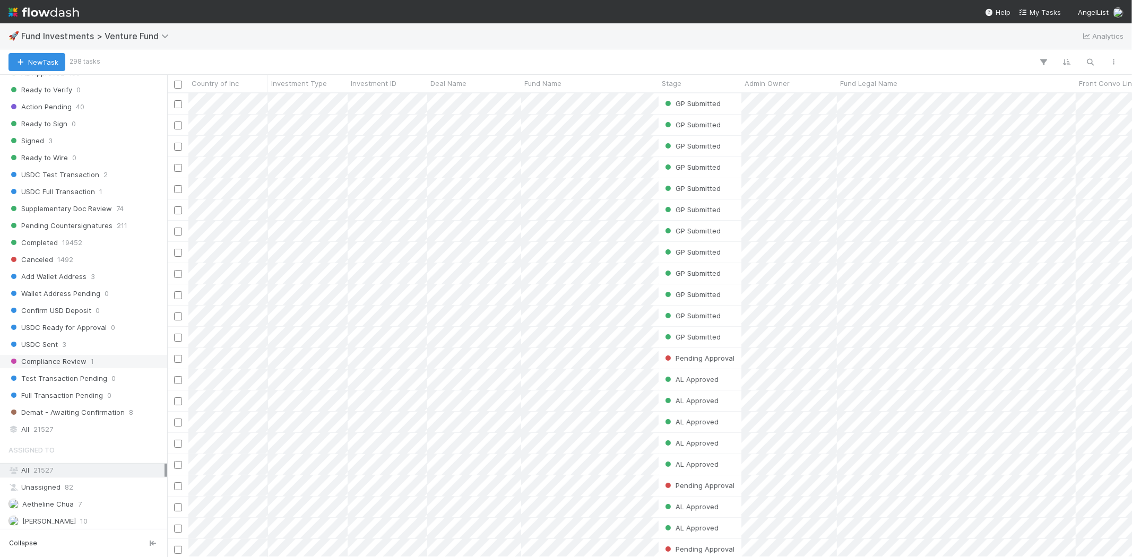
scroll to position [531, 0]
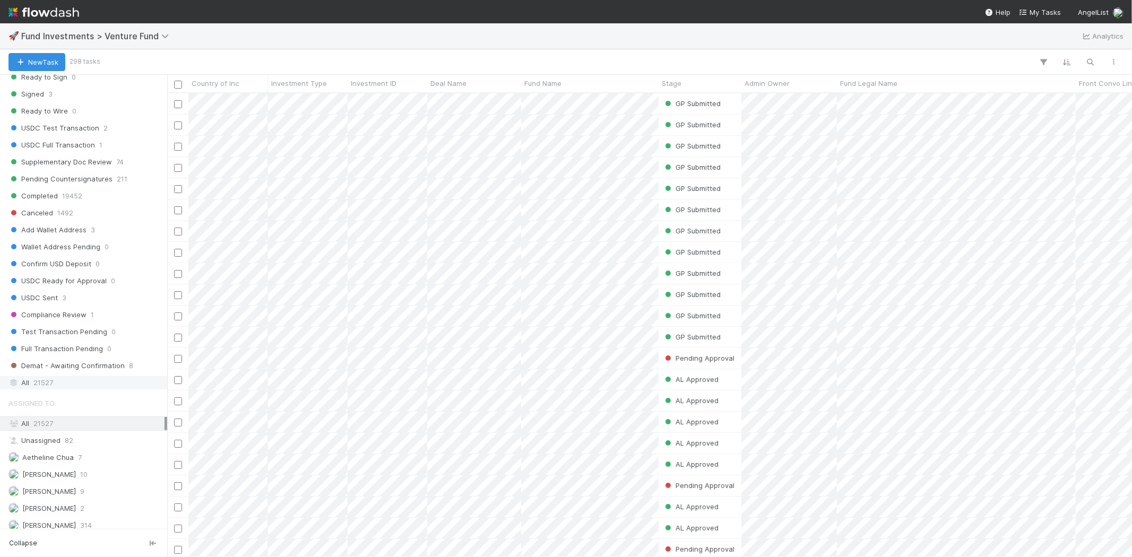
click at [56, 389] on div "All 21527" at bounding box center [86, 382] width 156 height 13
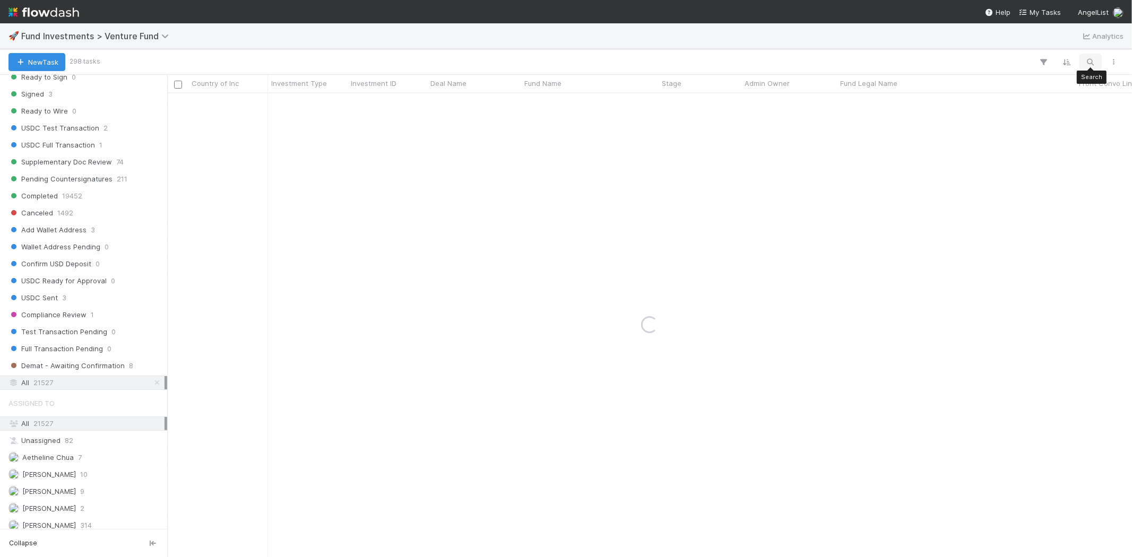
click at [1019, 63] on icon "button" at bounding box center [1090, 62] width 11 height 10
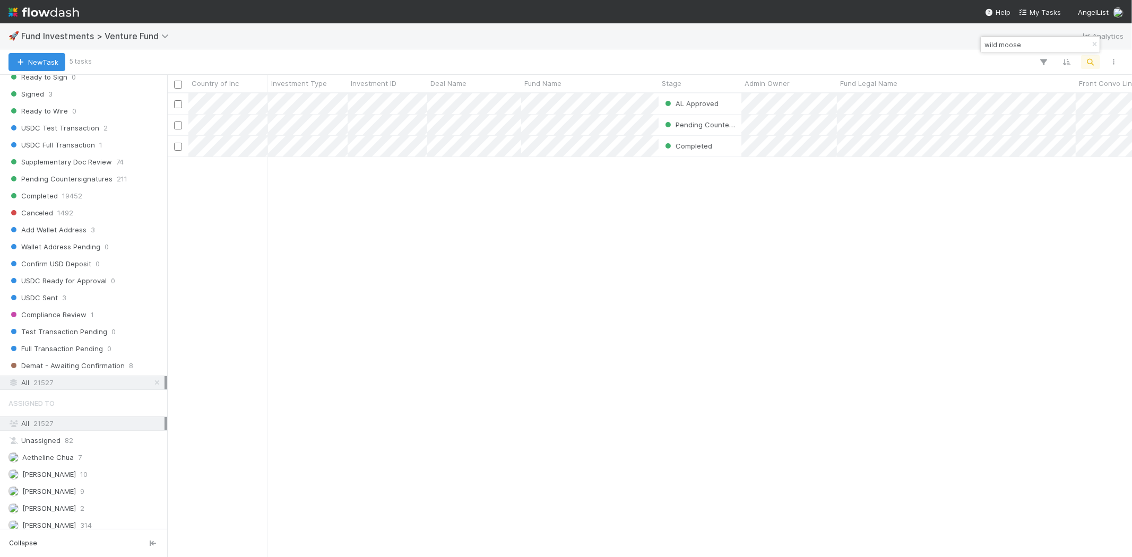
scroll to position [455, 956]
type input "wild moose"
click at [550, 312] on div "AL Approved Sam Josephson 8/2/25, 6:16:46 AM 8/7/25, 3:33:17 AM 0 0 0 1 Pending…" at bounding box center [649, 324] width 965 height 463
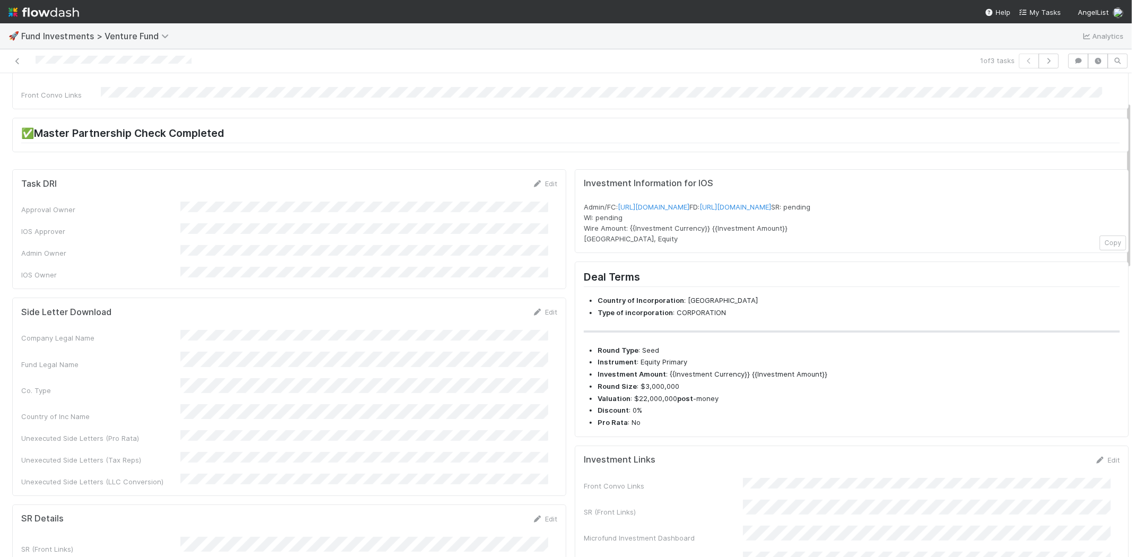
scroll to position [118, 0]
click at [339, 350] on div "Fund Legal Name" at bounding box center [289, 359] width 536 height 18
copy div
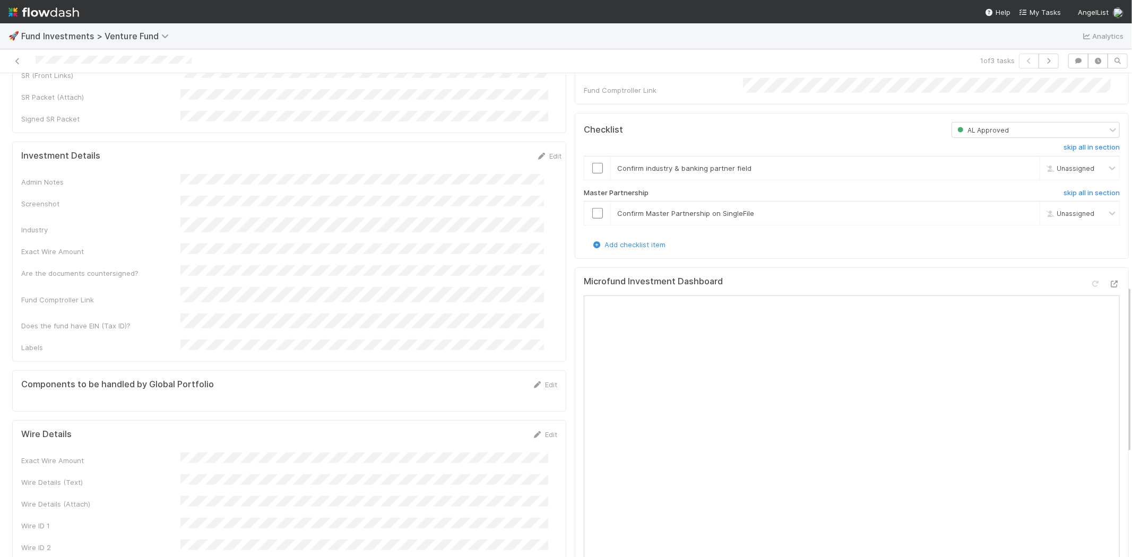
scroll to position [649, 0]
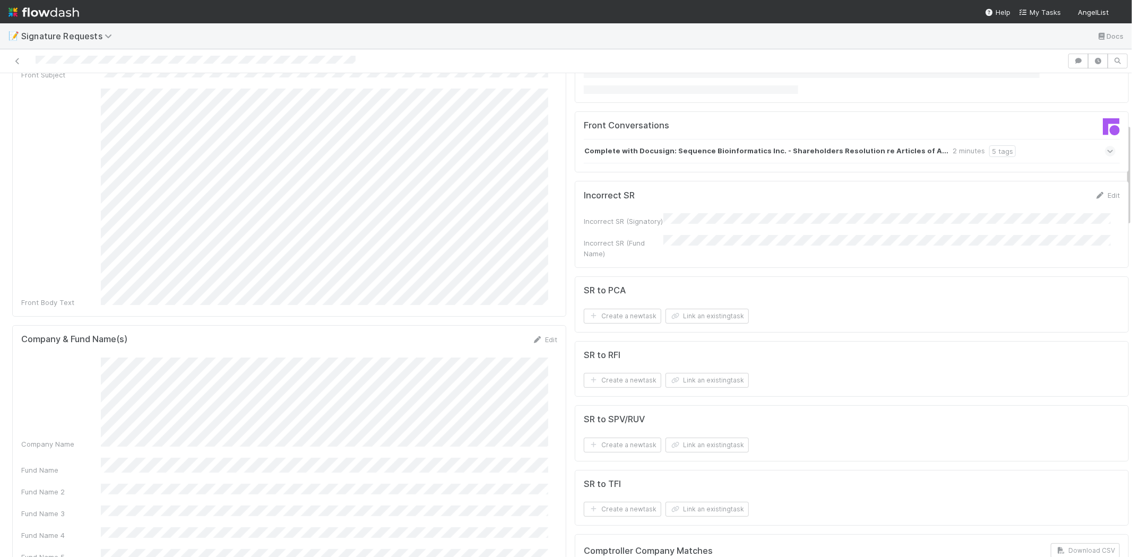
scroll to position [236, 0]
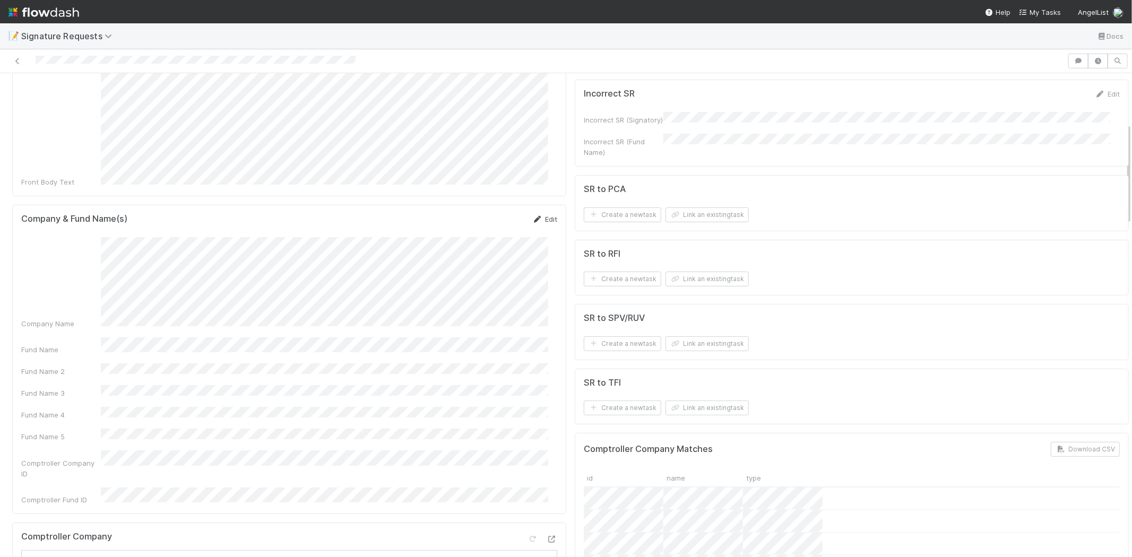
click at [542, 215] on link "Edit" at bounding box center [544, 219] width 25 height 8
click at [77, 274] on div "Fund Name" at bounding box center [289, 284] width 536 height 21
click at [488, 214] on button "Save" at bounding box center [501, 223] width 30 height 18
click at [702, 211] on button "Link an existing task" at bounding box center [707, 215] width 83 height 15
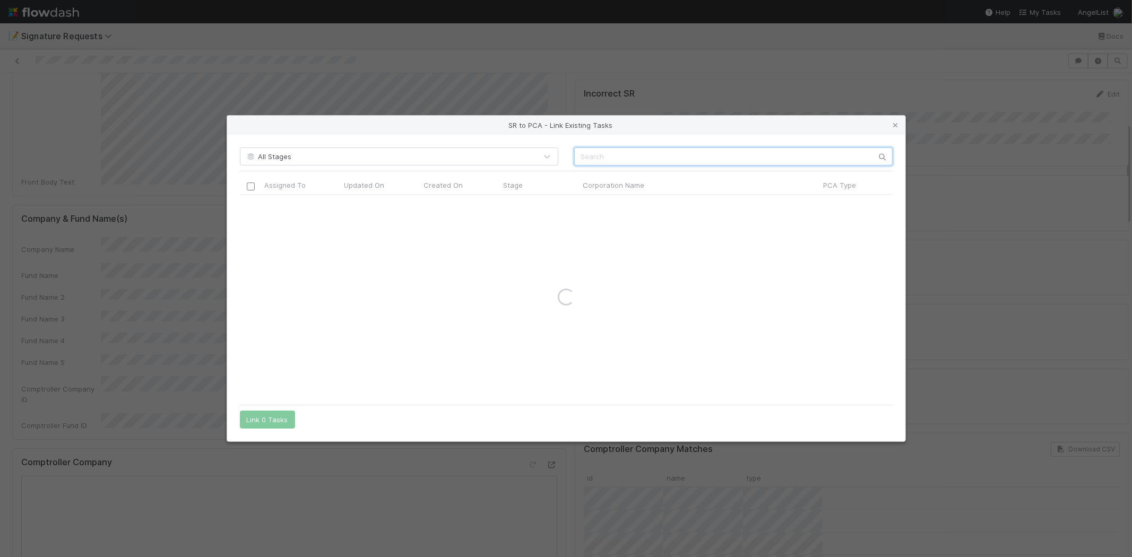
click at [594, 158] on input "text" at bounding box center [733, 157] width 318 height 18
paste input "Sequence Bioinformatics Inc."
drag, startPoint x: 660, startPoint y: 157, endPoint x: 715, endPoint y: 248, distance: 106.4
click at [712, 169] on div "All Stages Sequence Bioinformatics Inc. Assigned To Updated On Created On Stage…" at bounding box center [566, 288] width 678 height 307
type input "Sequence Bioinformatics"
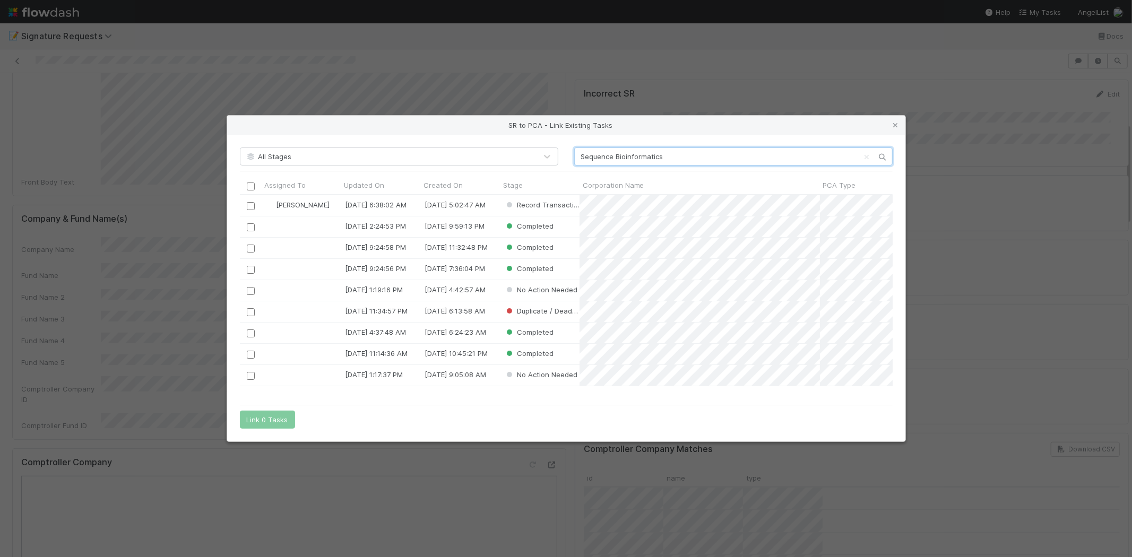
scroll to position [195, 644]
click at [249, 207] on input "checkbox" at bounding box center [250, 206] width 8 height 8
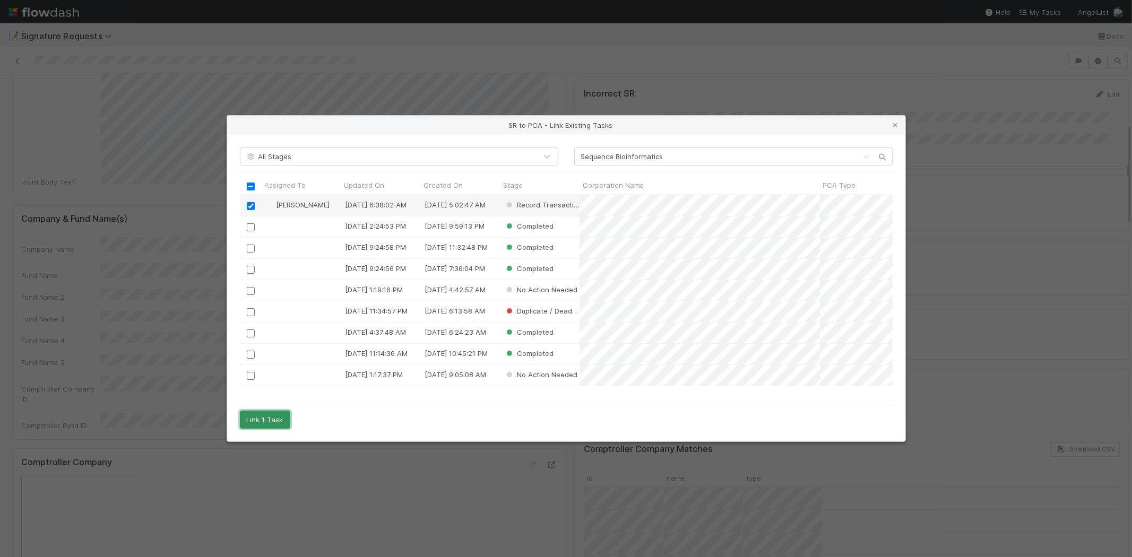
click at [263, 416] on button "Link 1 Task" at bounding box center [265, 420] width 50 height 18
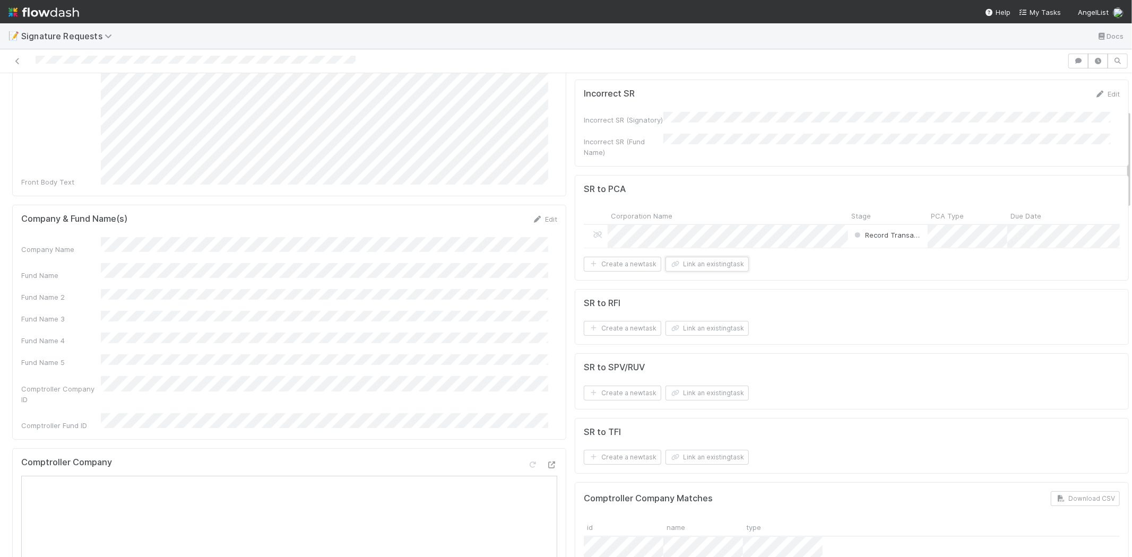
scroll to position [0, 0]
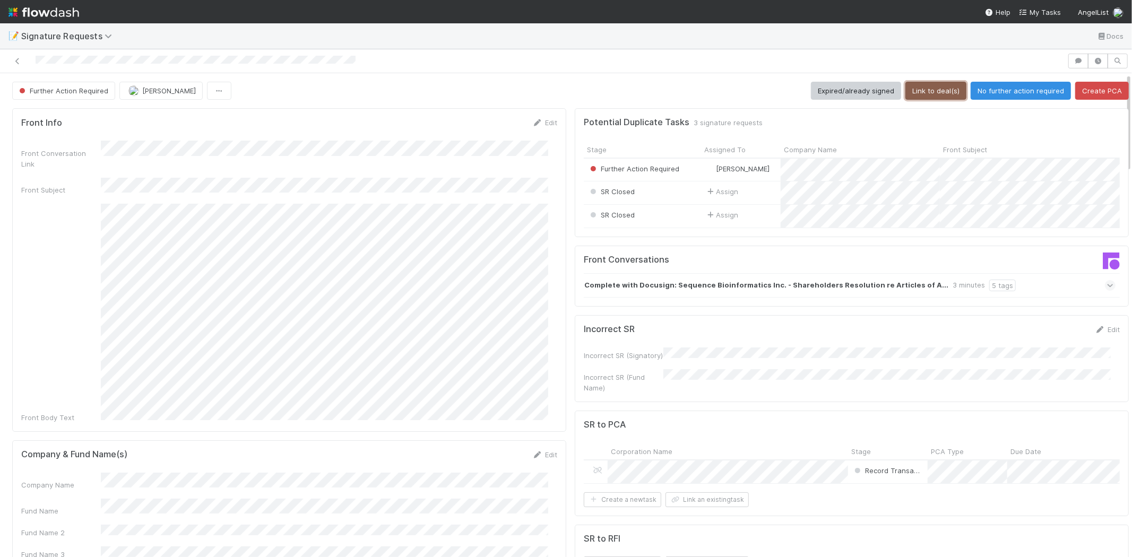
click at [926, 91] on button "Link to deal(s)" at bounding box center [935, 91] width 61 height 18
click at [929, 85] on button "Link to deal(s)" at bounding box center [935, 91] width 61 height 18
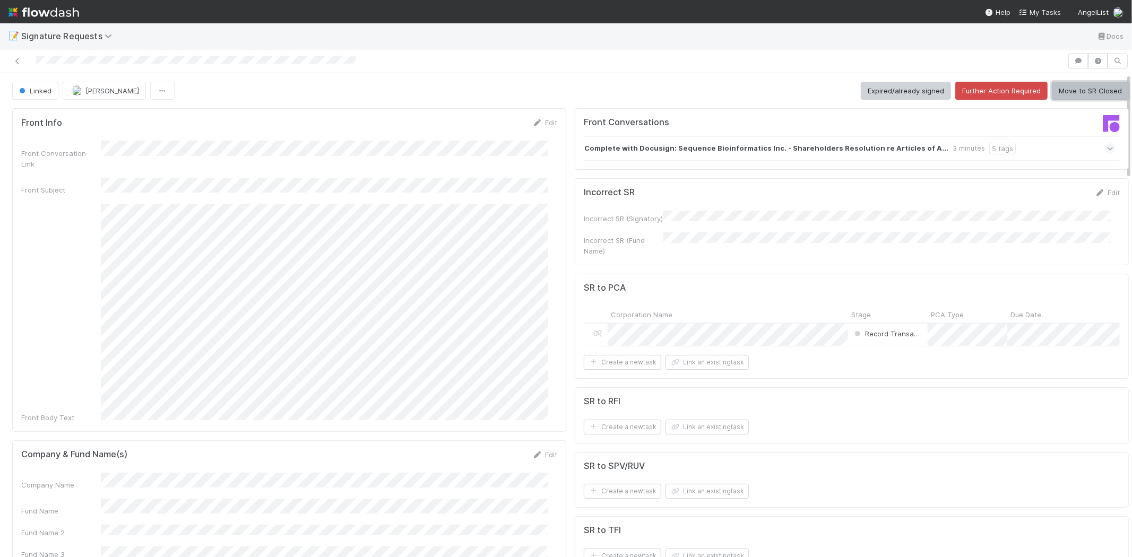
click at [1083, 85] on button "Move to SR Closed" at bounding box center [1090, 91] width 77 height 18
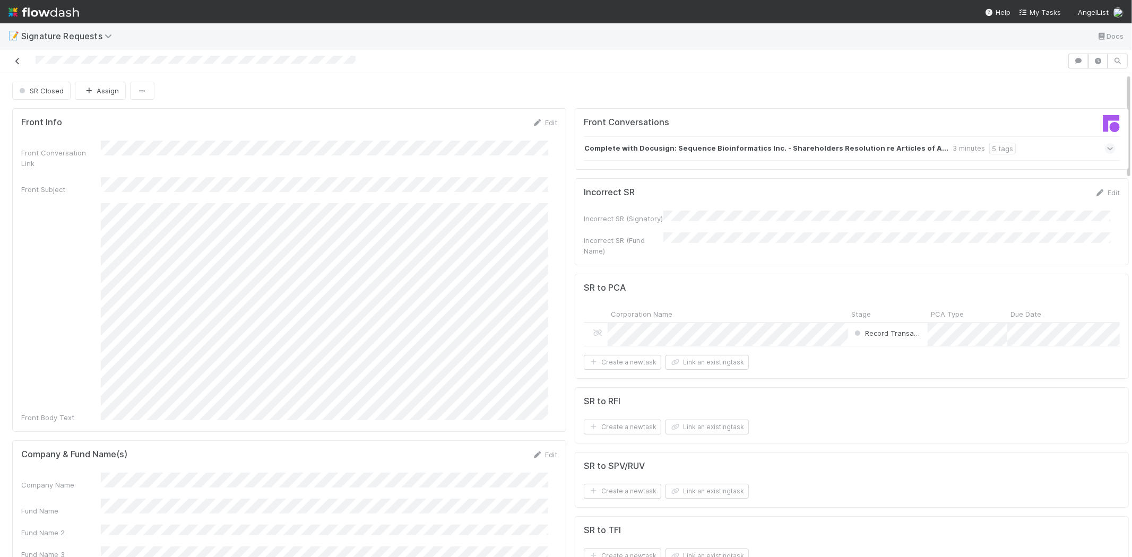
click at [17, 56] on link at bounding box center [17, 61] width 11 height 11
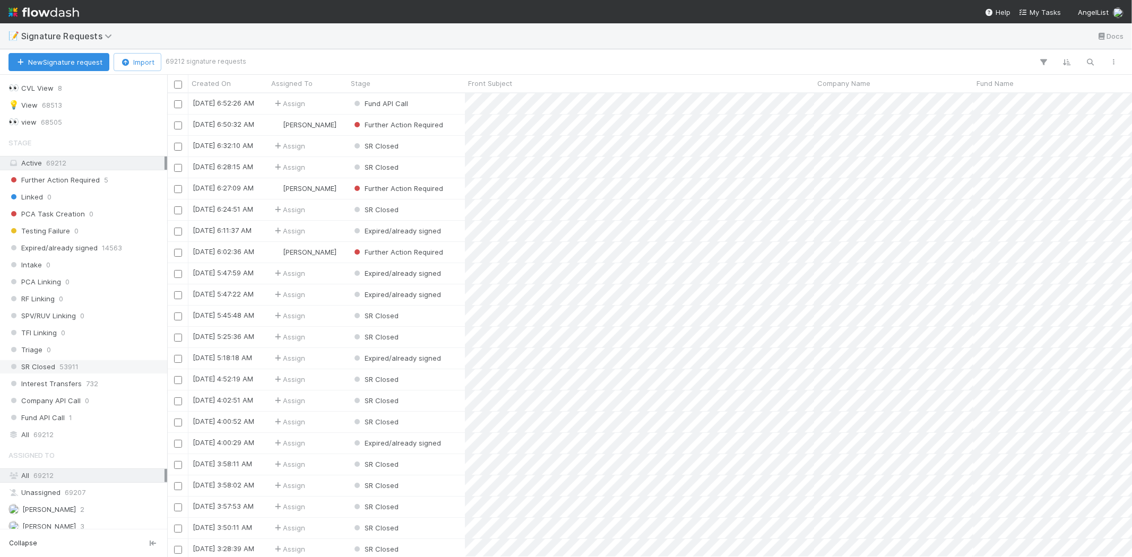
scroll to position [30, 0]
click at [76, 513] on span "[PERSON_NAME]" at bounding box center [41, 519] width 67 height 13
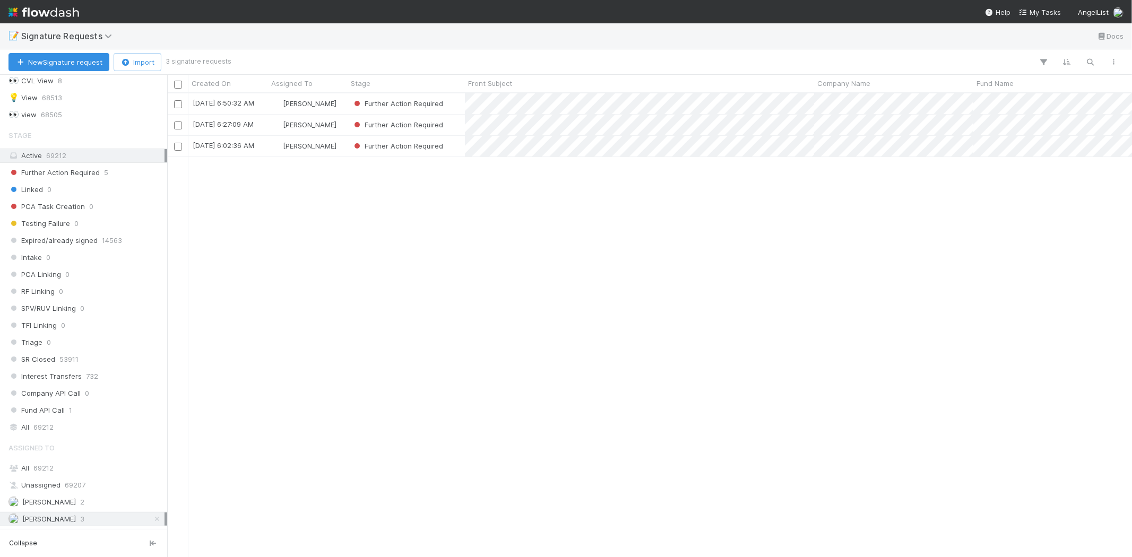
scroll to position [455, 956]
click at [458, 103] on div "Further Action Required" at bounding box center [406, 103] width 117 height 21
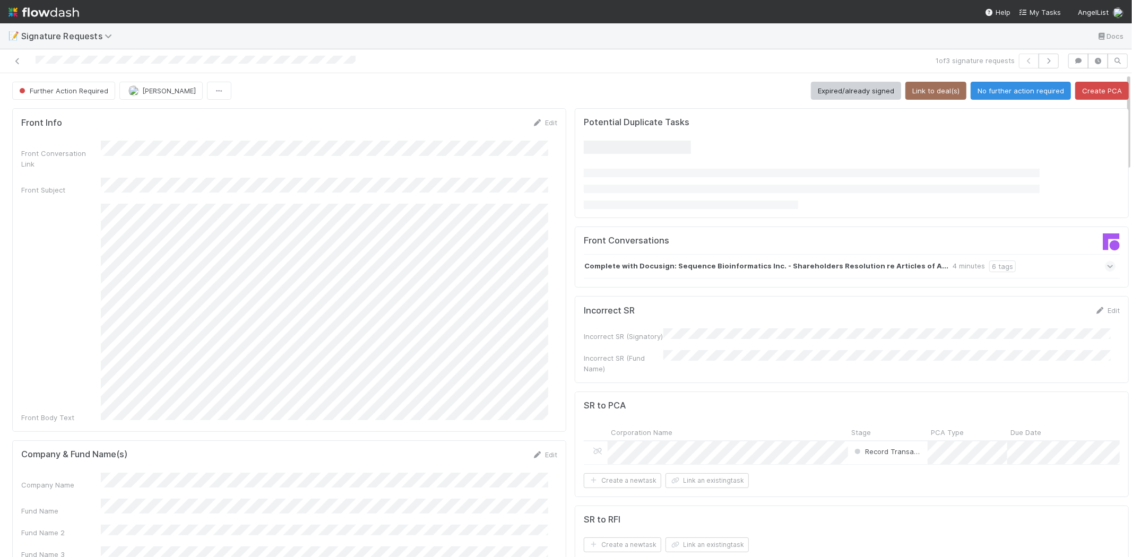
click at [994, 98] on button "No further action required" at bounding box center [1021, 91] width 100 height 18
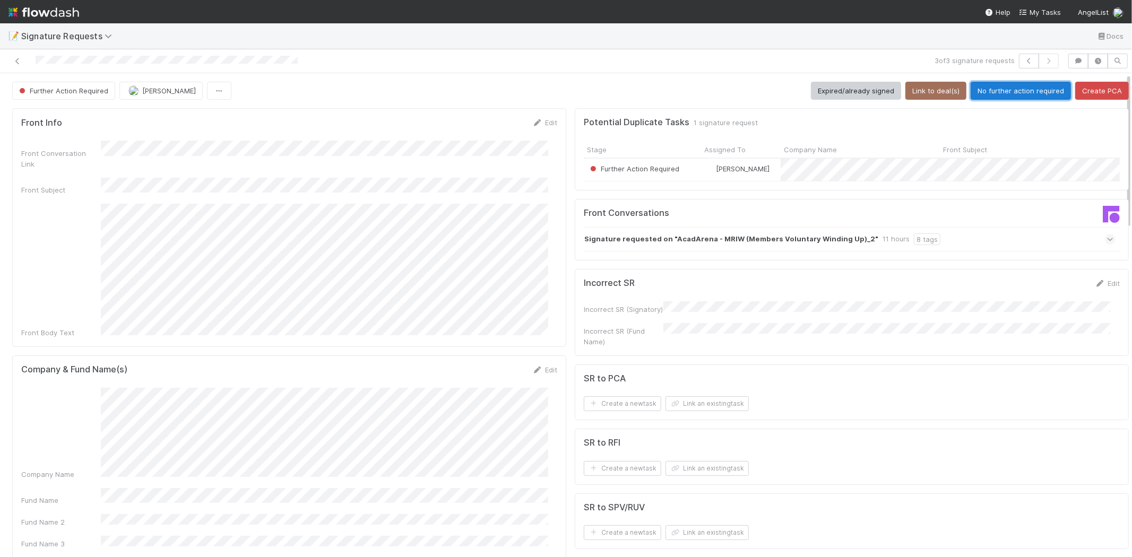
click at [973, 88] on button "No further action required" at bounding box center [1021, 91] width 100 height 18
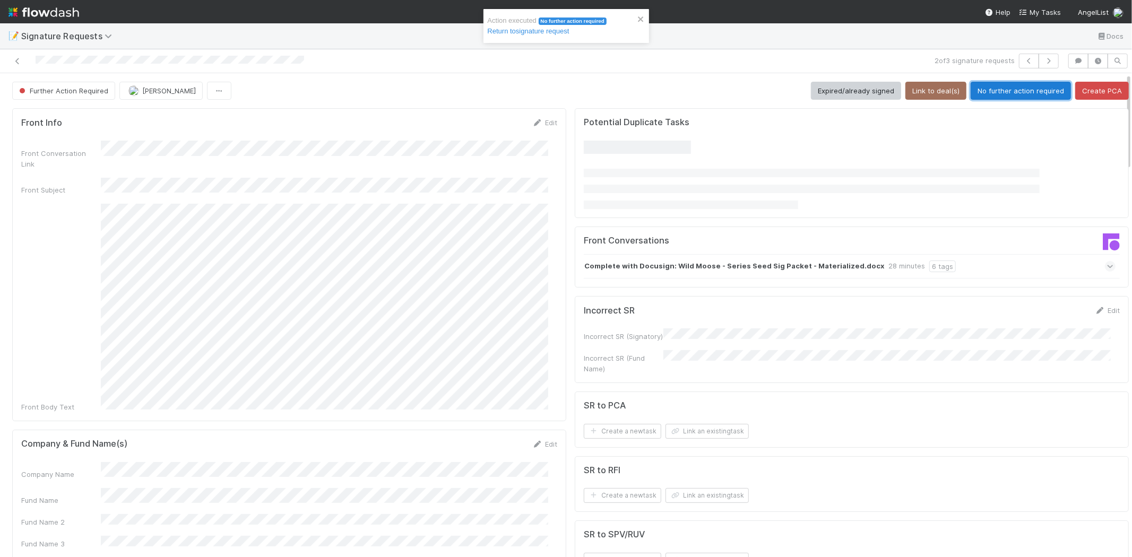
click at [986, 89] on button "No further action required" at bounding box center [1021, 91] width 100 height 18
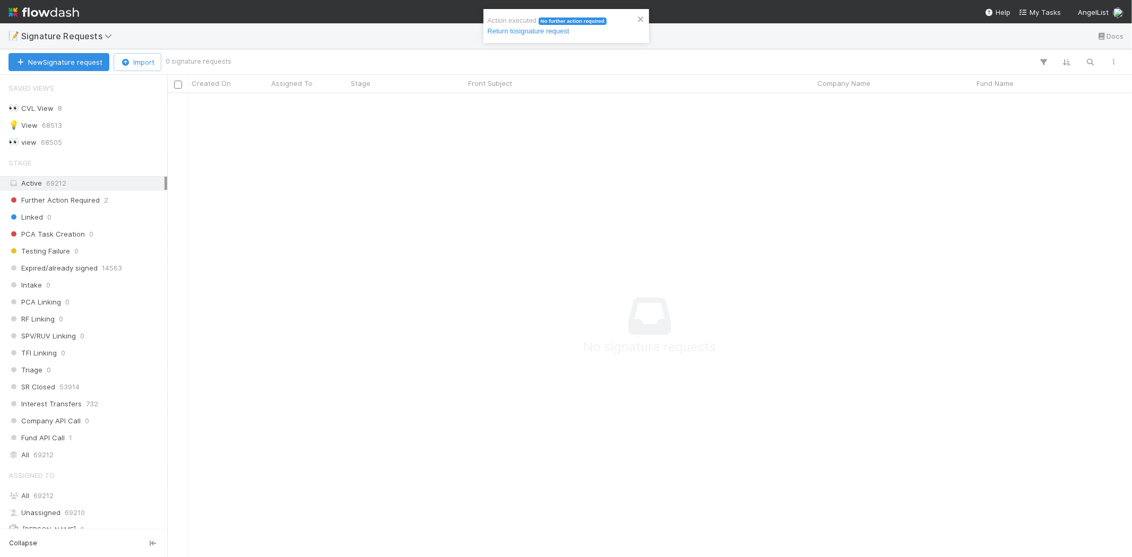
scroll to position [9, 9]
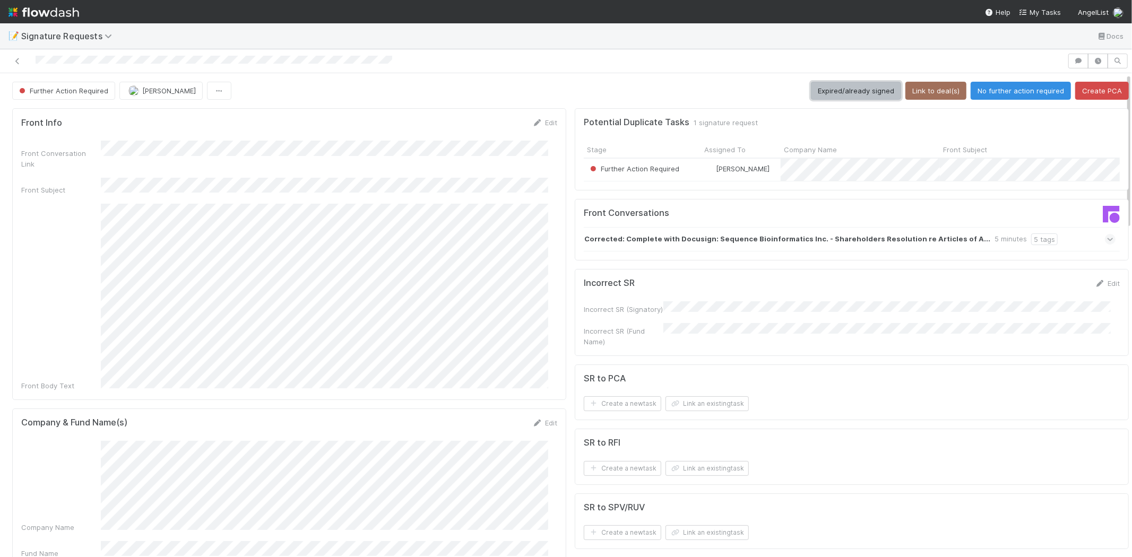
click at [828, 98] on button "Expired/already signed" at bounding box center [856, 91] width 90 height 18
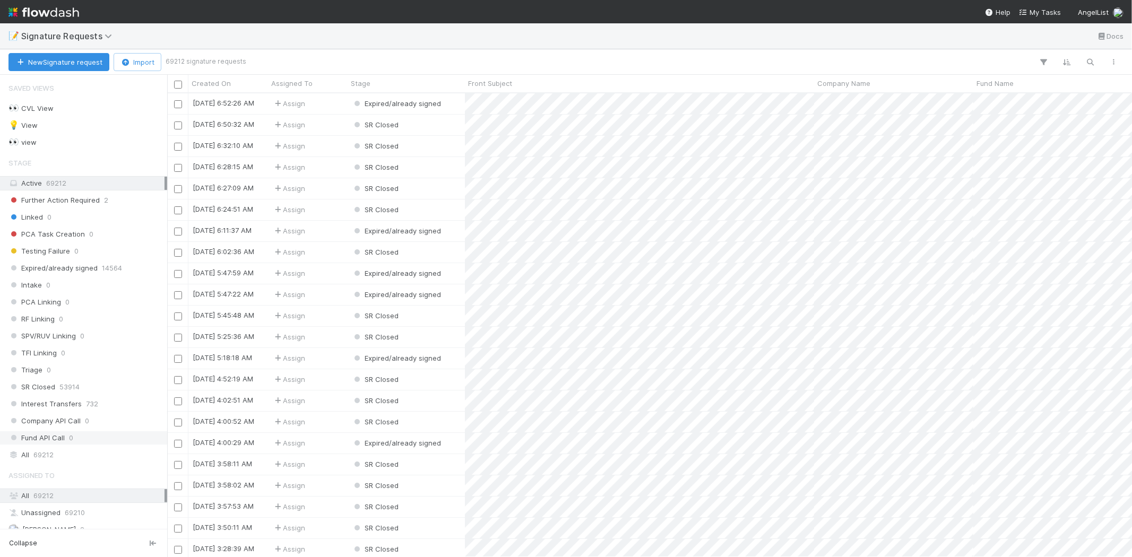
scroll to position [13, 0]
